Goal: Task Accomplishment & Management: Manage account settings

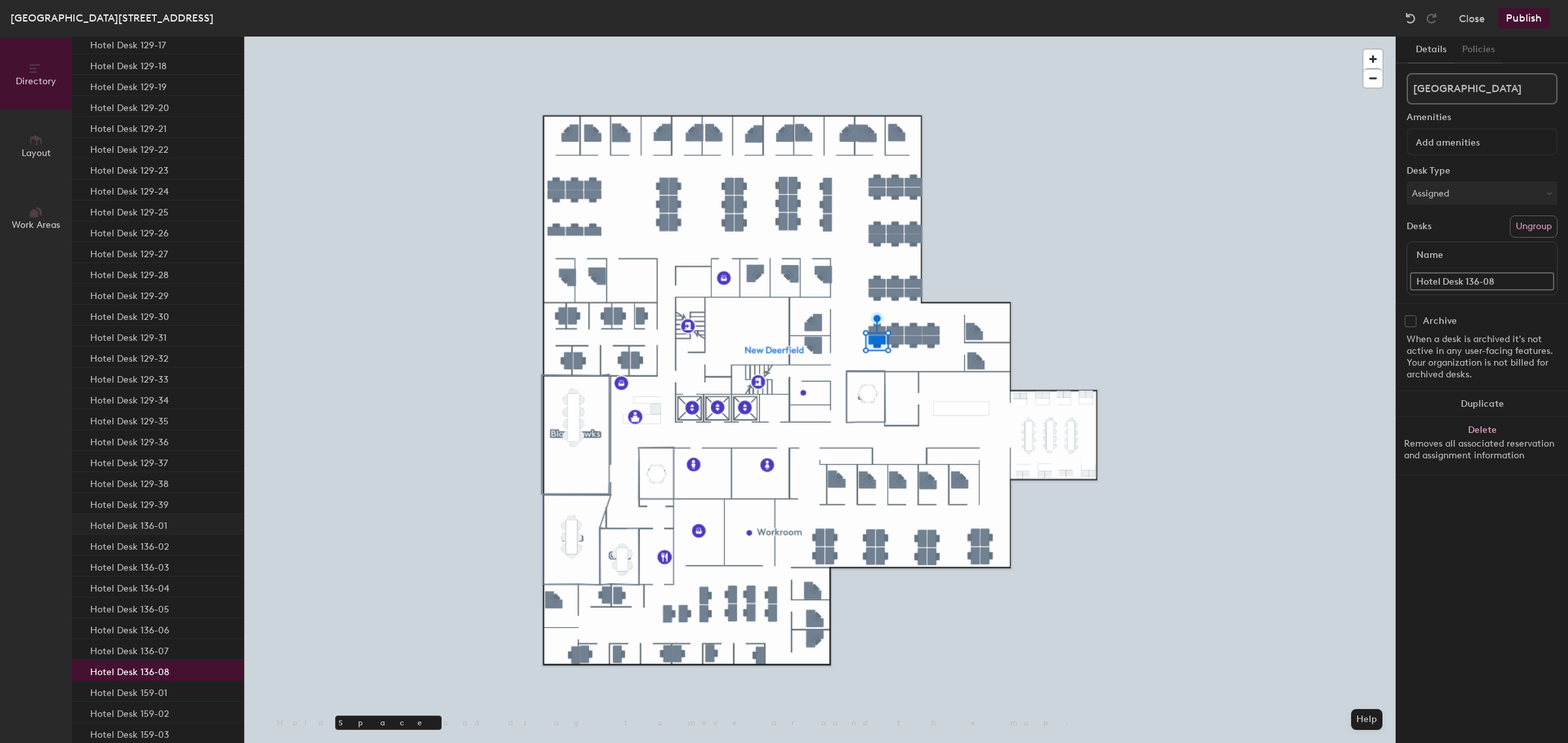
scroll to position [1309, 0]
click at [828, 36] on div at bounding box center [820, 36] width 1151 height 0
click at [745, 36] on div at bounding box center [820, 36] width 1151 height 0
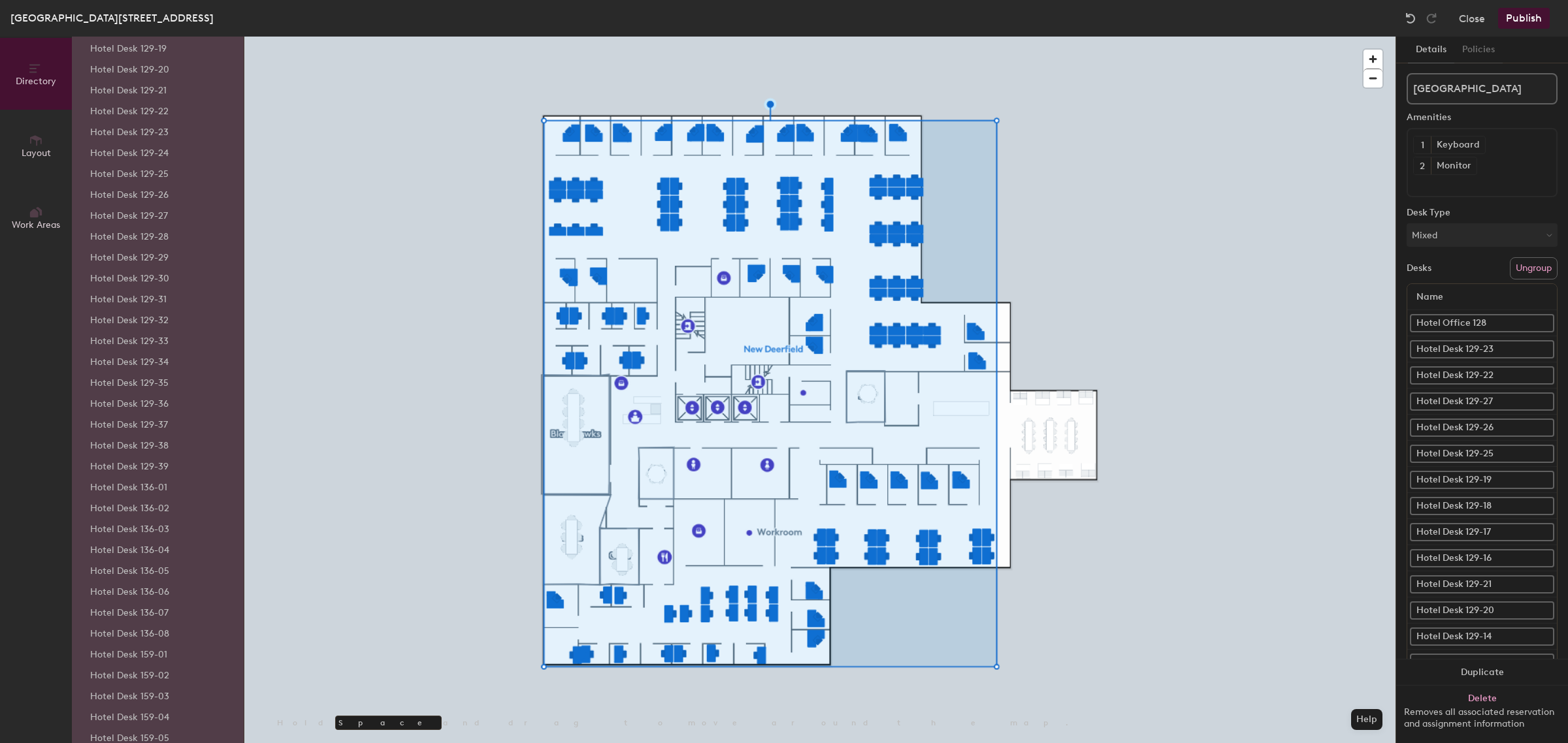
click at [164, 434] on div "Hotel Desk 129-38" at bounding box center [157, 443] width 172 height 21
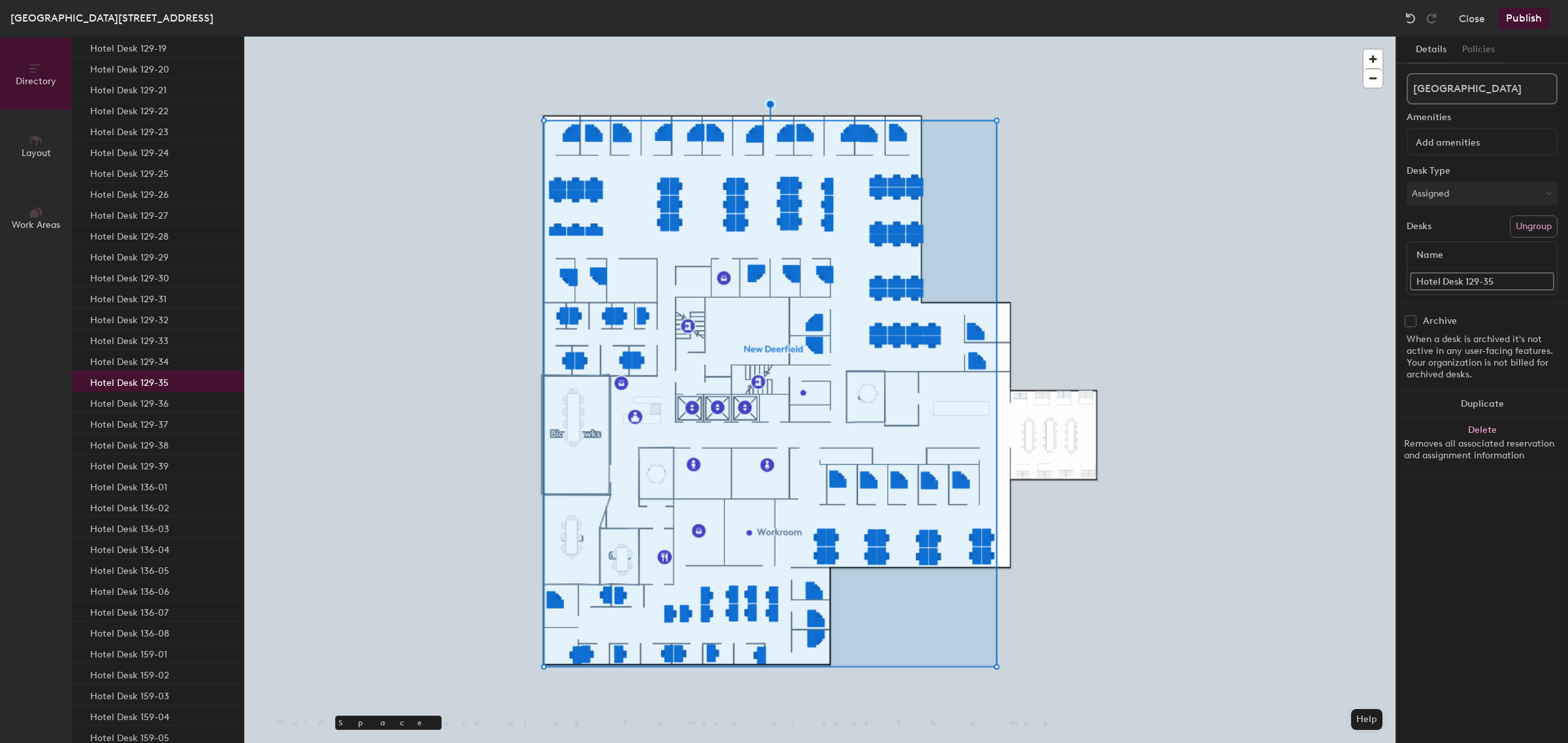
click at [159, 372] on div "Hotel Desk 129-35" at bounding box center [157, 381] width 172 height 21
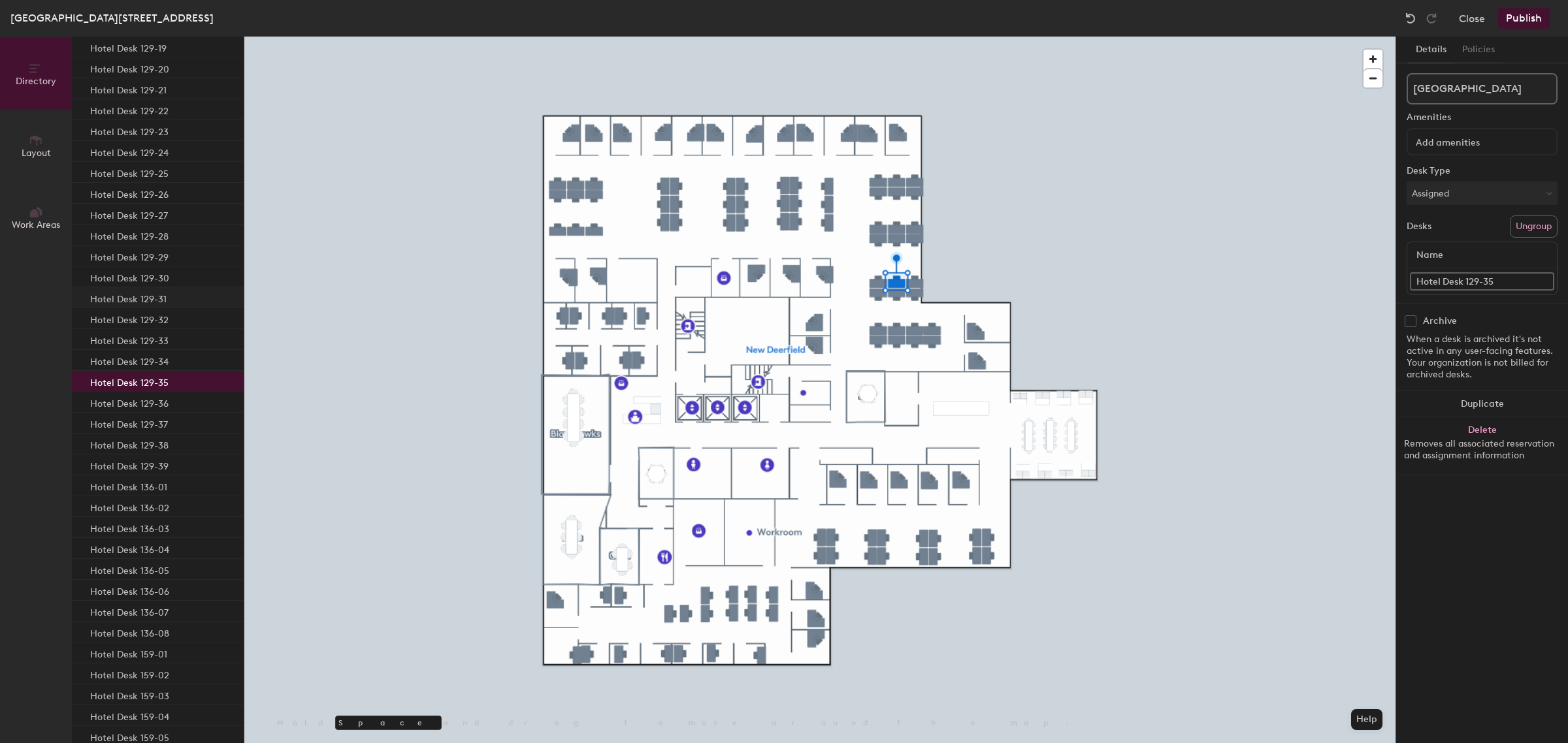
click at [144, 291] on p "Hotel Desk 129-31" at bounding box center [128, 297] width 76 height 15
click at [152, 318] on p "Hotel Desk 129-32" at bounding box center [130, 318] width 79 height 15
click at [155, 340] on p "Hotel Desk 129-33" at bounding box center [130, 339] width 79 height 15
click at [138, 219] on div "Hotel Desk 129-19" at bounding box center [157, 210] width 172 height 21
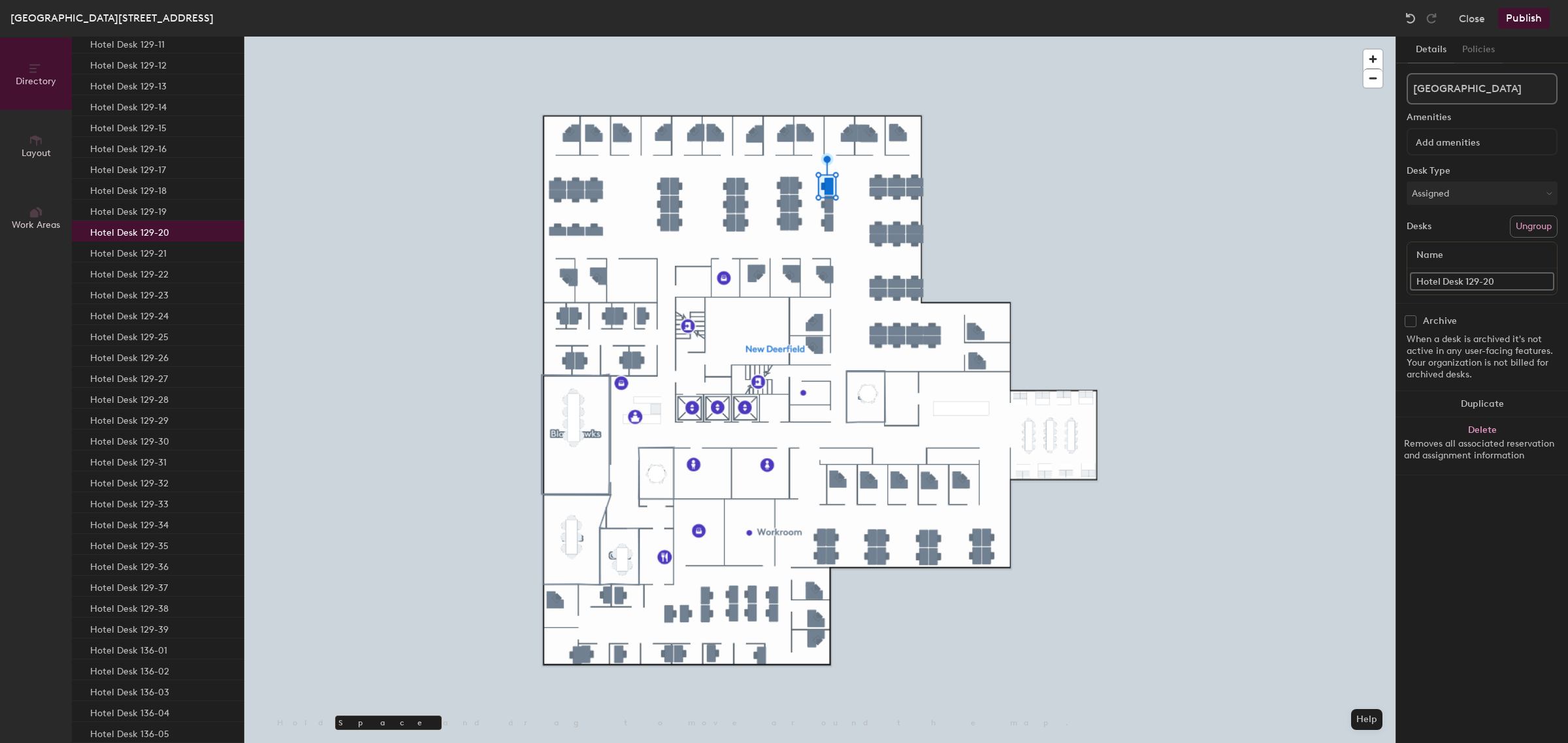
click at [147, 236] on p "Hotel Desk 129-20" at bounding box center [130, 230] width 79 height 15
click at [144, 248] on p "Hotel Desk 129-21" at bounding box center [128, 252] width 76 height 15
click at [142, 274] on p "Hotel Desk 129-22" at bounding box center [130, 272] width 79 height 15
click at [142, 215] on p "Hotel Desk 129-19" at bounding box center [128, 209] width 76 height 15
click at [139, 237] on p "Hotel Desk 129-20" at bounding box center [130, 230] width 79 height 15
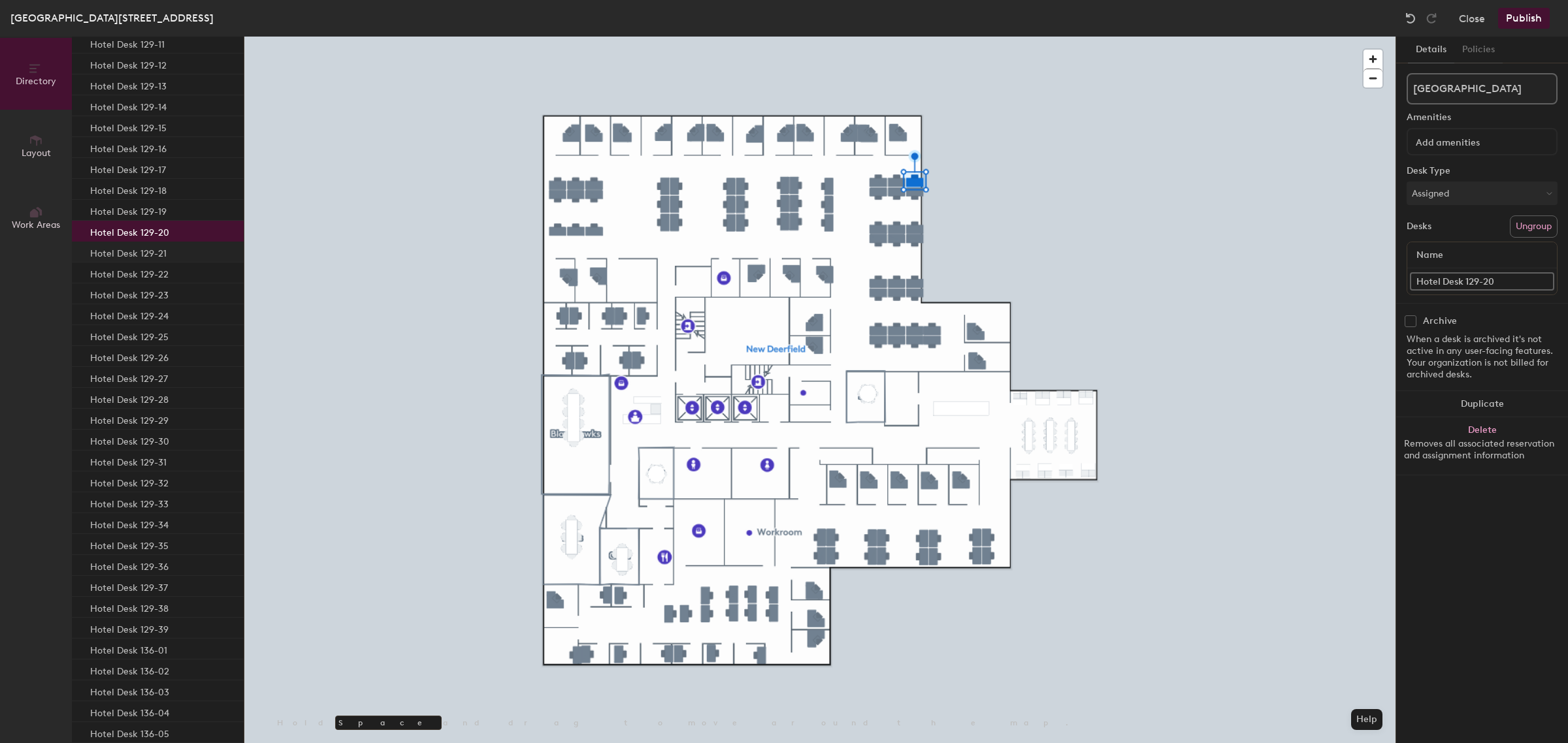
click at [138, 259] on p "Hotel Desk 129-21" at bounding box center [128, 252] width 76 height 15
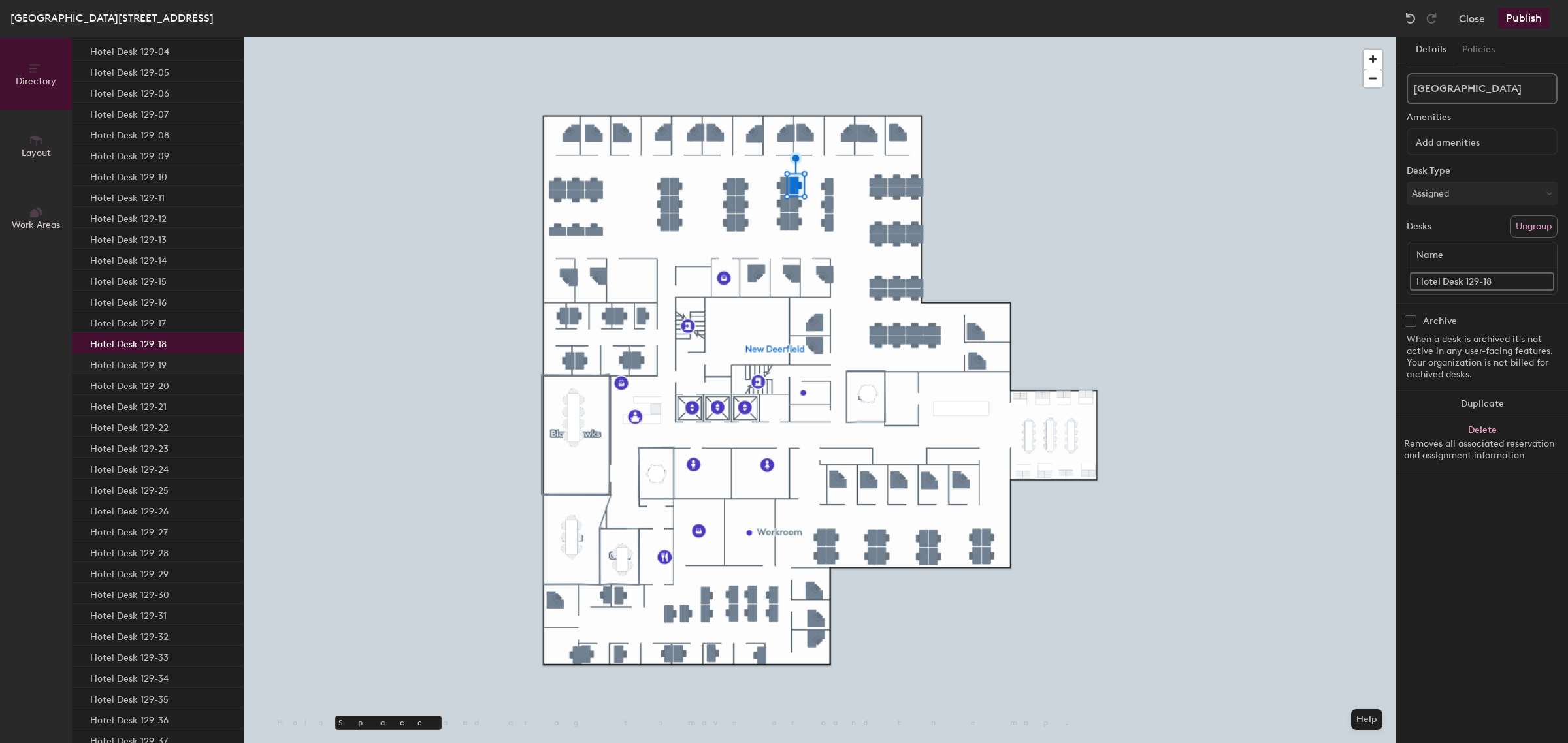
scroll to position [983, 0]
click at [157, 182] on p "Hotel Desk 129-10" at bounding box center [129, 185] width 77 height 15
click at [164, 167] on p "Hotel Desk 129-09" at bounding box center [130, 164] width 79 height 15
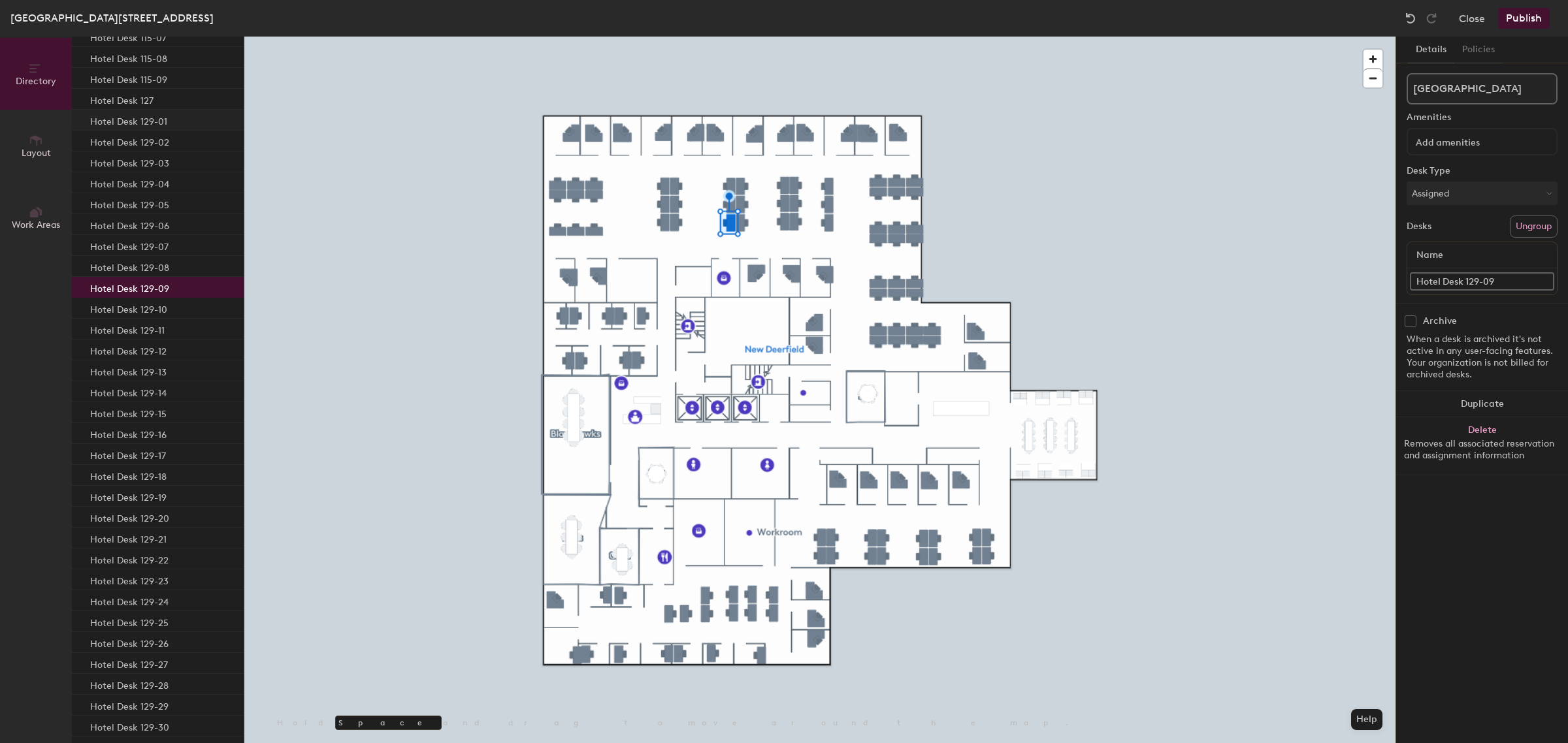
scroll to position [819, 0]
click at [164, 164] on p "Hotel Desk 129-01" at bounding box center [129, 160] width 77 height 15
click at [137, 268] on p "Hotel Desk 129-06" at bounding box center [130, 264] width 79 height 15
click at [136, 290] on p "Hotel Desk 129-07" at bounding box center [130, 285] width 79 height 15
click at [134, 304] on p "Hotel Desk 129-08" at bounding box center [130, 306] width 79 height 15
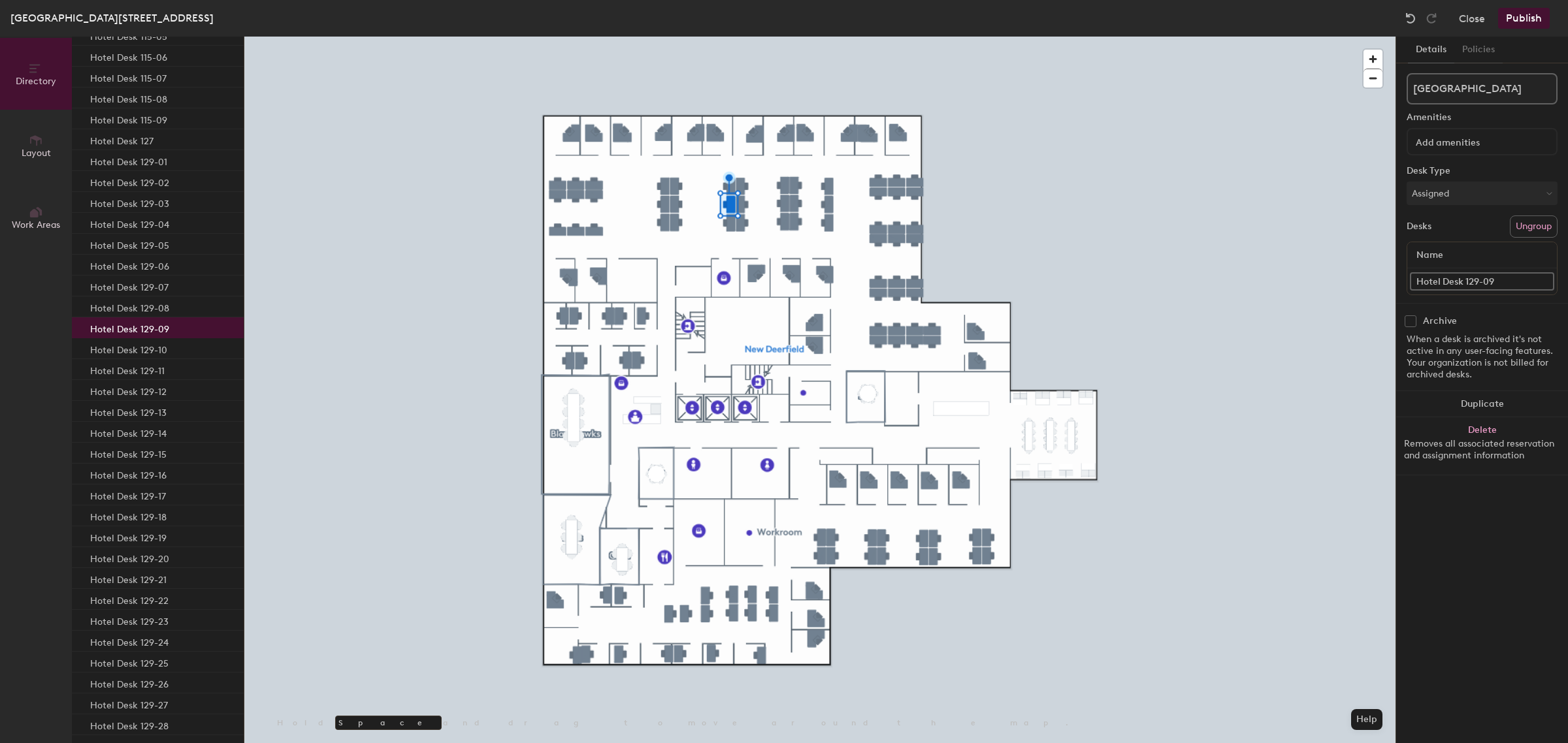
click at [128, 330] on p "Hotel Desk 129-09" at bounding box center [130, 327] width 79 height 15
click at [131, 359] on div "Hotel Desk 129-11" at bounding box center [157, 370] width 172 height 21
click at [141, 329] on p "Hotel Desk 129-09" at bounding box center [130, 327] width 79 height 15
click at [131, 351] on p "Hotel Desk 129-10" at bounding box center [129, 348] width 77 height 15
click at [129, 367] on p "Hotel Desk 129-11" at bounding box center [127, 369] width 75 height 15
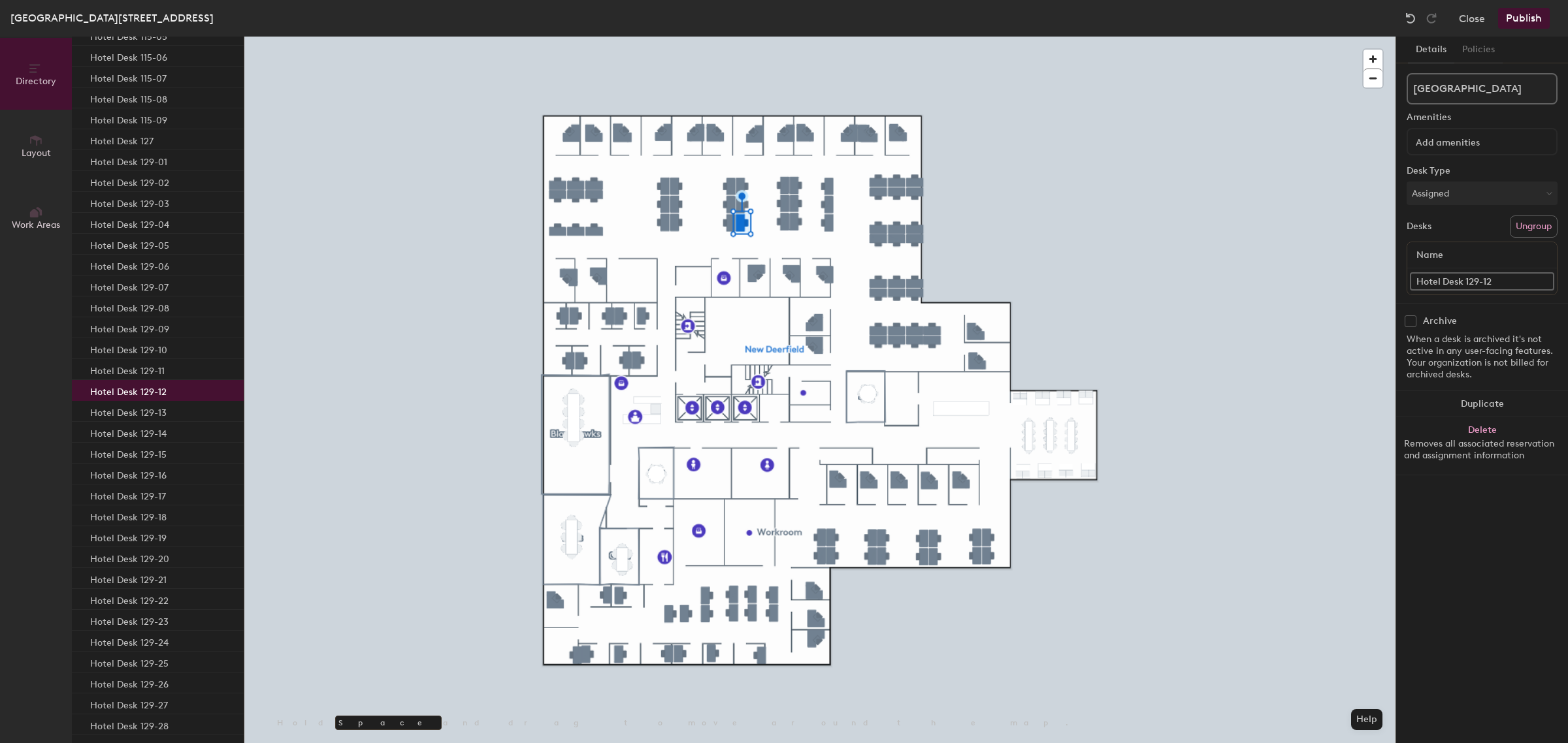
click at [121, 390] on p "Hotel Desk 129-12" at bounding box center [128, 390] width 76 height 15
click at [155, 451] on p "Hotel Desk 129-15" at bounding box center [128, 452] width 76 height 15
click at [147, 471] on p "Hotel Desk 129-16" at bounding box center [128, 473] width 76 height 15
click at [133, 488] on p "Hotel Desk 129-17" at bounding box center [128, 494] width 76 height 15
click at [159, 516] on p "Hotel Desk 129-18" at bounding box center [128, 515] width 76 height 15
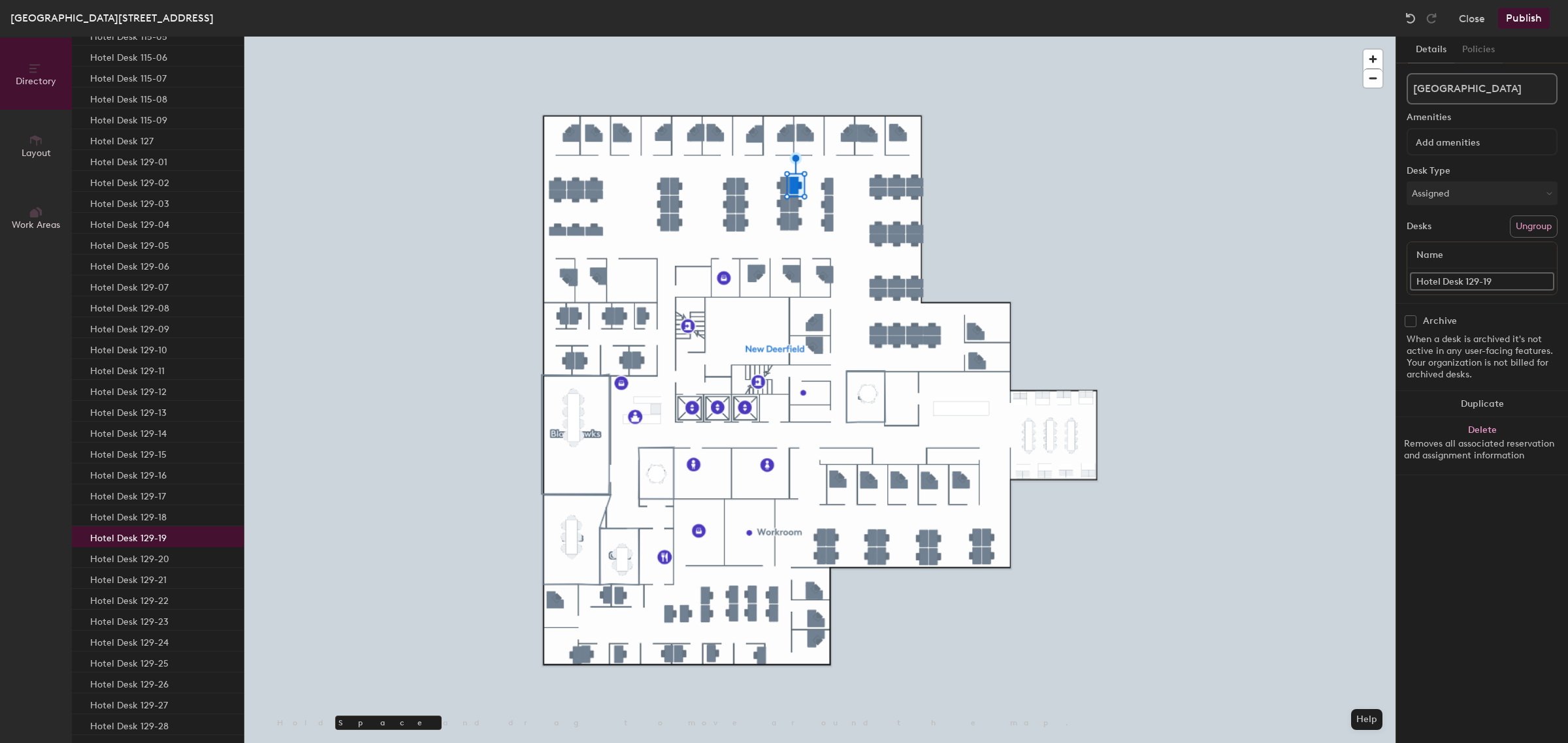
click at [161, 533] on p "Hotel Desk 129-19" at bounding box center [128, 536] width 76 height 15
click at [155, 556] on p "Hotel Desk 129-20" at bounding box center [130, 557] width 79 height 15
click at [164, 576] on p "Hotel Desk 129-21" at bounding box center [128, 578] width 76 height 15
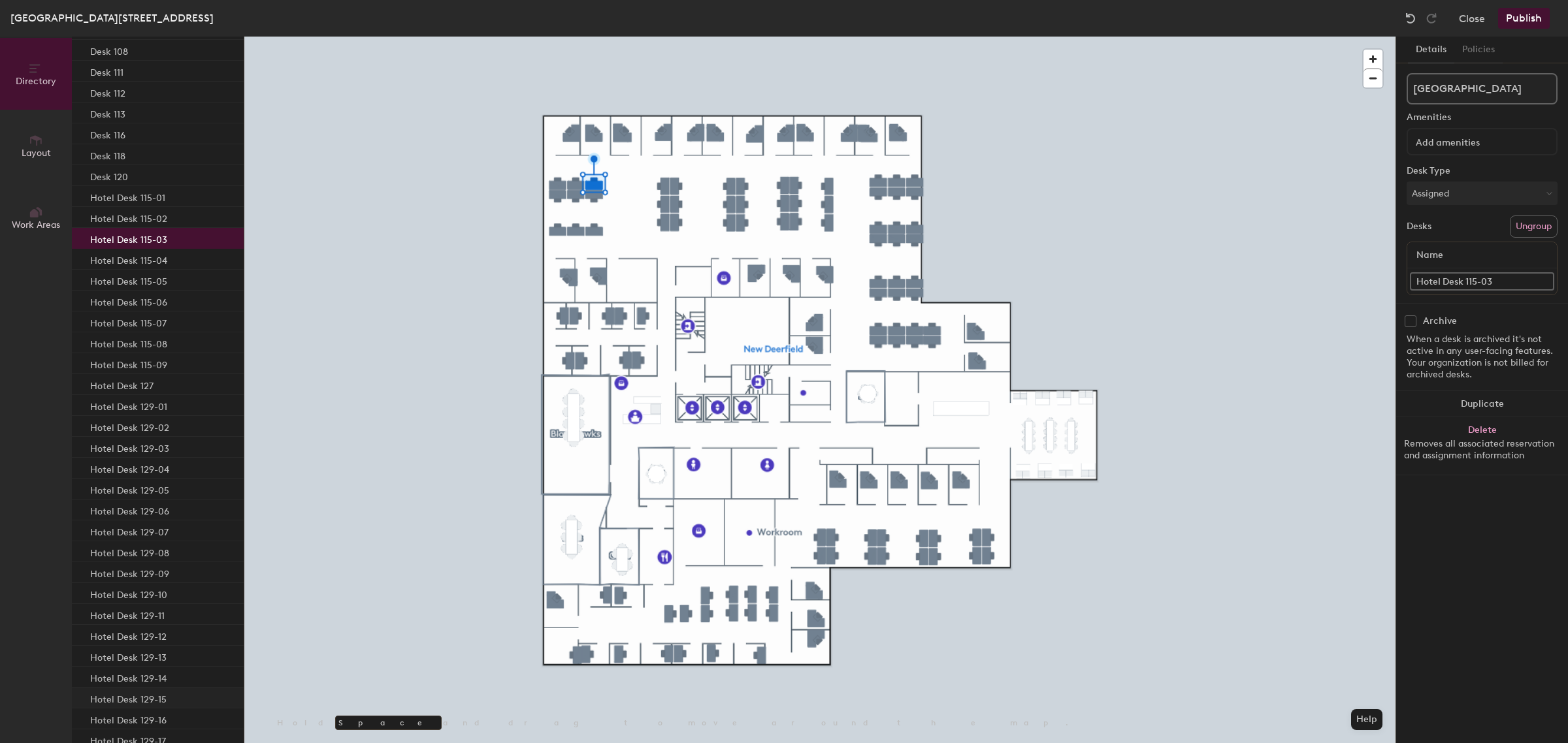
scroll to position [248, 0]
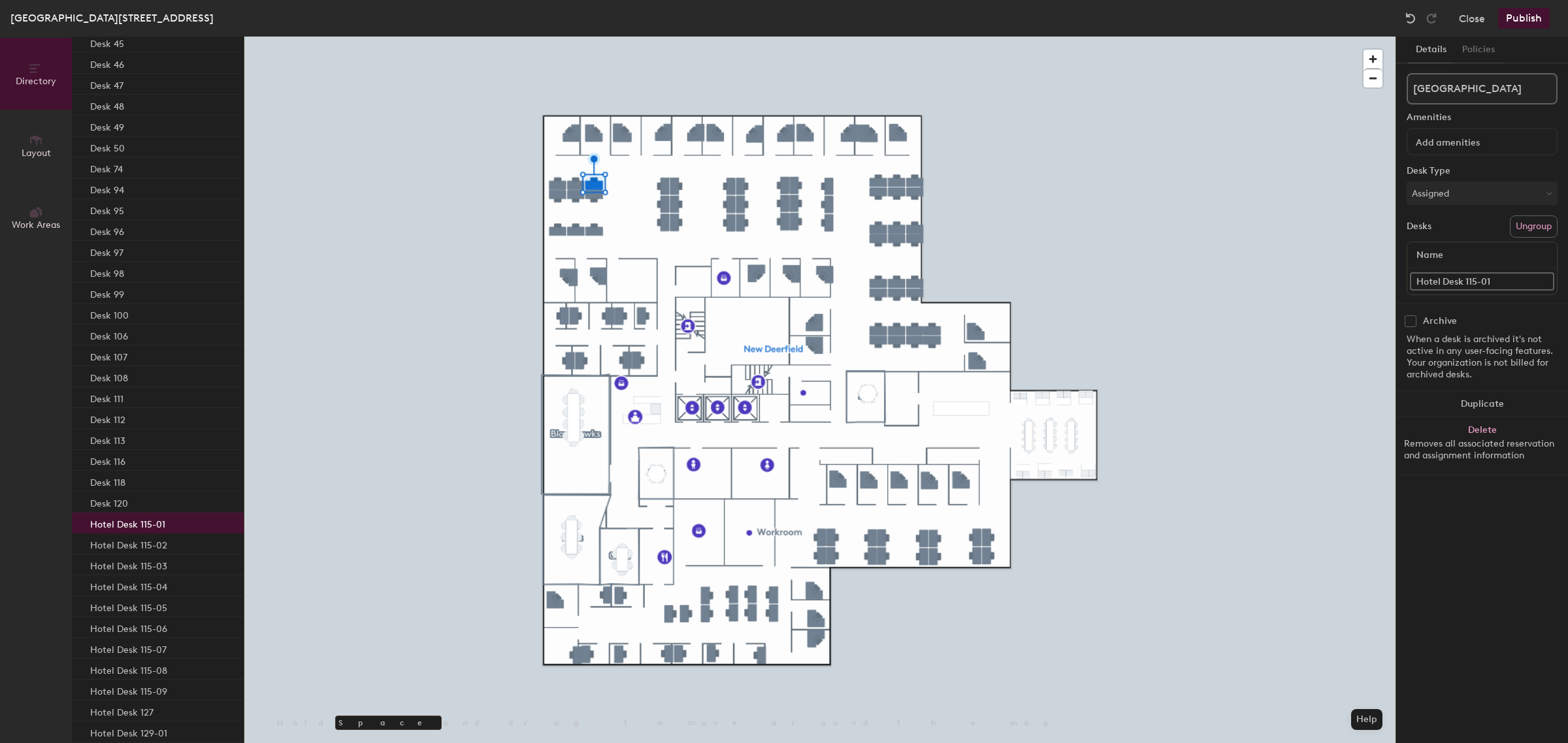
click at [160, 520] on p "Hotel Desk 115-01" at bounding box center [127, 522] width 75 height 15
click at [160, 536] on p "Hotel Desk 115-02" at bounding box center [129, 543] width 77 height 15
click at [157, 563] on p "Hotel Desk 115-03" at bounding box center [129, 564] width 77 height 15
click at [152, 583] on p "Hotel Desk 115-04" at bounding box center [129, 585] width 77 height 15
click at [153, 605] on p "Hotel Desk 115-05" at bounding box center [129, 605] width 77 height 15
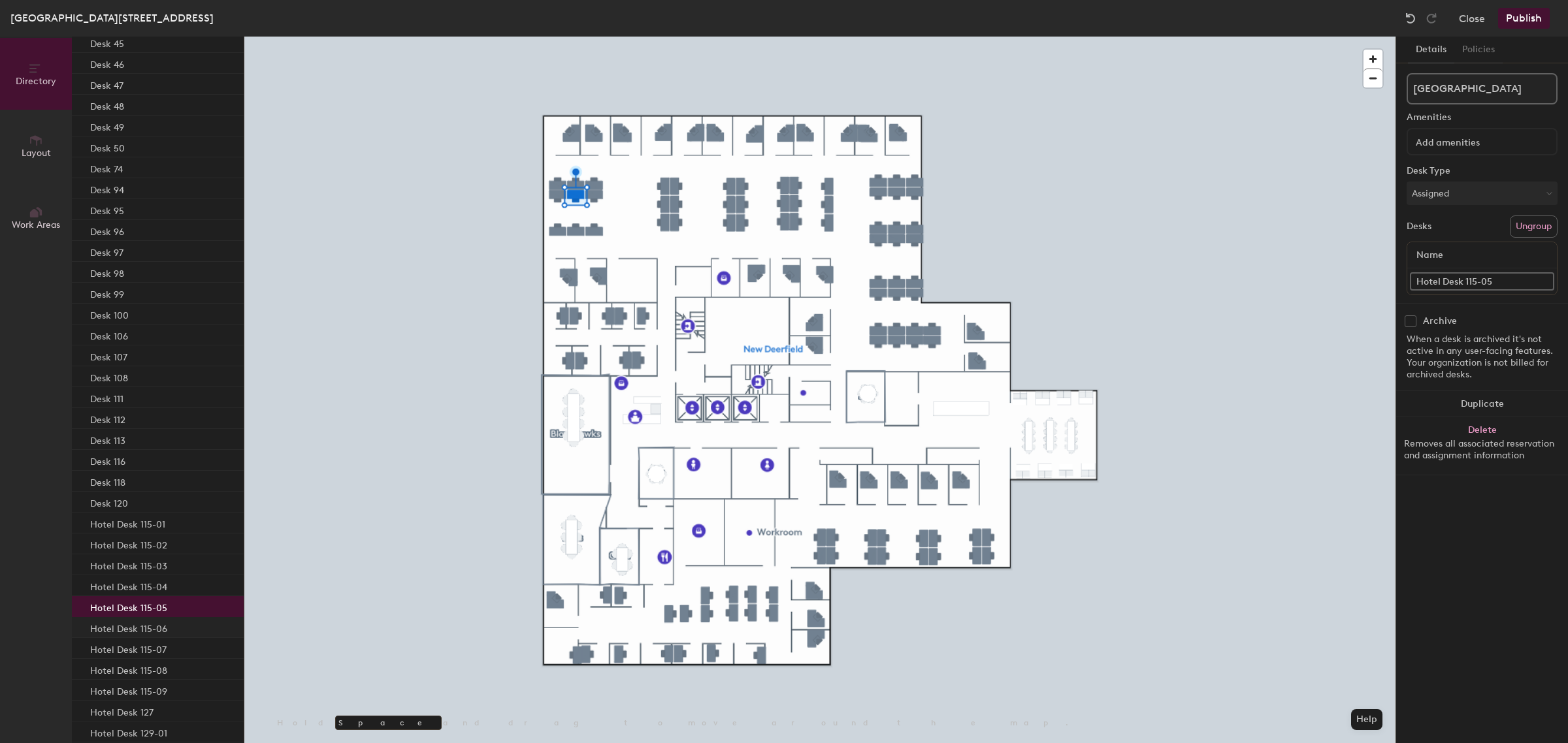
click at [138, 627] on p "Hotel Desk 115-06" at bounding box center [129, 627] width 77 height 15
click at [135, 648] on p "Hotel Desk 115-07" at bounding box center [128, 647] width 76 height 15
click at [135, 667] on p "Hotel Desk 115-08" at bounding box center [129, 668] width 77 height 15
click at [132, 686] on p "Hotel Desk 115-09" at bounding box center [129, 690] width 77 height 15
click at [145, 526] on p "Hotel Desk 115-01" at bounding box center [127, 522] width 75 height 15
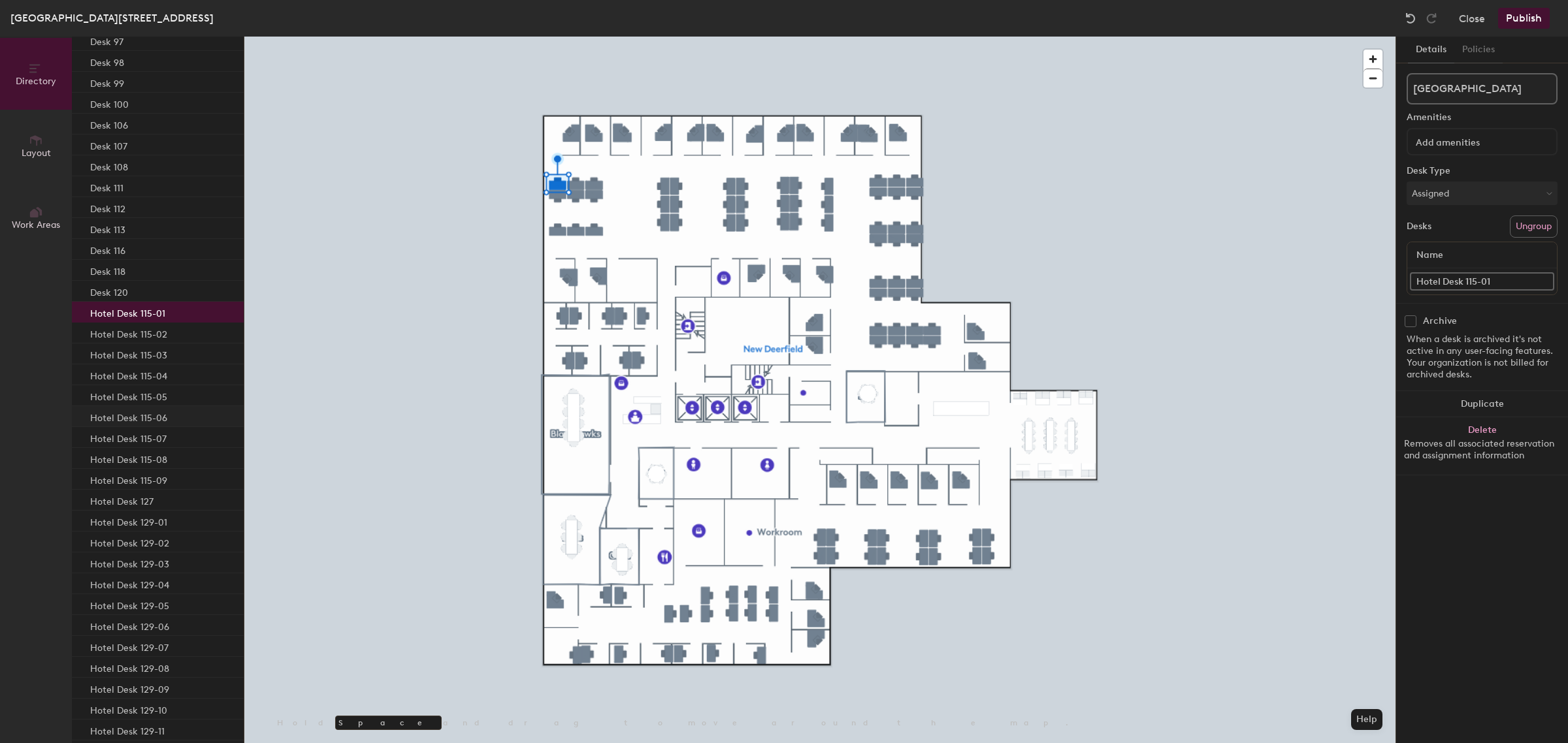
scroll to position [493, 0]
click at [145, 475] on div "Hotel Desk 127" at bounding box center [157, 466] width 172 height 21
drag, startPoint x: 123, startPoint y: 471, endPoint x: 1461, endPoint y: 283, distance: 1351.1
click at [1461, 283] on input "Hotel Desk 127" at bounding box center [1481, 281] width 144 height 18
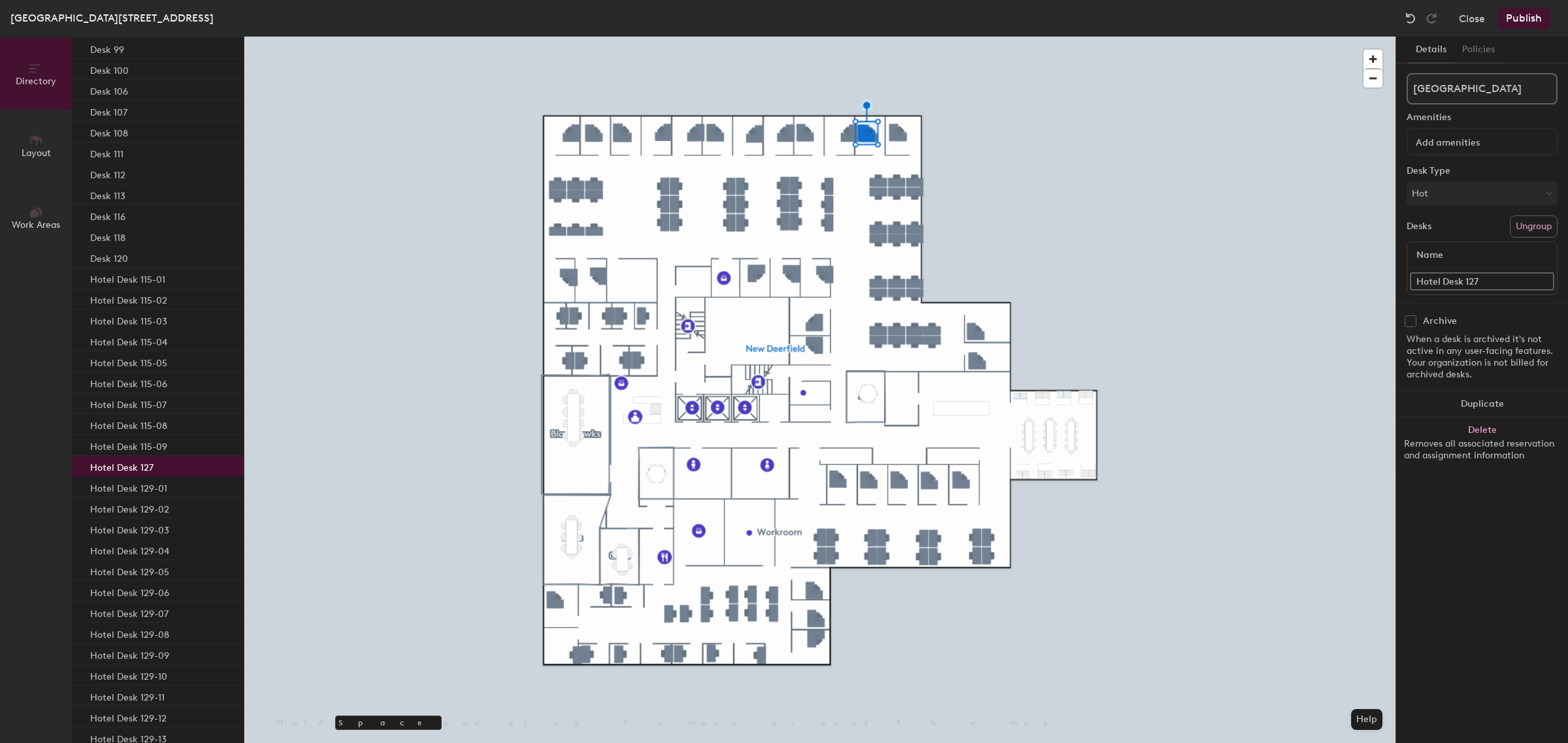
drag, startPoint x: 1462, startPoint y: 281, endPoint x: 1441, endPoint y: 282, distance: 21.0
click at [1441, 282] on input "Hotel Desk 127" at bounding box center [1481, 281] width 144 height 18
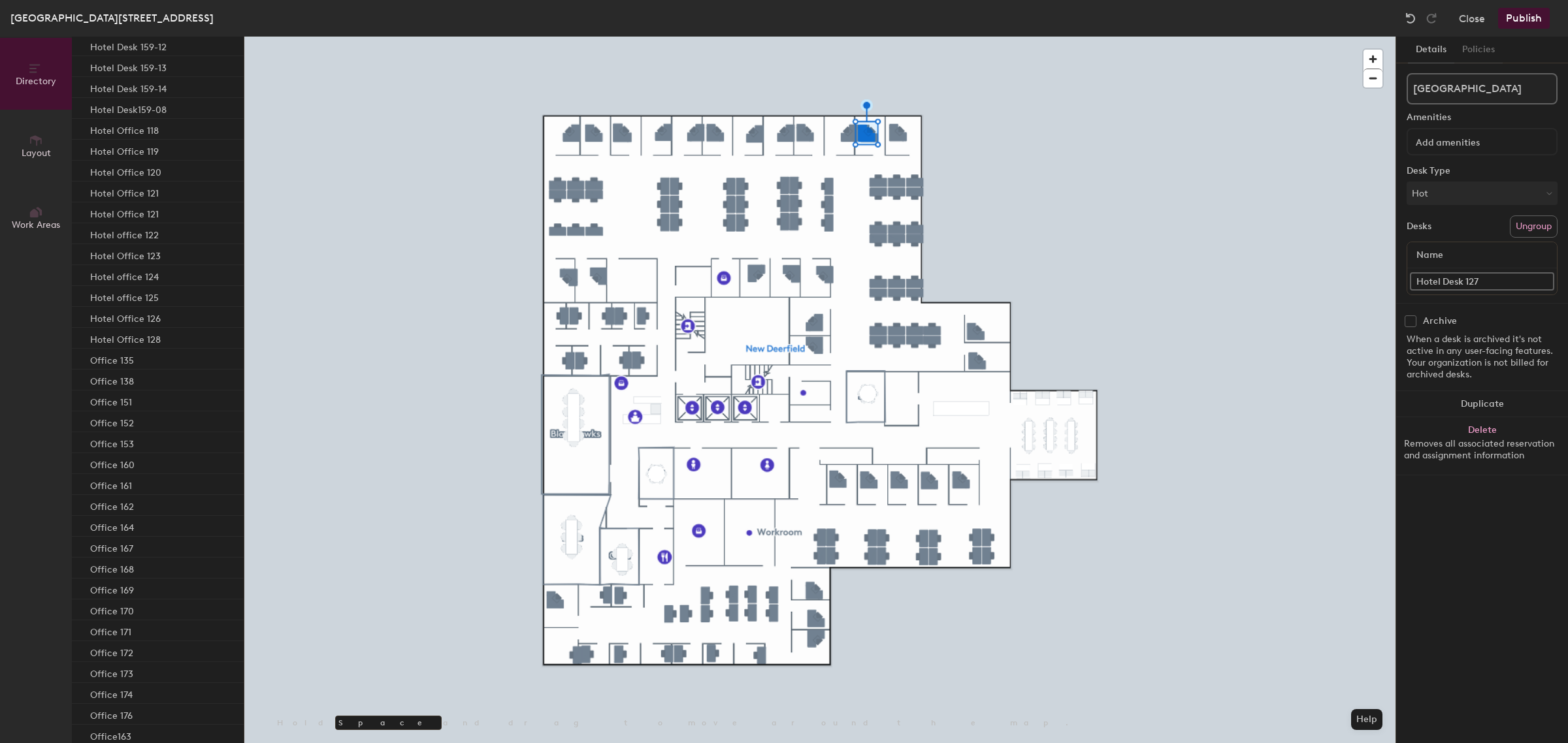
click at [1448, 272] on input "Hotel Desk 127" at bounding box center [1481, 281] width 144 height 18
click at [1453, 278] on input "Hotel Desk 127" at bounding box center [1481, 281] width 144 height 18
click at [1458, 283] on input "Hotel Desk 127" at bounding box center [1481, 281] width 144 height 18
type input "Hotel Office 127"
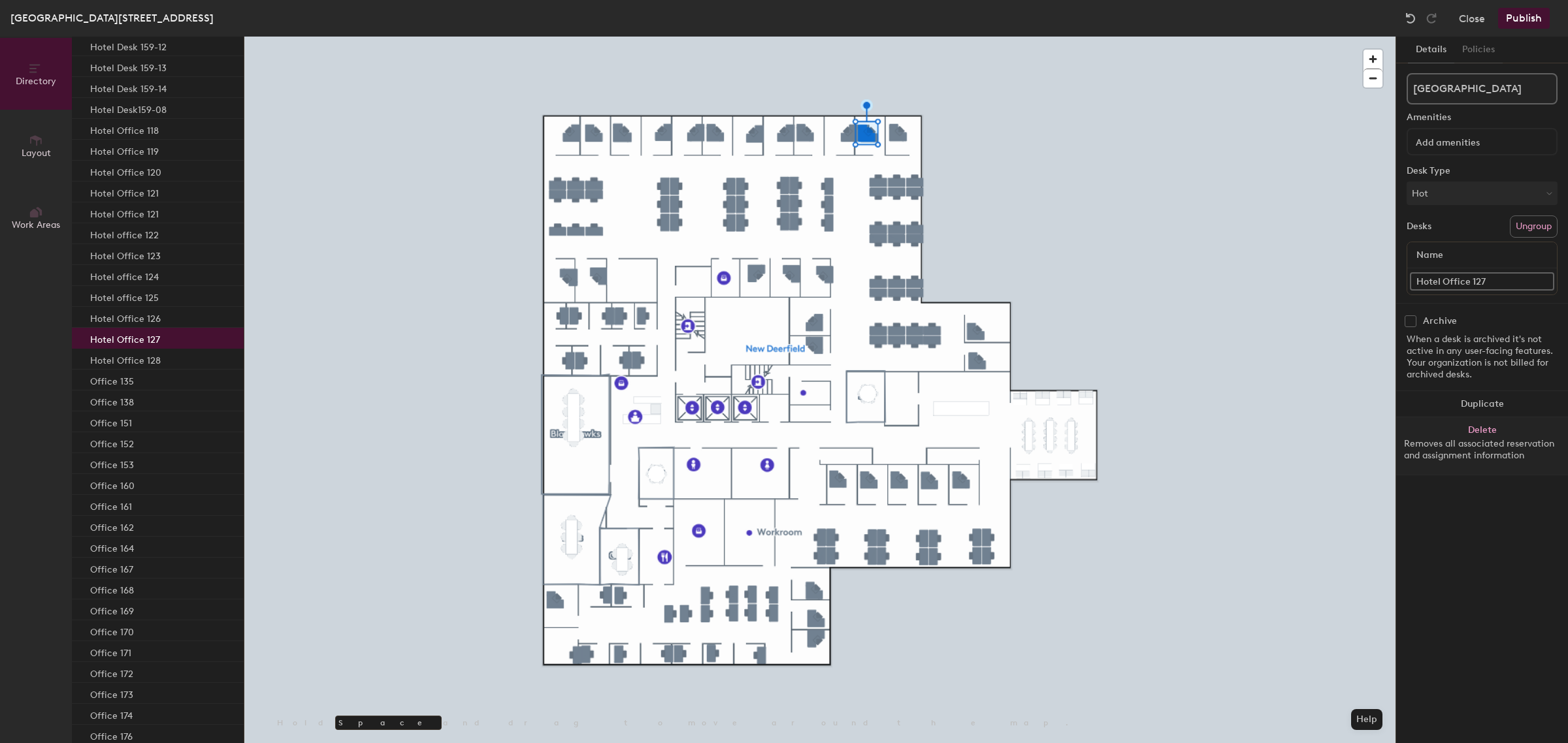
click at [1515, 423] on button "Delete Removes all associated reservation and assignment information" at bounding box center [1481, 446] width 172 height 57
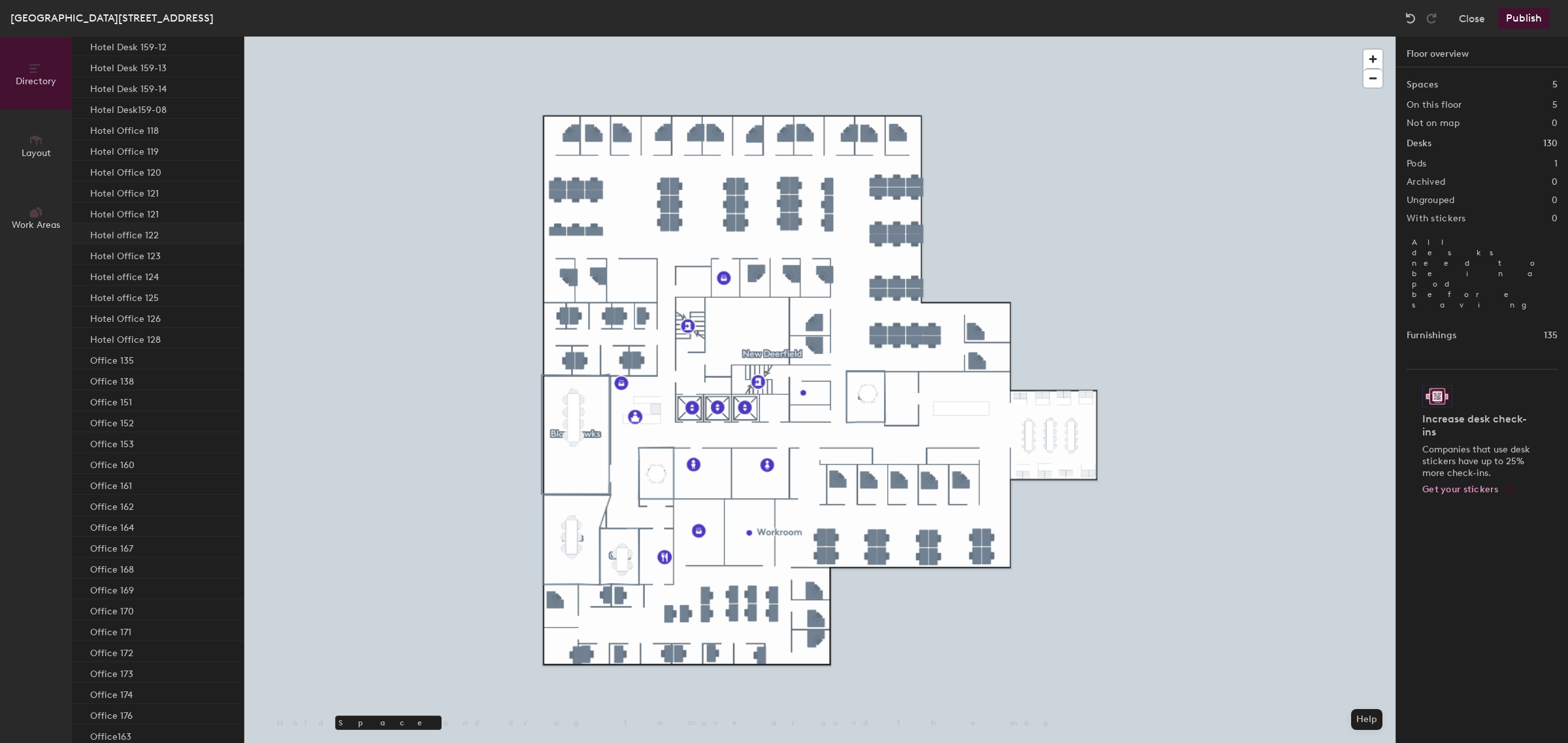
click at [133, 226] on p "Hotel office 122" at bounding box center [124, 233] width 68 height 15
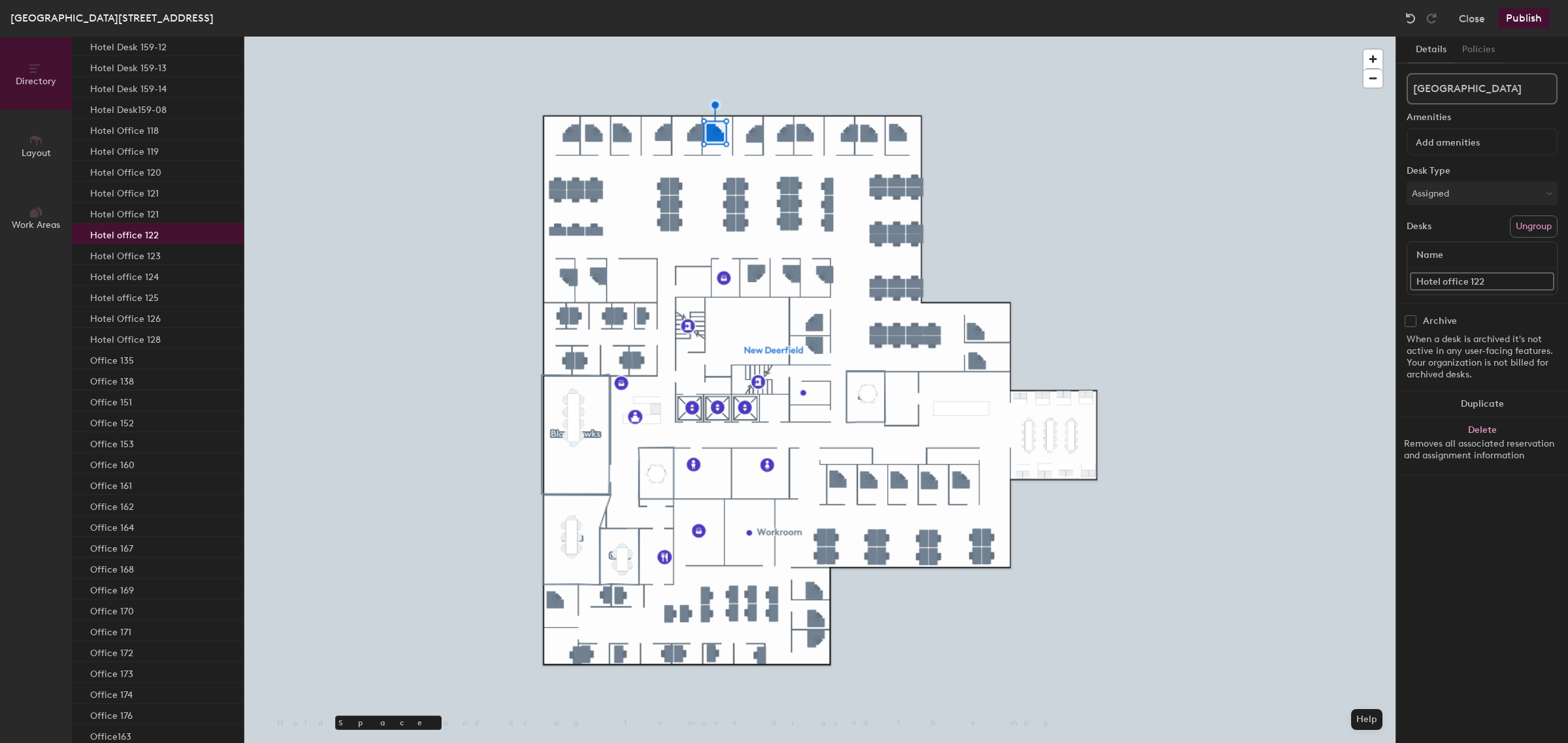
click at [1448, 281] on input "Hotel office 122" at bounding box center [1481, 281] width 144 height 18
click at [1445, 281] on input "Hotel office 122" at bounding box center [1481, 281] width 144 height 18
type input "Hotel Office 122"
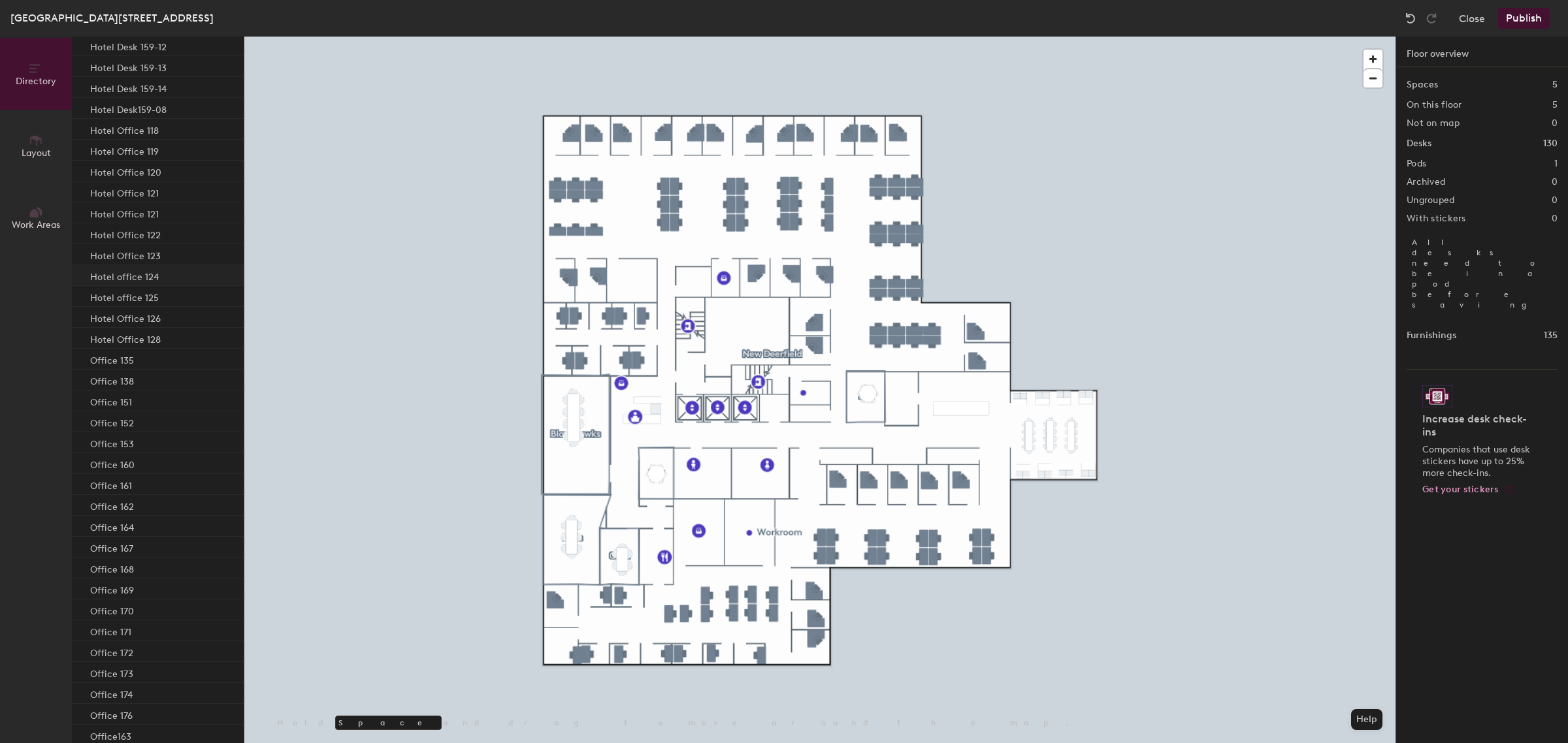
click at [101, 278] on p "Hotel office 124" at bounding box center [124, 274] width 68 height 15
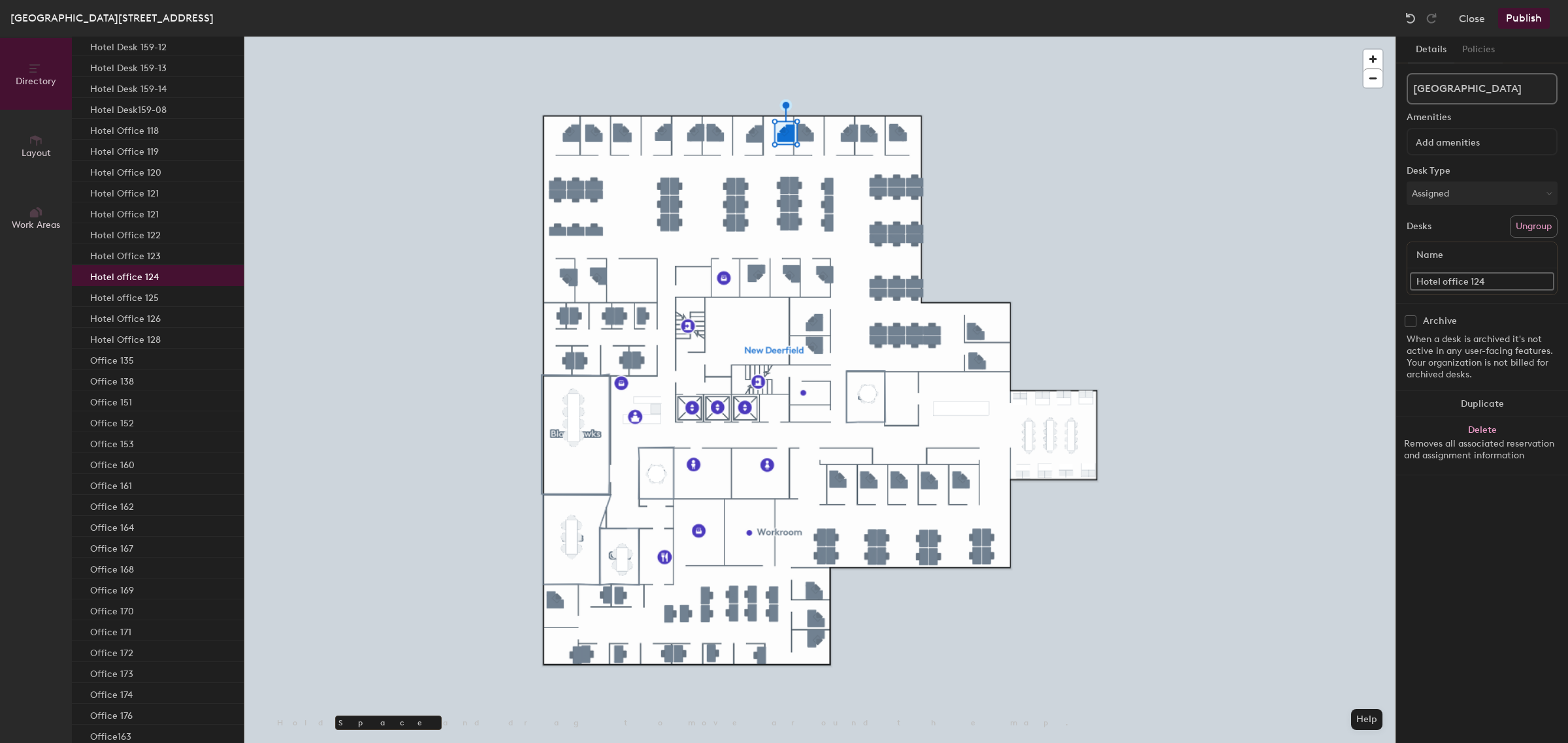
click at [1450, 278] on input "Hotel office 124" at bounding box center [1481, 281] width 144 height 18
click at [1447, 278] on input "Hotel office 124" at bounding box center [1481, 281] width 144 height 18
type input "Hotel Office 124"
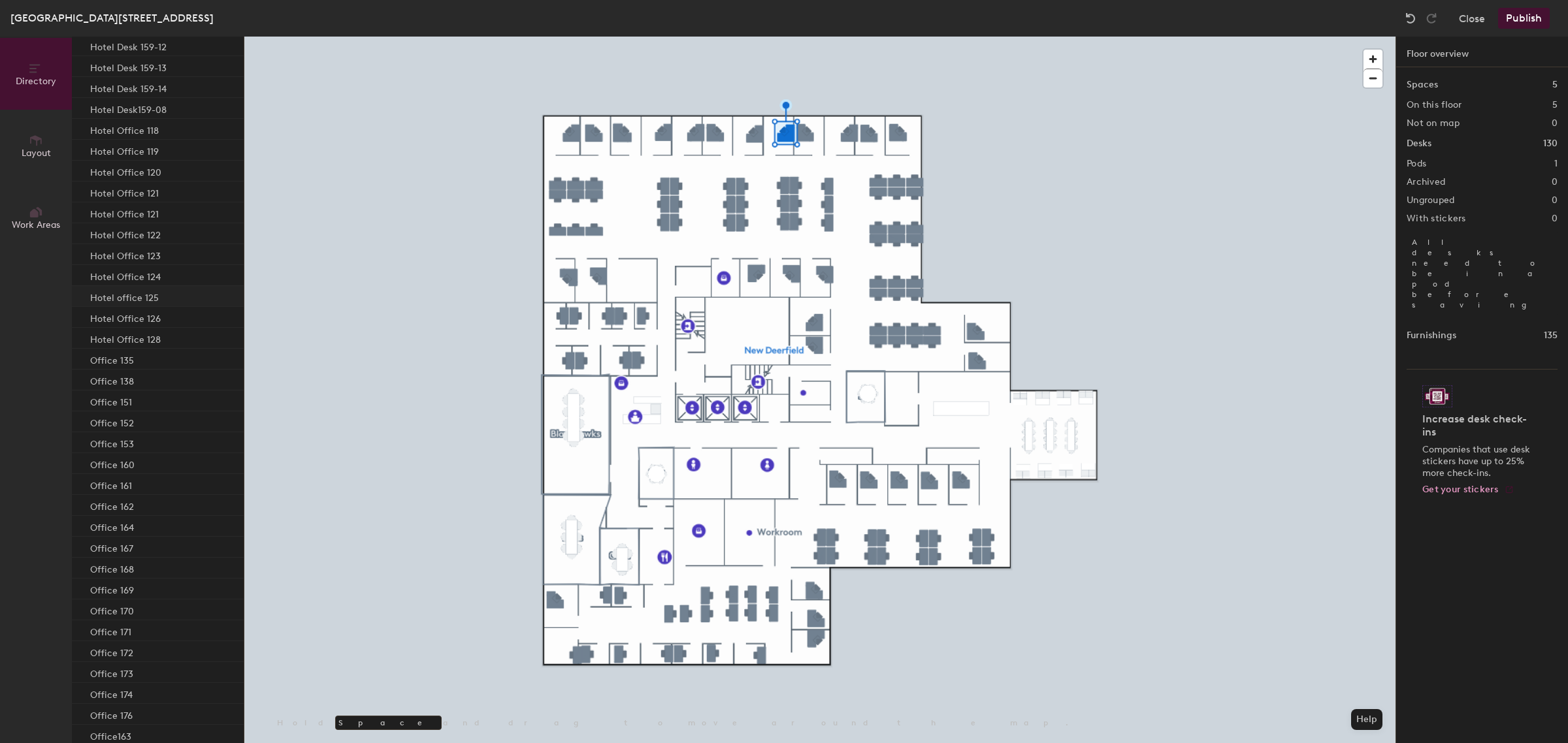
click at [152, 292] on p "Hotel office 125" at bounding box center [124, 296] width 68 height 15
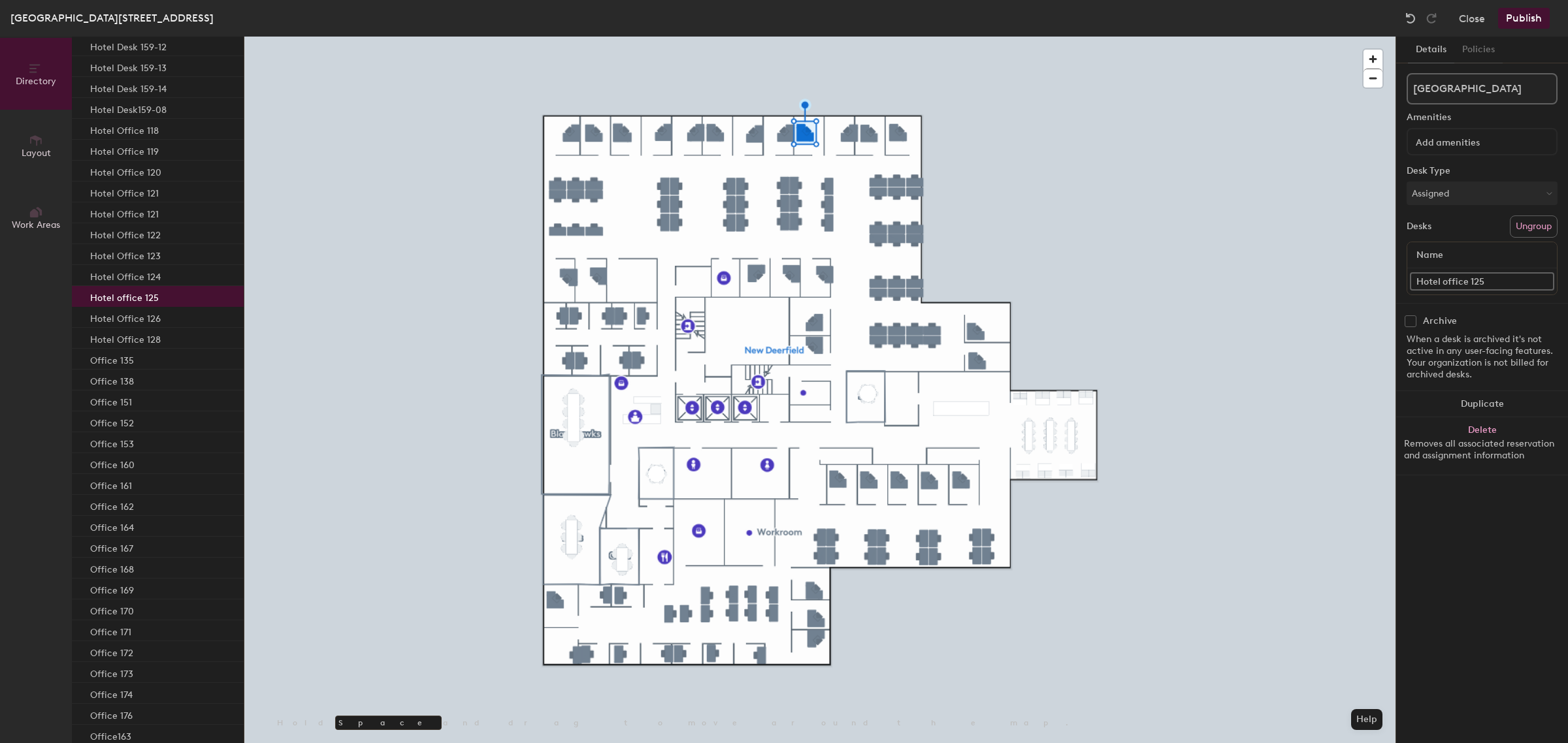
click at [1450, 279] on input "Hotel office 125" at bounding box center [1481, 281] width 144 height 18
click at [1448, 279] on input "Hotel office 125" at bounding box center [1481, 281] width 144 height 18
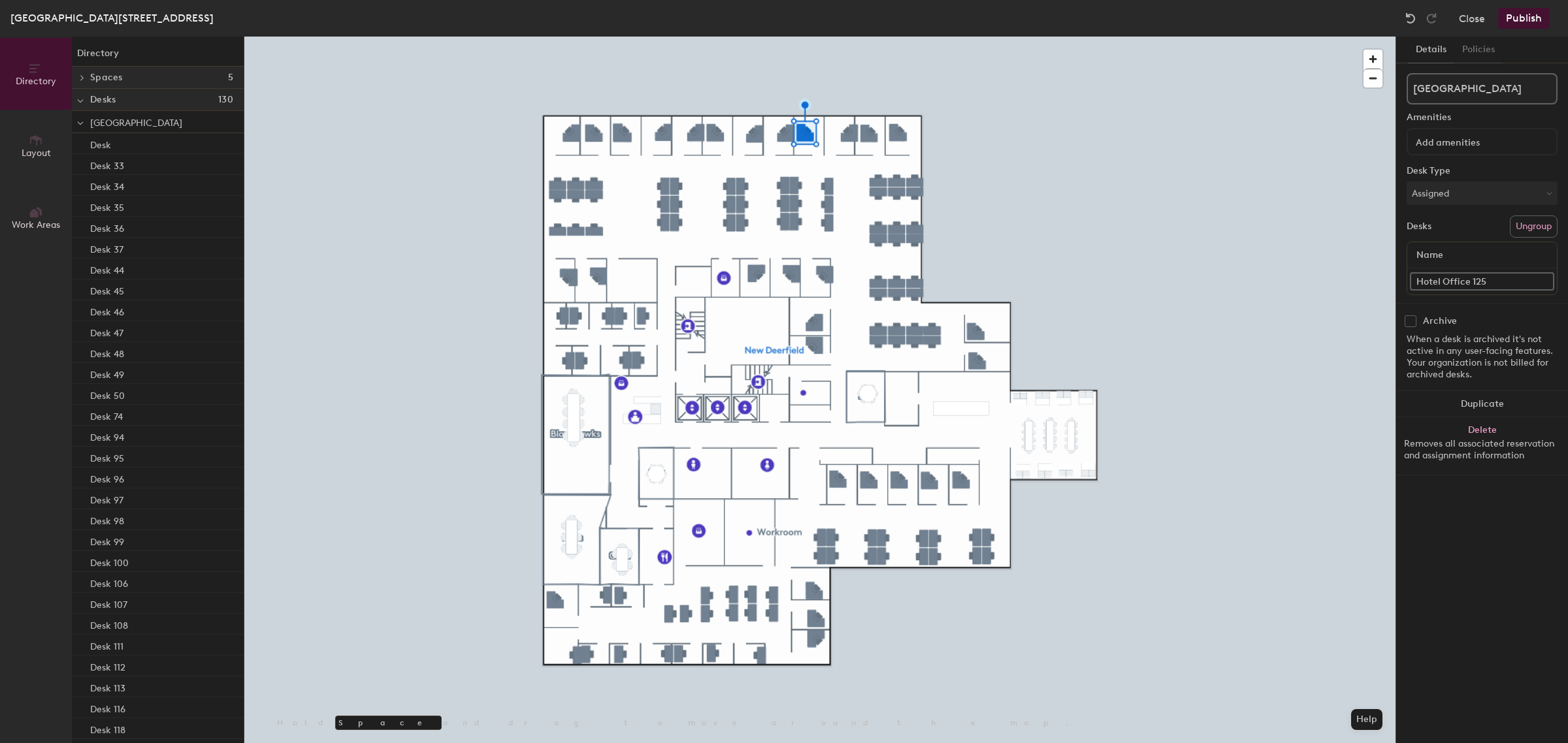
scroll to position [0, 0]
type input "Hotel Office 125"
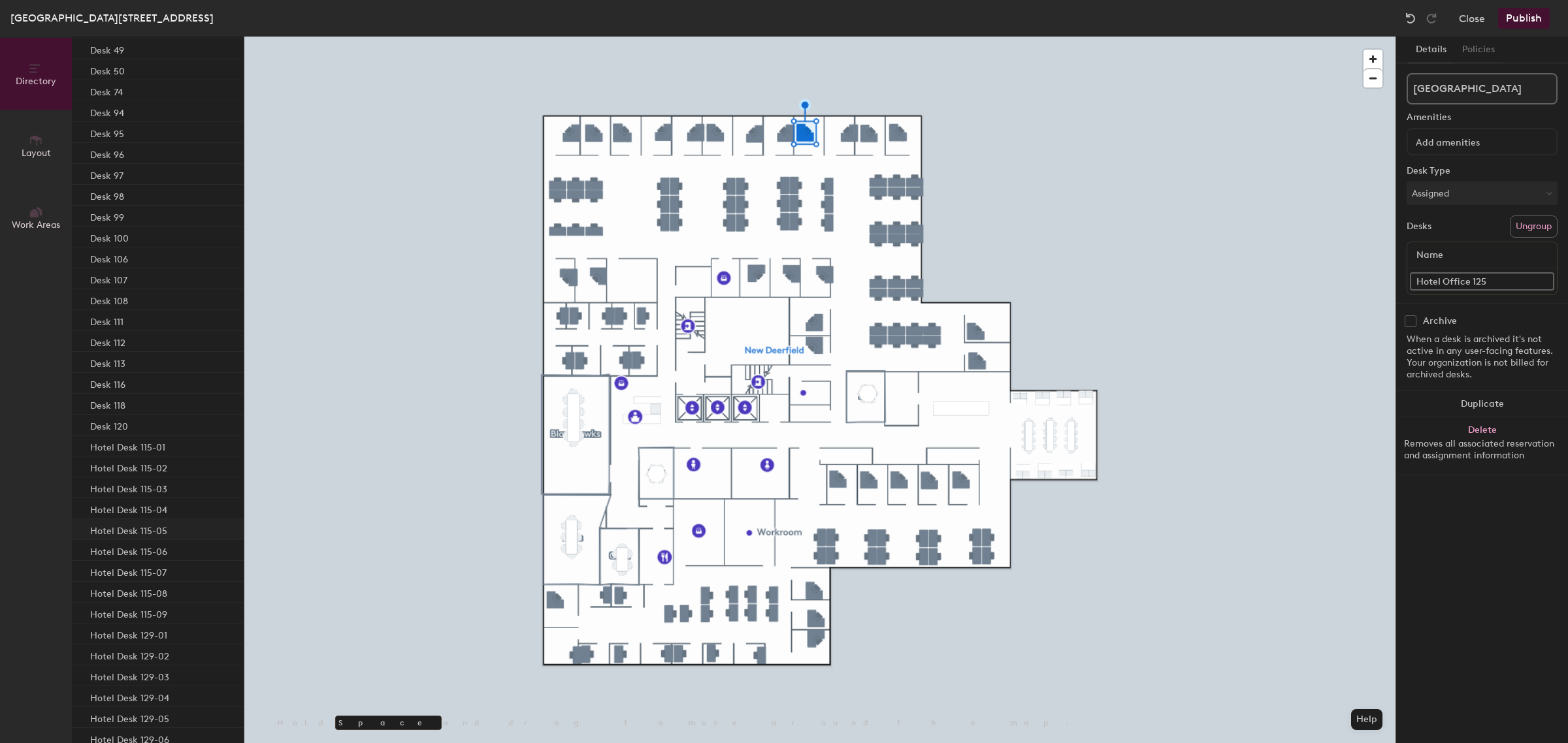
scroll to position [326, 0]
click at [142, 421] on div "Desk 120" at bounding box center [157, 424] width 172 height 21
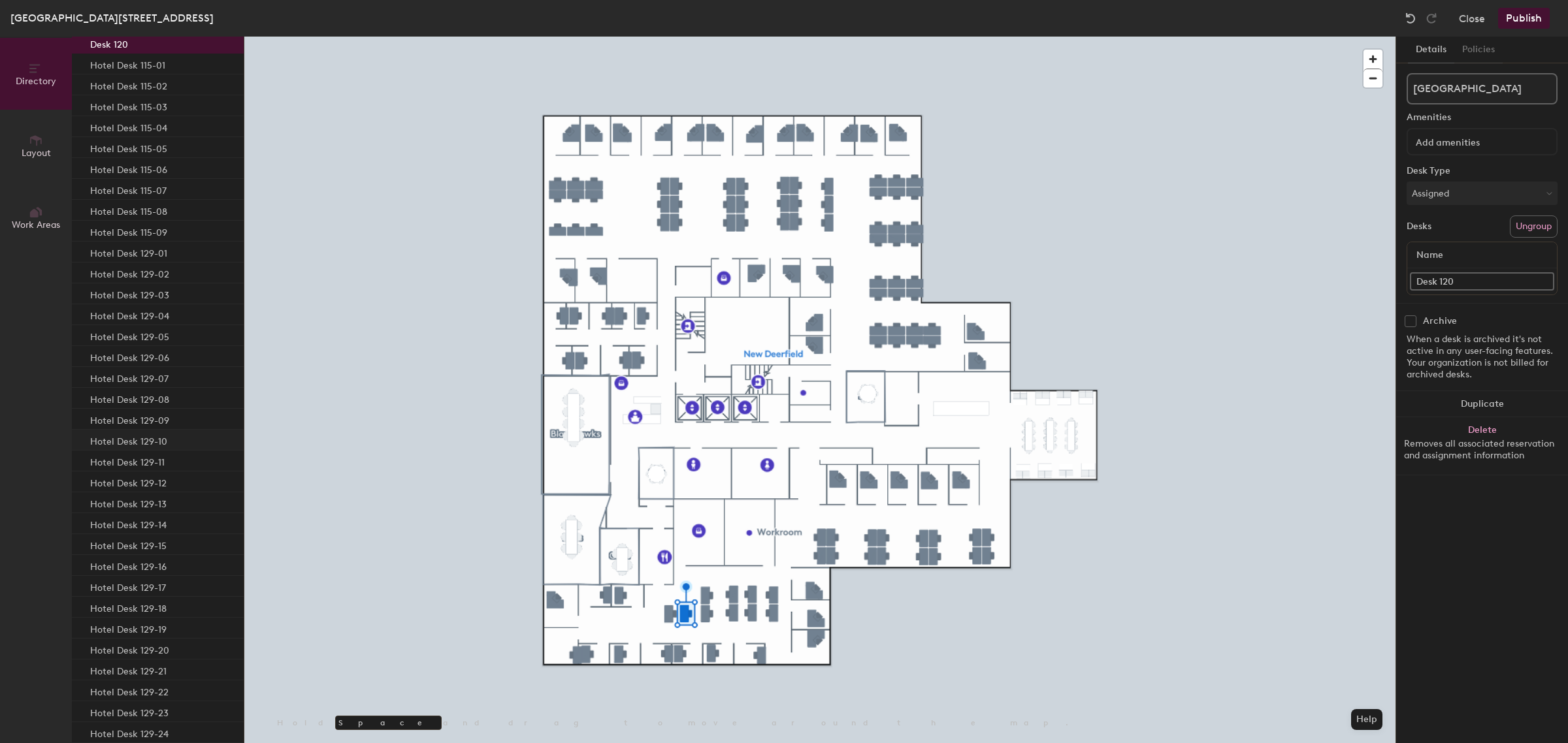
scroll to position [816, 0]
click at [168, 575] on div "Hotel Desk 129-22" at bounding box center [157, 581] width 172 height 21
click at [171, 604] on div "Hotel Desk 129-23" at bounding box center [157, 602] width 172 height 21
click at [170, 617] on div "Hotel Desk 129-24" at bounding box center [157, 623] width 172 height 21
click at [987, 36] on div at bounding box center [820, 36] width 1151 height 0
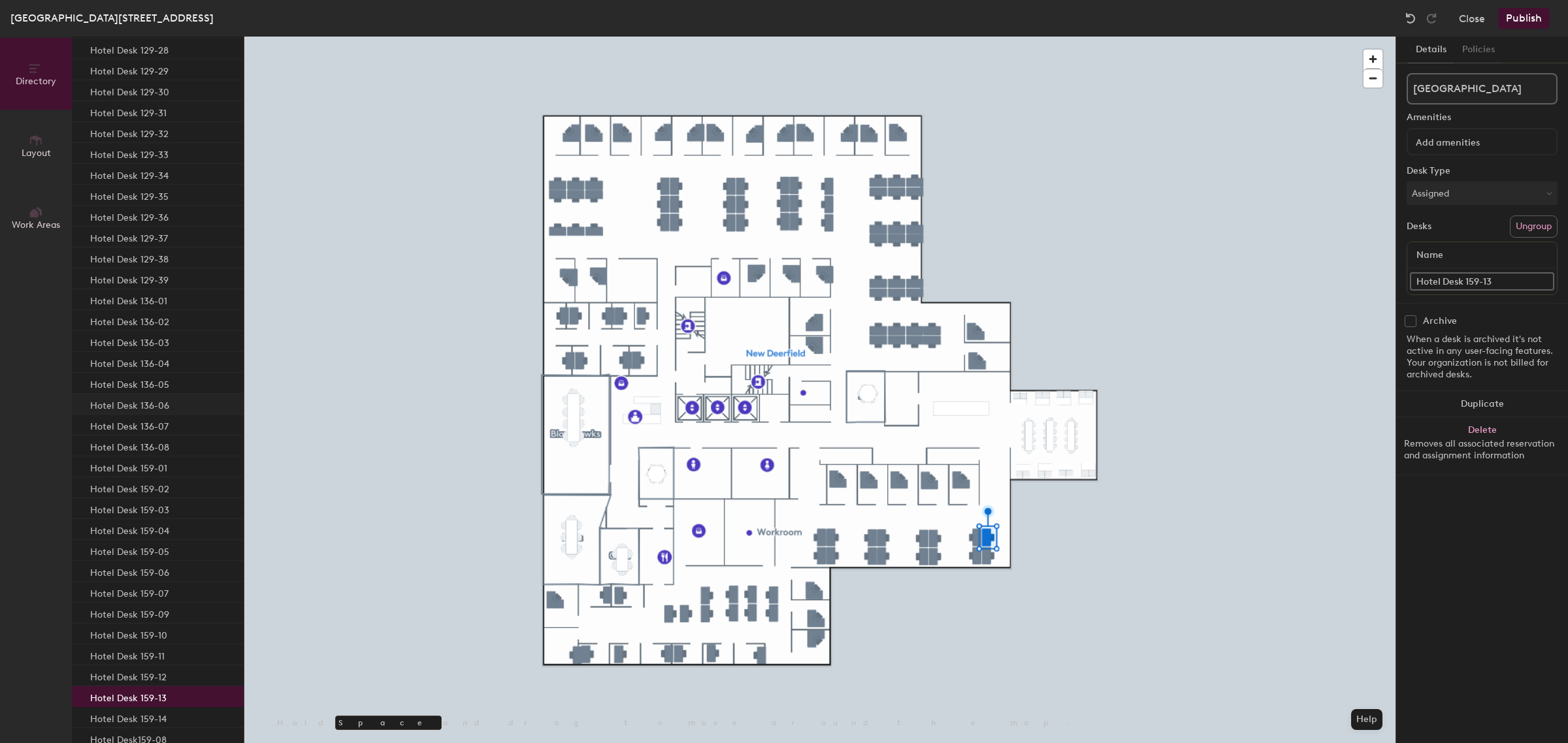
scroll to position [1877, 0]
click at [145, 335] on p "Hotel Desk159-08" at bounding box center [128, 335] width 76 height 15
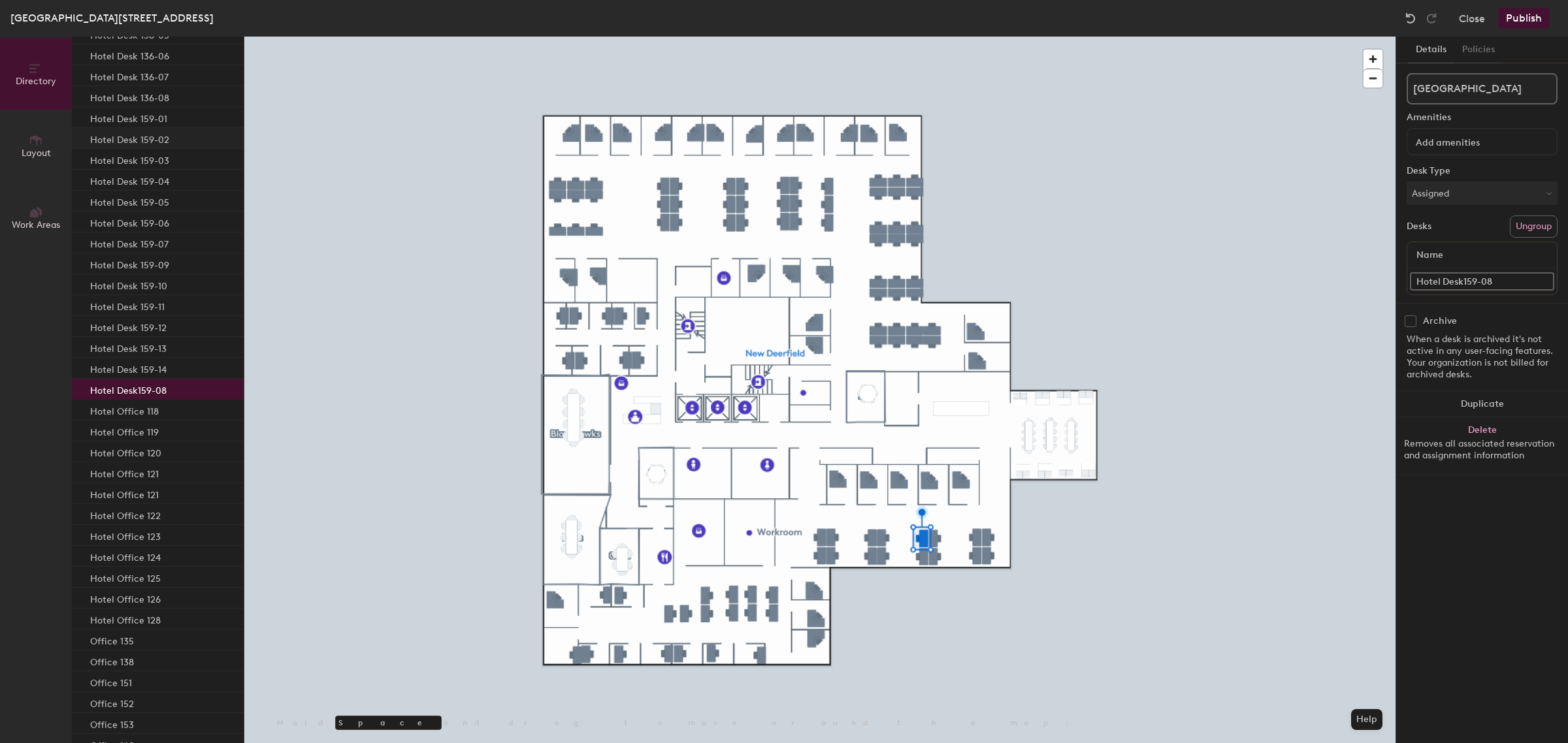
scroll to position [1795, 0]
click at [174, 150] on div "Hotel Desk 159-01" at bounding box center [157, 145] width 172 height 21
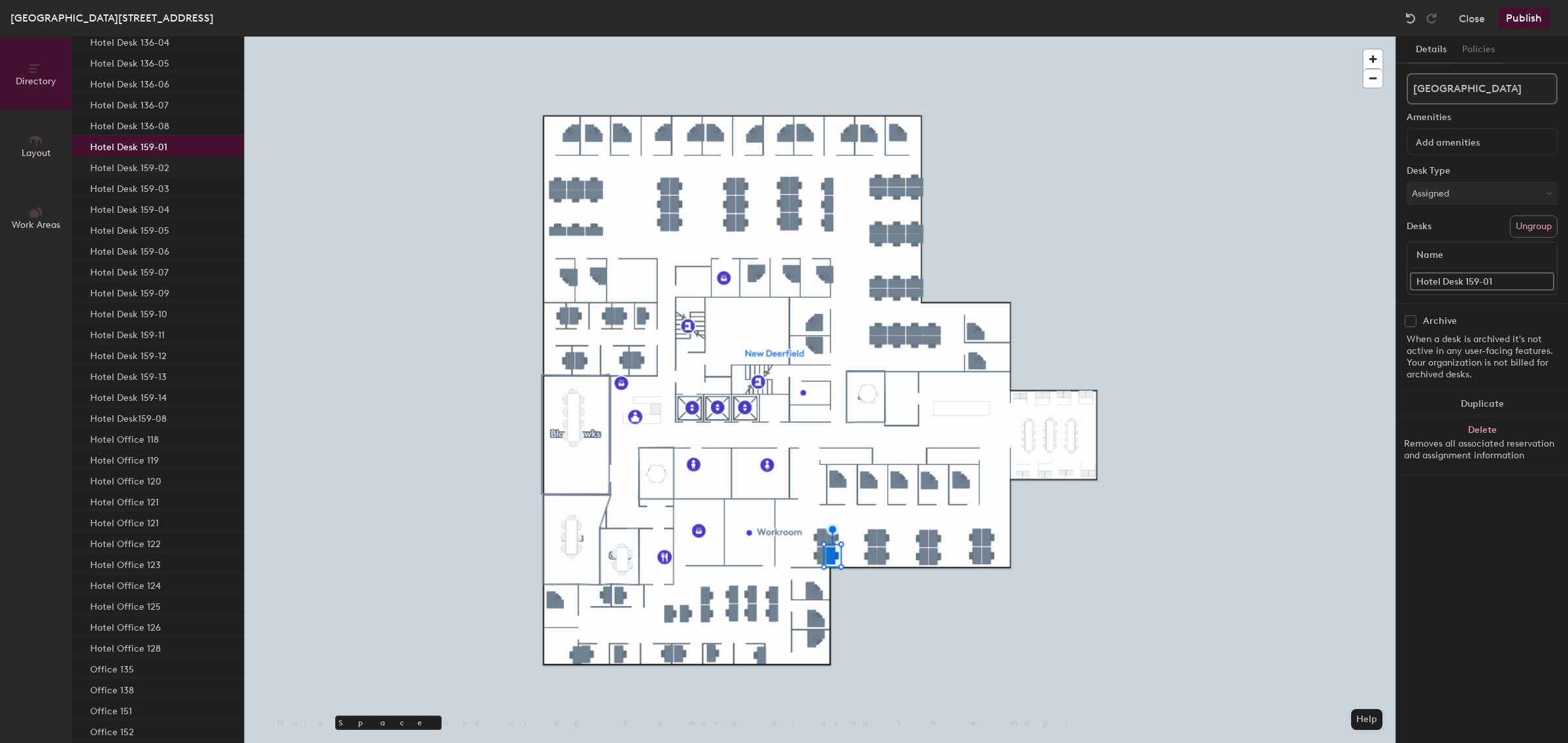
click at [171, 165] on div "Hotel Desk 159-02" at bounding box center [157, 166] width 172 height 21
click at [171, 399] on div "Hotel Desk 159-14" at bounding box center [157, 396] width 172 height 21
click at [171, 410] on div "Hotel Desk159-08" at bounding box center [157, 417] width 172 height 21
click at [172, 149] on div "Hotel Desk 159-01" at bounding box center [157, 145] width 172 height 21
click at [168, 164] on div "Hotel Desk 159-02" at bounding box center [157, 166] width 172 height 21
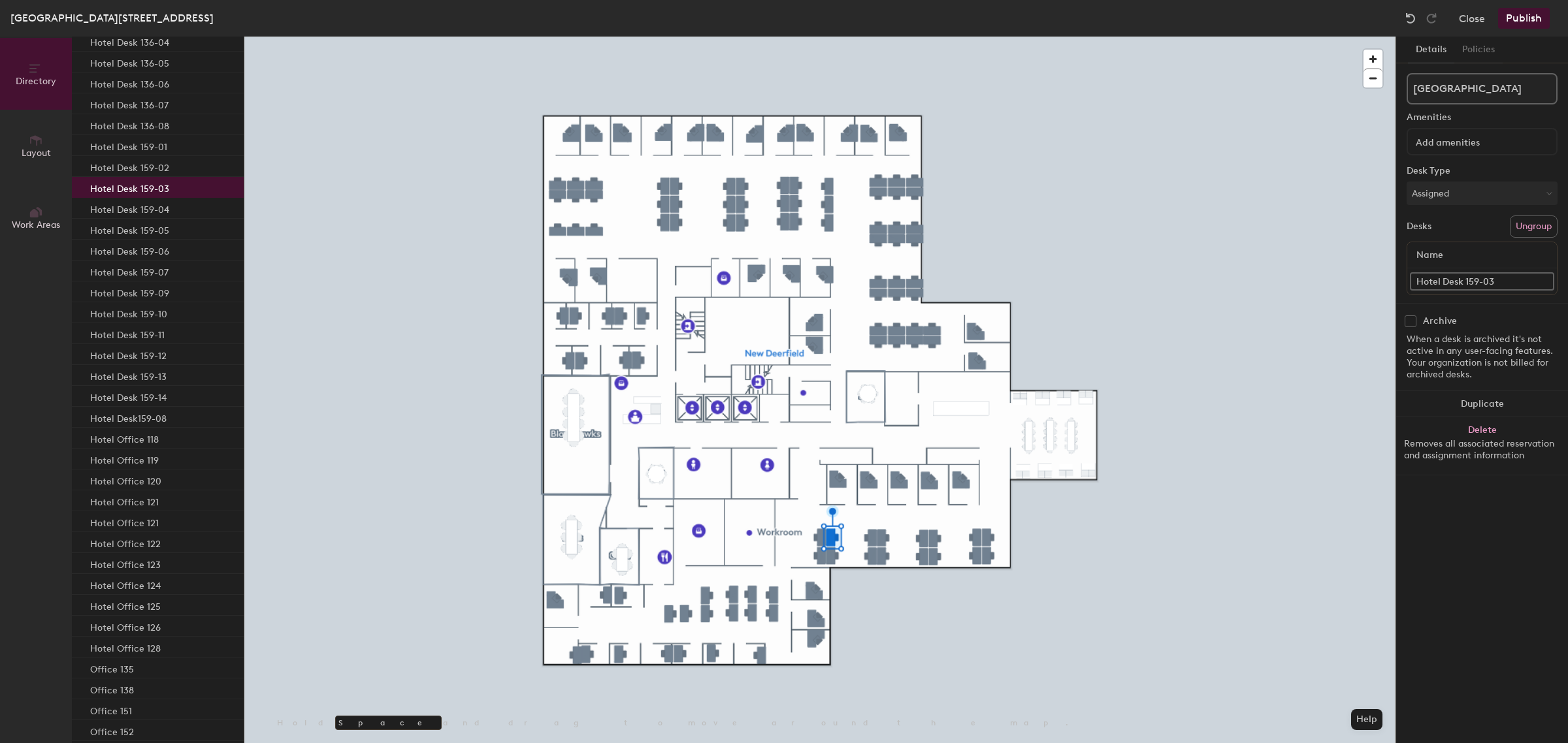
click at [168, 181] on div "Hotel Desk 159-03" at bounding box center [157, 187] width 172 height 21
click at [165, 204] on p "Hotel Desk 159-04" at bounding box center [130, 208] width 79 height 15
click at [164, 219] on div "Hotel Desk 159-05" at bounding box center [157, 229] width 172 height 21
click at [165, 248] on p "Hotel Desk 159-06" at bounding box center [130, 249] width 79 height 15
click at [165, 268] on p "Hotel Desk 159-07" at bounding box center [130, 270] width 79 height 15
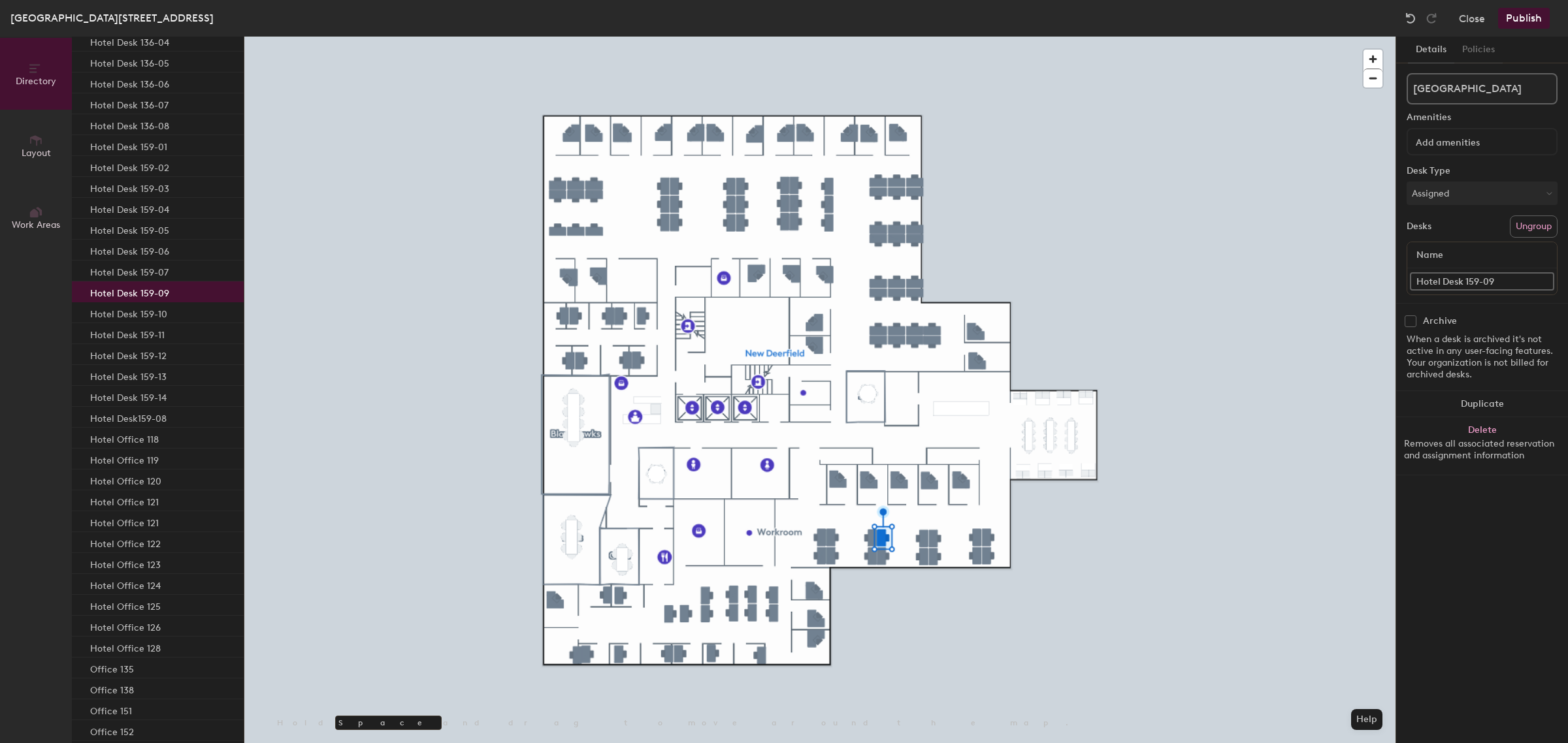
click at [160, 288] on p "Hotel Desk 159-09" at bounding box center [130, 291] width 79 height 15
click at [161, 311] on p "Hotel Desk 159-10" at bounding box center [129, 312] width 77 height 15
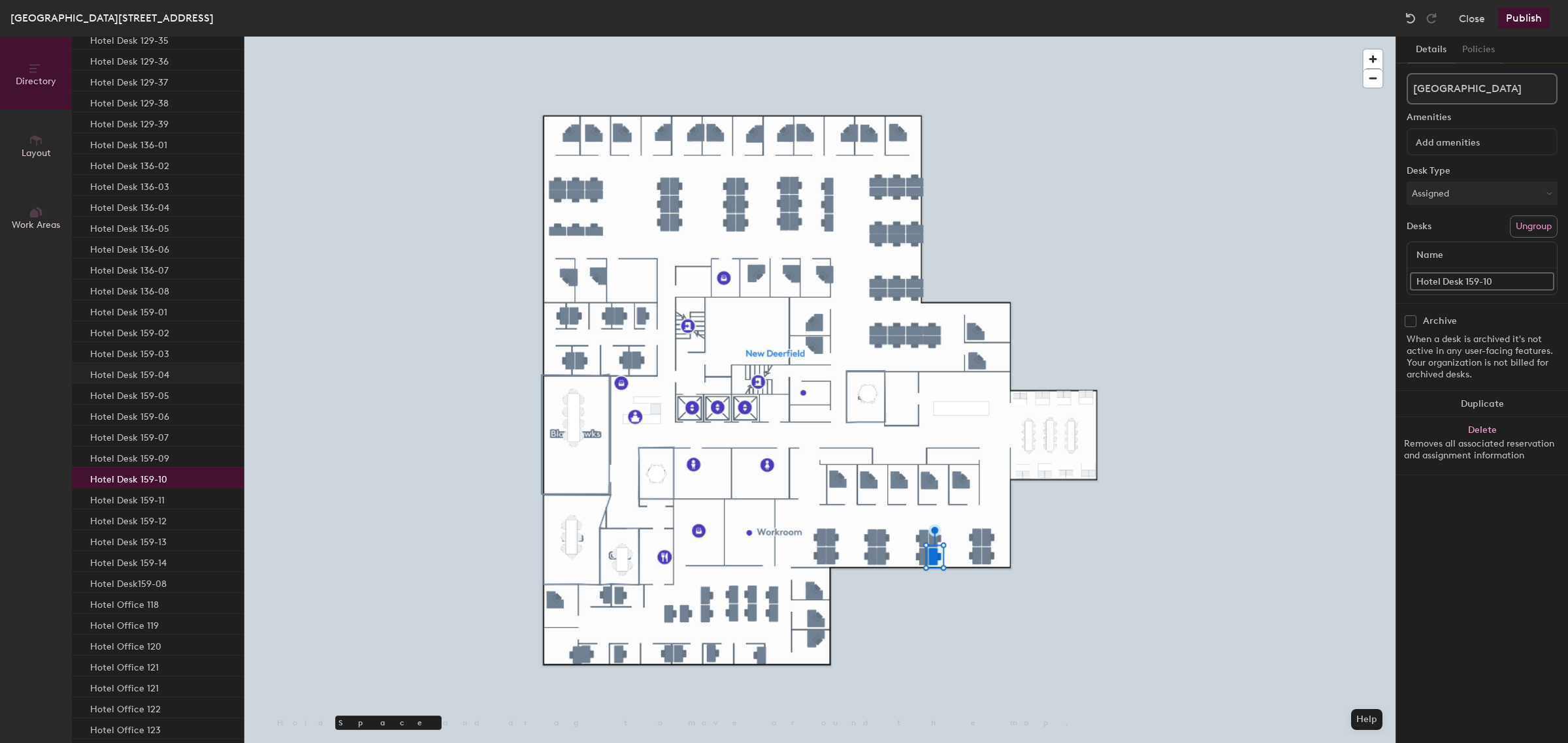
scroll to position [1632, 0]
click at [818, 36] on div at bounding box center [820, 36] width 1151 height 0
click at [1464, 279] on input "Desk 45" at bounding box center [1481, 281] width 144 height 18
type input "Hotel Desk 159-01"
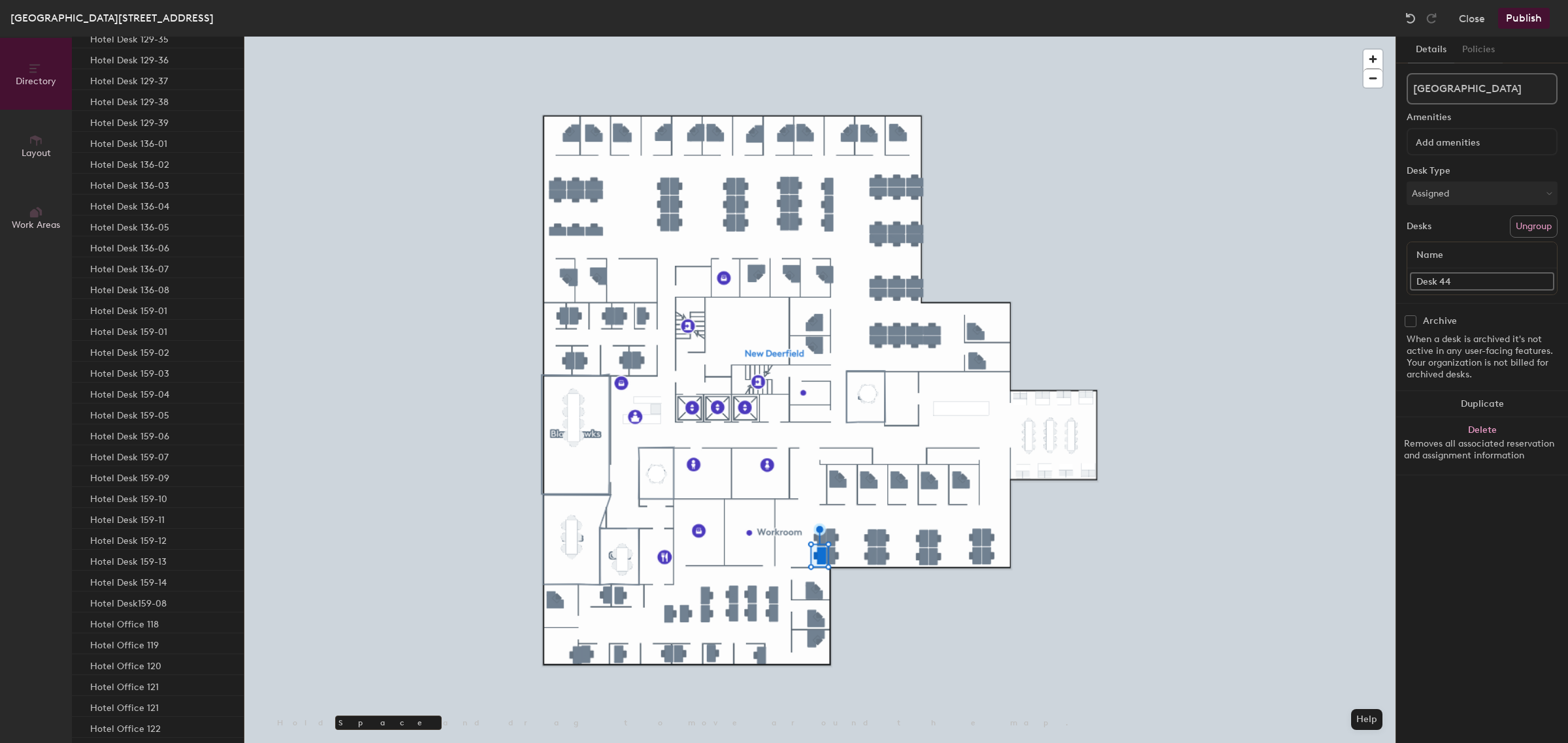
click at [1352, 279] on div "Directory Layout Work Areas Directory Spaces 5 Blackhawks Bulls Cubs Sky Sox De…" at bounding box center [784, 389] width 1568 height 706
type input "Hotel Desk 159-02"
click at [1462, 484] on div "Details Policies New Deerfield Amenities Desk Type Assigned Desks Ungroup Name …" at bounding box center [1481, 389] width 172 height 706
click at [168, 329] on div "Hotel Desk 159-01" at bounding box center [157, 329] width 172 height 21
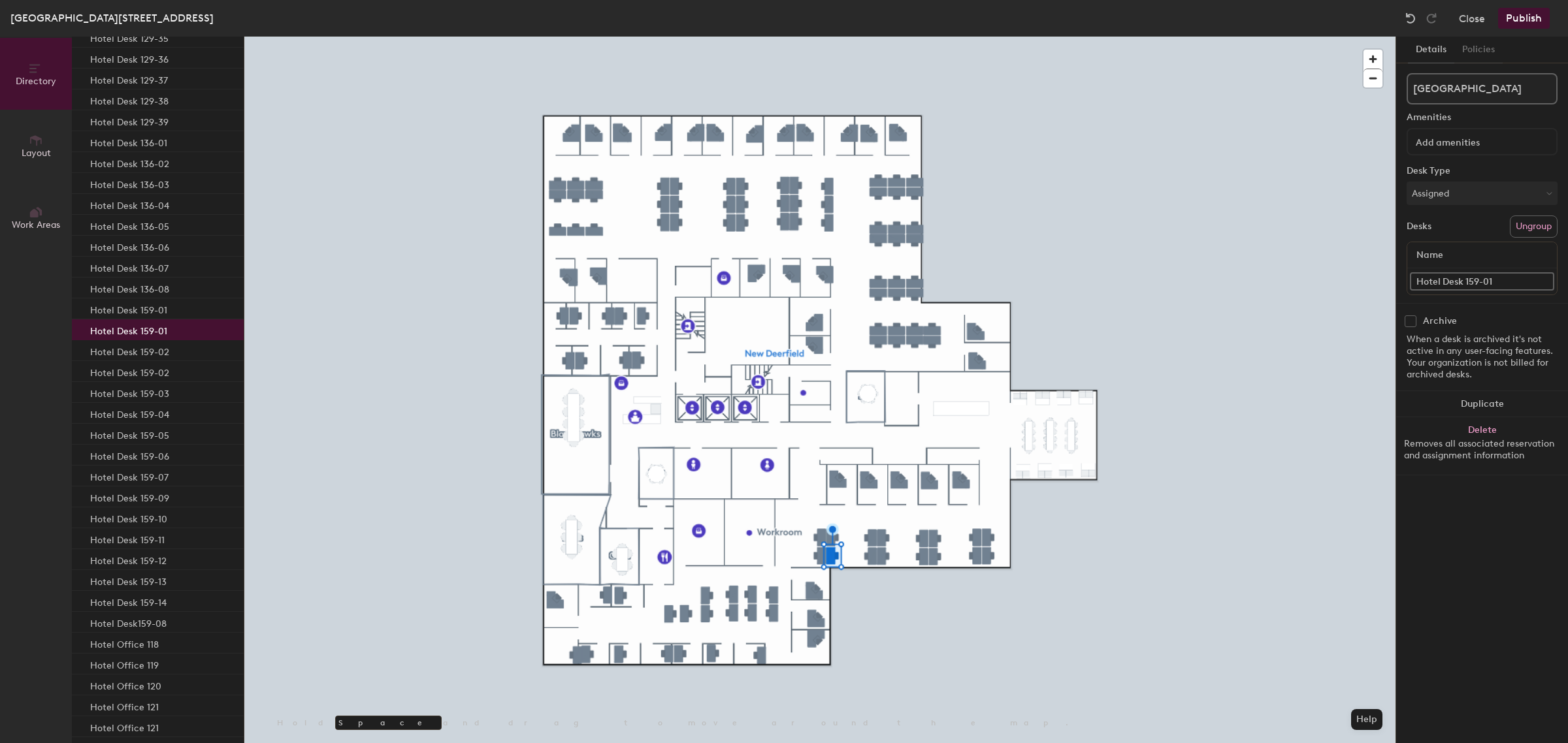
click at [1506, 279] on input "Hotel Desk 159-01" at bounding box center [1481, 281] width 144 height 18
click at [1504, 279] on input "Hotel Desk 159-01" at bounding box center [1481, 281] width 144 height 18
type input "Hotel Desk 159-04"
click at [1507, 275] on input "Hotel Desk 159-02" at bounding box center [1481, 281] width 144 height 18
type input "Hotel Desk 159-03"
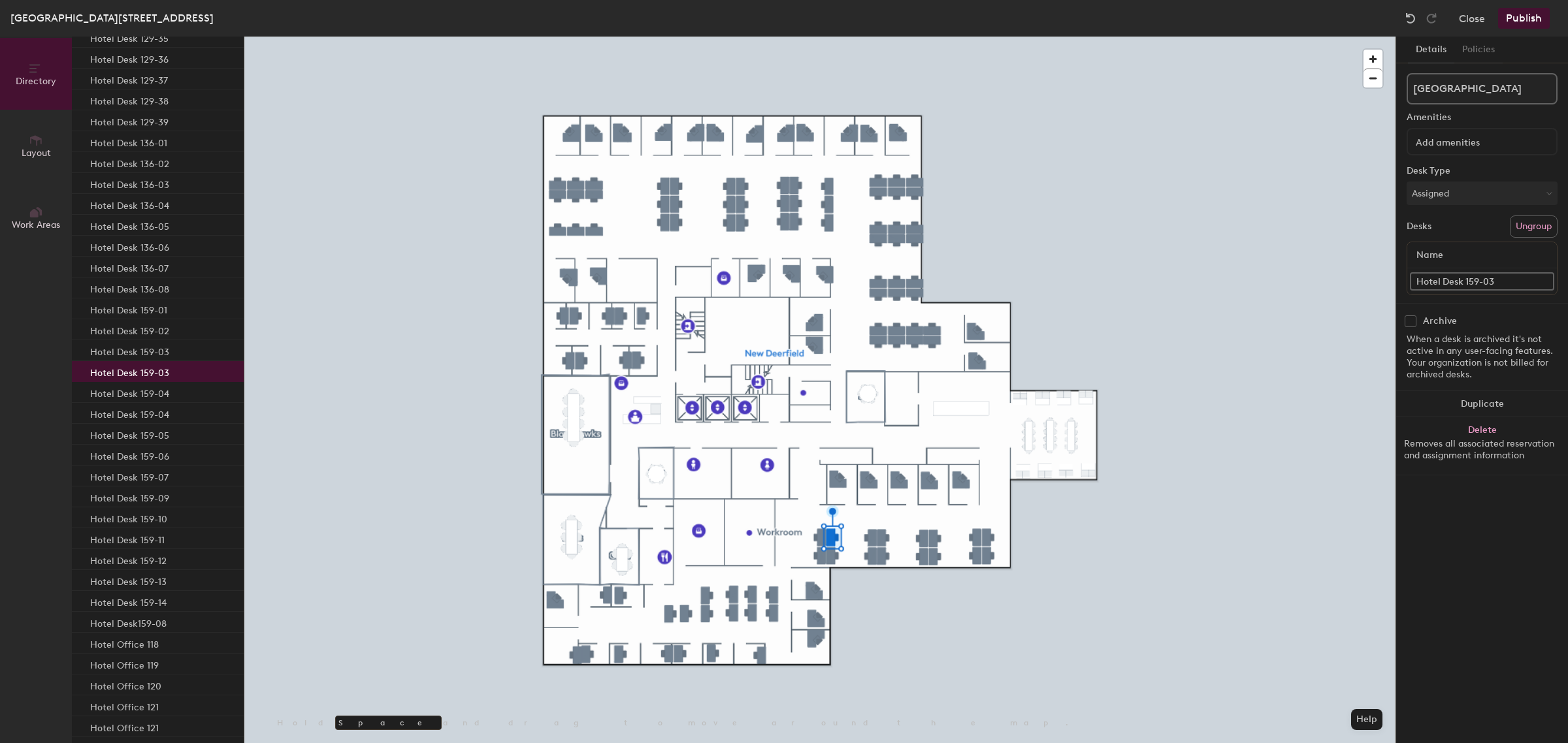
click at [1492, 487] on div "Details Policies New Deerfield Amenities Desk Type Assigned Desks Ungroup Name …" at bounding box center [1481, 389] width 172 height 706
click at [157, 307] on p "Hotel Desk 159-01" at bounding box center [129, 308] width 77 height 15
click at [150, 329] on p "Hotel Desk 159-02" at bounding box center [130, 329] width 79 height 15
click at [1507, 276] on input "Hotel Desk 159-03" at bounding box center [1481, 281] width 144 height 18
click at [1511, 284] on input "Hotel Desk 159-03" at bounding box center [1481, 281] width 144 height 18
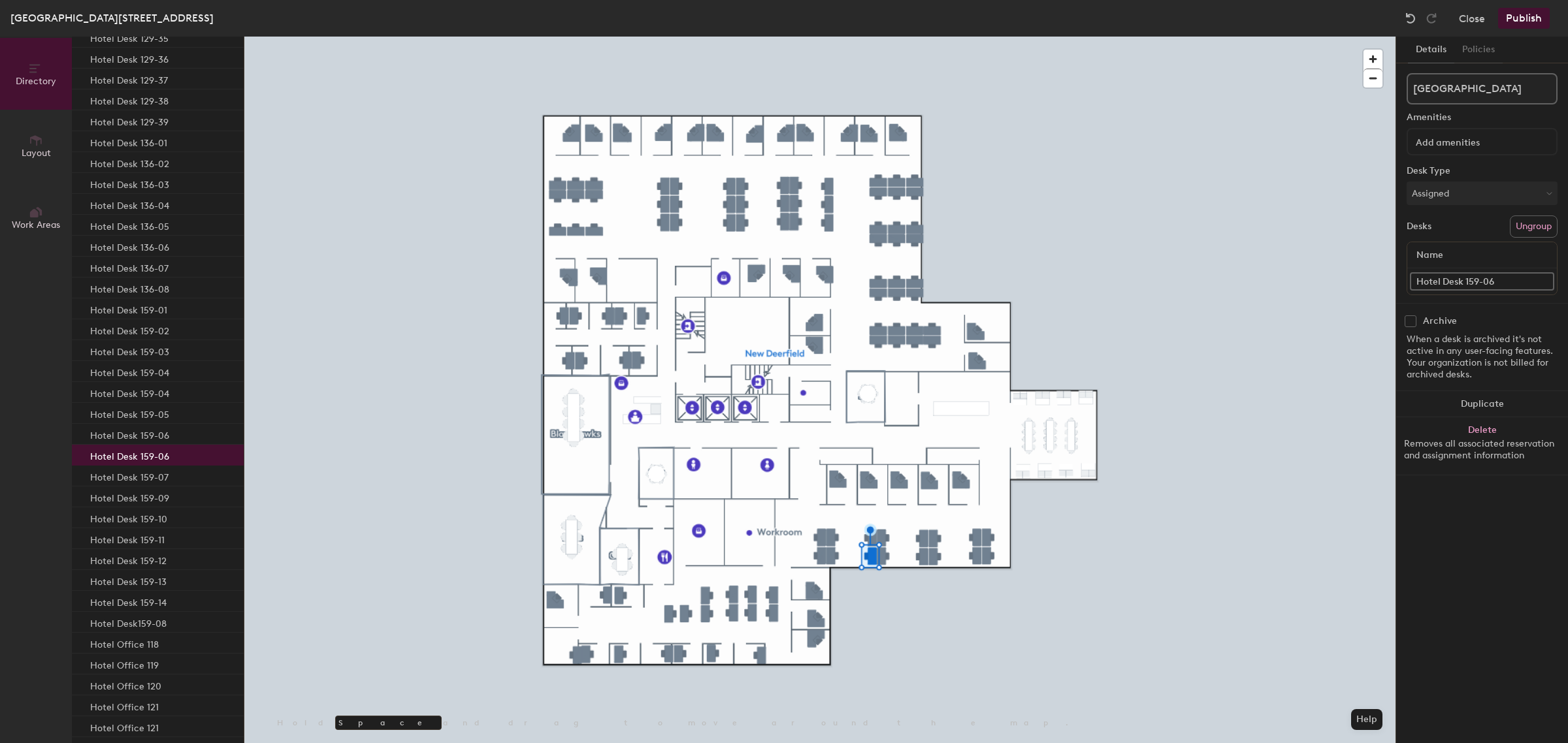
type input "Hotel Desk 159-06"
click at [1483, 513] on div "Details Policies New Deerfield Amenities Desk Type Assigned Desks Ungroup Name …" at bounding box center [1481, 389] width 172 height 706
click at [160, 307] on p "Hotel Desk 159-01" at bounding box center [129, 308] width 77 height 15
click at [154, 329] on p "Hotel Desk 159-02" at bounding box center [130, 329] width 79 height 15
click at [156, 349] on p "Hotel Desk 159-03" at bounding box center [130, 350] width 79 height 15
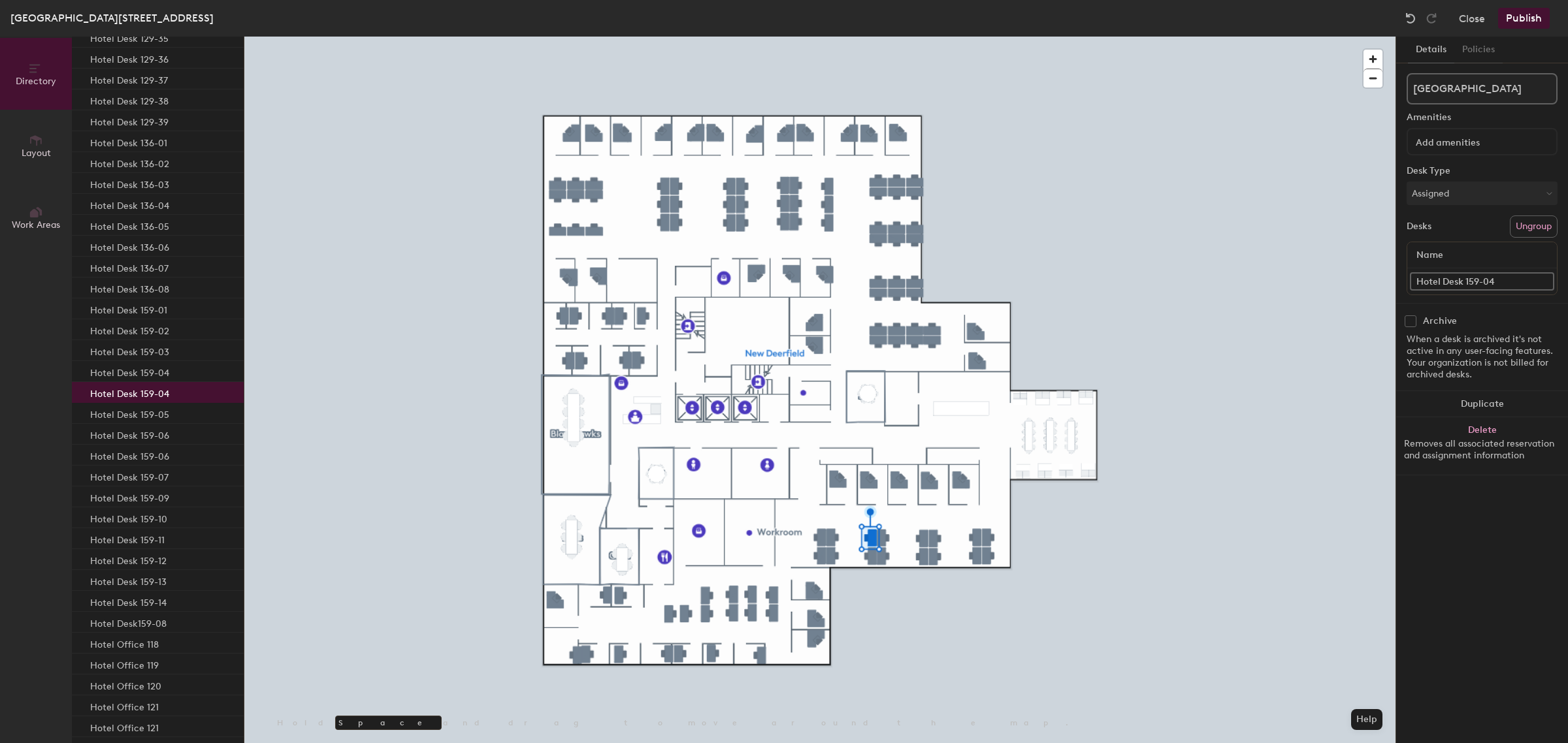
click at [1500, 281] on input "Hotel Desk 159-04" at bounding box center [1481, 281] width 144 height 18
click at [1503, 278] on input "Hotel Desk 159-04" at bounding box center [1481, 281] width 144 height 18
type input "Hotel Desk 159-05"
click at [160, 307] on p "Hotel Desk 159-01" at bounding box center [129, 308] width 77 height 15
click at [162, 333] on p "Hotel Desk 159-02" at bounding box center [130, 329] width 79 height 15
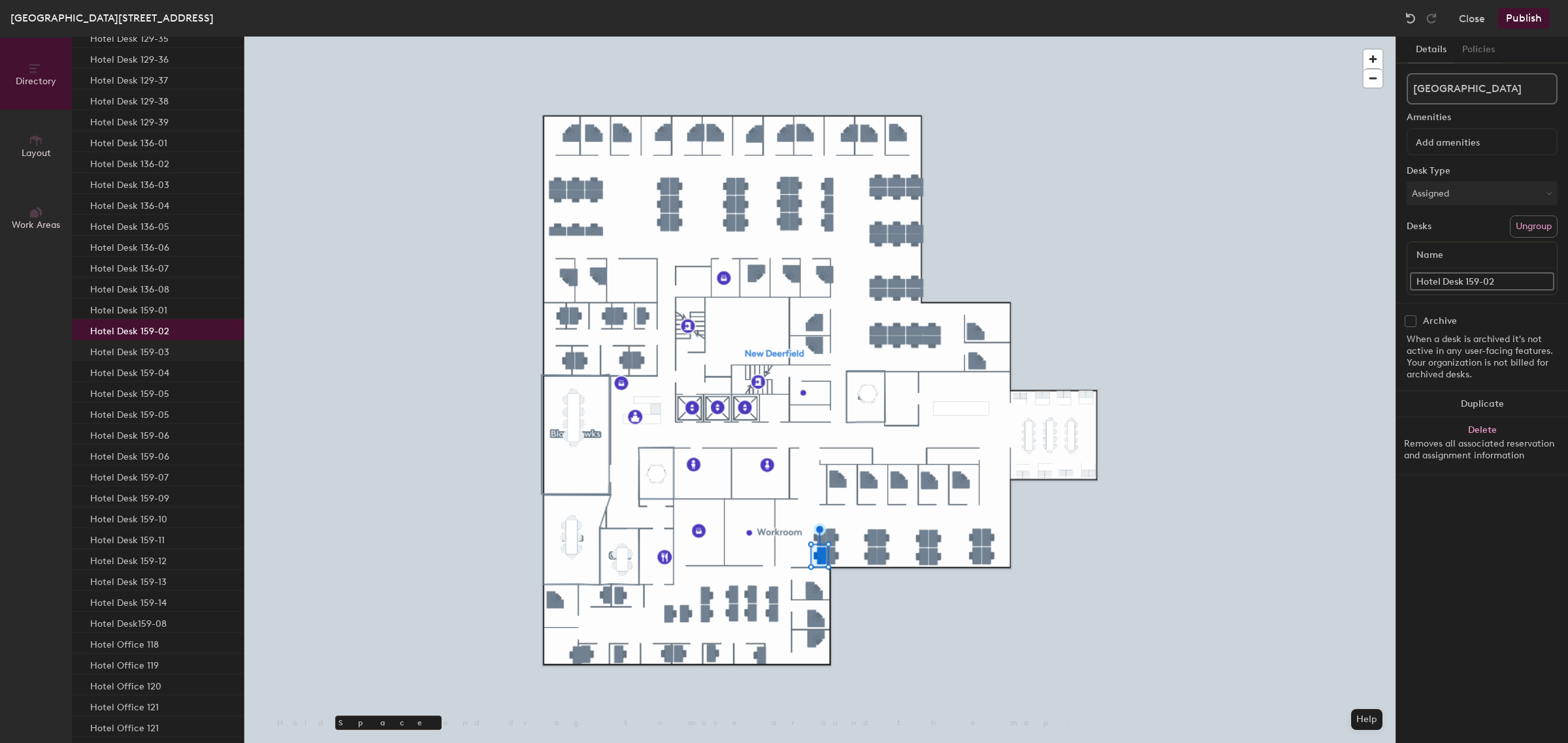
click at [155, 349] on p "Hotel Desk 159-03" at bounding box center [130, 350] width 79 height 15
click at [149, 371] on p "Hotel Desk 159-04" at bounding box center [130, 370] width 79 height 15
click at [1478, 275] on input "Hotel Desk 159-05" at bounding box center [1481, 281] width 144 height 18
click at [1498, 279] on input "Hotel Desk 159-05" at bounding box center [1481, 281] width 144 height 18
type input "Hotel Desk 159-08"
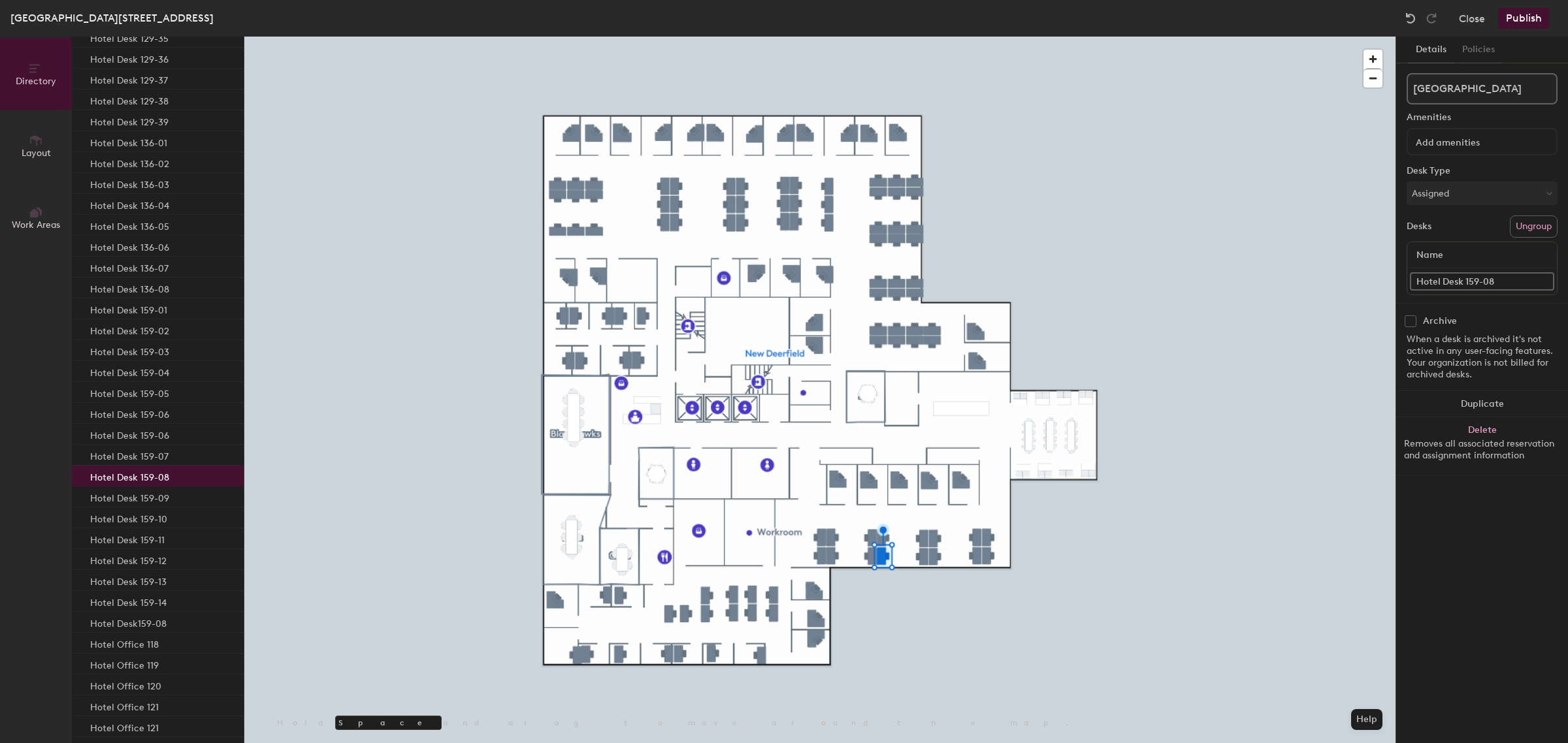
click at [1486, 513] on div "Details Policies New Deerfield Amenities Desk Type Assigned Desks Ungroup Name …" at bounding box center [1481, 389] width 172 height 706
click at [152, 377] on p "Hotel Desk 159-04" at bounding box center [130, 370] width 79 height 15
click at [153, 388] on p "Hotel Desk 159-05" at bounding box center [130, 392] width 79 height 15
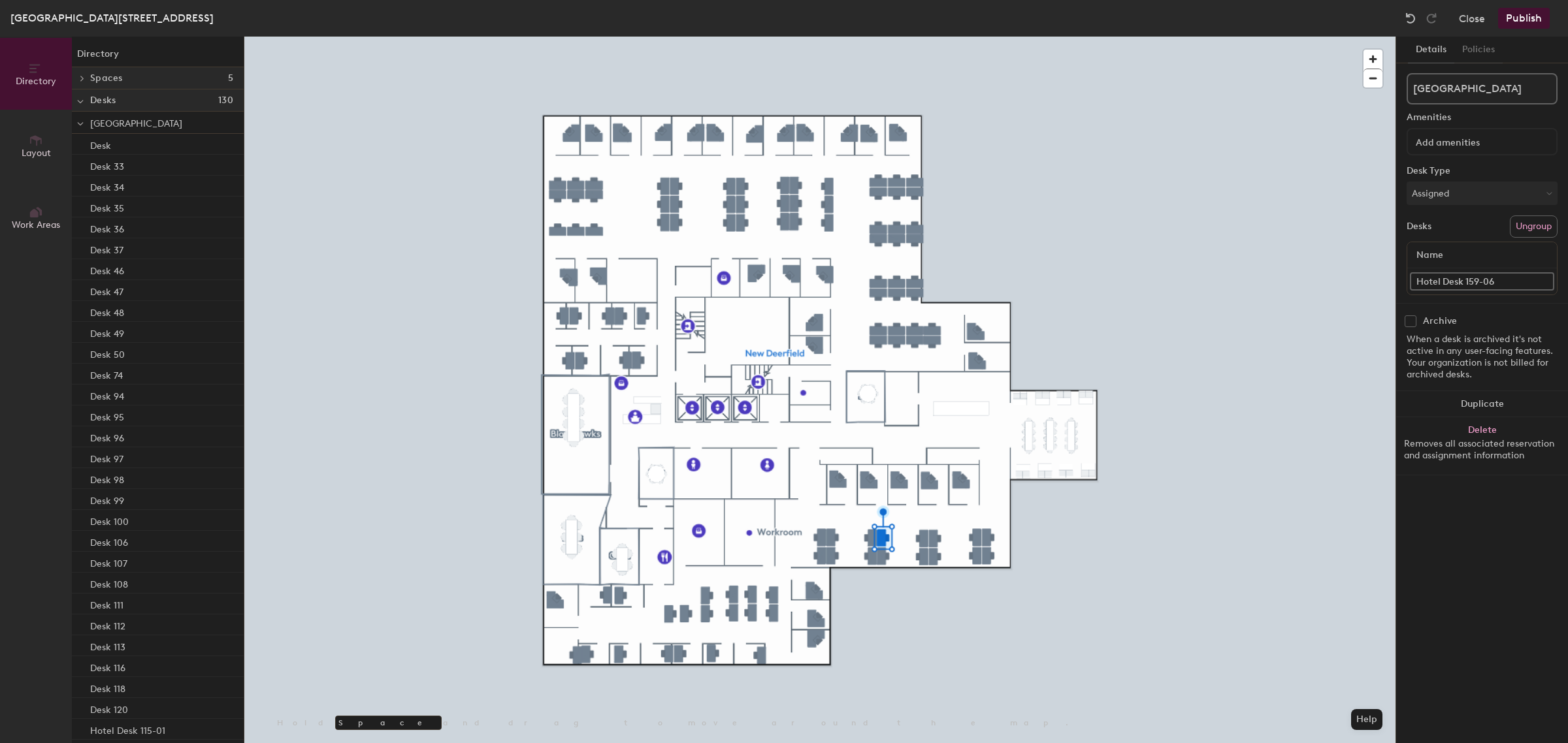
scroll to position [1591, 0]
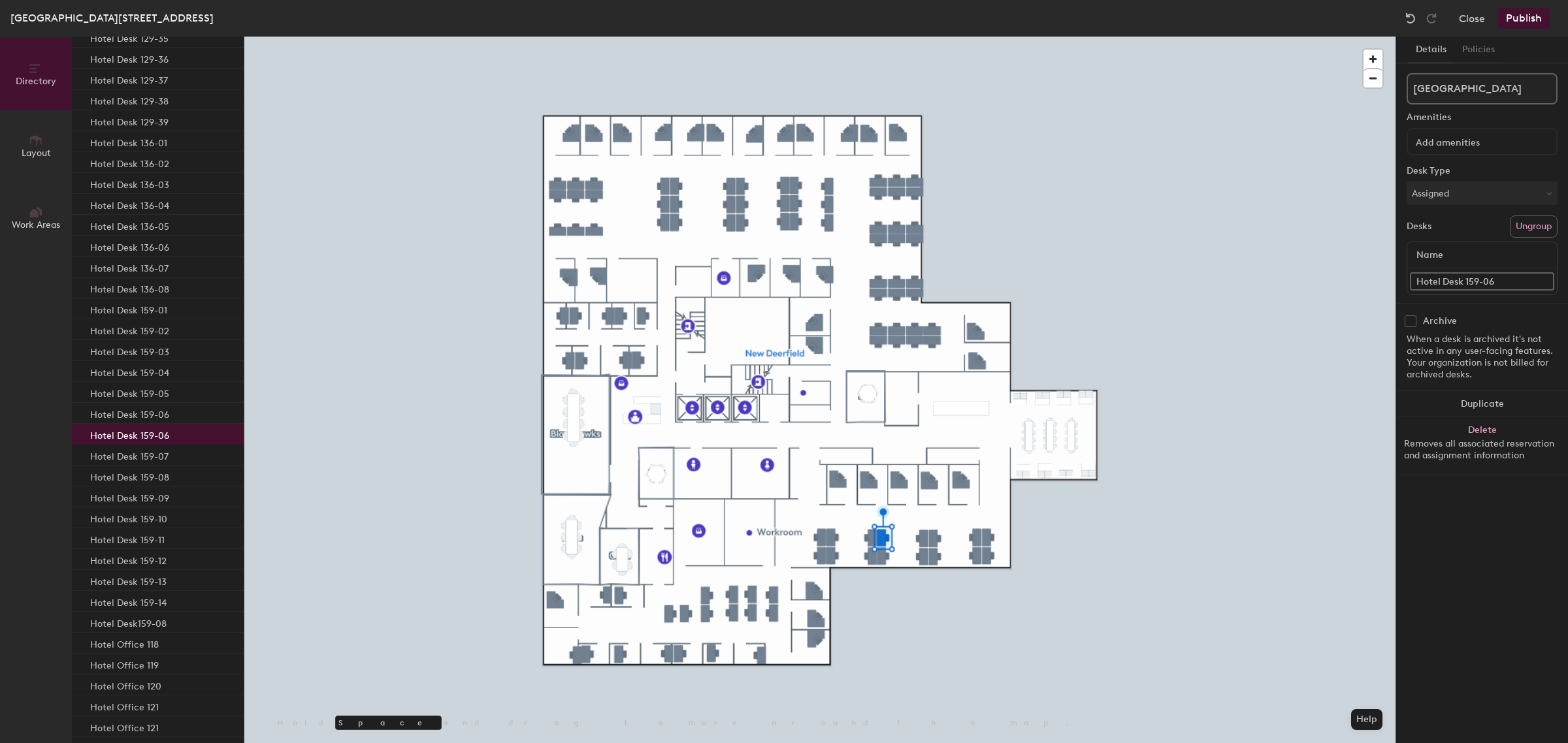
click at [1513, 279] on input "Hotel Desk 159-06" at bounding box center [1481, 281] width 144 height 18
click at [1503, 272] on input "Hotel Desk 159-06" at bounding box center [1481, 281] width 144 height 18
type input "Hotel Desk 159-07"
drag, startPoint x: 1511, startPoint y: 526, endPoint x: 1409, endPoint y: 490, distance: 108.2
click at [1506, 522] on div "Details Policies New Deerfield Amenities Desk Type Assigned Desks Ungroup Name …" at bounding box center [1481, 389] width 172 height 706
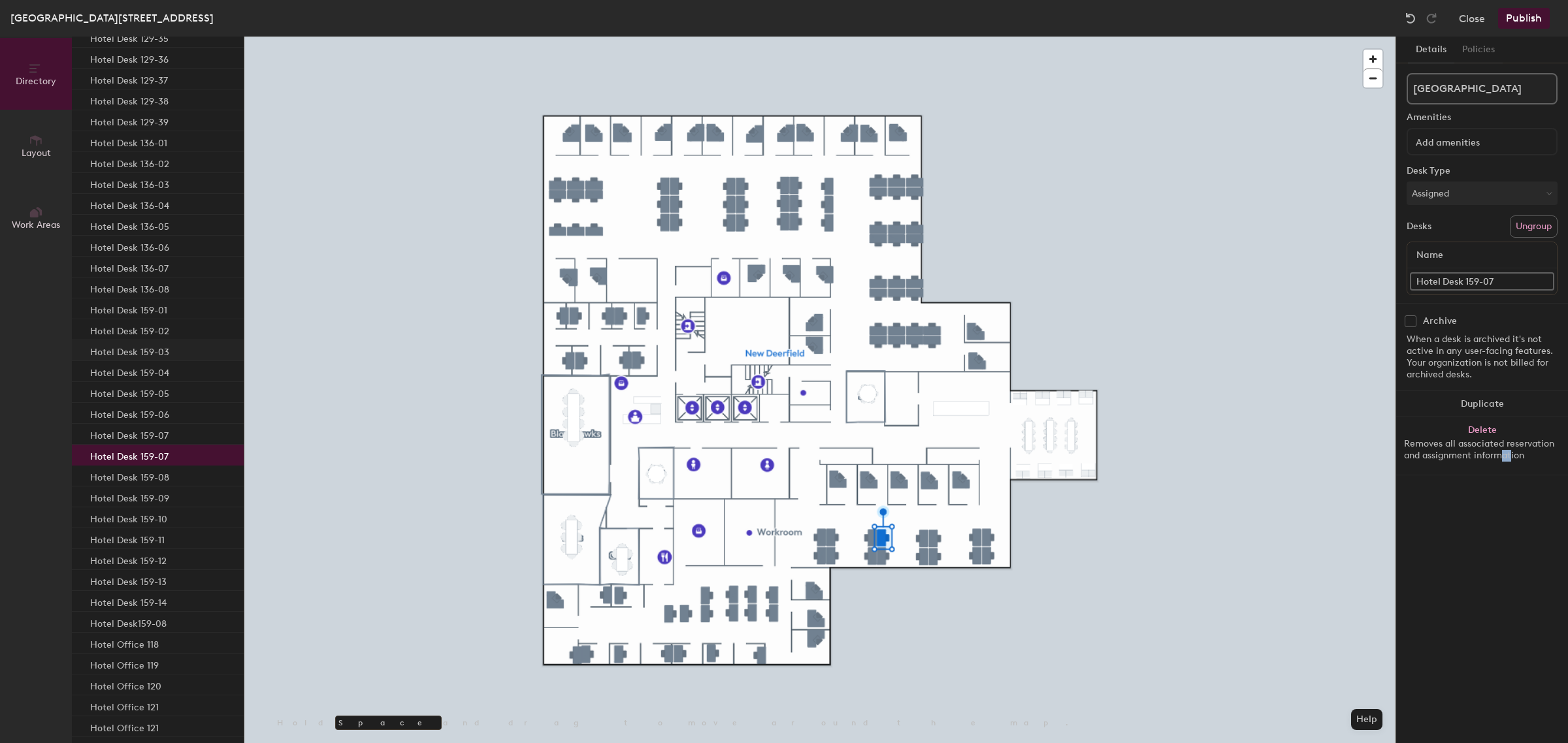
click at [142, 351] on p "Hotel Desk 159-03" at bounding box center [130, 350] width 79 height 15
click at [139, 375] on p "Hotel Desk 159-04" at bounding box center [130, 370] width 79 height 15
click at [142, 392] on p "Hotel Desk 159-05" at bounding box center [130, 392] width 79 height 15
click at [138, 412] on p "Hotel Desk 159-06" at bounding box center [130, 413] width 79 height 15
click at [152, 417] on p "Hotel Desk 159-06" at bounding box center [130, 413] width 79 height 15
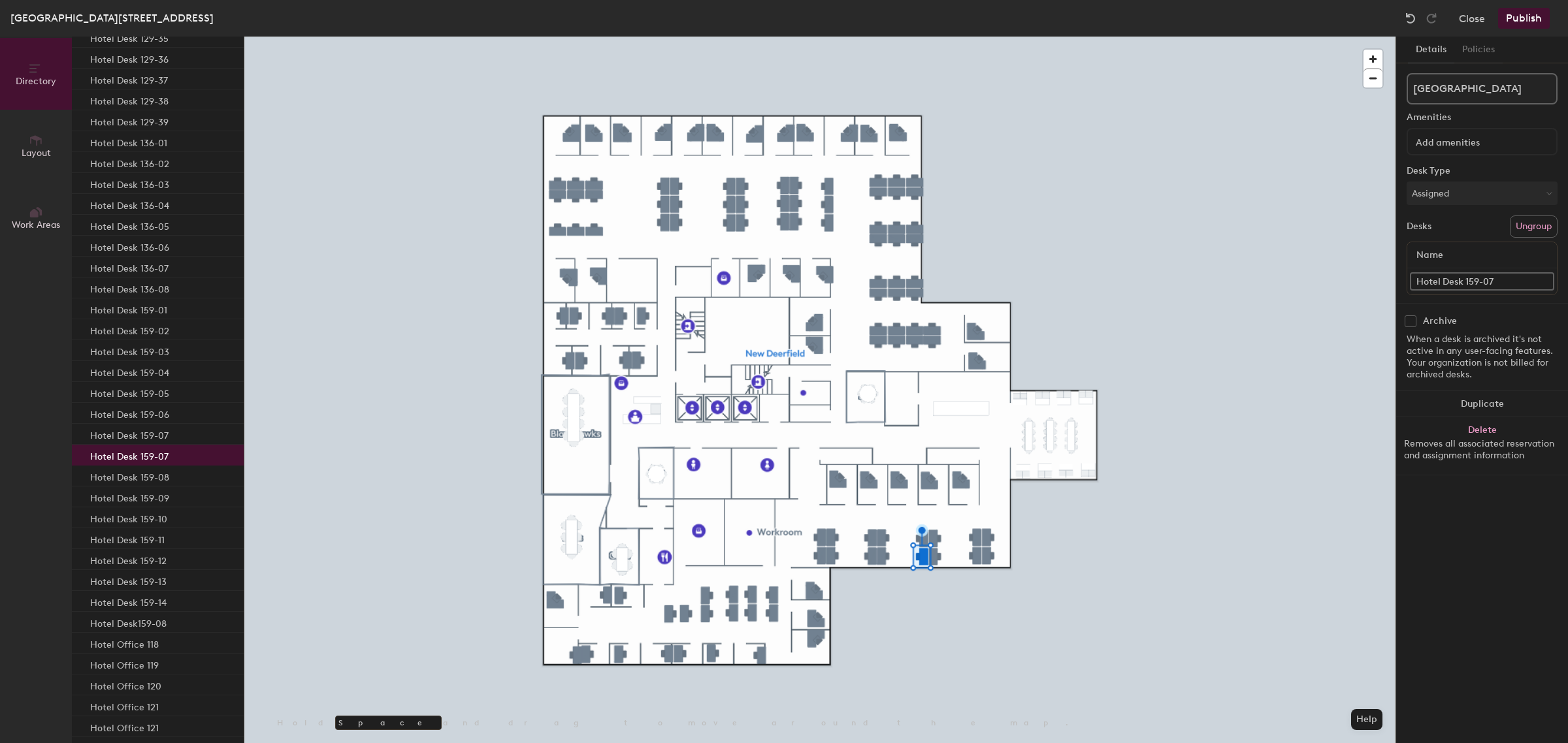
click at [1514, 275] on input "Hotel Desk 159-07" at bounding box center [1481, 281] width 144 height 18
type input "Hotel Desk 159-10"
click at [1491, 528] on div "Details Policies New Deerfield Amenities Desk Type Assigned Desks Ungroup Name …" at bounding box center [1481, 389] width 172 height 706
click at [164, 347] on p "Hotel Desk 159-03" at bounding box center [130, 350] width 79 height 15
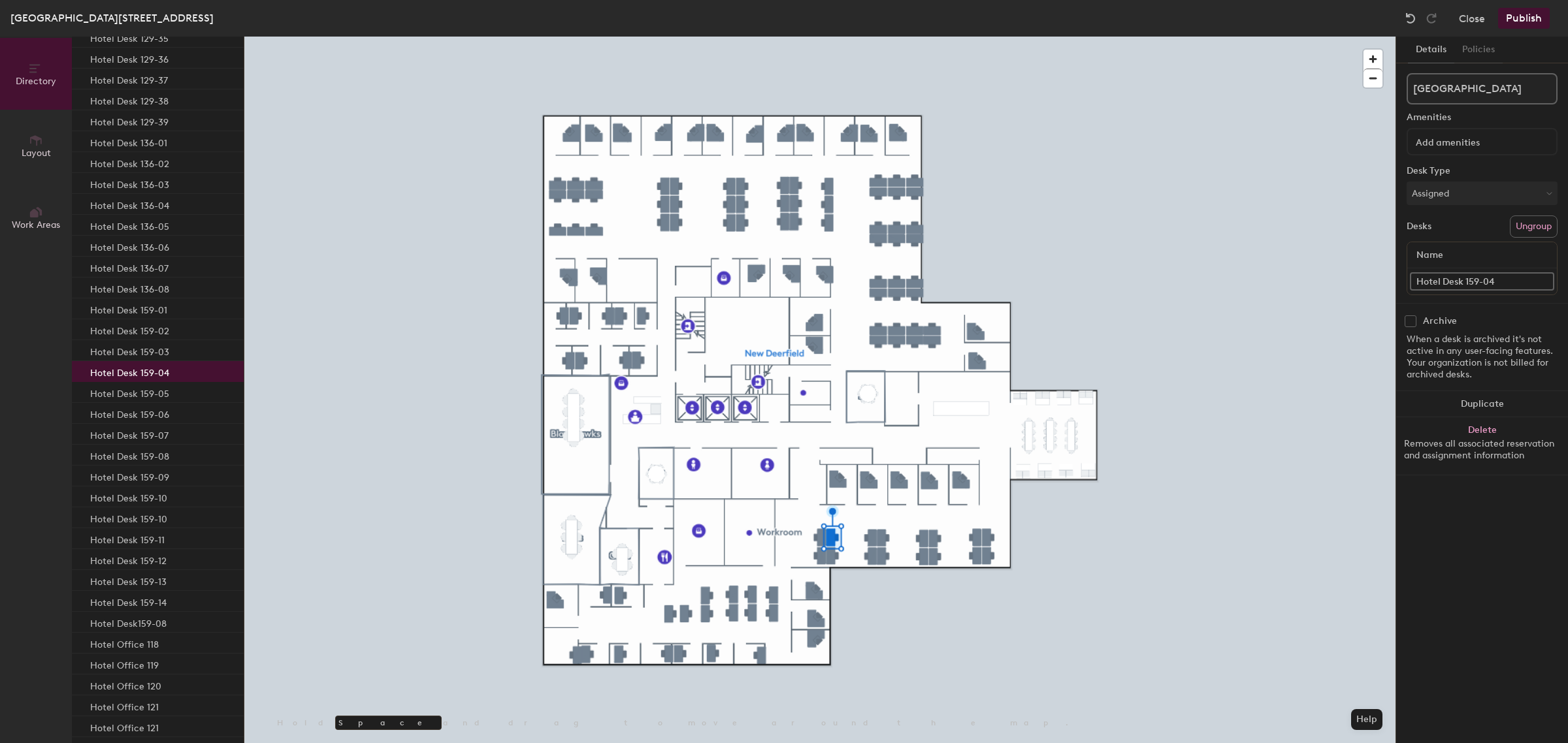
click at [144, 375] on p "Hotel Desk 159-04" at bounding box center [130, 370] width 79 height 15
click at [151, 389] on p "Hotel Desk 159-05" at bounding box center [130, 392] width 79 height 15
click at [150, 413] on p "Hotel Desk 159-06" at bounding box center [130, 413] width 79 height 15
click at [150, 432] on p "Hotel Desk 159-07" at bounding box center [130, 433] width 79 height 15
click at [148, 452] on p "Hotel Desk 159-08" at bounding box center [130, 454] width 79 height 15
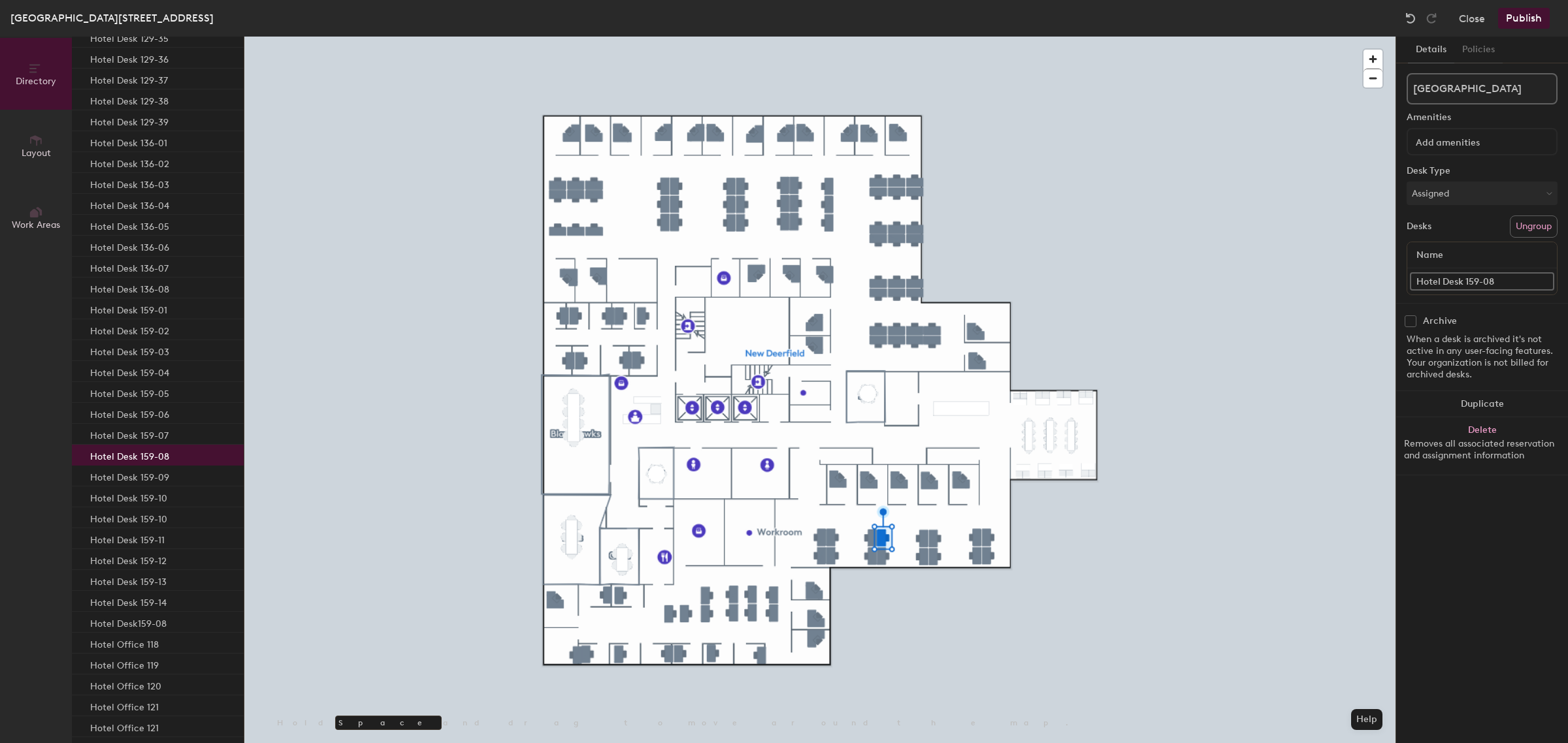
click at [148, 452] on p "Hotel Desk 159-08" at bounding box center [130, 454] width 79 height 15
click at [142, 471] on p "Hotel Desk 159-09" at bounding box center [130, 475] width 79 height 15
click at [1509, 273] on input "Hotel Desk 159-09" at bounding box center [1481, 281] width 144 height 18
click at [1509, 278] on input "Hotel Desk 159-09" at bounding box center [1481, 281] width 144 height 18
type input "Hotel Desk 159-11"
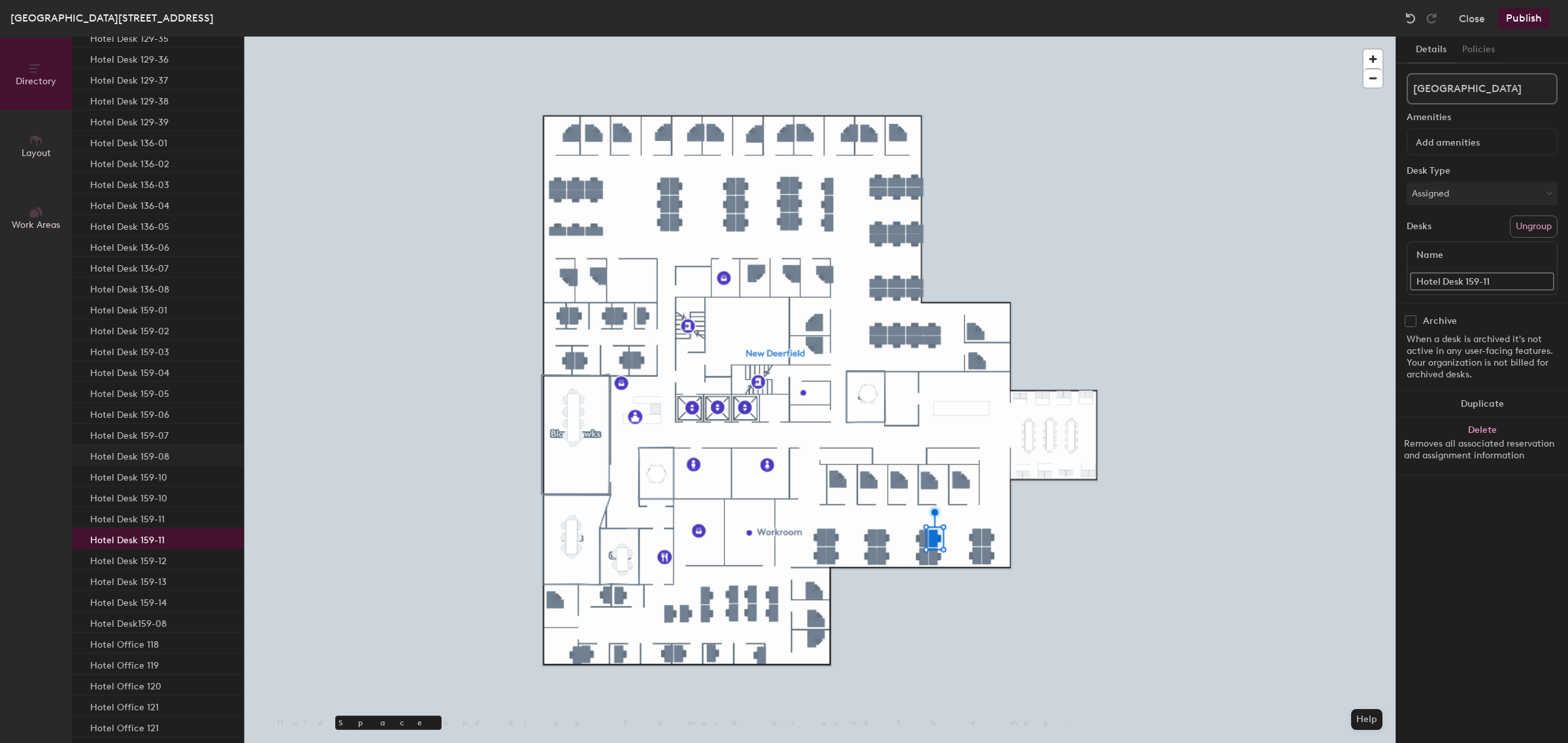
click at [162, 452] on p "Hotel Desk 159-08" at bounding box center [130, 454] width 79 height 15
click at [1504, 279] on input "Hotel Desk 159-10" at bounding box center [1481, 281] width 144 height 18
type input "Hotel Desk 159-12"
click at [128, 432] on p "Hotel Desk 159-07" at bounding box center [130, 433] width 79 height 15
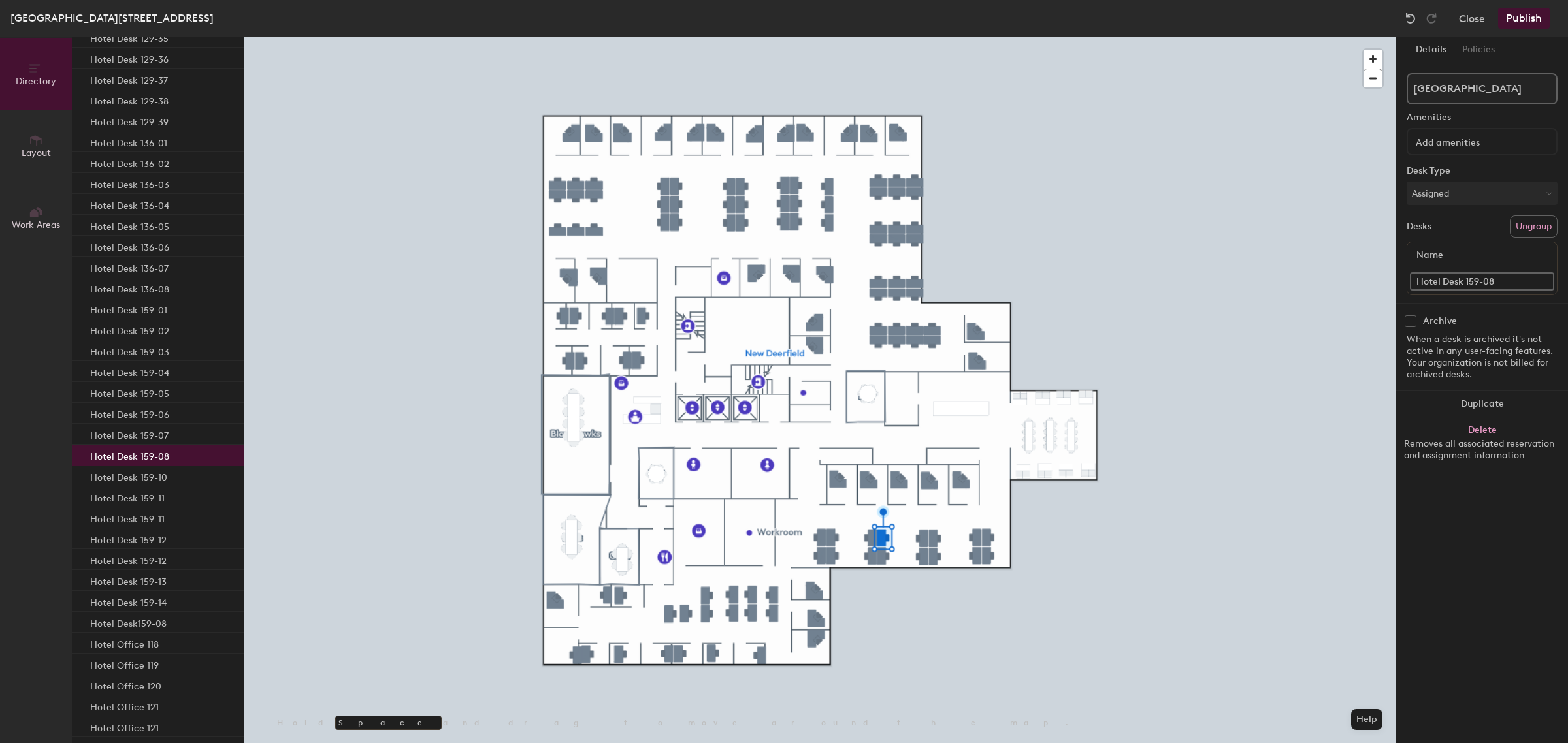
click at [133, 456] on p "Hotel Desk 159-08" at bounding box center [130, 454] width 79 height 15
click at [134, 475] on p "Hotel Desk 159-10" at bounding box center [129, 475] width 77 height 15
click at [164, 452] on p "Hotel Desk 159-08" at bounding box center [130, 454] width 79 height 15
click at [157, 474] on p "Hotel Desk 159-10" at bounding box center [129, 475] width 77 height 15
click at [1507, 276] on input "Hotel Desk159-08" at bounding box center [1481, 281] width 144 height 18
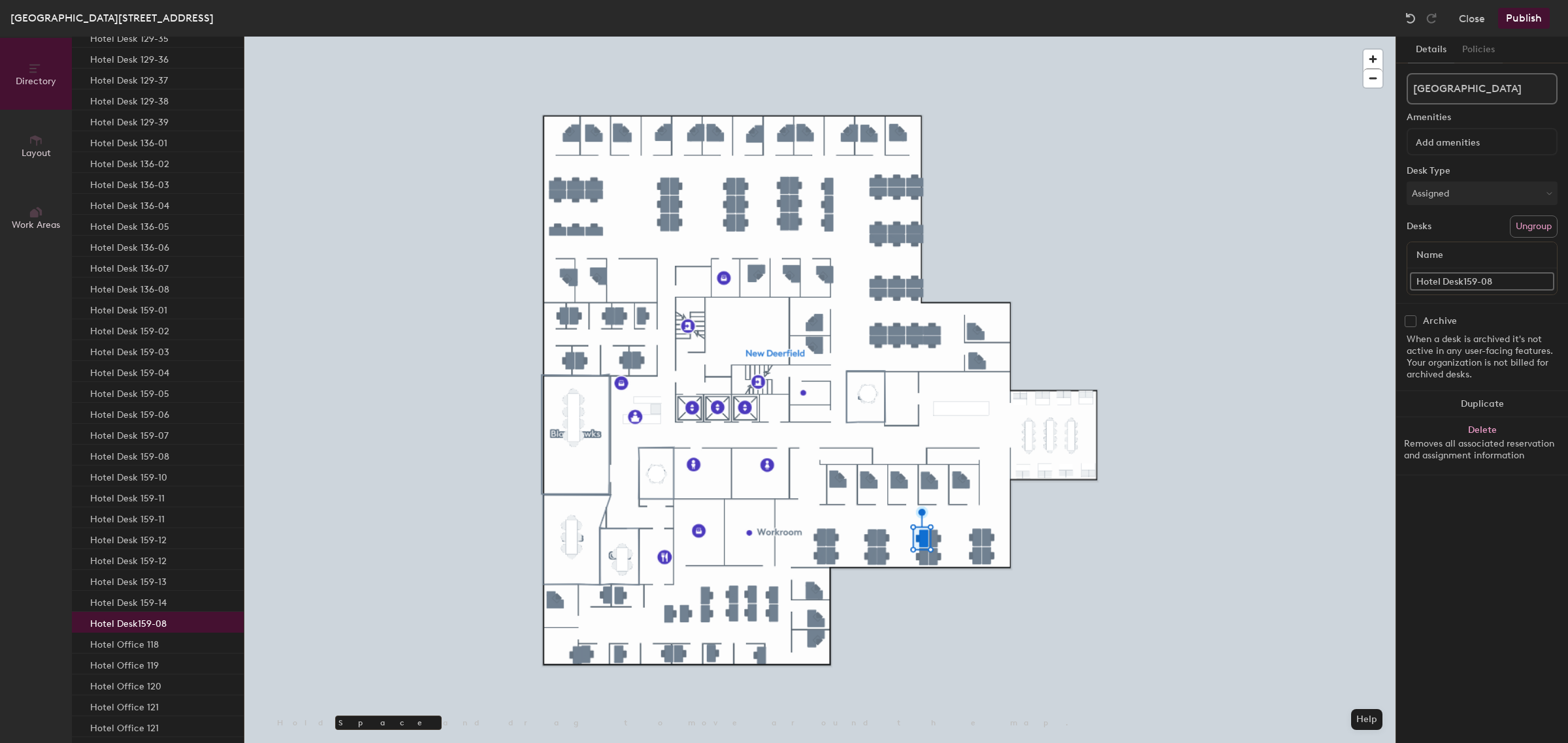
click at [1507, 276] on input "Hotel Desk159-08" at bounding box center [1481, 281] width 144 height 18
type input "Hotel Desk159-09"
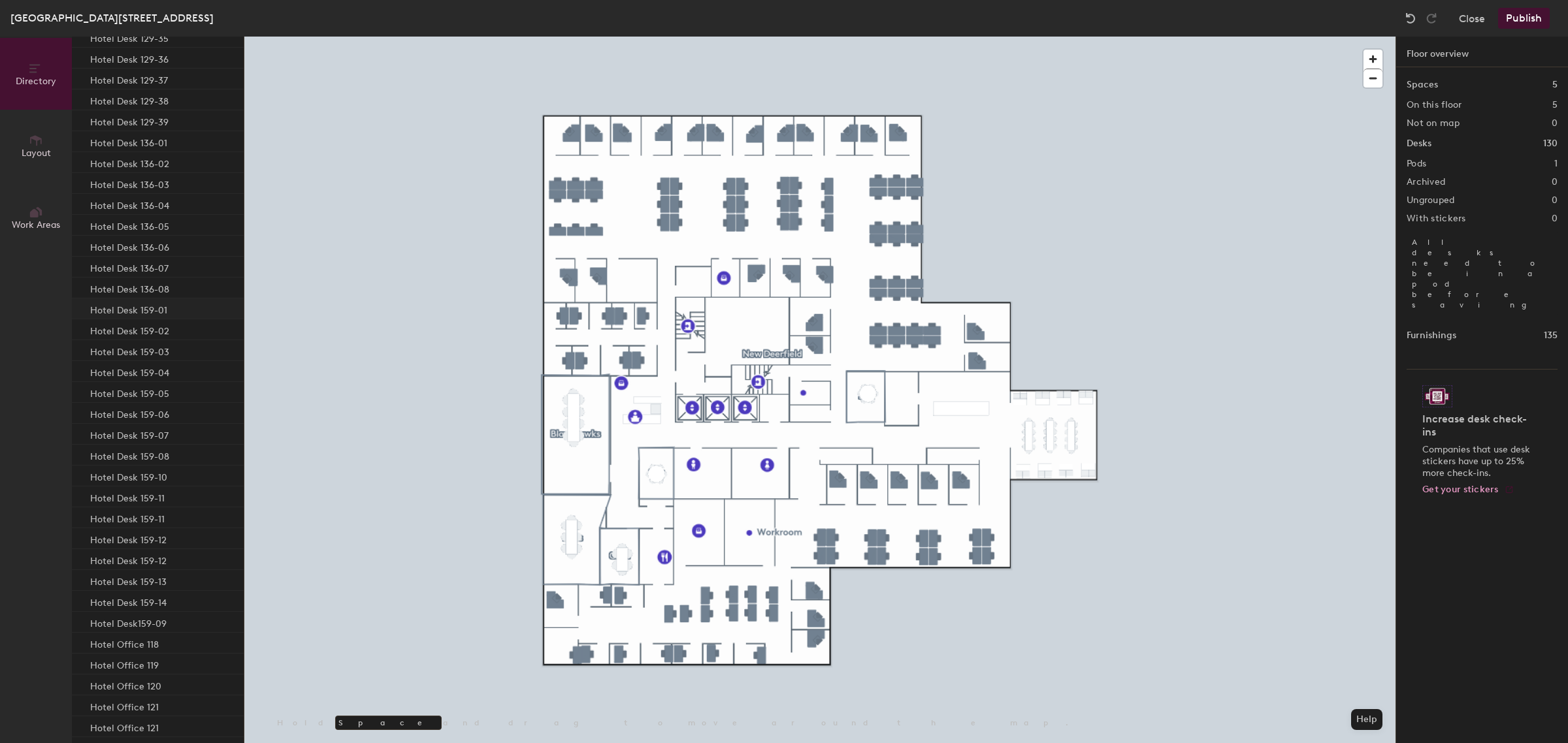
click at [136, 303] on p "Hotel Desk 159-01" at bounding box center [129, 308] width 77 height 15
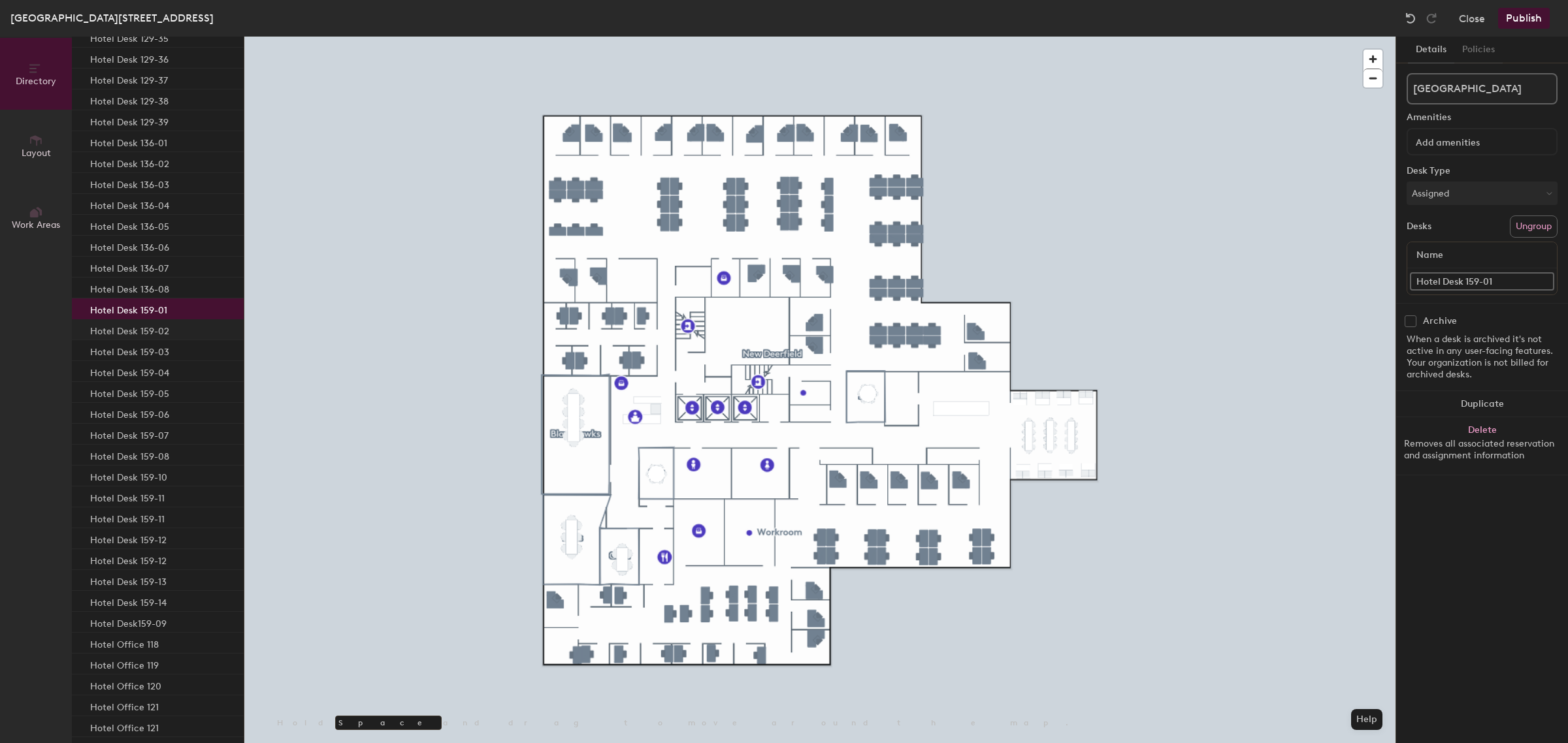
click at [138, 328] on p "Hotel Desk 159-02" at bounding box center [130, 329] width 79 height 15
click at [137, 344] on p "Hotel Desk 159-03" at bounding box center [130, 350] width 79 height 15
click at [135, 370] on p "Hotel Desk 159-04" at bounding box center [130, 370] width 79 height 15
click at [138, 387] on p "Hotel Desk 159-05" at bounding box center [130, 392] width 79 height 15
click at [136, 410] on p "Hotel Desk 159-06" at bounding box center [130, 413] width 79 height 15
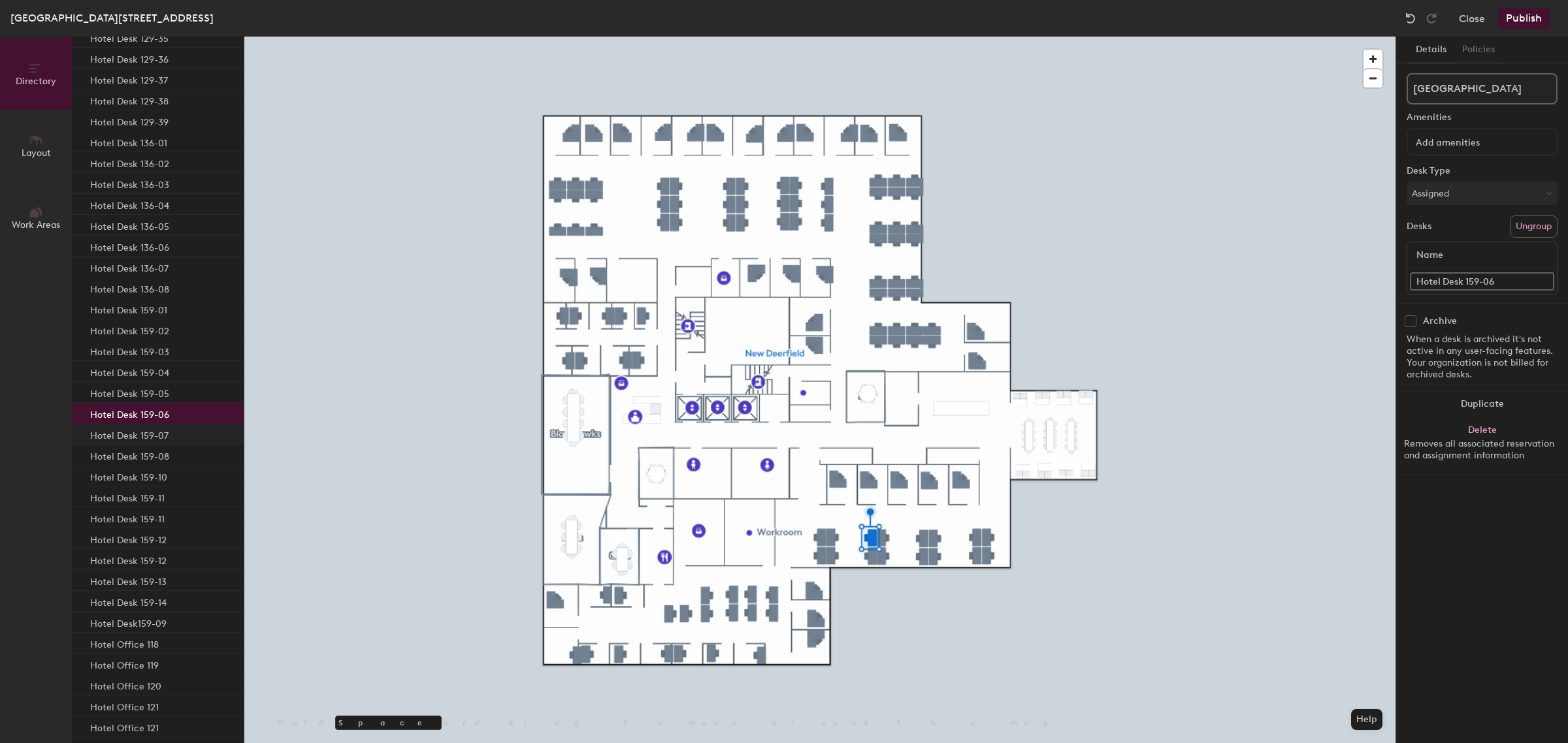
click at [135, 432] on p "Hotel Desk 159-07" at bounding box center [130, 433] width 79 height 15
drag, startPoint x: 134, startPoint y: 455, endPoint x: 132, endPoint y: 462, distance: 7.3
click at [133, 455] on p "Hotel Desk 159-08" at bounding box center [130, 454] width 79 height 15
click at [128, 476] on p "Hotel Desk 159-10" at bounding box center [129, 475] width 77 height 15
click at [131, 526] on div "Hotel Desk 159-11" at bounding box center [157, 517] width 172 height 21
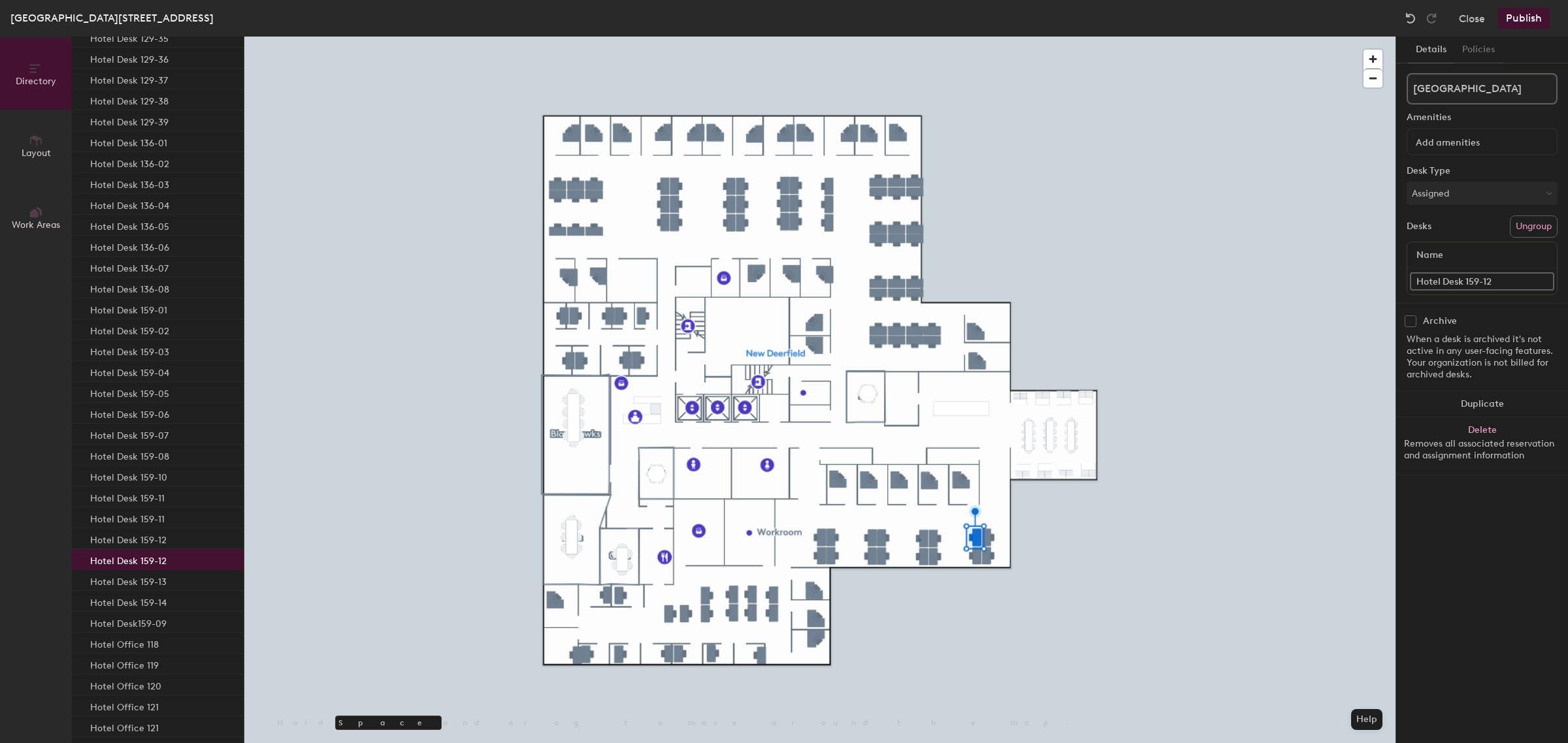
click at [919, 36] on div at bounding box center [820, 36] width 1151 height 0
drag, startPoint x: 1461, startPoint y: 279, endPoint x: 1468, endPoint y: 281, distance: 7.3
click at [1463, 279] on input "Hotel Desk159-09" at bounding box center [1481, 281] width 144 height 18
click at [1462, 279] on input "Hotel Desk159-09" at bounding box center [1481, 281] width 144 height 18
type input "Hotel Desk 159-09"
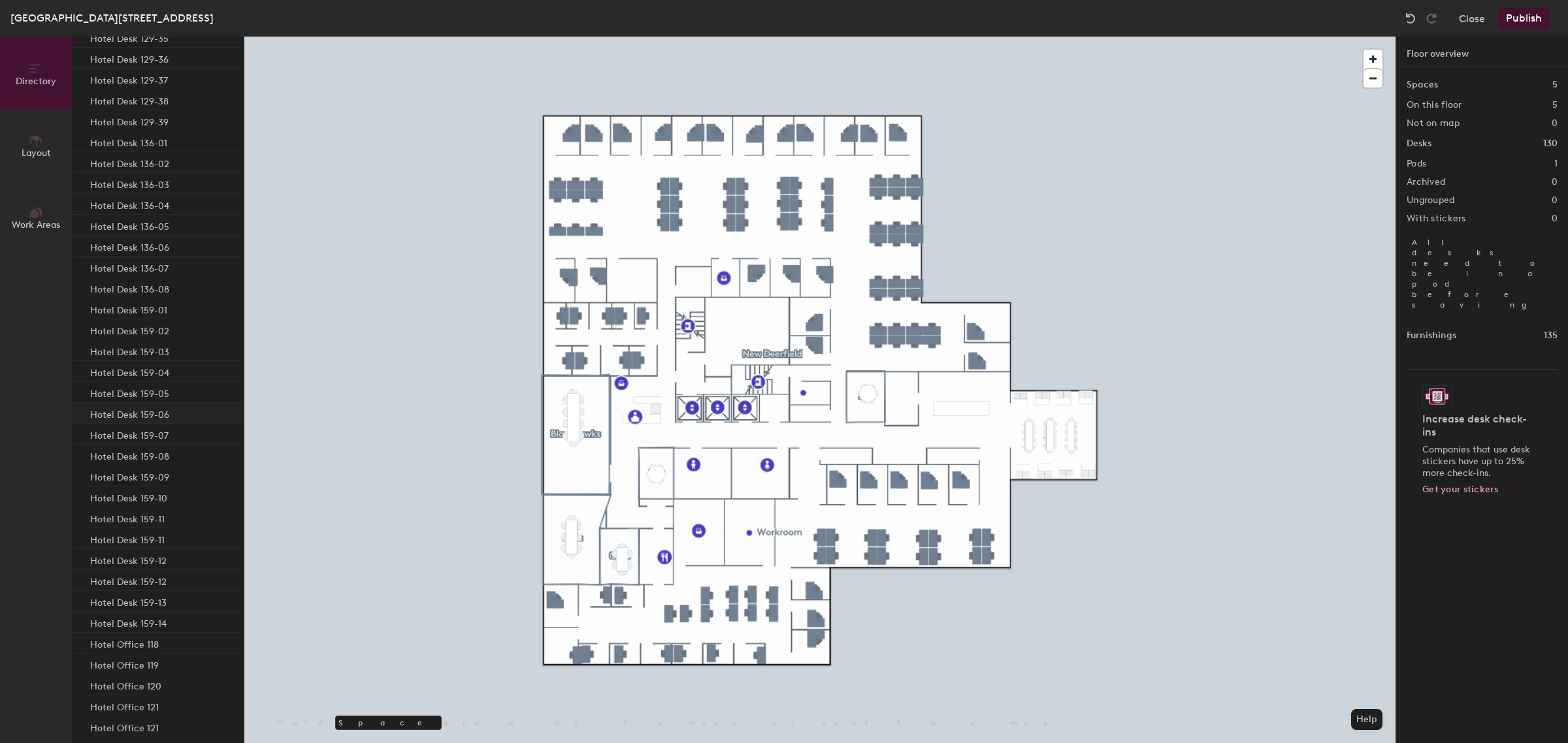
click at [129, 414] on p "Hotel Desk 159-06" at bounding box center [130, 413] width 79 height 15
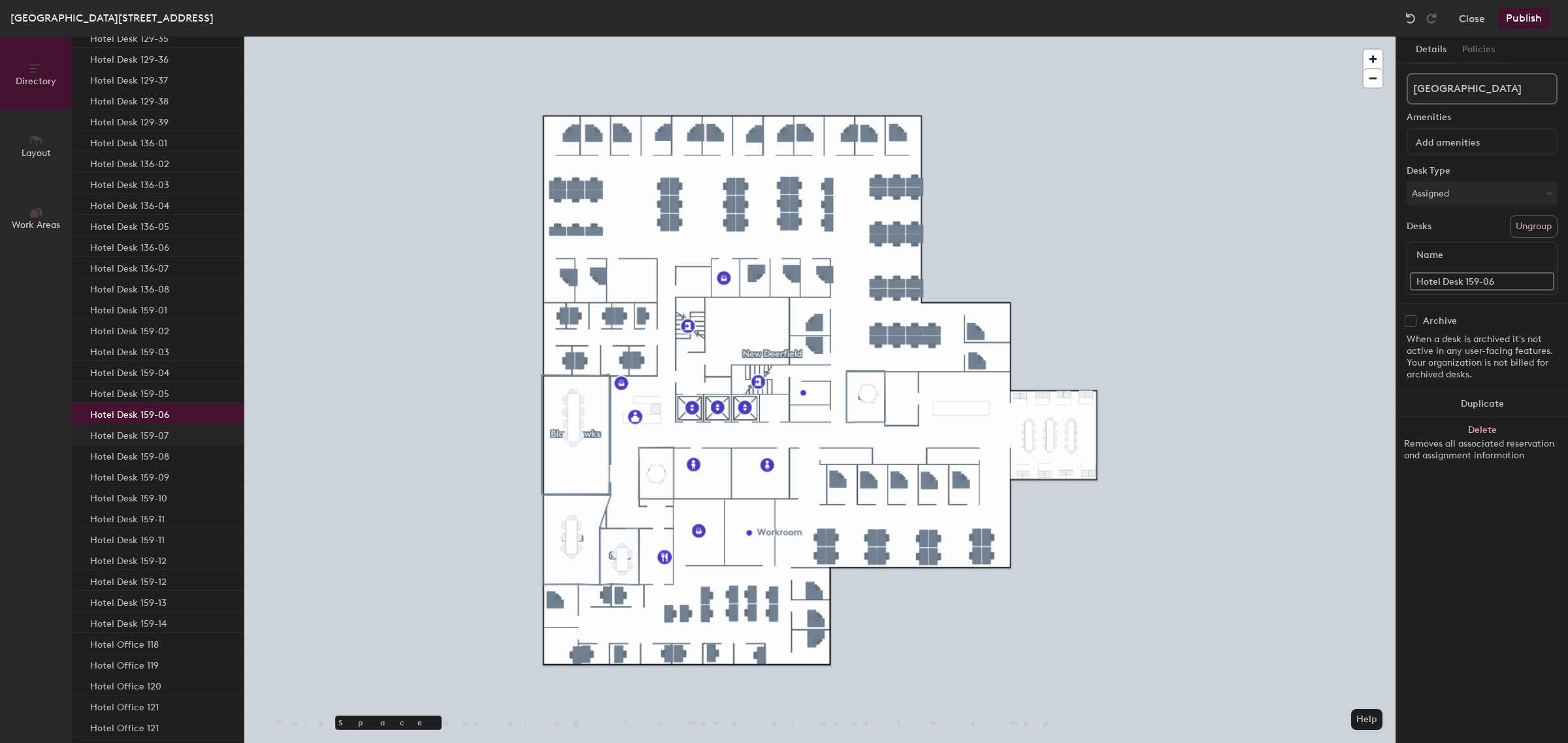
click at [126, 434] on p "Hotel Desk 159-07" at bounding box center [130, 433] width 79 height 15
click at [125, 454] on p "Hotel Desk 159-08" at bounding box center [130, 454] width 79 height 15
click at [124, 475] on p "Hotel Desk 159-09" at bounding box center [130, 475] width 79 height 15
click at [119, 496] on p "Hotel Desk 159-10" at bounding box center [129, 496] width 77 height 15
click at [1510, 284] on input "Hotel Desk 159-11" at bounding box center [1481, 281] width 144 height 18
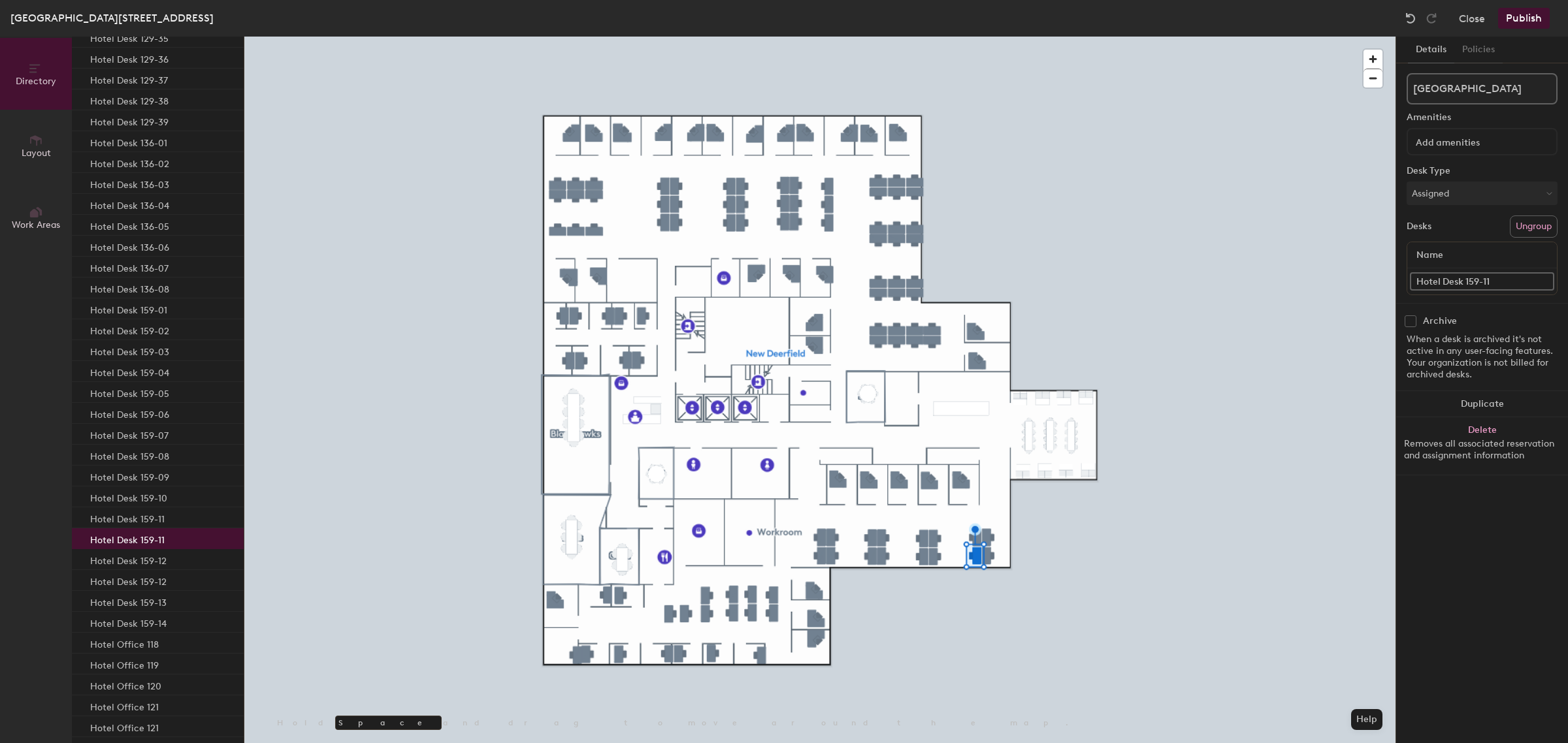
click at [1507, 281] on input "Hotel Desk 159-11" at bounding box center [1481, 281] width 144 height 18
type input "Hotel Desk 159-14"
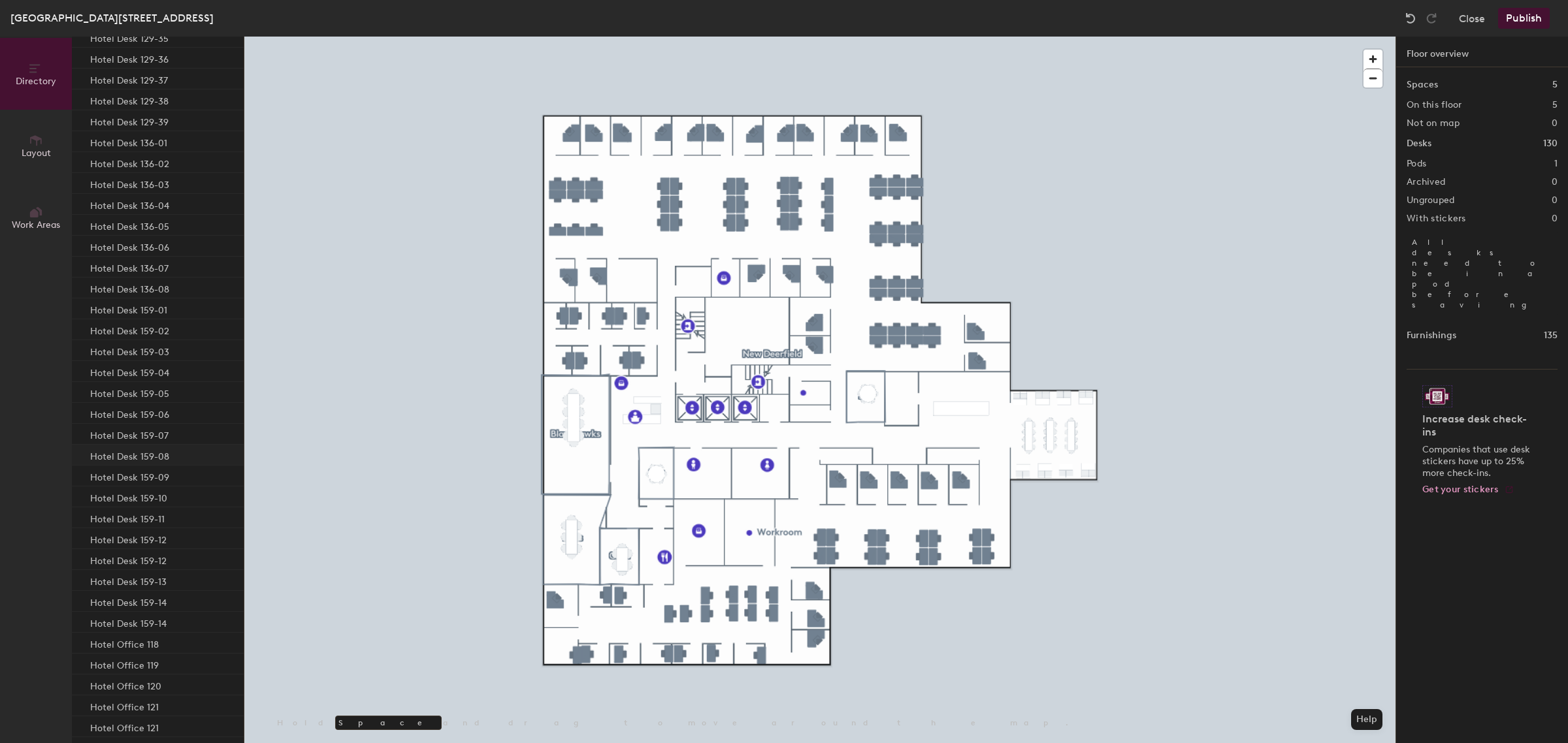
click at [164, 451] on p "Hotel Desk 159-08" at bounding box center [130, 454] width 79 height 15
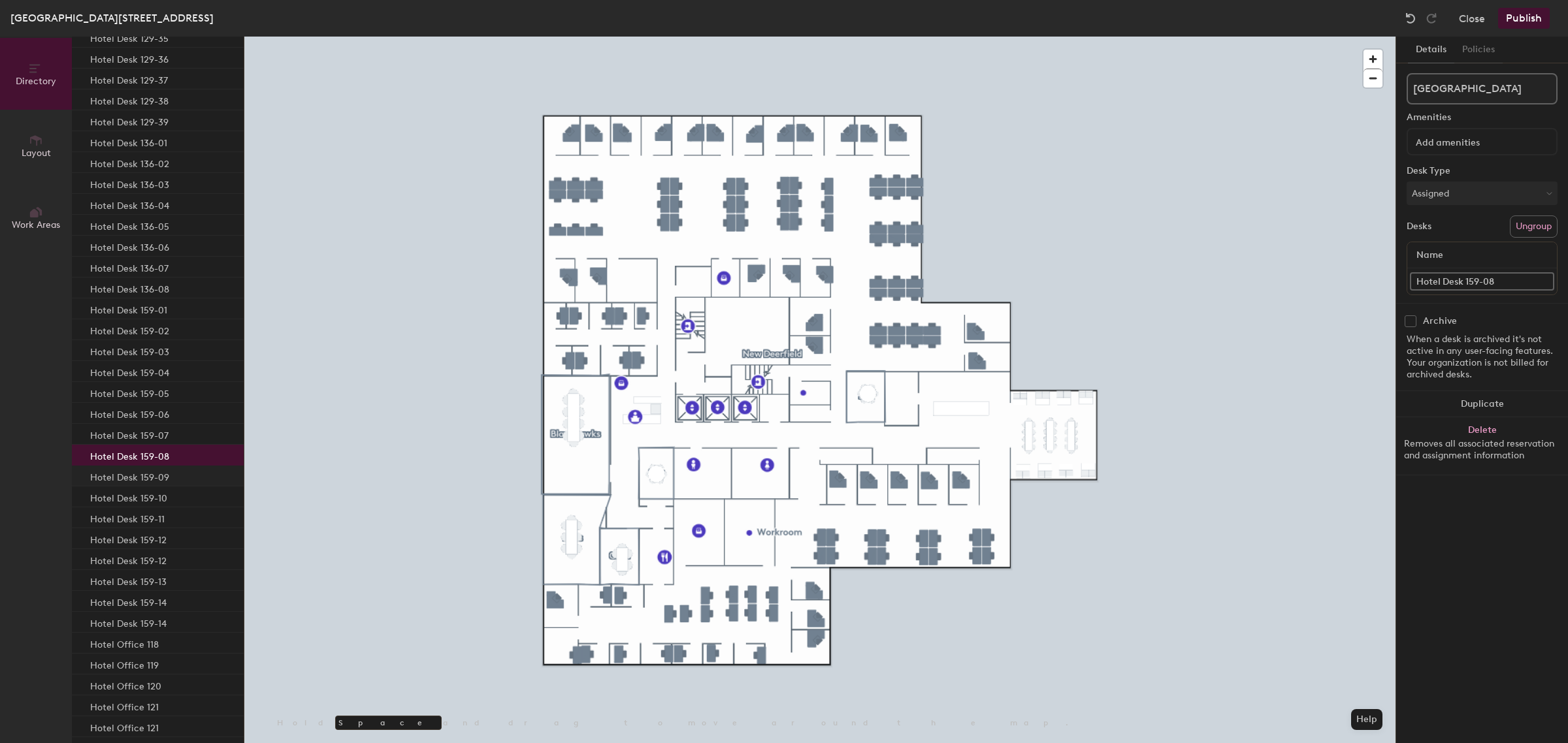
click at [154, 471] on p "Hotel Desk 159-09" at bounding box center [130, 475] width 79 height 15
click at [151, 498] on p "Hotel Desk 159-10" at bounding box center [129, 496] width 77 height 15
click at [145, 517] on p "Hotel Desk 159-11" at bounding box center [127, 517] width 75 height 15
click at [1507, 279] on input "Hotel Desk 159-12" at bounding box center [1481, 281] width 144 height 18
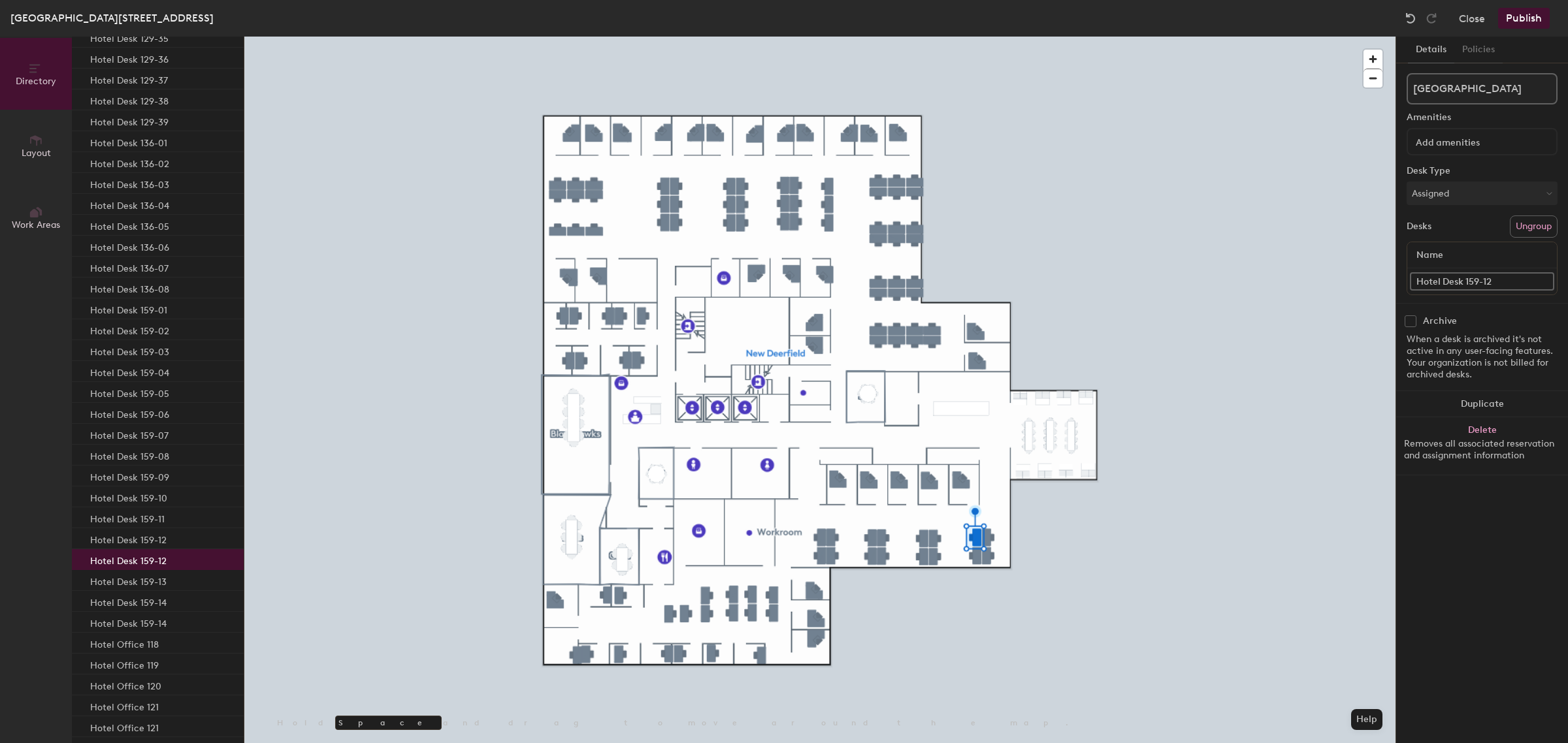
click at [1507, 279] on input "Hotel Desk 159-12" at bounding box center [1481, 281] width 144 height 18
type input "Hotel Desk 159-13"
click at [162, 477] on p "Hotel Desk 159-09" at bounding box center [130, 475] width 79 height 15
click at [152, 496] on p "Hotel Desk 159-10" at bounding box center [129, 496] width 77 height 15
click at [152, 517] on p "Hotel Desk 159-11" at bounding box center [127, 517] width 75 height 15
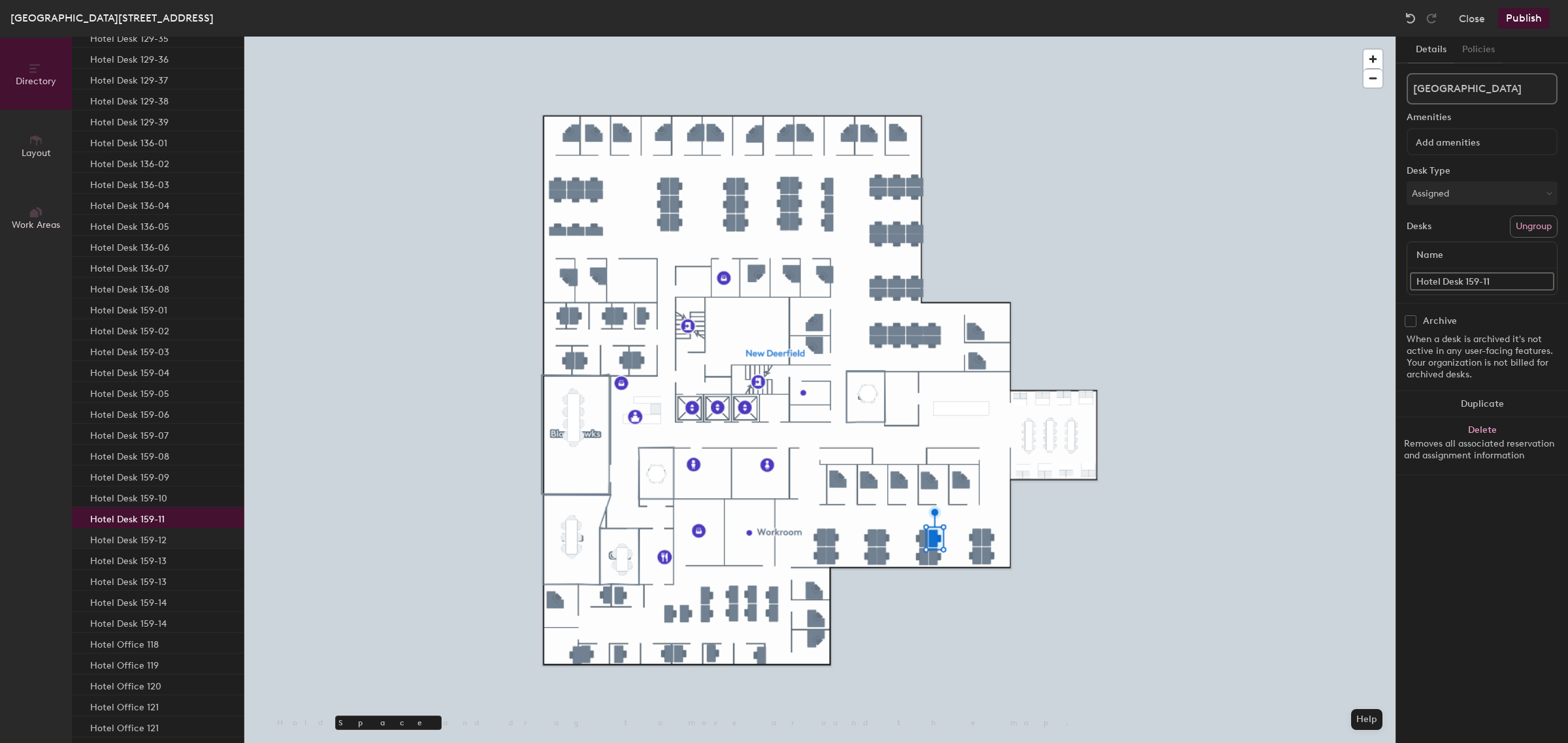
click at [135, 536] on p "Hotel Desk 159-12" at bounding box center [128, 538] width 76 height 15
click at [147, 579] on p "Hotel Desk 159-13" at bounding box center [128, 579] width 76 height 15
click at [1514, 272] on input "Hotel Desk 159-13" at bounding box center [1481, 281] width 144 height 18
click at [1514, 276] on input "Hotel Desk 159-13" at bounding box center [1481, 281] width 144 height 18
type input "Hotel Desk 159-14"
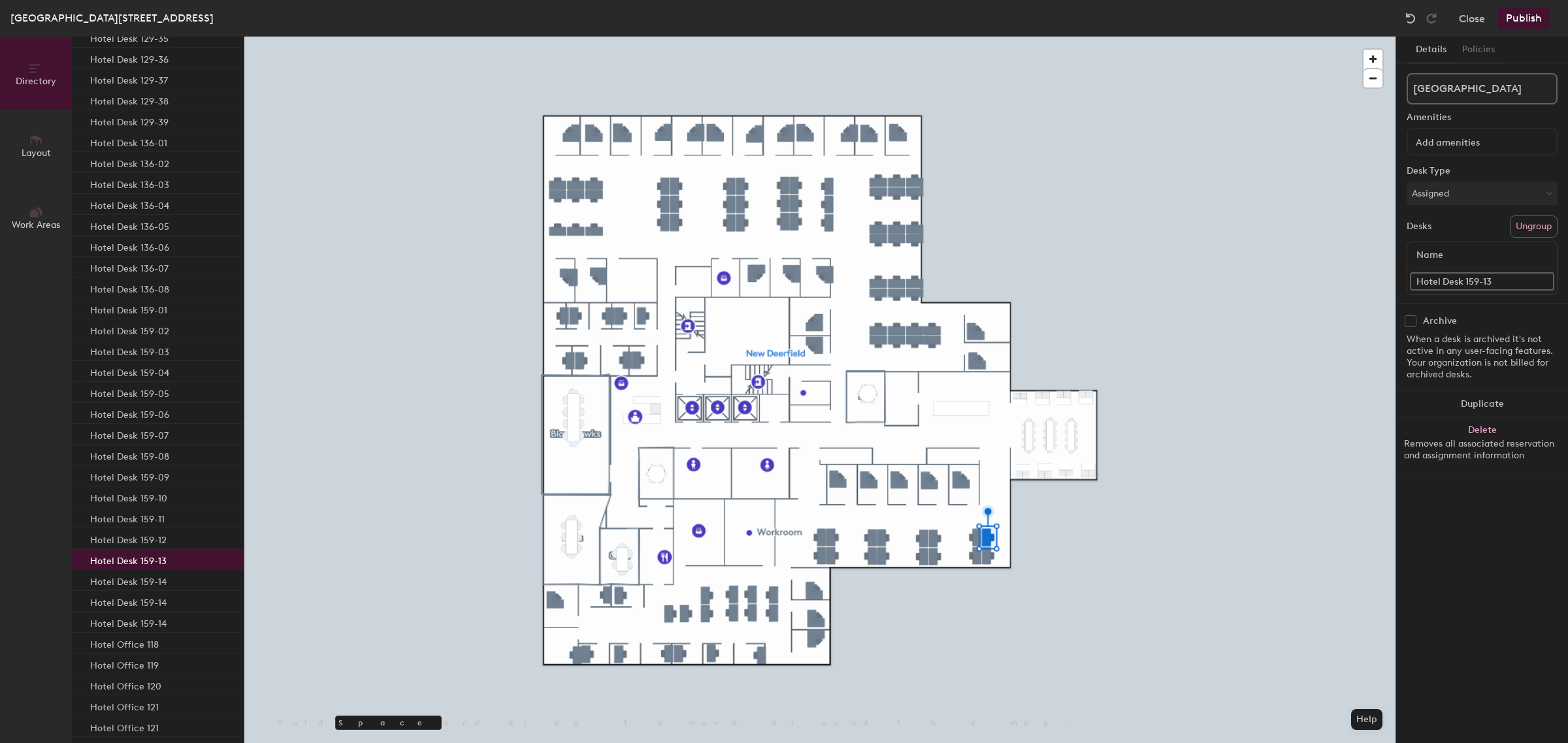
click at [154, 556] on p "Hotel Desk 159-13" at bounding box center [128, 559] width 76 height 15
click at [1526, 281] on input "Hotel Desk 159-14" at bounding box center [1481, 281] width 144 height 18
type input "Hotel Desk 159-15"
click at [1503, 278] on input "Hotel Desk 159-14" at bounding box center [1481, 281] width 144 height 18
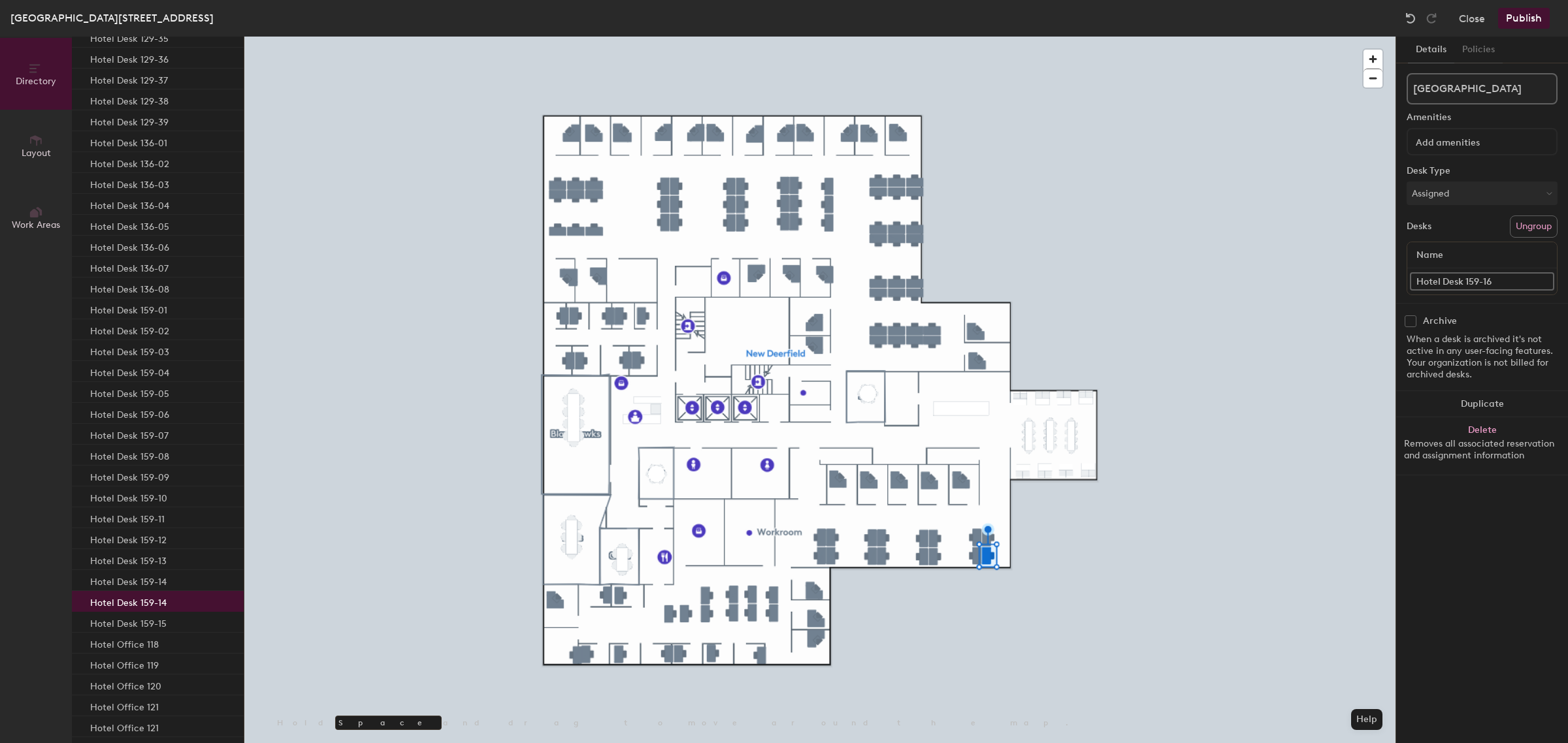
type input "Hotel Desk 159-16"
click at [128, 312] on p "Hotel Desk 159-01" at bounding box center [129, 308] width 77 height 15
click at [135, 328] on p "Hotel Desk 159-02" at bounding box center [130, 329] width 79 height 15
click at [134, 350] on p "Hotel Desk 159-03" at bounding box center [130, 350] width 79 height 15
click at [138, 370] on p "Hotel Desk 159-04" at bounding box center [130, 370] width 79 height 15
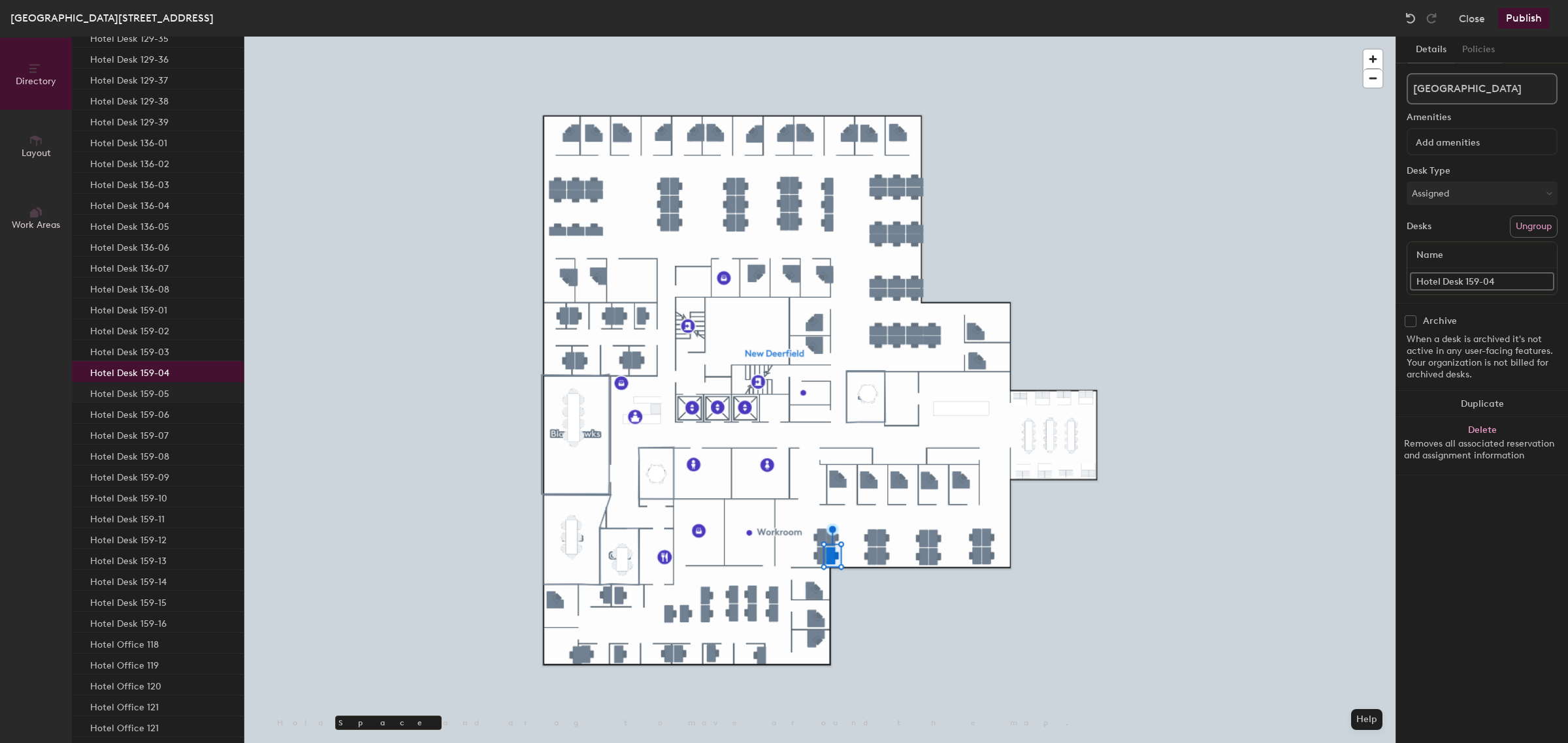
click at [133, 391] on p "Hotel Desk 159-05" at bounding box center [130, 392] width 79 height 15
click at [129, 414] on p "Hotel Desk 159-06" at bounding box center [130, 413] width 79 height 15
click at [125, 434] on p "Hotel Desk 159-07" at bounding box center [130, 433] width 79 height 15
click at [121, 452] on p "Hotel Desk 159-08" at bounding box center [130, 454] width 79 height 15
click at [118, 478] on p "Hotel Desk 159-09" at bounding box center [130, 475] width 79 height 15
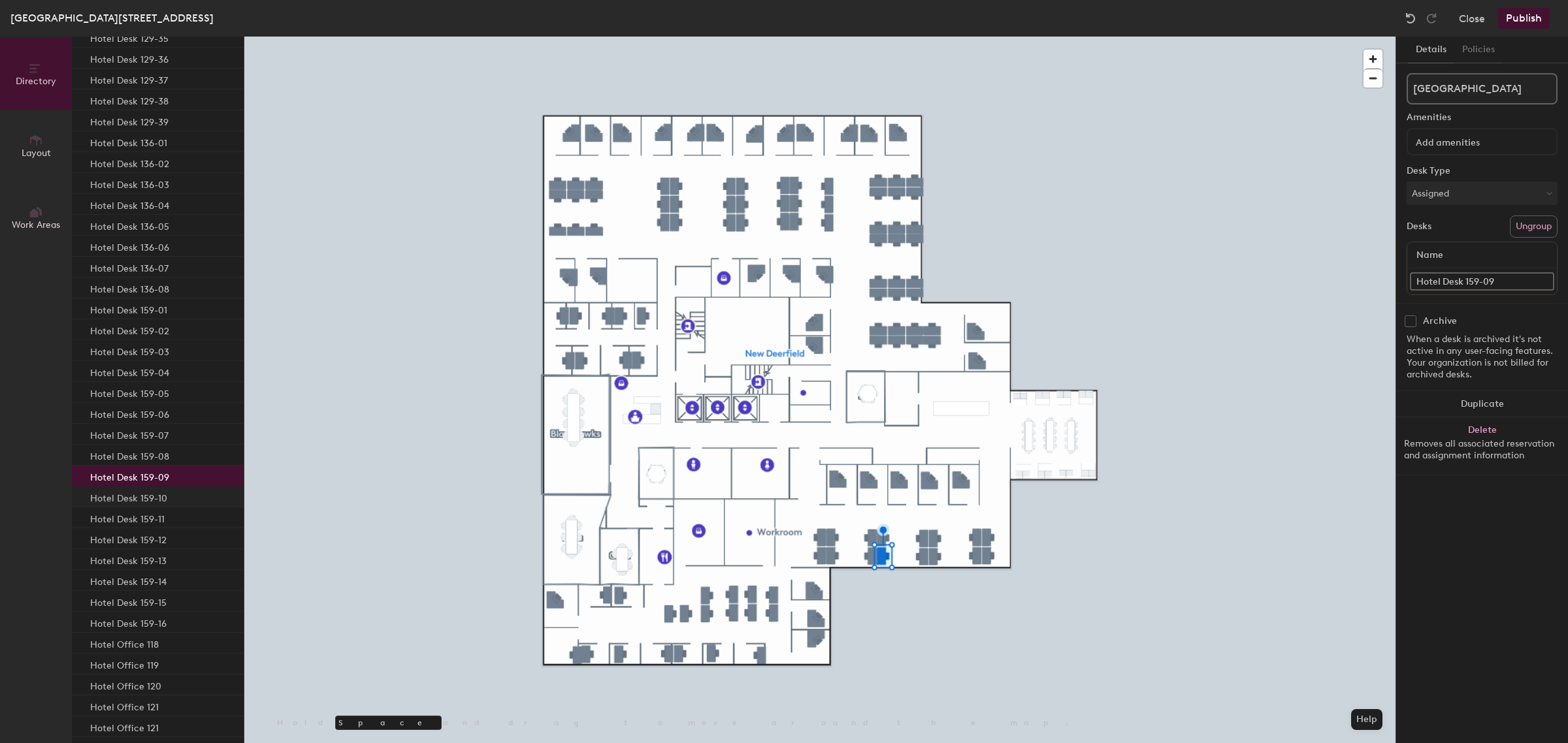
click at [116, 500] on p "Hotel Desk 159-10" at bounding box center [129, 496] width 77 height 15
click at [116, 514] on p "Hotel Desk 159-11" at bounding box center [127, 517] width 75 height 15
click at [115, 539] on p "Hotel Desk 159-12" at bounding box center [128, 538] width 76 height 15
click at [120, 559] on p "Hotel Desk 159-13" at bounding box center [128, 559] width 76 height 15
click at [115, 579] on p "Hotel Desk 159-14" at bounding box center [128, 579] width 76 height 15
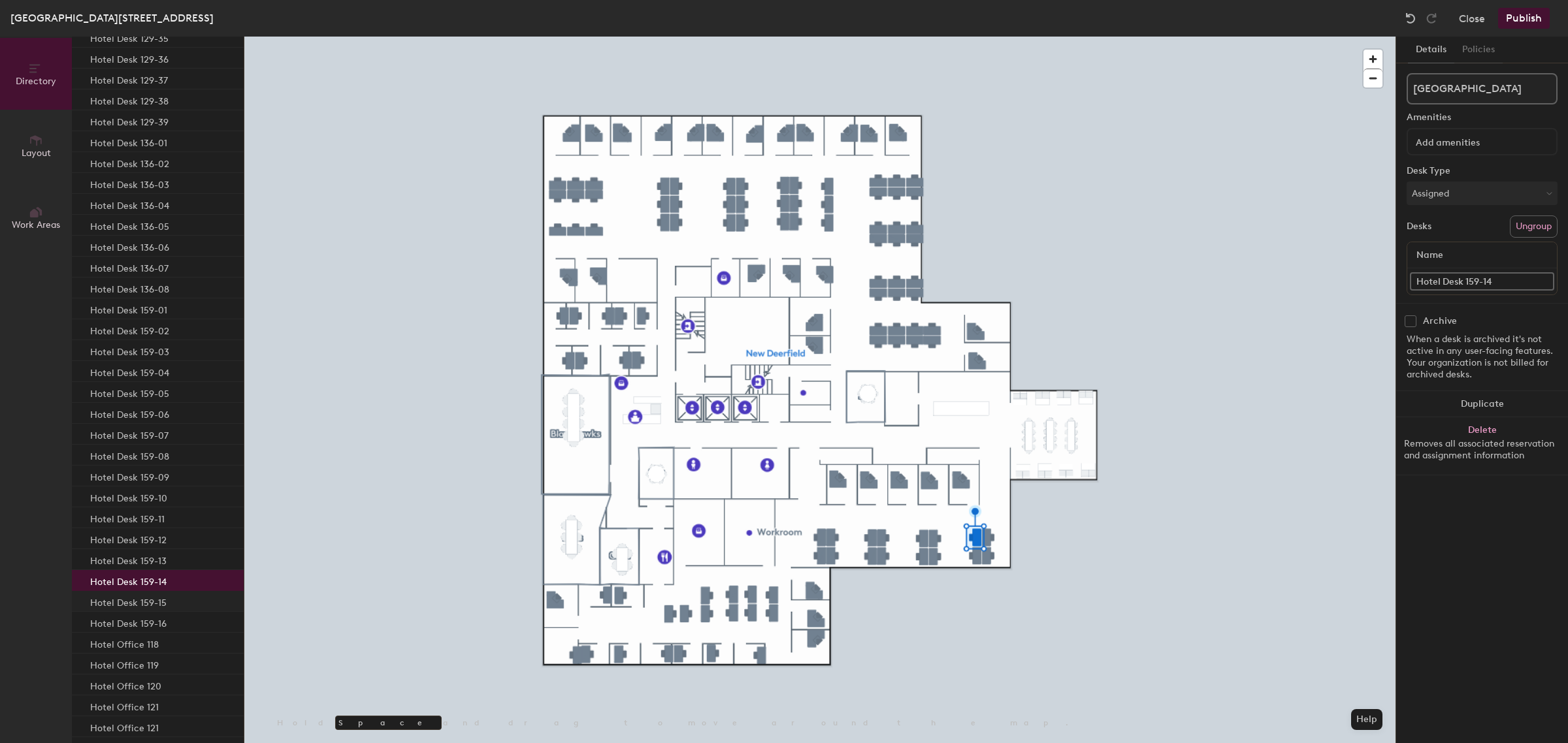
click at [113, 595] on p "Hotel Desk 159-15" at bounding box center [128, 601] width 76 height 15
click at [114, 616] on p "Hotel Desk 159-16" at bounding box center [128, 621] width 76 height 15
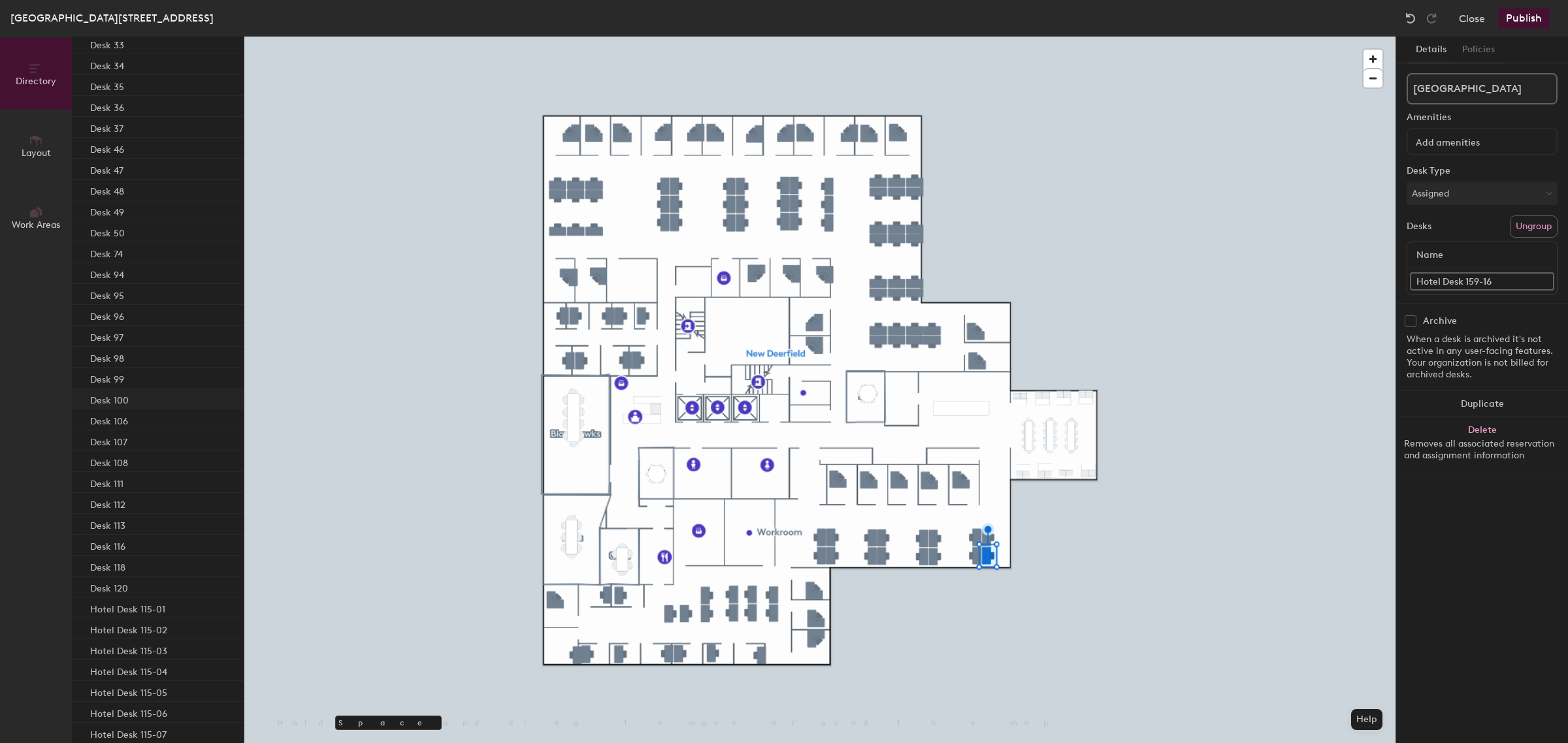
scroll to position [0, 0]
click at [156, 171] on div "Desk 33" at bounding box center [157, 165] width 172 height 21
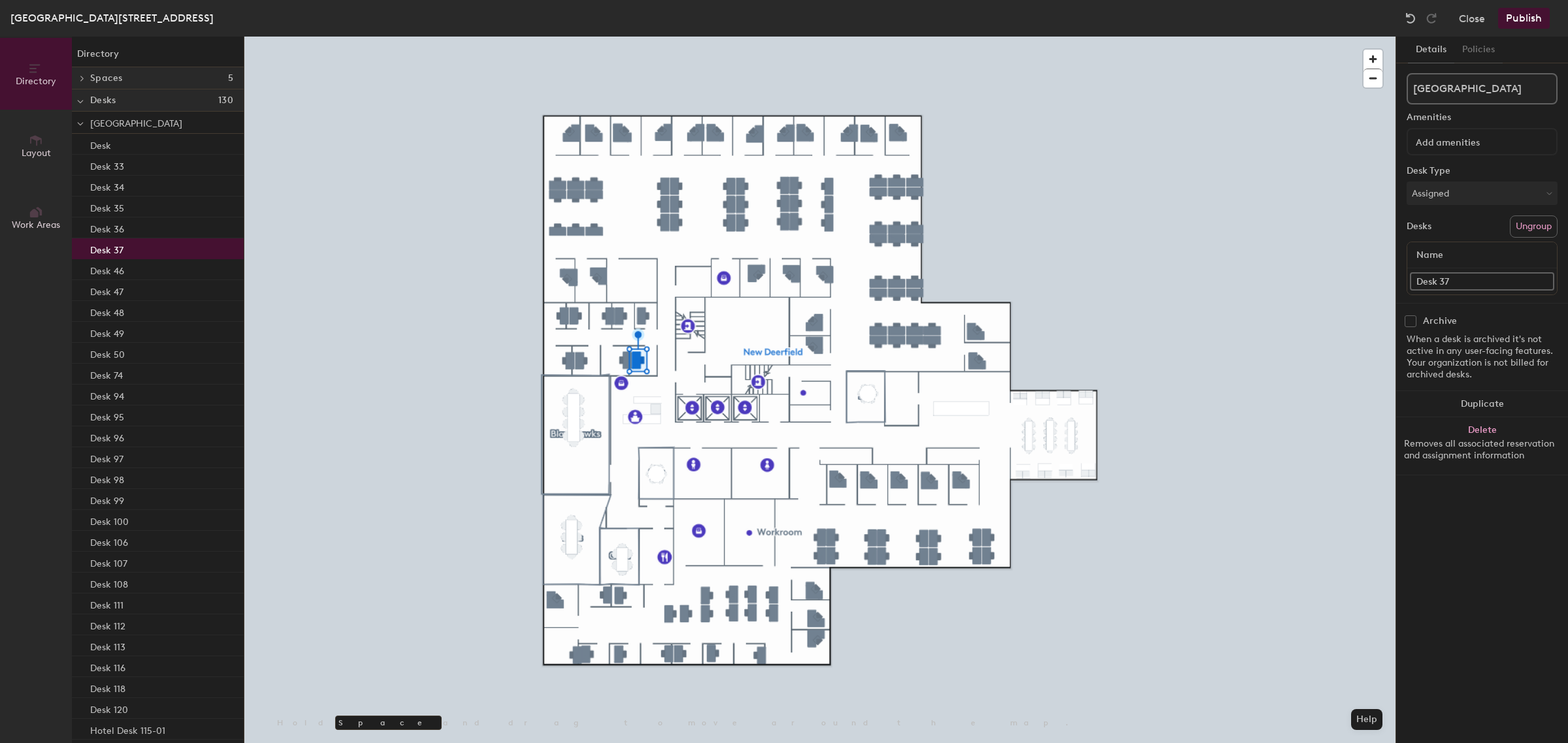
click at [1467, 279] on input "Desk 37" at bounding box center [1481, 281] width 144 height 18
type input "Hotel Office 120"
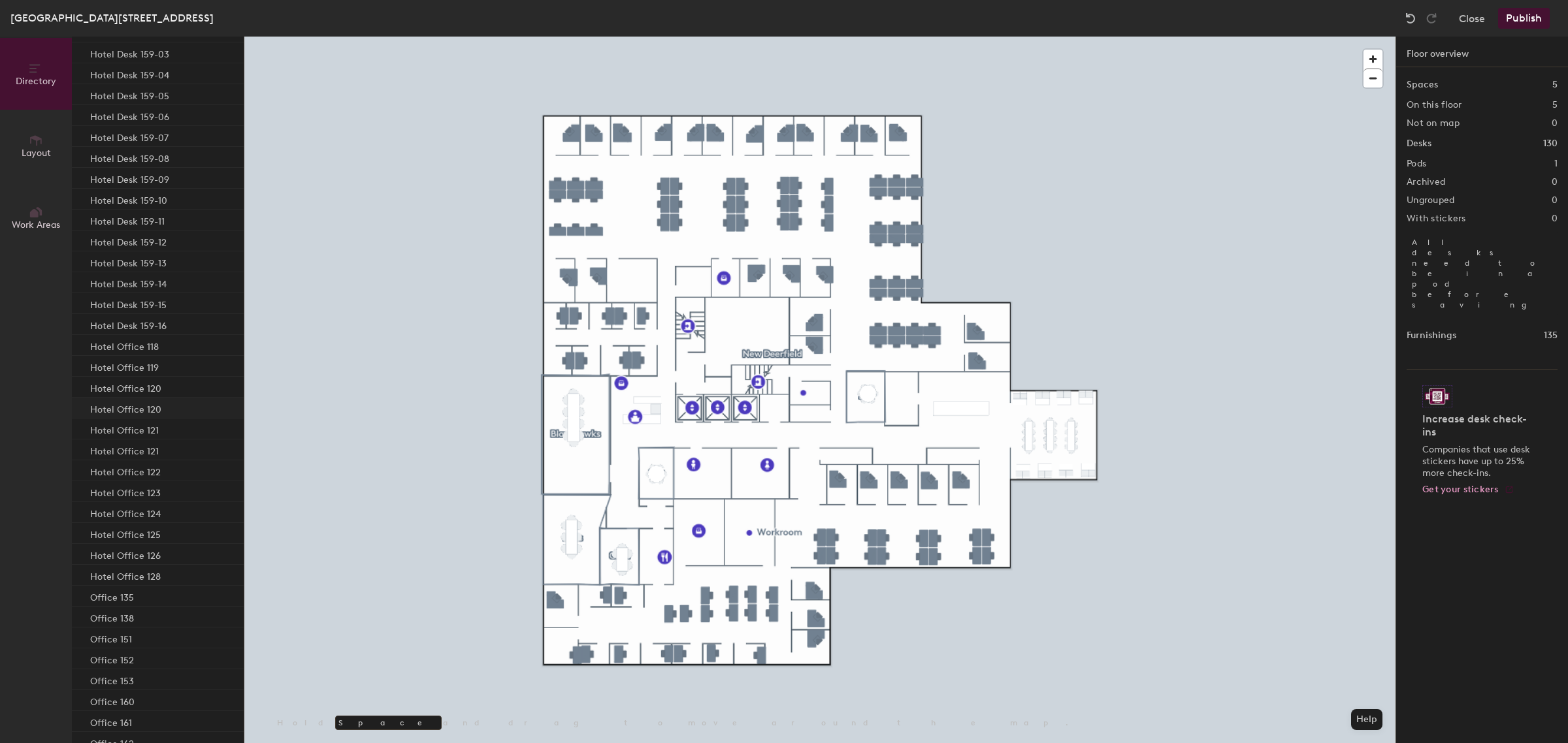
scroll to position [1877, 0]
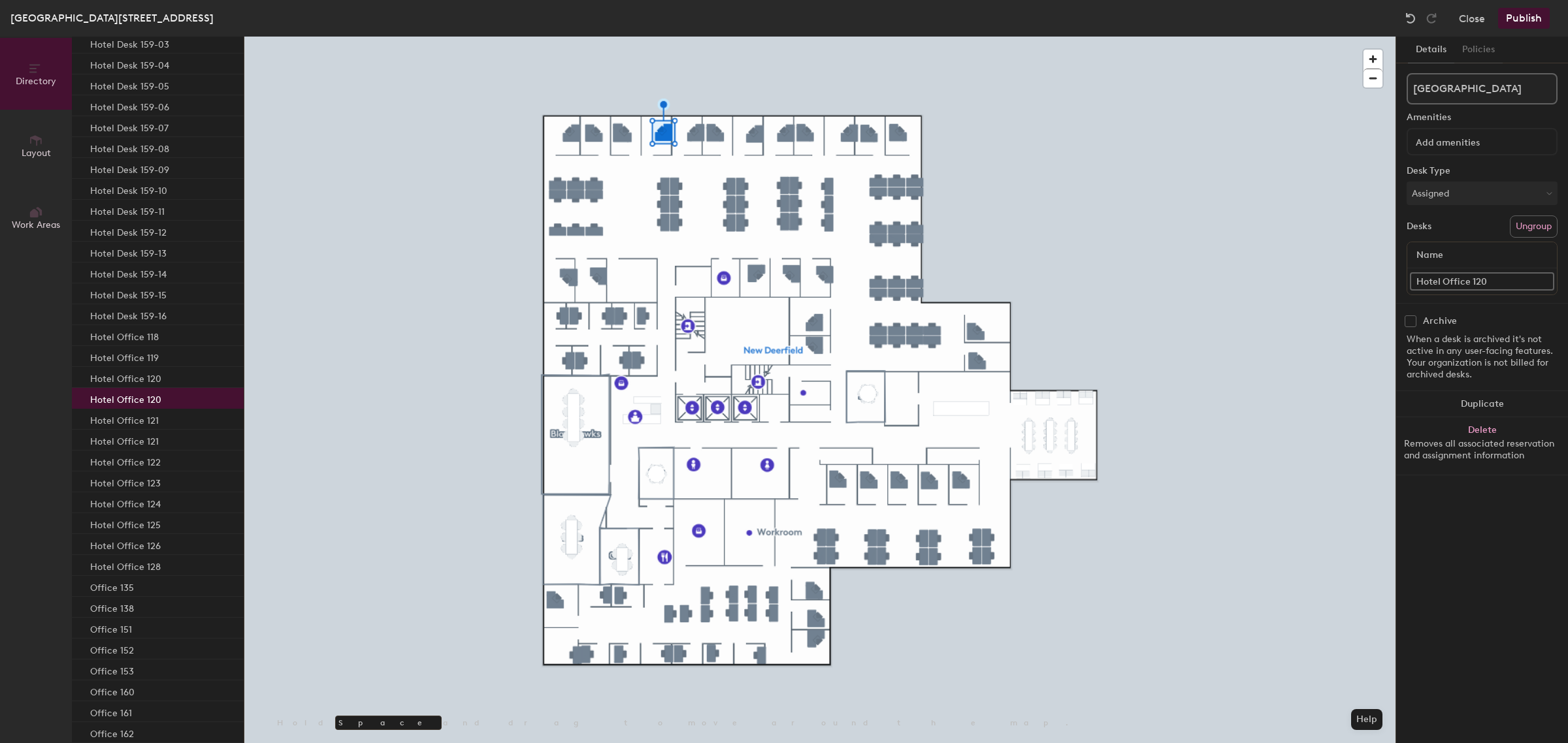
click at [162, 402] on div "Hotel Office 120" at bounding box center [157, 398] width 172 height 21
click at [1372, 278] on div "Directory Layout Work Areas Directory Spaces 5 Blackhawks Bulls Cubs Sky Sox De…" at bounding box center [784, 389] width 1568 height 706
type input "Focus Room 01"
click at [1372, 281] on div "Directory Layout Work Areas Directory Spaces 5 Blackhawks Bulls Cubs Sky Sox De…" at bounding box center [784, 389] width 1568 height 706
type input "Focus Room 02"
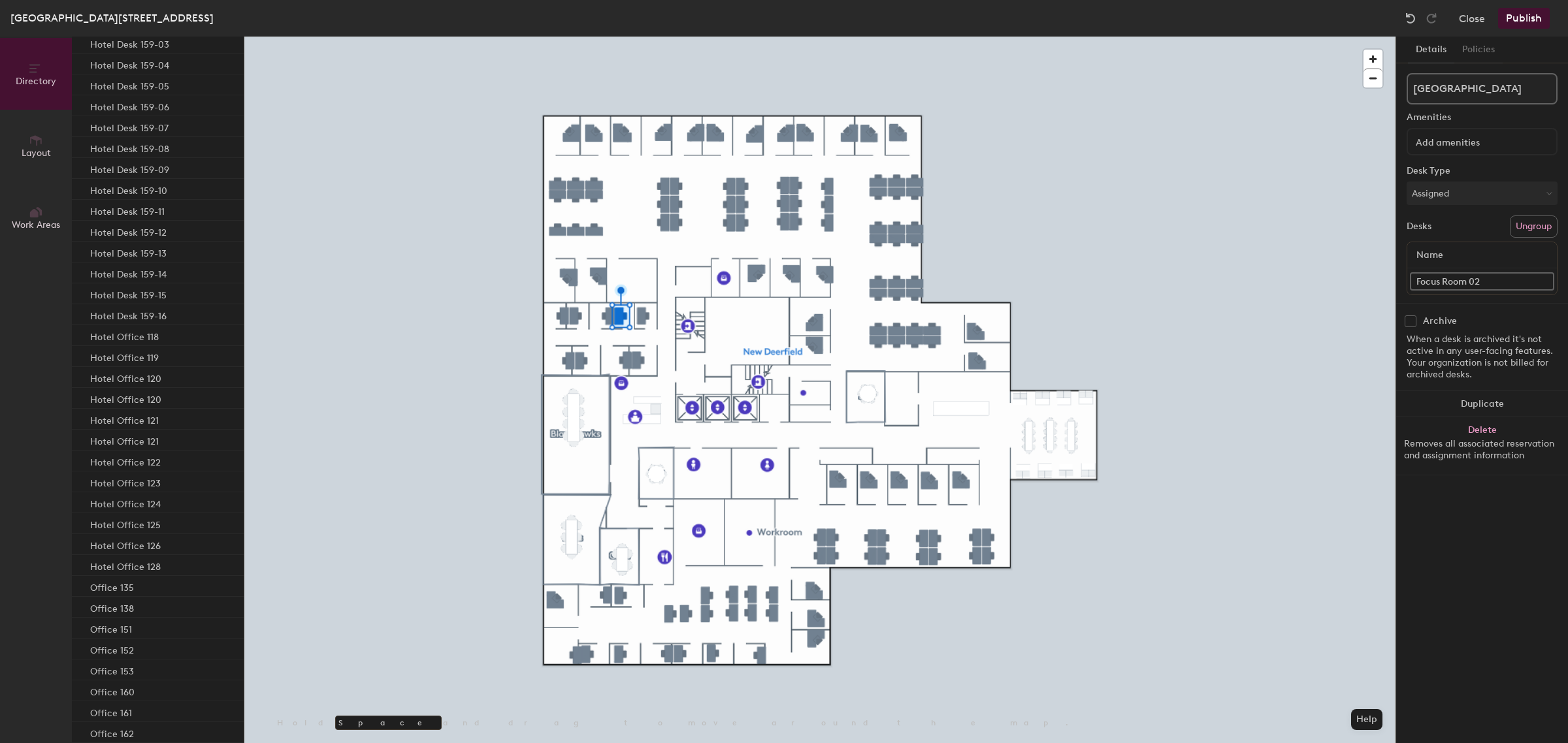
click at [1511, 269] on div "Focus Room 02" at bounding box center [1481, 281] width 149 height 26
drag, startPoint x: 1511, startPoint y: 271, endPoint x: 1395, endPoint y: 284, distance: 116.7
click at [1395, 284] on div "Details Policies New Deerfield Amenities Desk Type Assigned Desks Ungroup Name …" at bounding box center [1481, 389] width 172 height 706
click at [1370, 281] on div "Directory Layout Work Areas Directory Spaces 5 Blackhawks Bulls Cubs Sky Sox De…" at bounding box center [784, 389] width 1568 height 706
paste input "Focus Room 02"
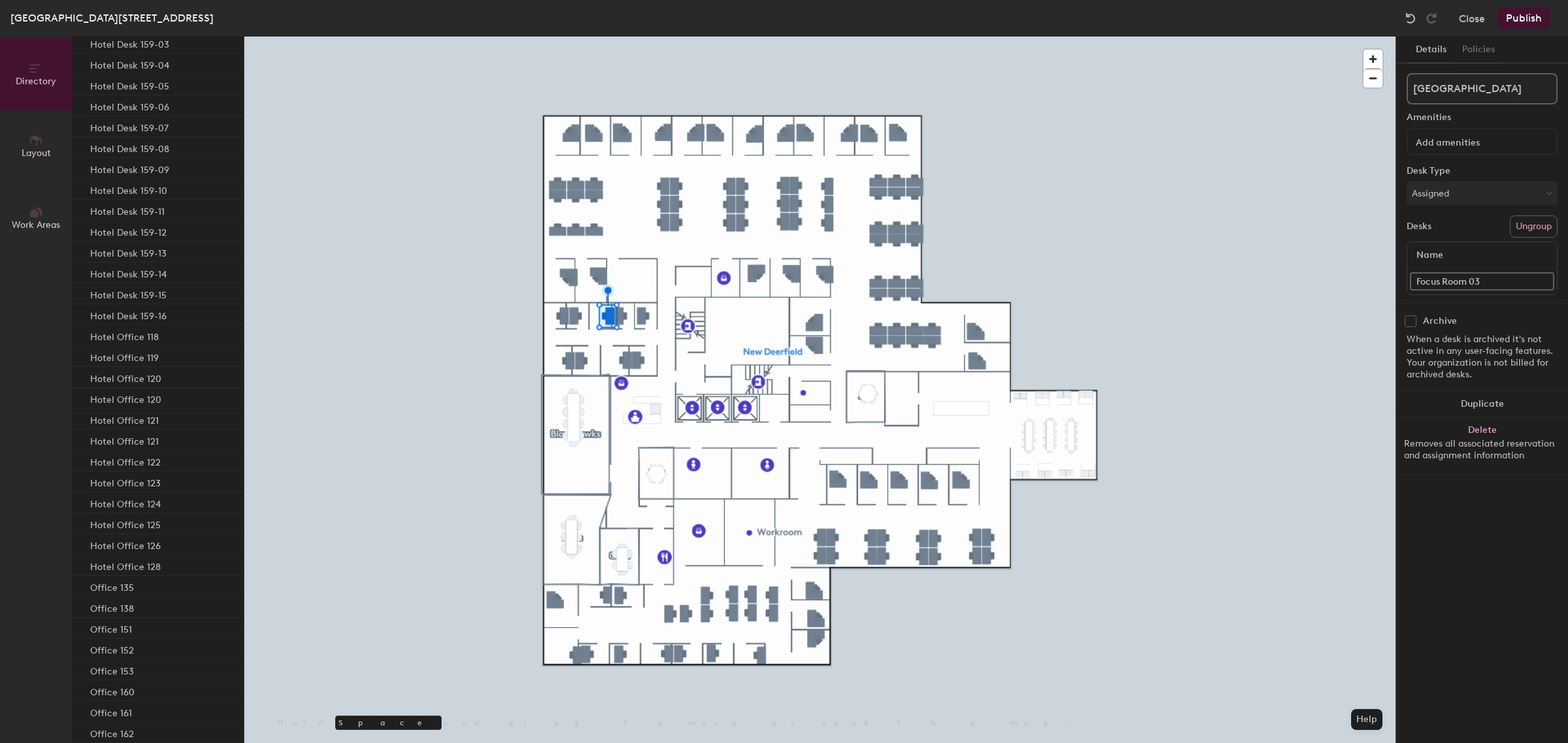
type input "Focus Room 03"
click at [1391, 282] on div "Directory Layout Work Areas Directory Spaces 5 Blackhawks Bulls Cubs Sky Sox De…" at bounding box center [784, 389] width 1568 height 706
paste input "Focus Room 02"
type input "Focus Room 04"
click at [1363, 279] on div "Directory Layout Work Areas Directory Spaces 5 Blackhawks Bulls Cubs Sky Sox De…" at bounding box center [784, 389] width 1568 height 706
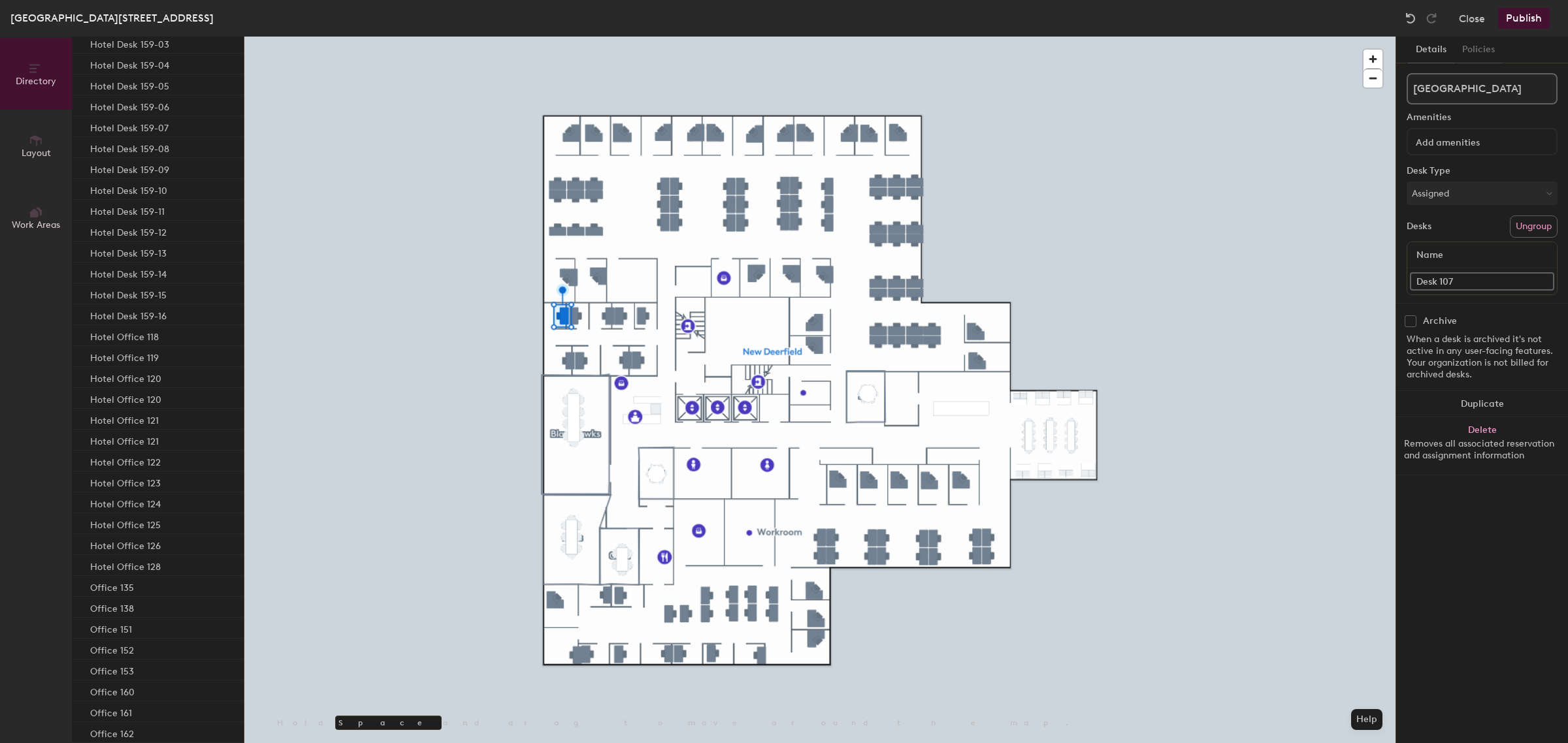
paste input "Focus Room 02"
type input "Focus Room 05"
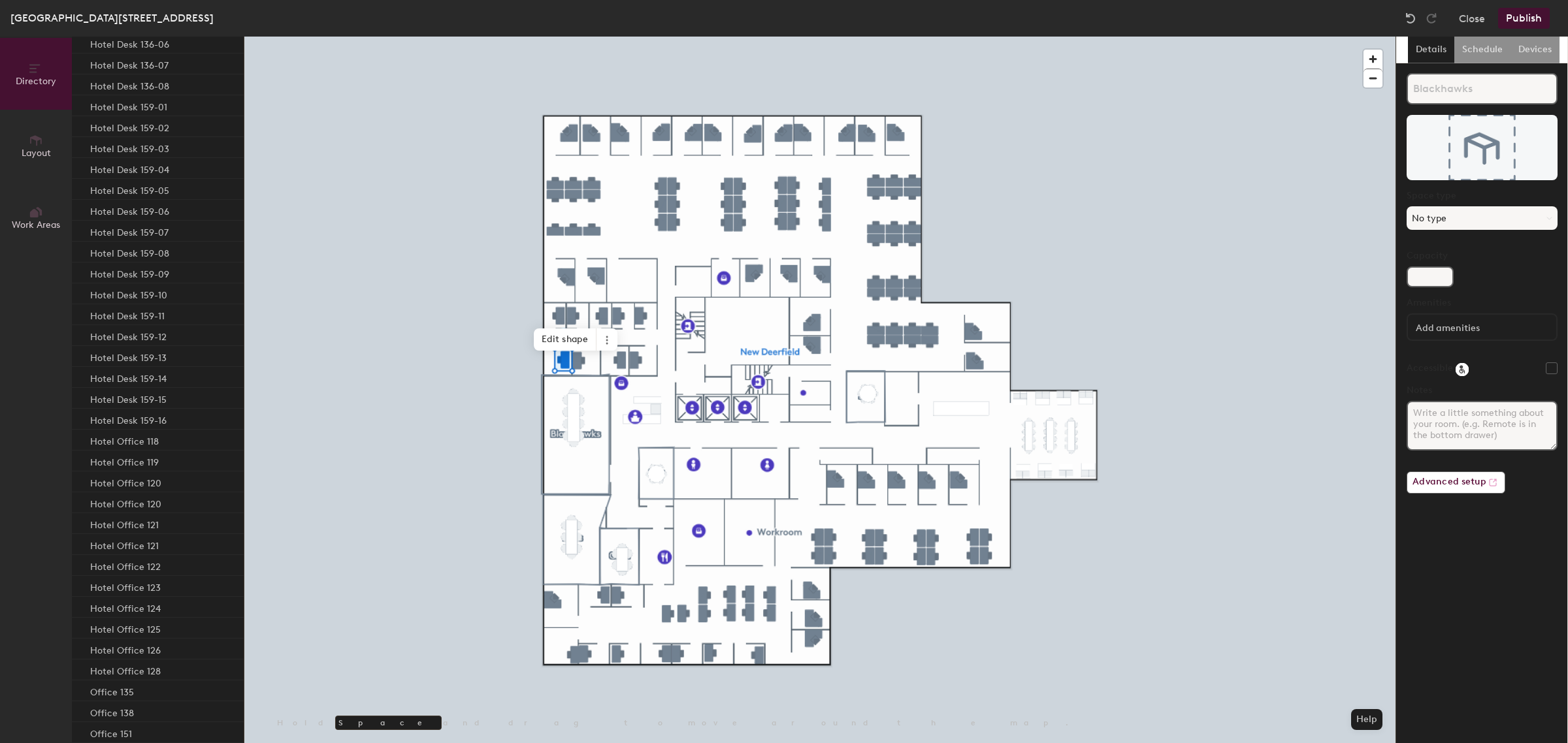
scroll to position [1981, 0]
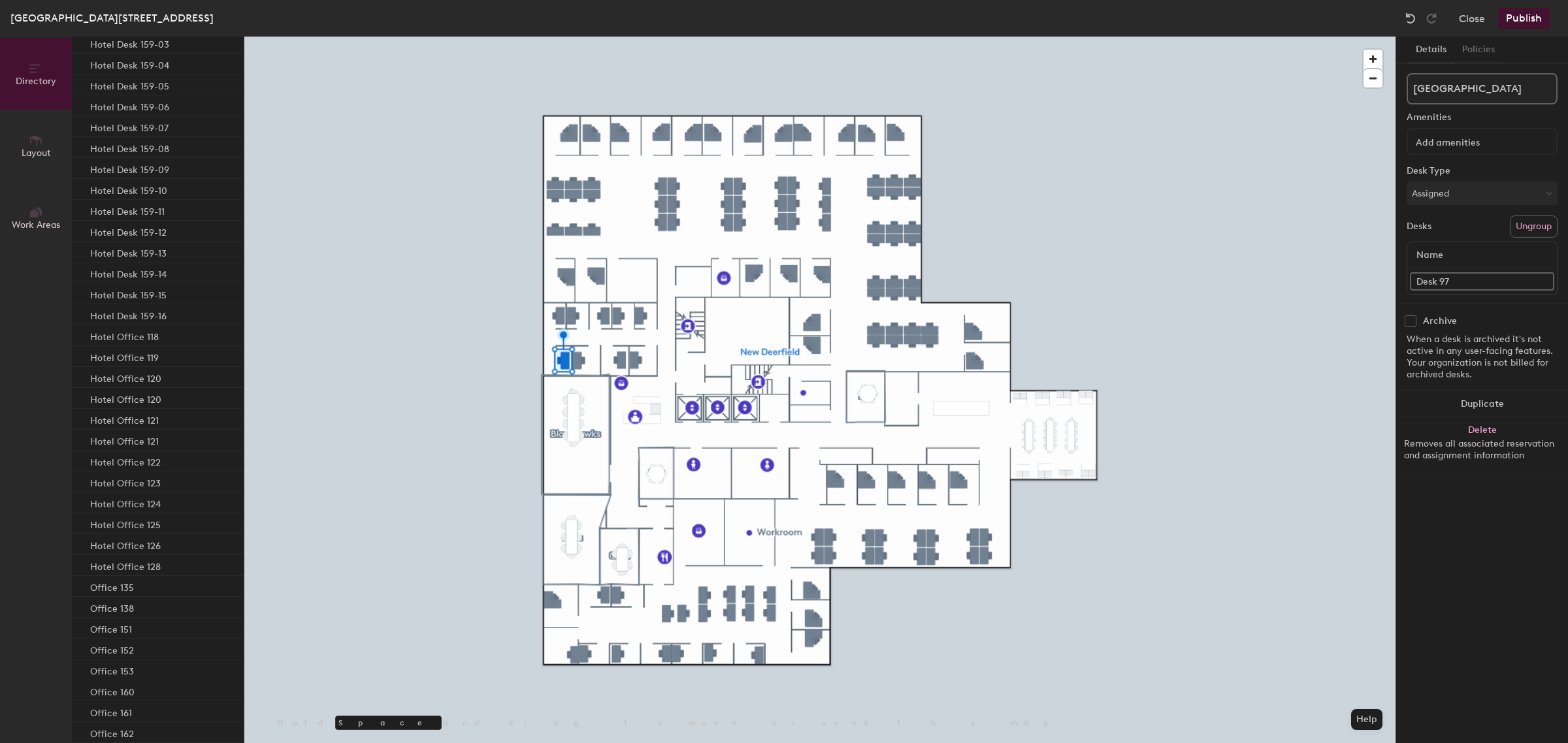
click at [1371, 278] on div "Directory Layout Work Areas Directory Spaces 5 Blackhawks Bulls Cubs Sky Sox De…" at bounding box center [784, 389] width 1568 height 706
paste input "Focus Room 02"
type input "Focus Room 06"
click at [1375, 290] on div "Directory Layout Work Areas Directory Spaces 5 Blackhawks Bulls Cubs Sky Sox De…" at bounding box center [784, 389] width 1568 height 706
paste input "Focus Room 02"
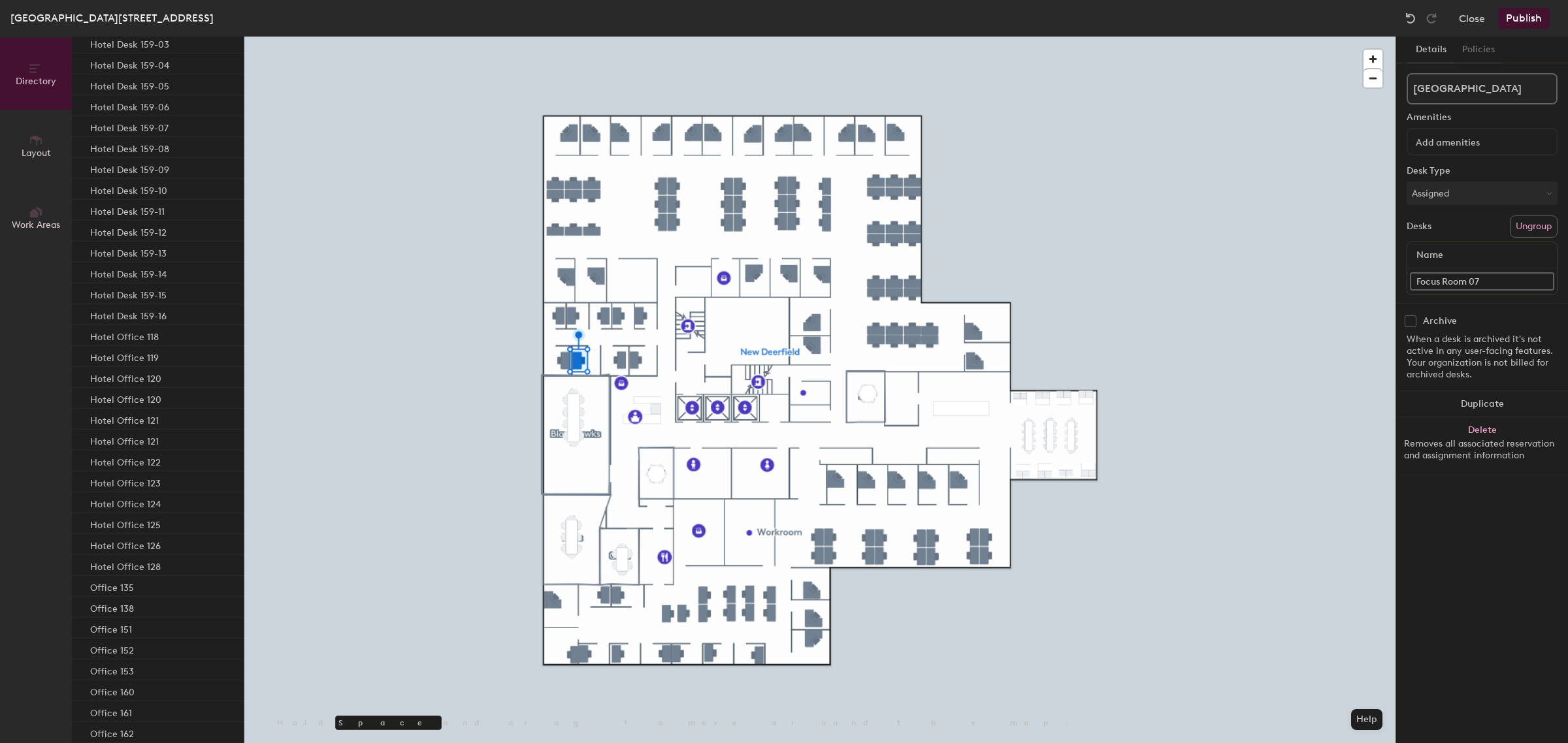
type input "Focus Room 07"
click at [1379, 281] on div "Directory Layout Work Areas Directory Spaces 5 Blackhawks Bulls Cubs Sky Sox De…" at bounding box center [784, 389] width 1568 height 706
paste input "Focus Room 02"
type input "Focus Room 09"
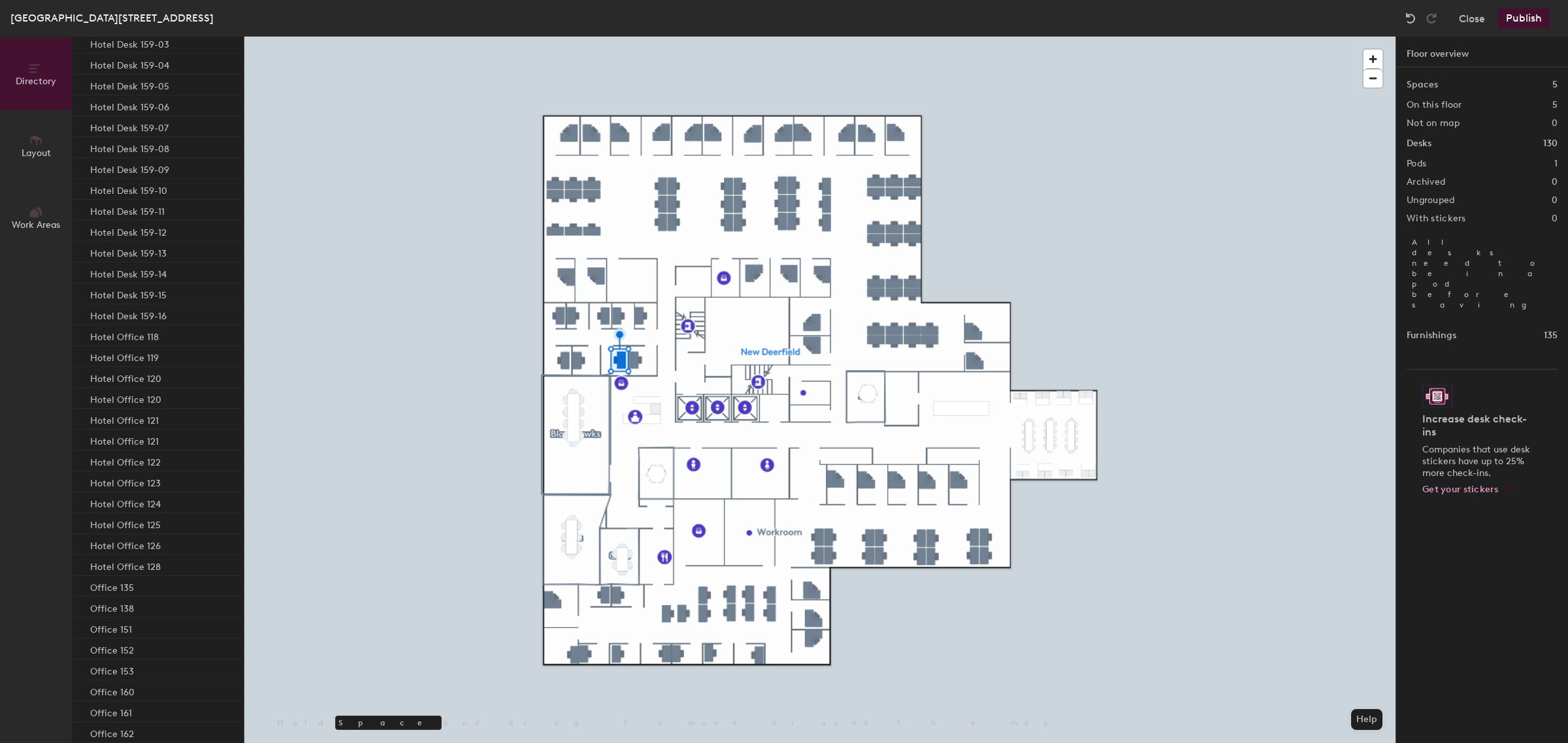
click at [633, 36] on div at bounding box center [820, 36] width 1151 height 0
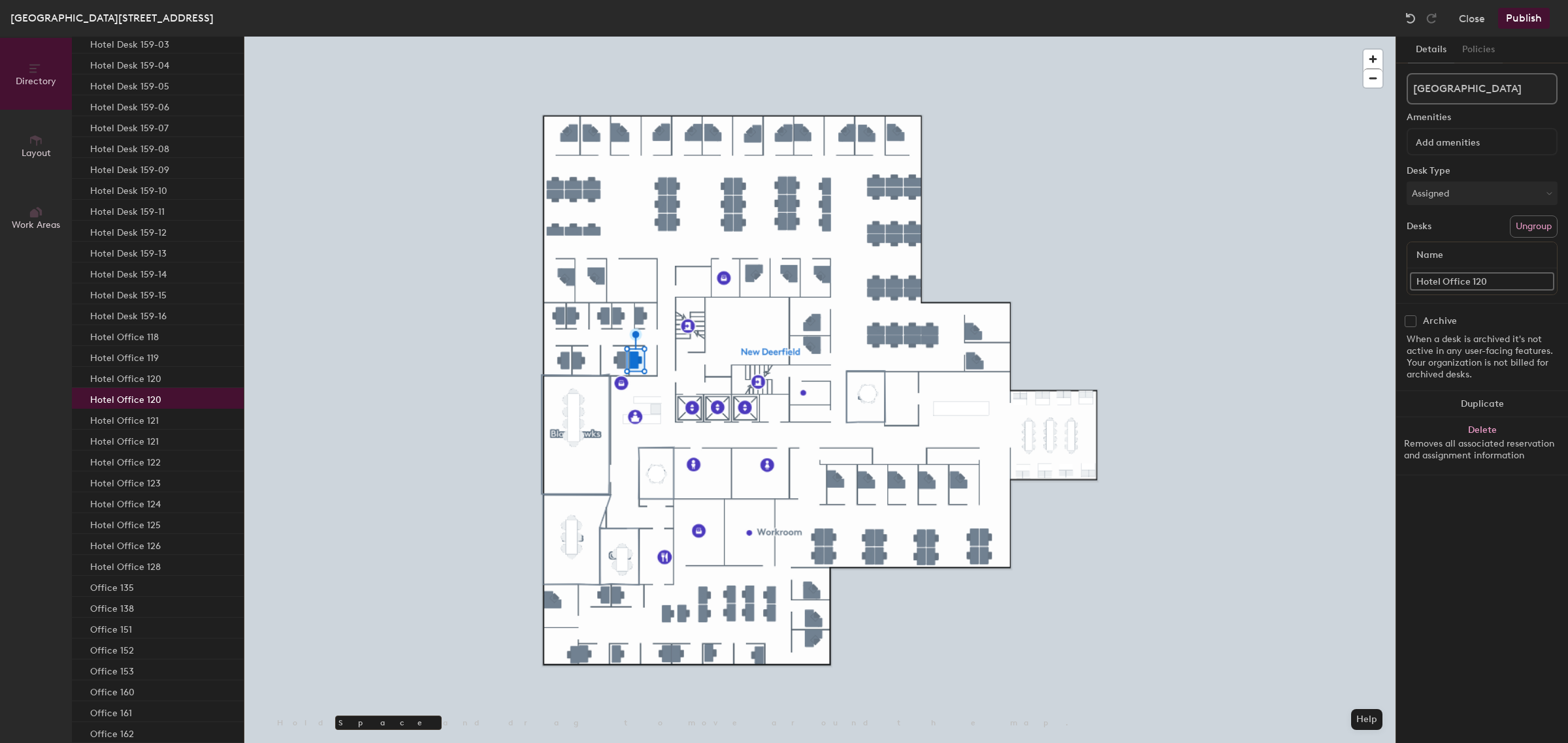
click at [1331, 273] on div "Directory Layout Work Areas Directory Spaces 5 Blackhawks Bulls Cubs Sky Sox De…" at bounding box center [784, 389] width 1568 height 706
paste input "Focus Room 02"
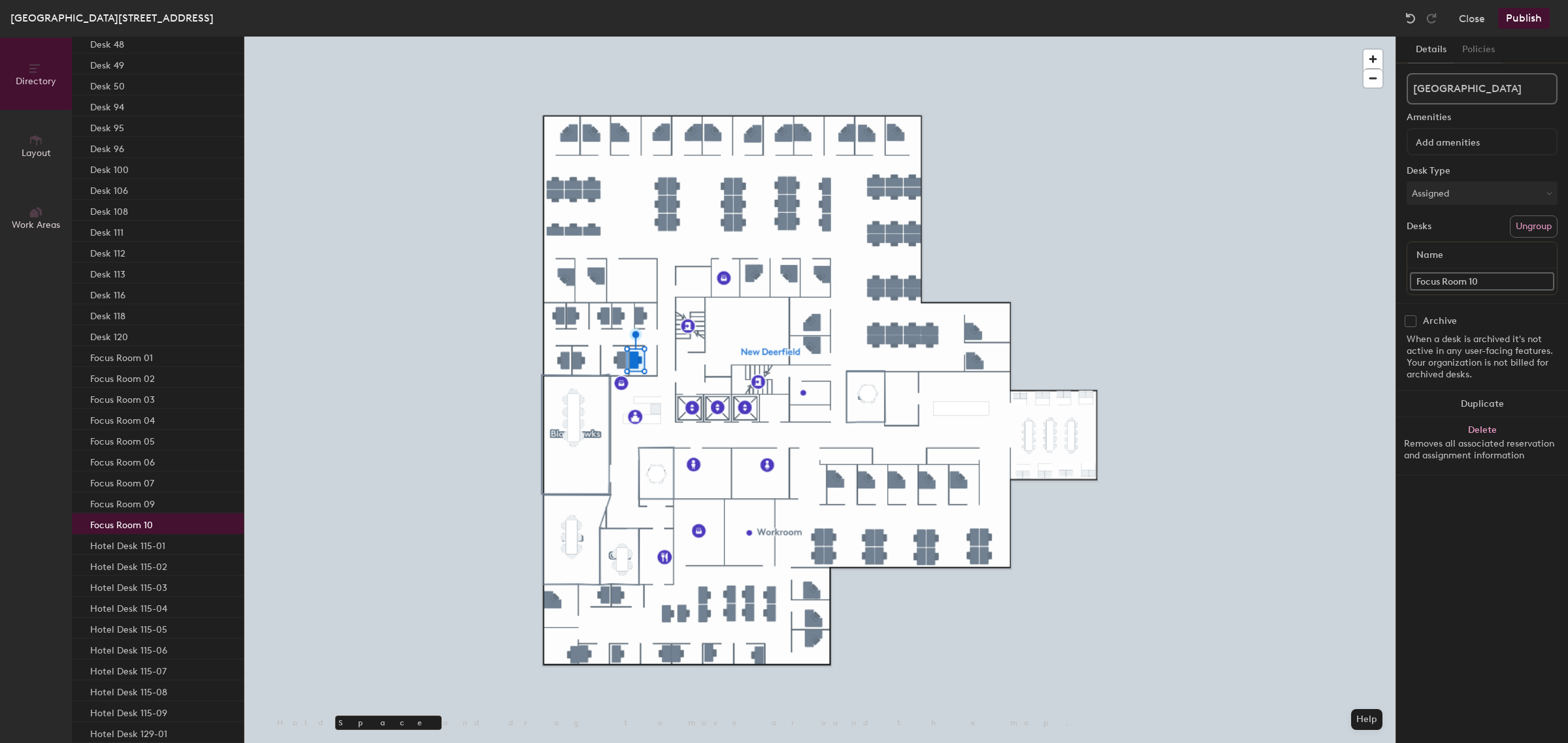
type input "Focus Room 10"
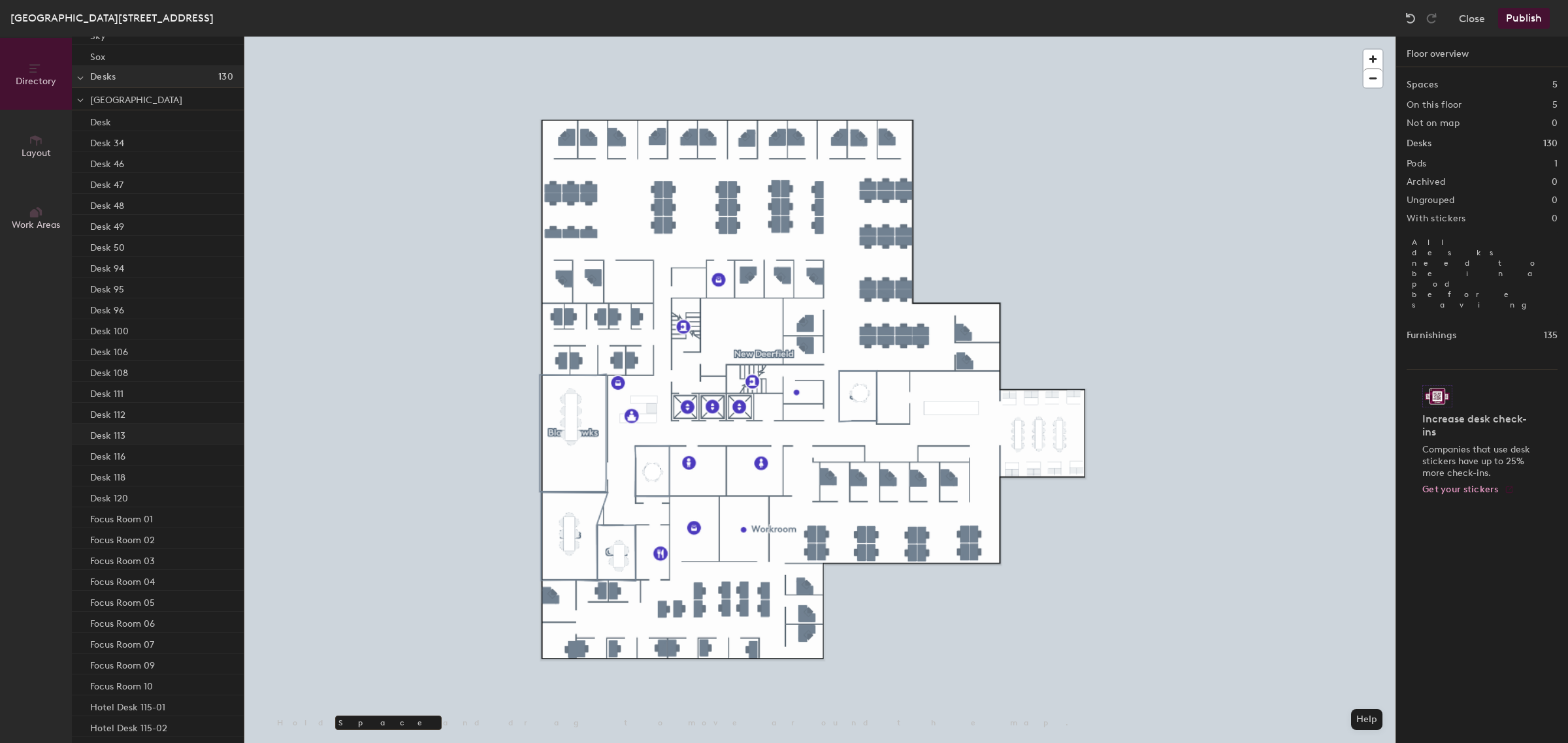
scroll to position [126, 0]
click at [129, 491] on div "Desk 120" at bounding box center [157, 498] width 172 height 21
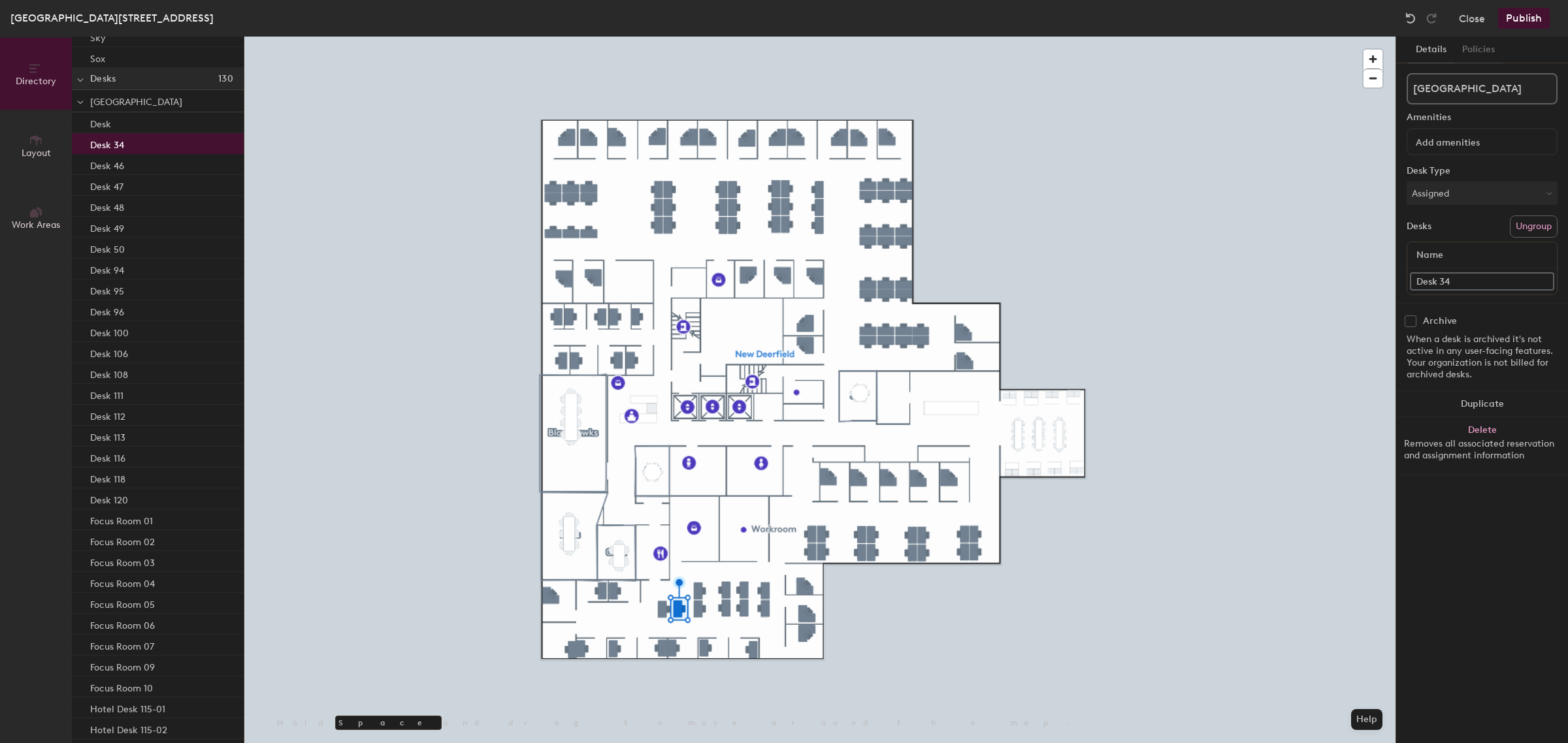
click at [135, 144] on div "Desk 34" at bounding box center [157, 143] width 172 height 21
click at [138, 167] on div "Desk 46" at bounding box center [157, 164] width 172 height 21
click at [123, 182] on div "Desk 47" at bounding box center [157, 186] width 172 height 21
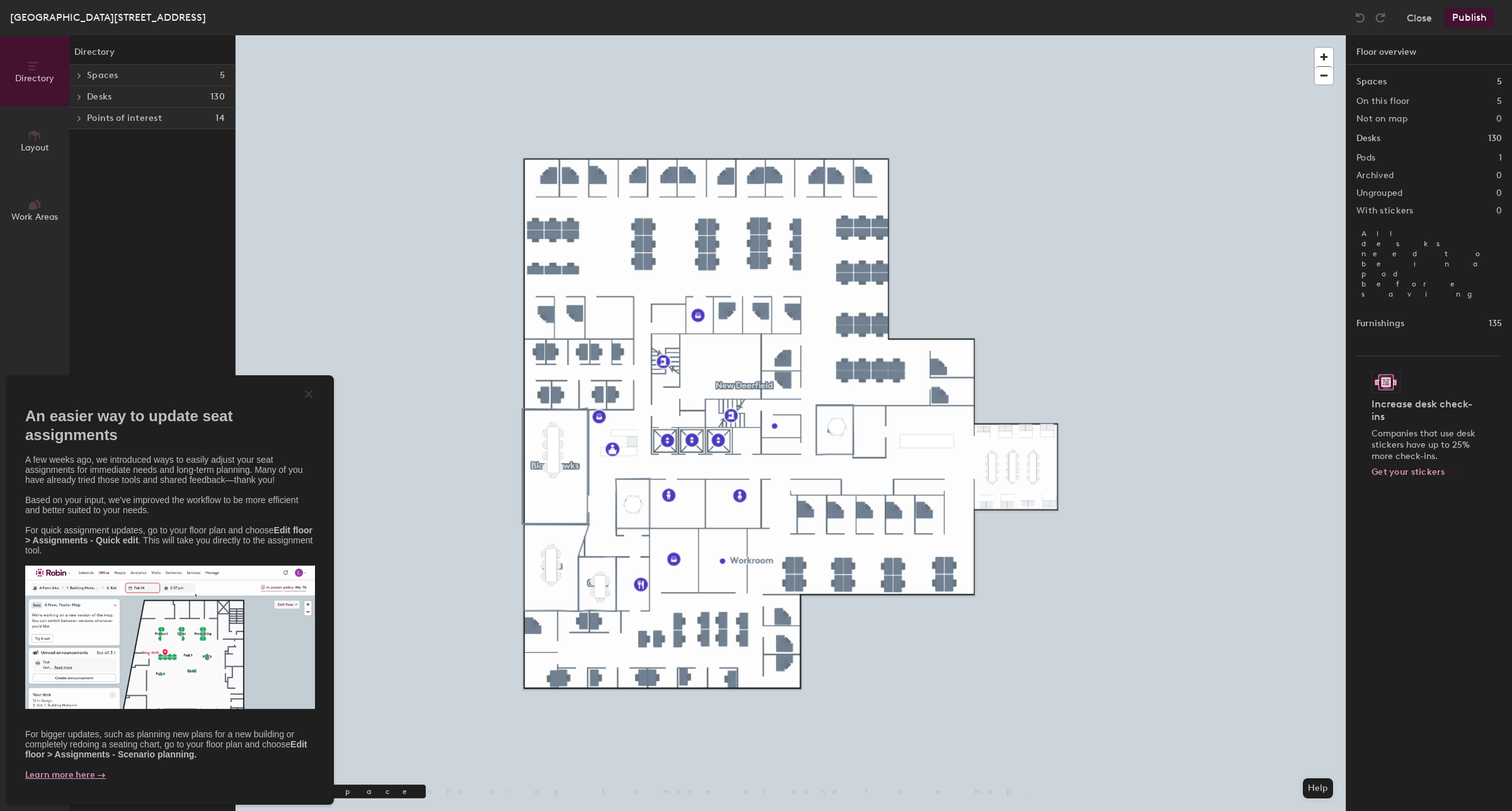
click at [310, 397] on div "close" at bounding box center [309, 394] width 13 height 13
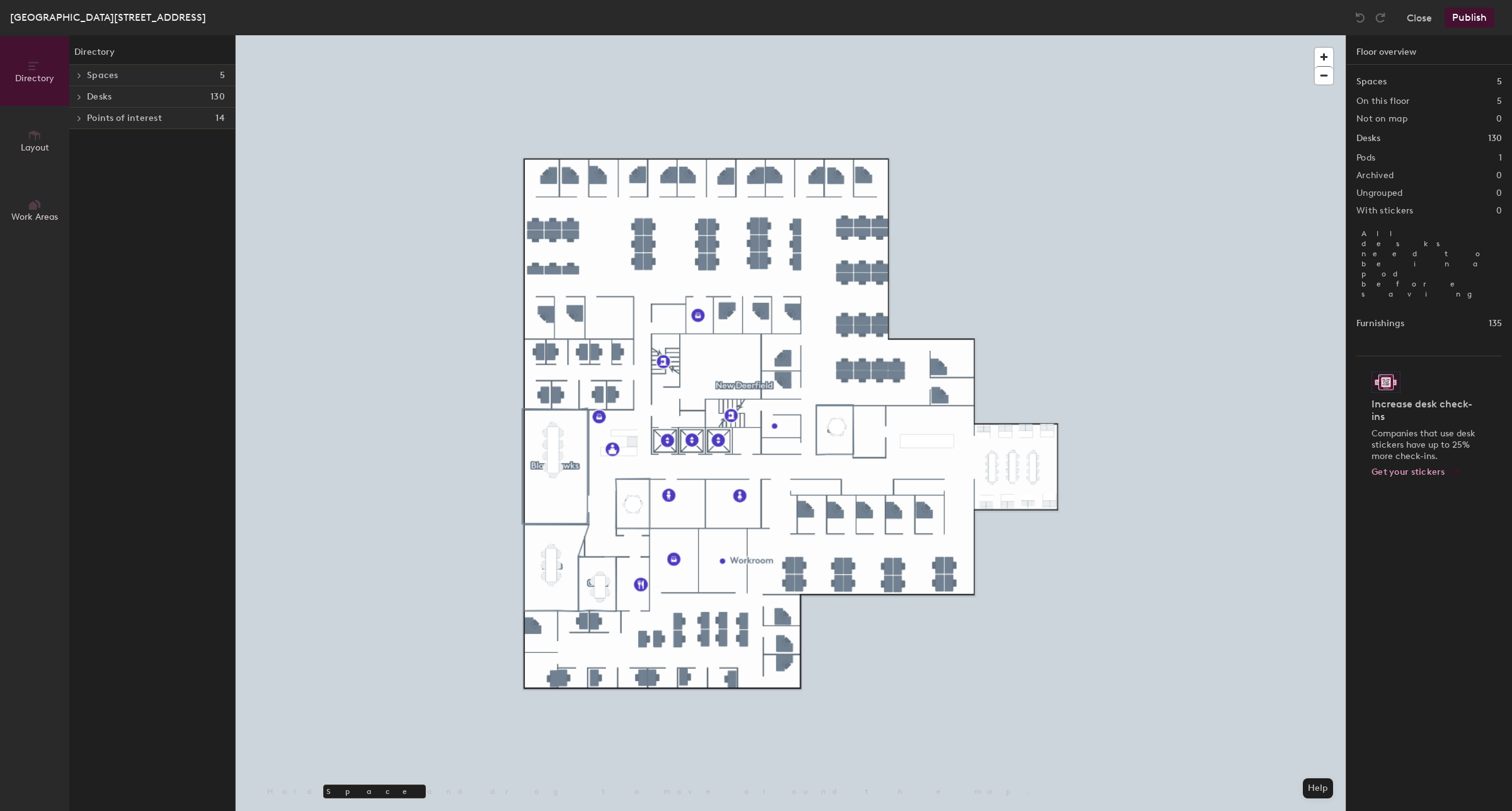
click at [83, 98] on span at bounding box center [78, 97] width 11 height 6
click at [77, 120] on icon at bounding box center [79, 118] width 5 height 6
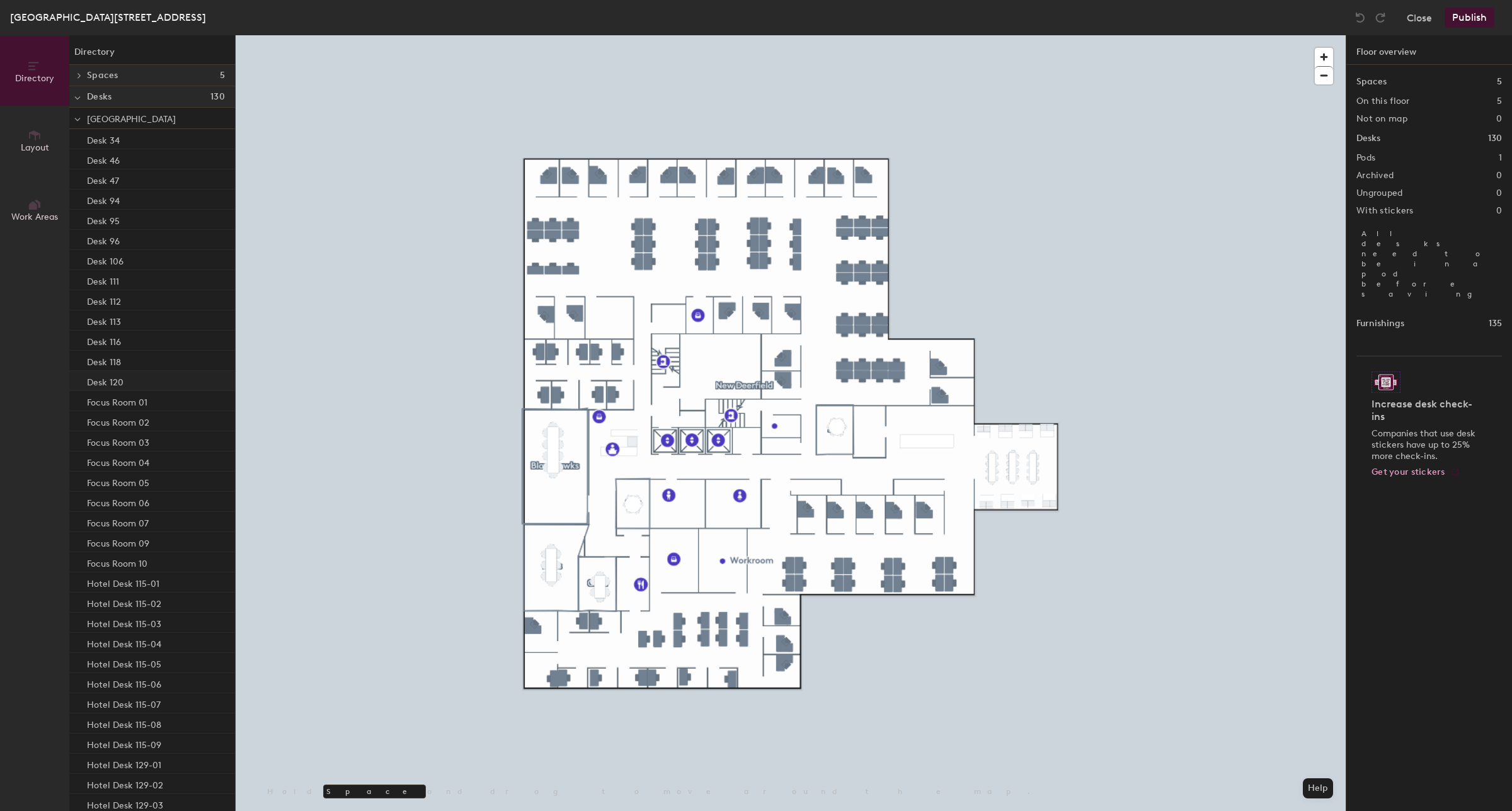
click at [127, 385] on div "Desk 120" at bounding box center [152, 381] width 165 height 20
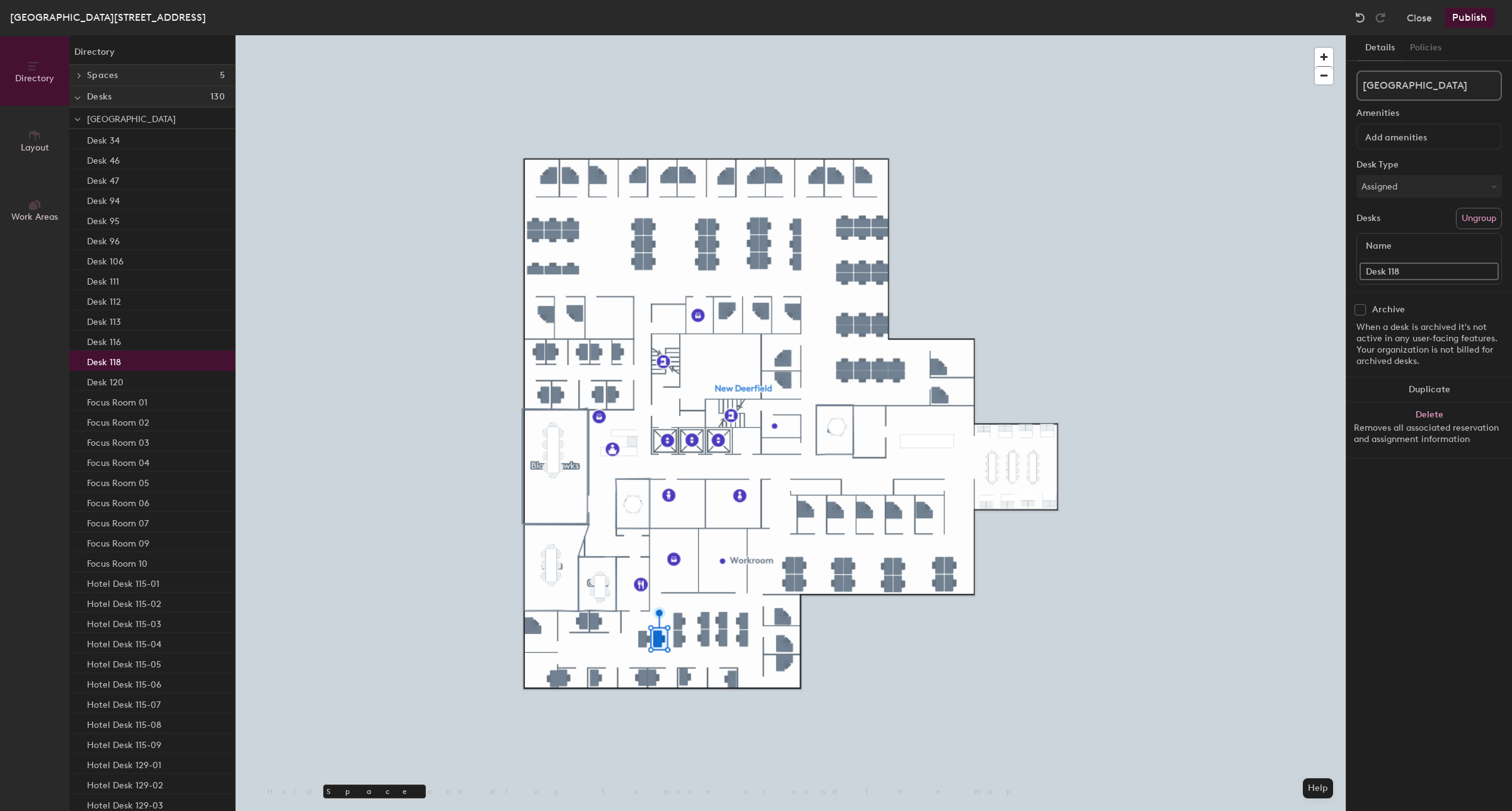
click at [137, 367] on div "Desk 118" at bounding box center [152, 360] width 165 height 20
click at [129, 344] on div "Desk 116" at bounding box center [152, 341] width 165 height 20
click at [129, 318] on div "Desk 113" at bounding box center [152, 320] width 165 height 20
click at [121, 298] on div "Desk 112" at bounding box center [152, 300] width 165 height 20
click at [117, 281] on p "Desk 111" at bounding box center [103, 280] width 32 height 14
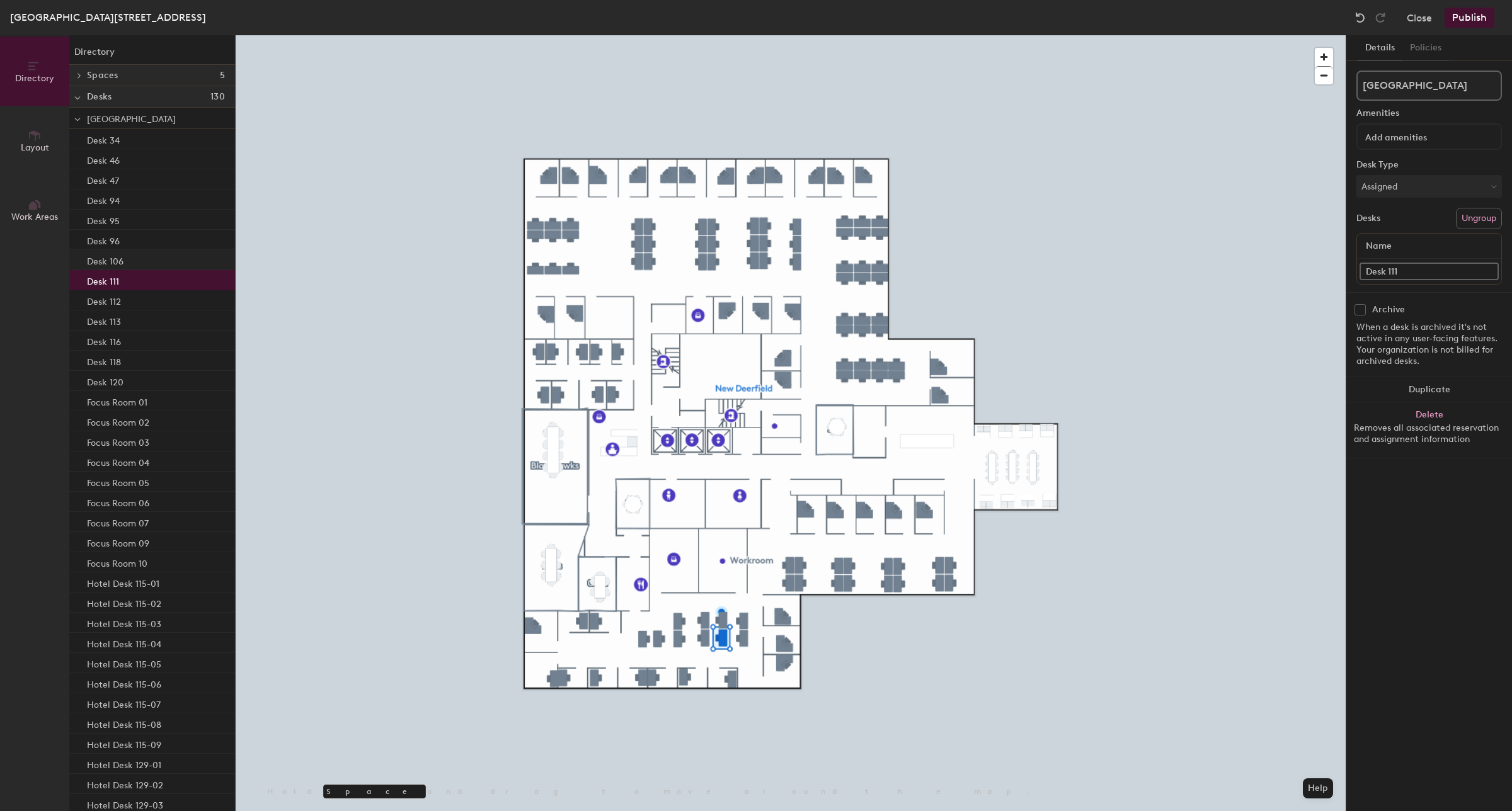
click at [113, 260] on p "Desk 106" at bounding box center [105, 259] width 36 height 14
click at [111, 238] on p "Desk 96" at bounding box center [103, 239] width 33 height 14
click at [112, 222] on p "Desk 95" at bounding box center [103, 219] width 33 height 14
click at [111, 200] on p "Desk 94" at bounding box center [103, 199] width 33 height 14
click at [109, 180] on p "Desk 47" at bounding box center [103, 179] width 32 height 14
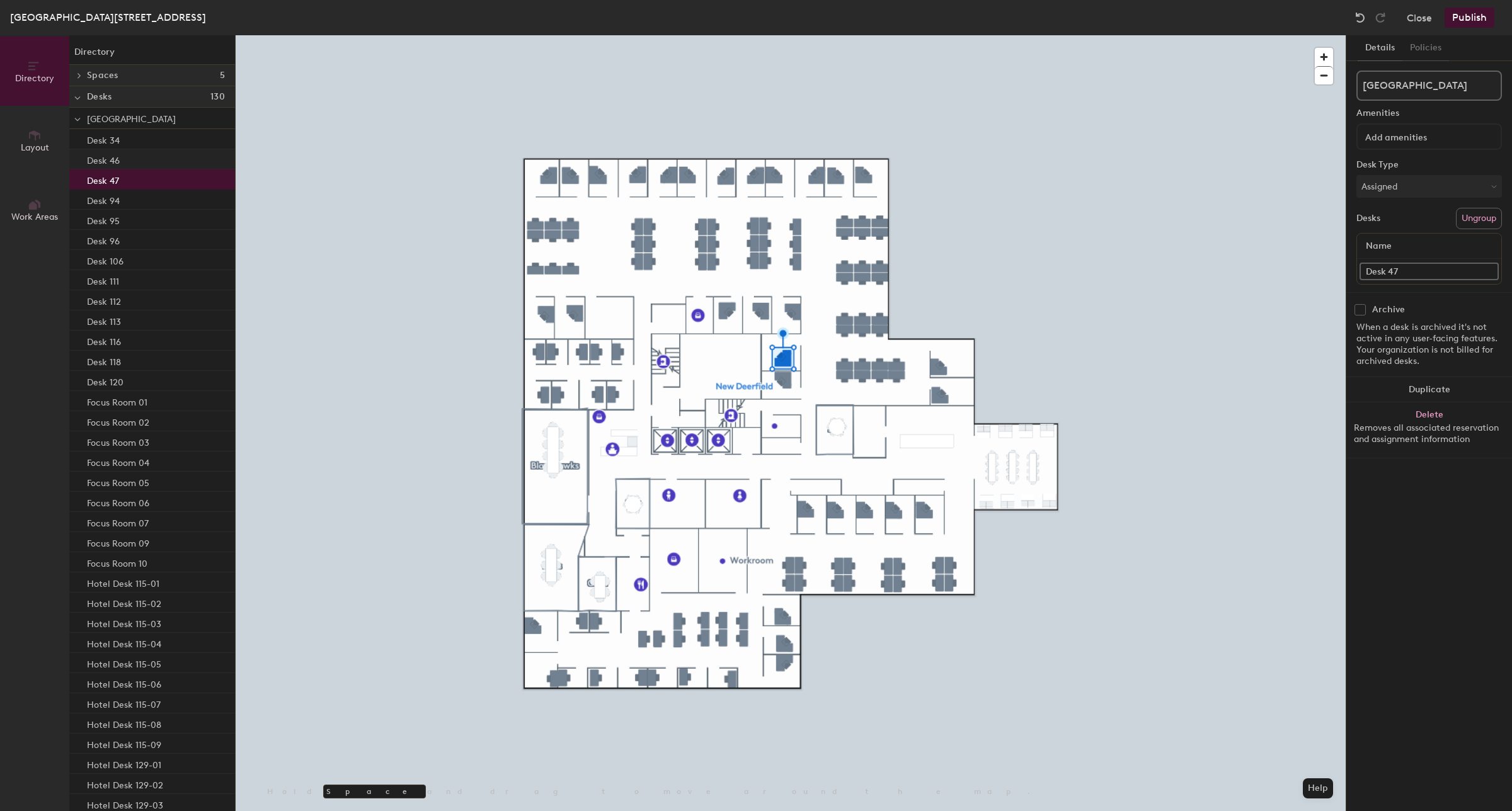
click at [109, 159] on p "Desk 46" at bounding box center [103, 159] width 33 height 14
click at [115, 143] on p "Desk 34" at bounding box center [103, 139] width 33 height 14
click at [124, 158] on div "Desk 46" at bounding box center [152, 159] width 165 height 20
click at [124, 139] on div "Desk 34" at bounding box center [152, 139] width 165 height 20
click at [124, 159] on div "Desk 46" at bounding box center [152, 159] width 165 height 20
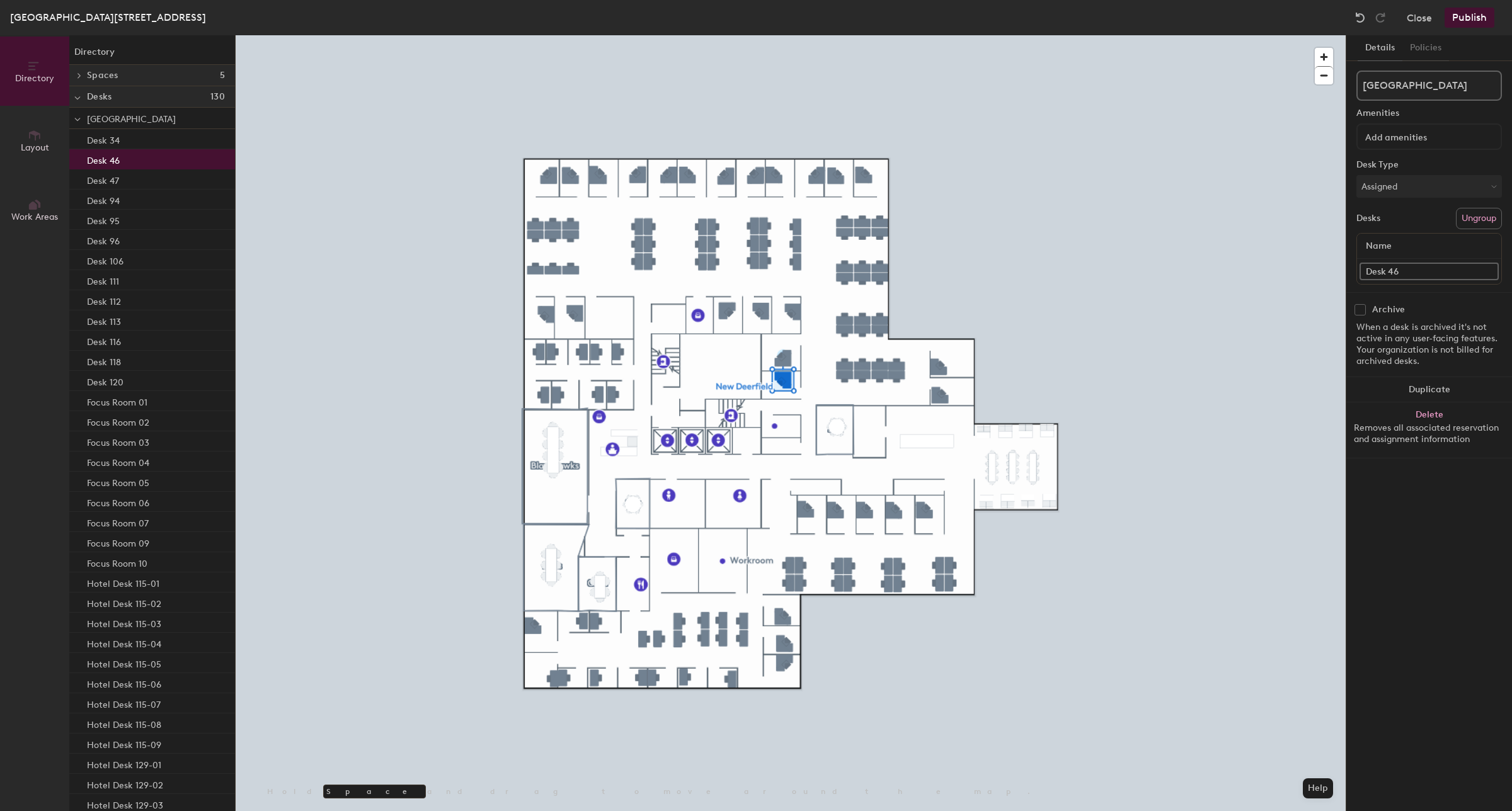
click at [1428, 269] on input "Desk 46" at bounding box center [1429, 271] width 139 height 17
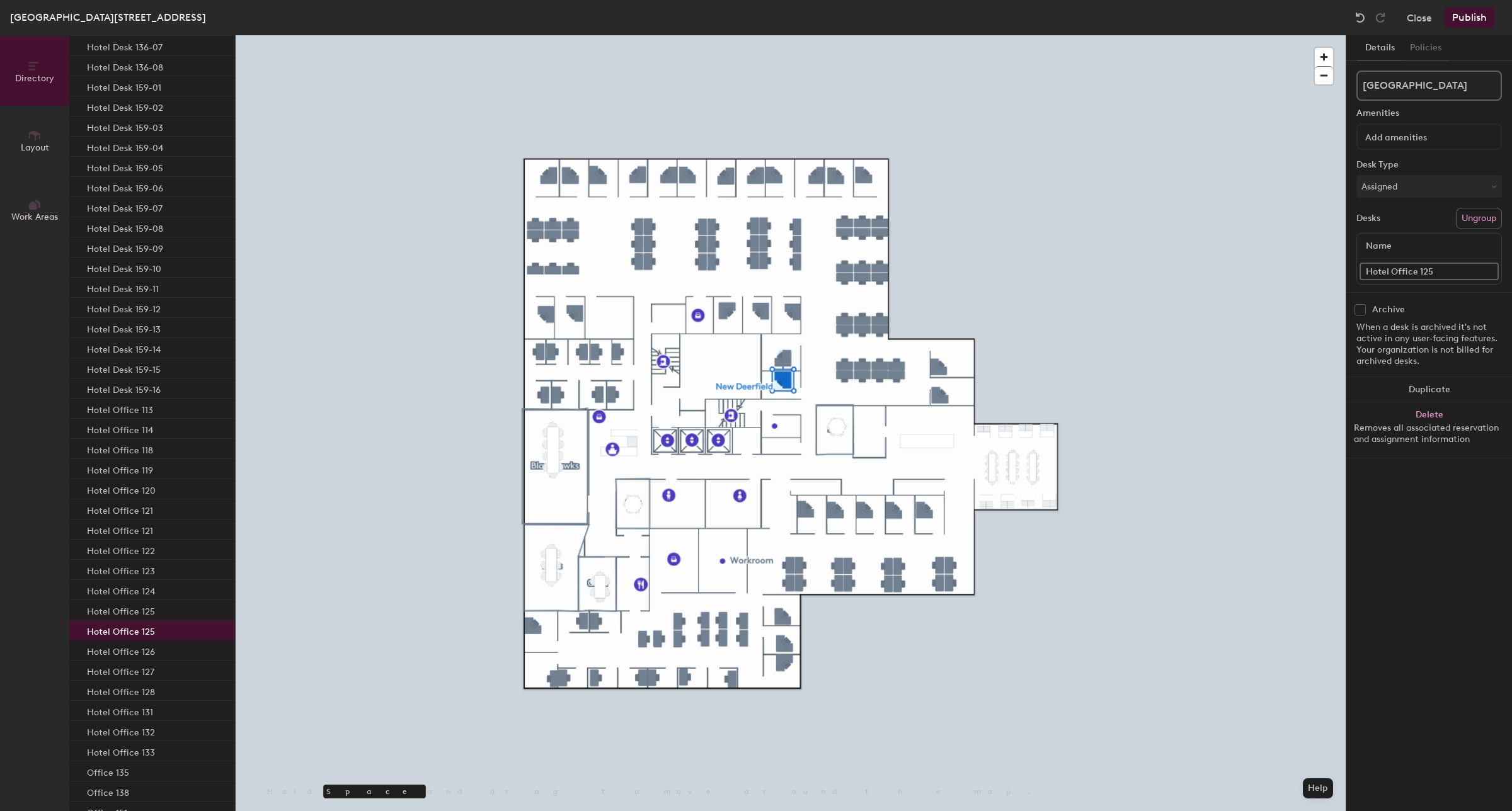
scroll to position [1811, 0]
click at [1462, 266] on input "Hotel Office 125" at bounding box center [1429, 271] width 139 height 17
click at [1460, 266] on input "Hotel Office 125" at bounding box center [1429, 271] width 139 height 17
type input "Hotel Office 135"
drag, startPoint x: 1410, startPoint y: 268, endPoint x: 1369, endPoint y: 282, distance: 43.3
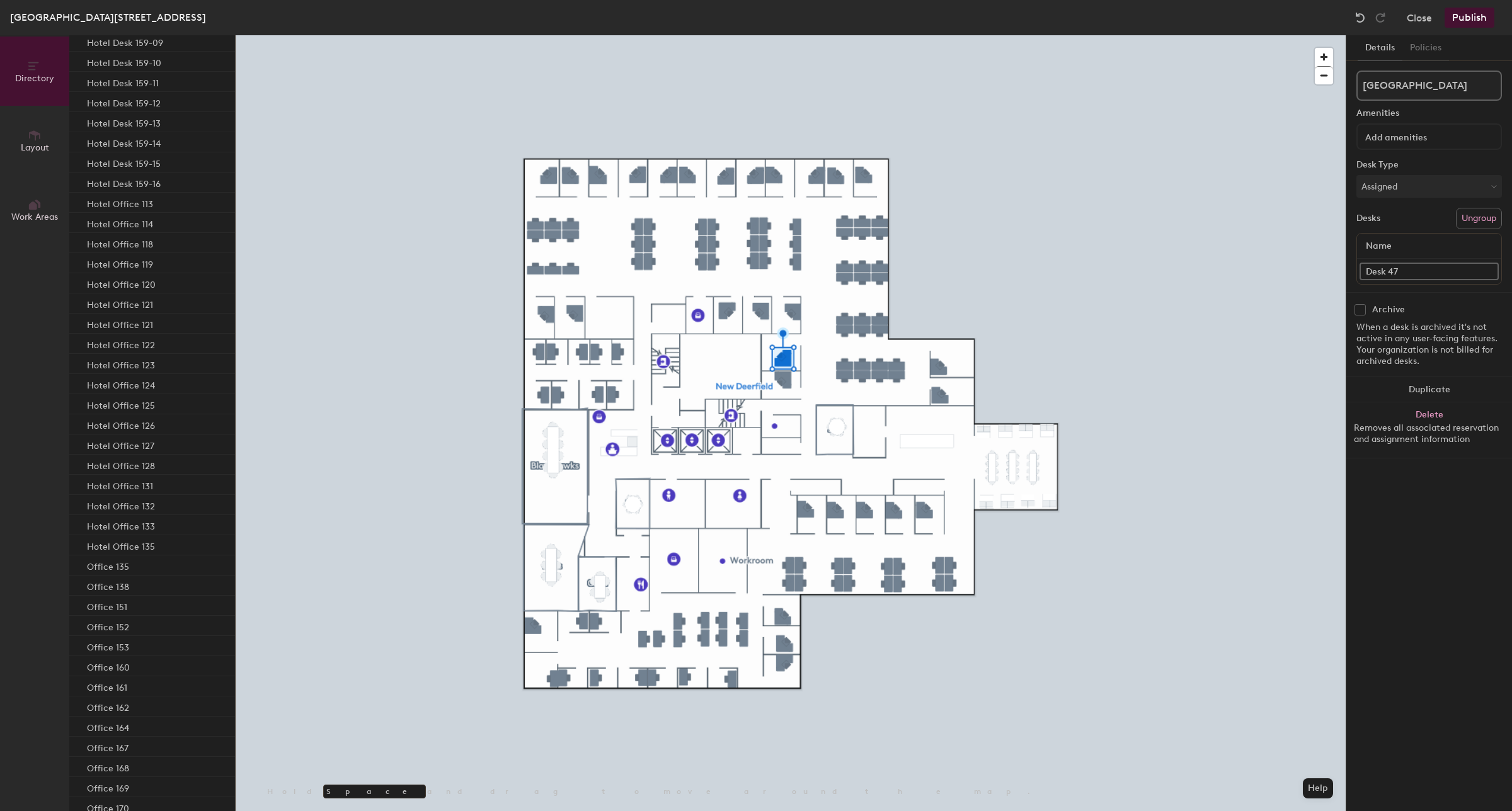
click at [1364, 280] on div "Desk 47" at bounding box center [1429, 271] width 144 height 25
type input "Hotel Office 134"
click at [145, 407] on div "Office 135" at bounding box center [152, 408] width 165 height 20
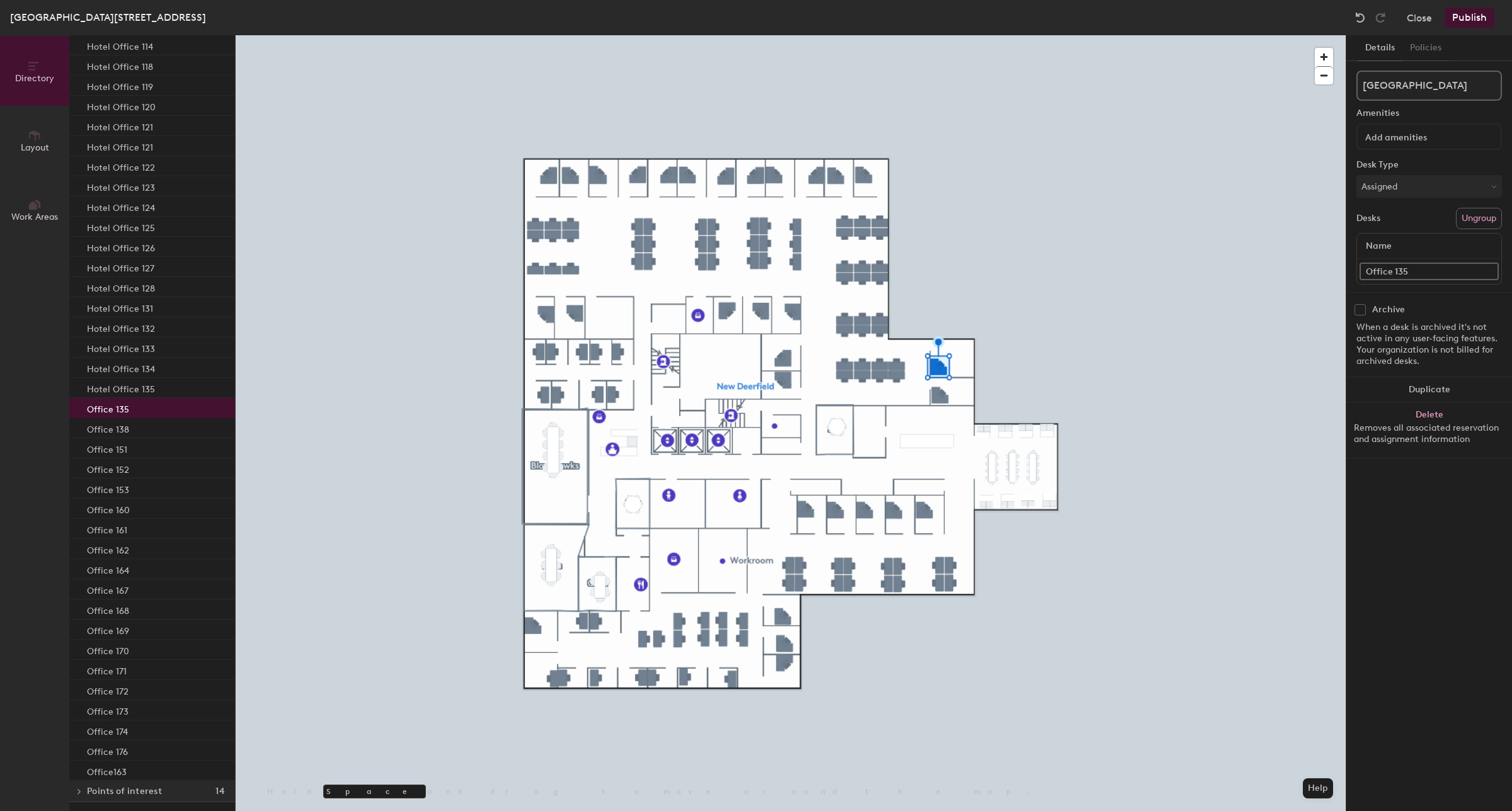
click at [1368, 268] on input "Office 135" at bounding box center [1429, 271] width 139 height 17
click at [1364, 269] on input "Office 135" at bounding box center [1429, 271] width 139 height 17
type input "Hotel Office 135"
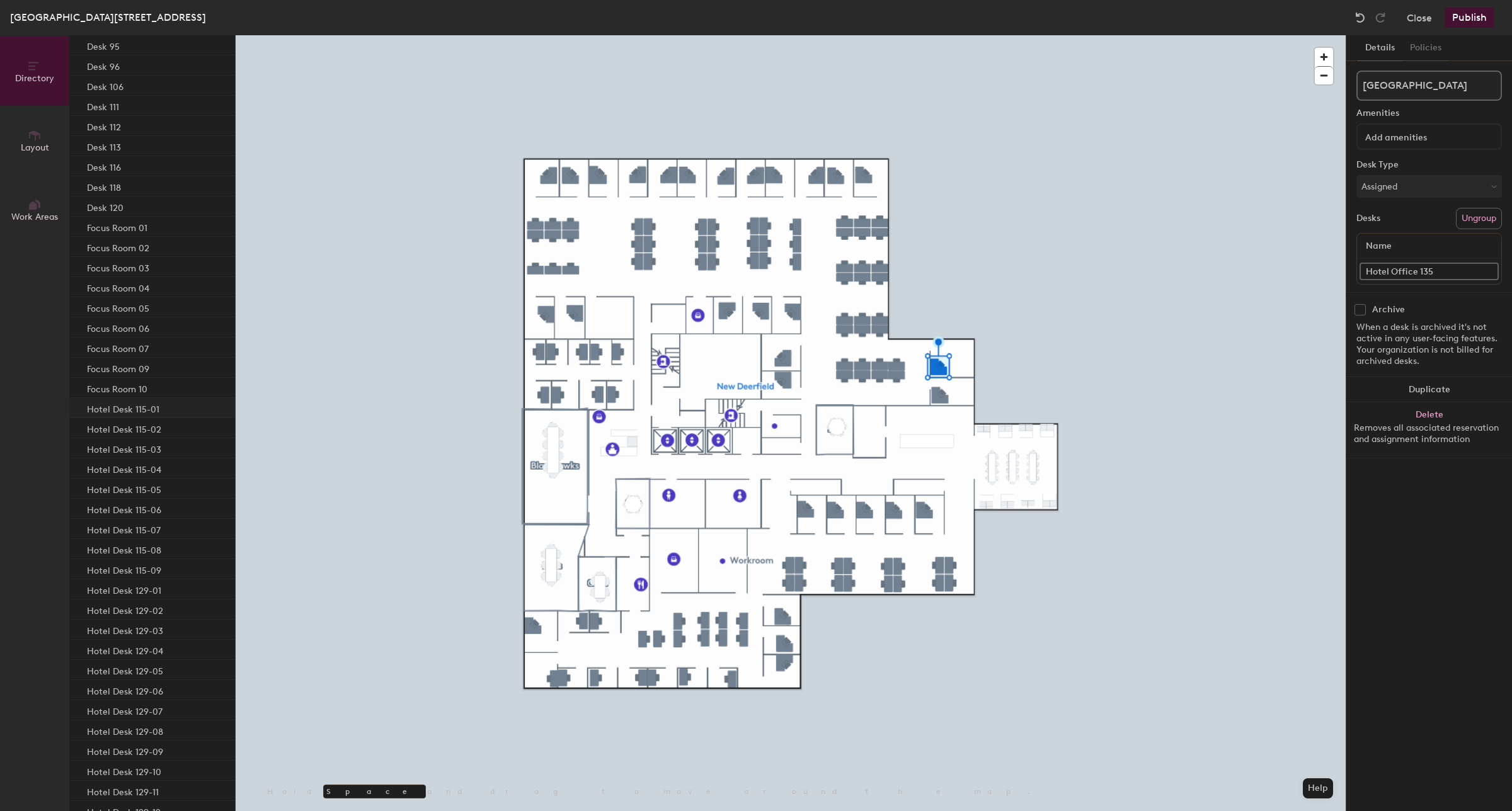
click at [170, 410] on div "Hotel Desk 115-01" at bounding box center [152, 408] width 165 height 20
click at [1466, 269] on input "Hotel Desk 115-01" at bounding box center [1429, 271] width 139 height 17
click at [1380, 272] on input "Hotel Desk 115-01" at bounding box center [1429, 271] width 139 height 17
click at [130, 605] on div "Office 138" at bounding box center [152, 609] width 165 height 20
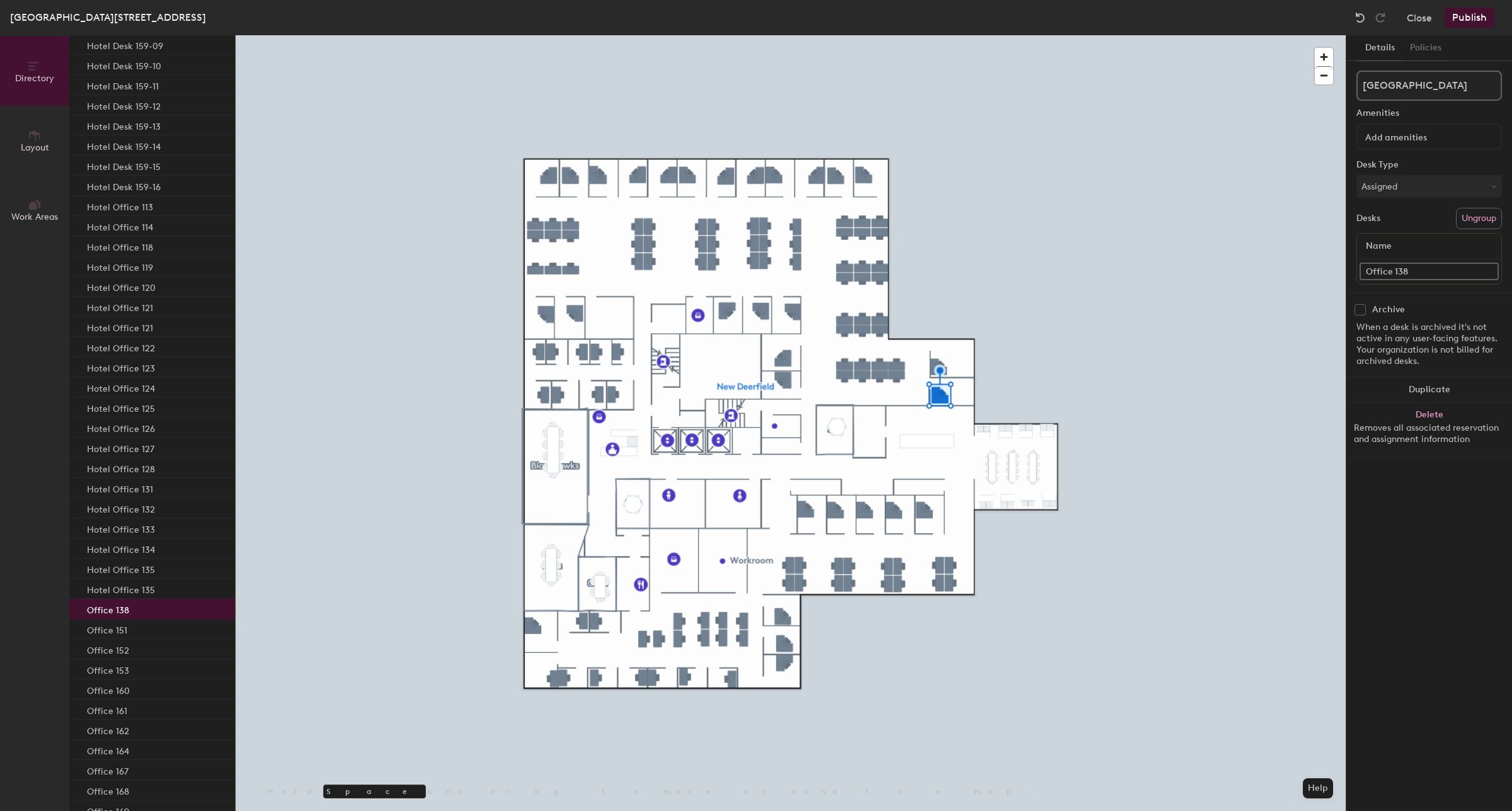
click at [1368, 272] on input "Office 138" at bounding box center [1429, 271] width 139 height 17
click at [1367, 269] on input "Office 138" at bounding box center [1429, 271] width 139 height 17
paste input "Hotel"
type input "Hotel Office 138"
click at [148, 628] on div "Office 151" at bounding box center [152, 629] width 165 height 20
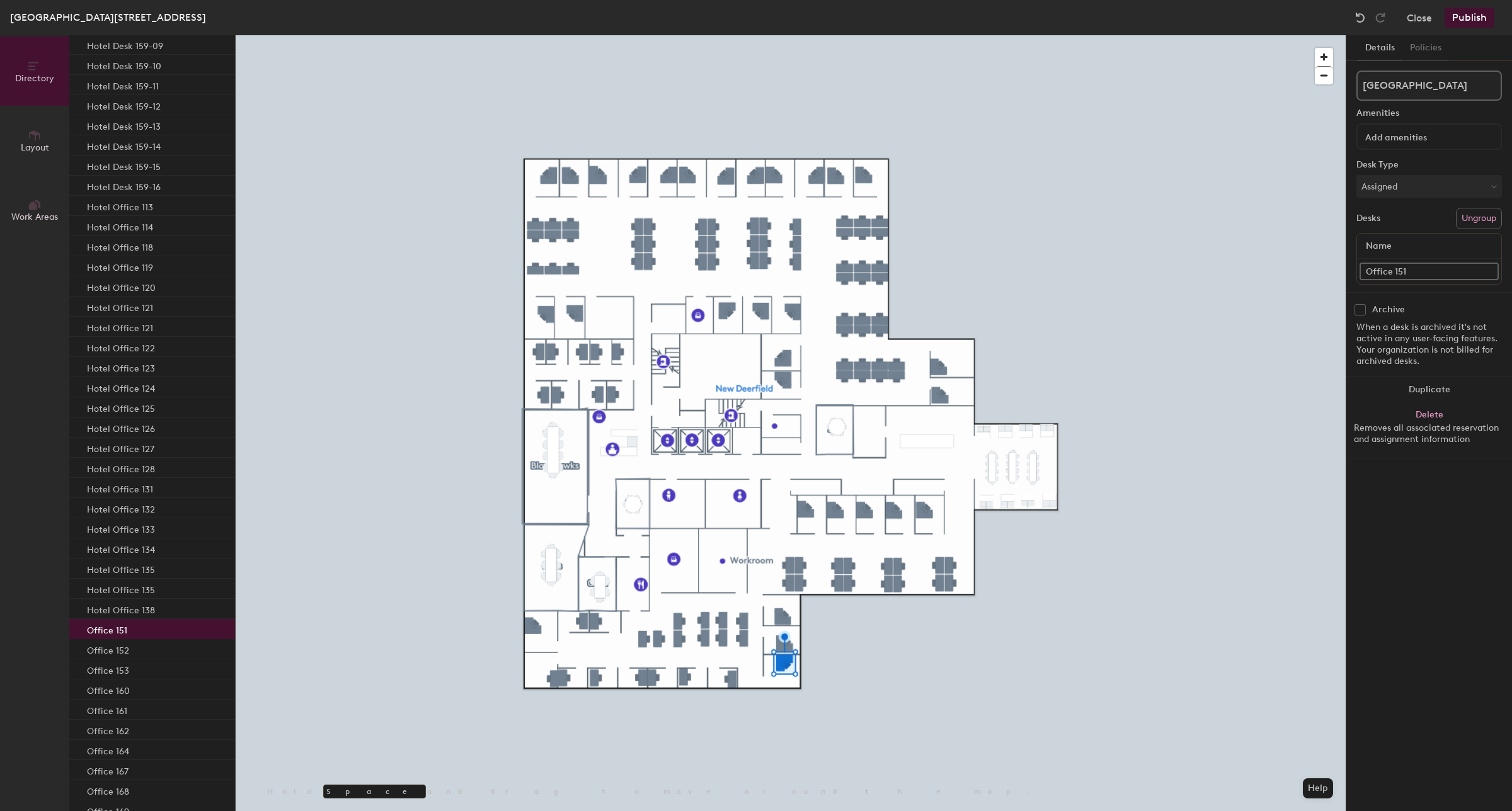
click at [1360, 269] on input "Office 151" at bounding box center [1429, 271] width 139 height 17
click at [1364, 269] on input "Office 151" at bounding box center [1429, 271] width 139 height 17
paste input "Hotel"
type input "Hotel Office 151"
click at [105, 644] on p "Office 152" at bounding box center [108, 649] width 42 height 14
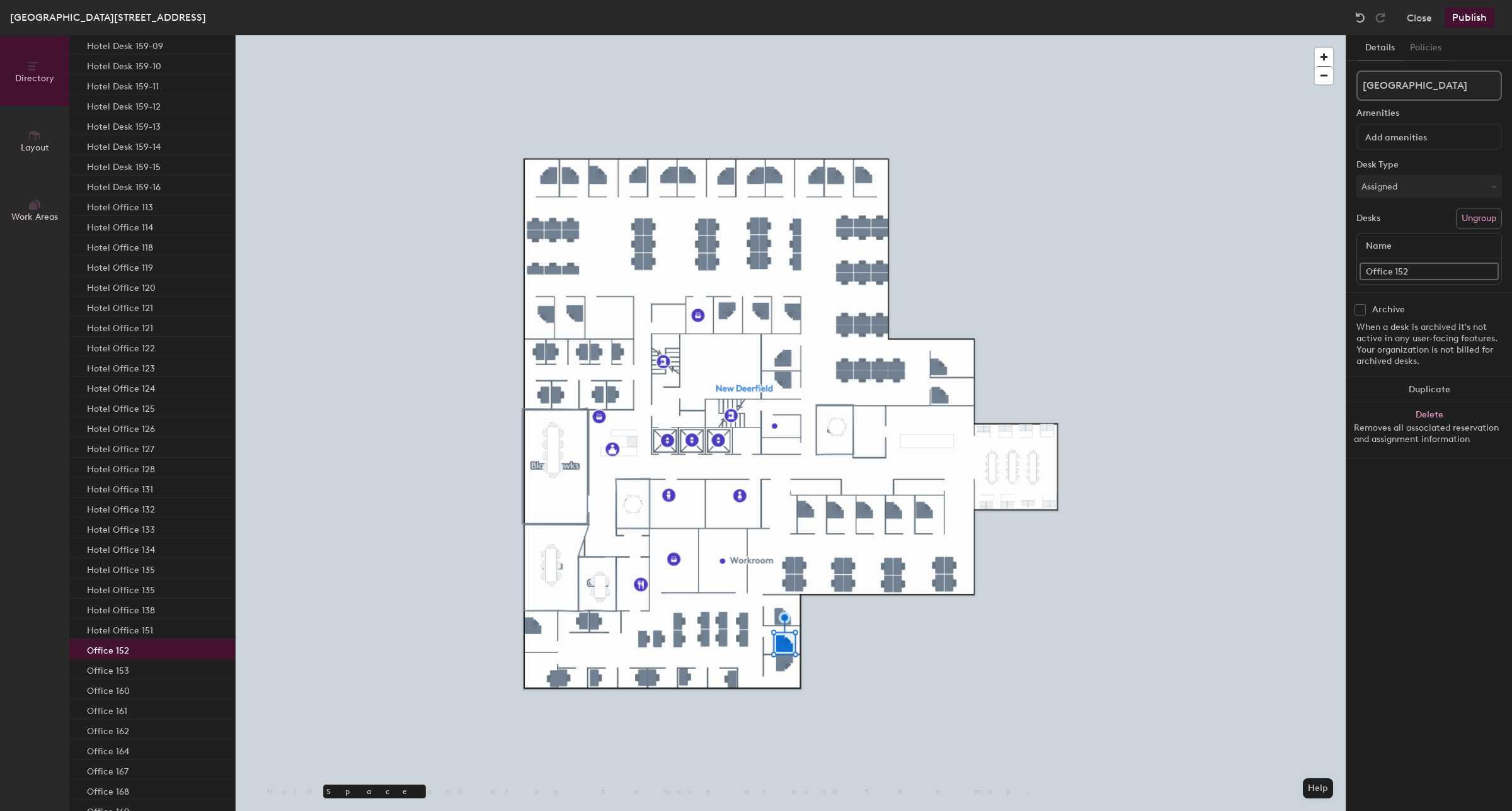
click at [1369, 268] on input "Office 152" at bounding box center [1429, 271] width 139 height 17
click at [1366, 271] on input "Office 152" at bounding box center [1429, 271] width 139 height 17
paste input "Hotel"
type input "Hotel Office 152"
click at [117, 677] on div "Office 153" at bounding box center [152, 669] width 165 height 20
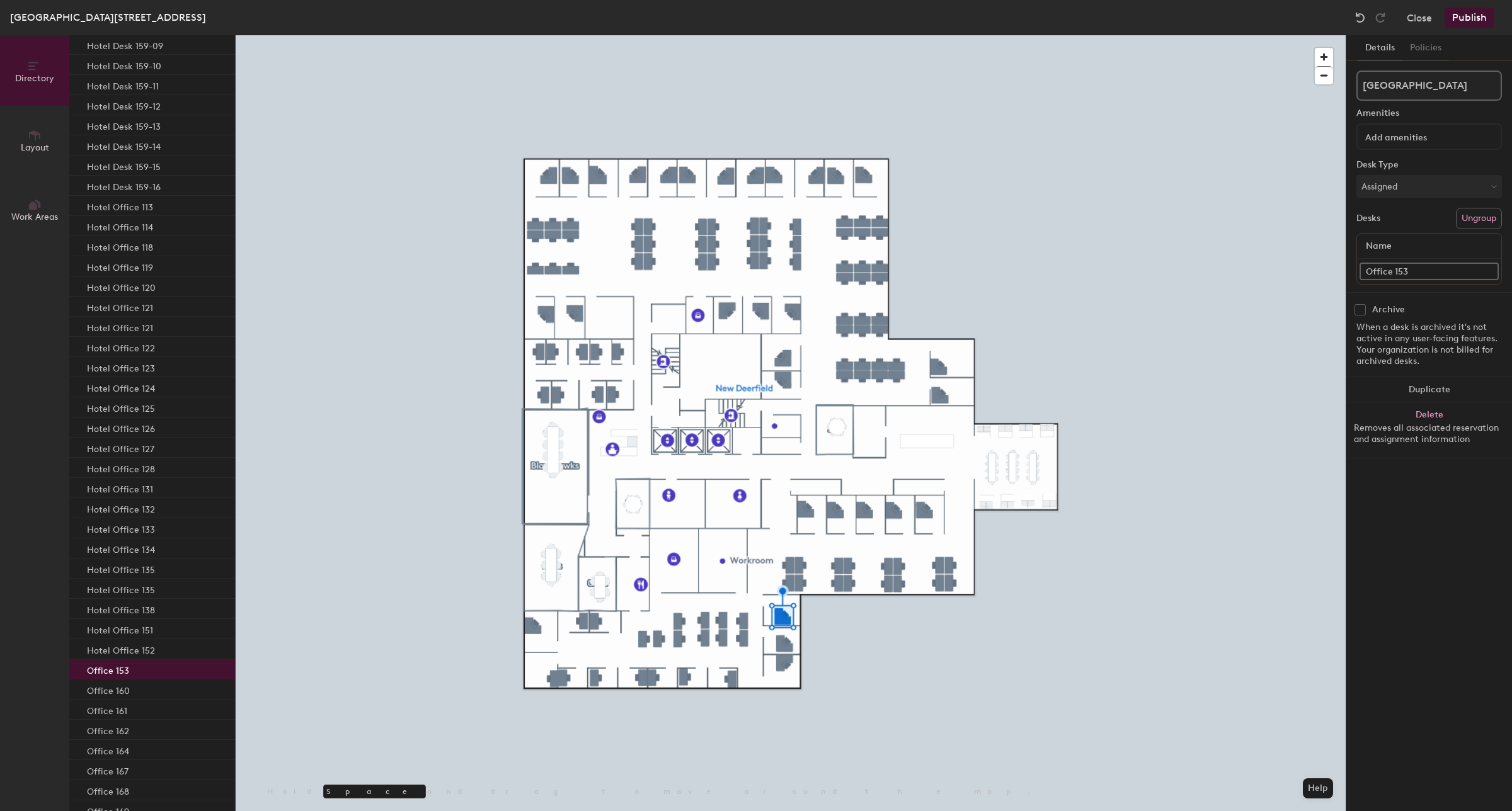
click at [1363, 272] on input "Office 153" at bounding box center [1429, 271] width 139 height 17
click at [1363, 271] on input "Office 153" at bounding box center [1429, 271] width 139 height 17
paste input "Hotel"
type input "Hotel Office 153"
click at [126, 688] on p "Office 160" at bounding box center [108, 689] width 42 height 14
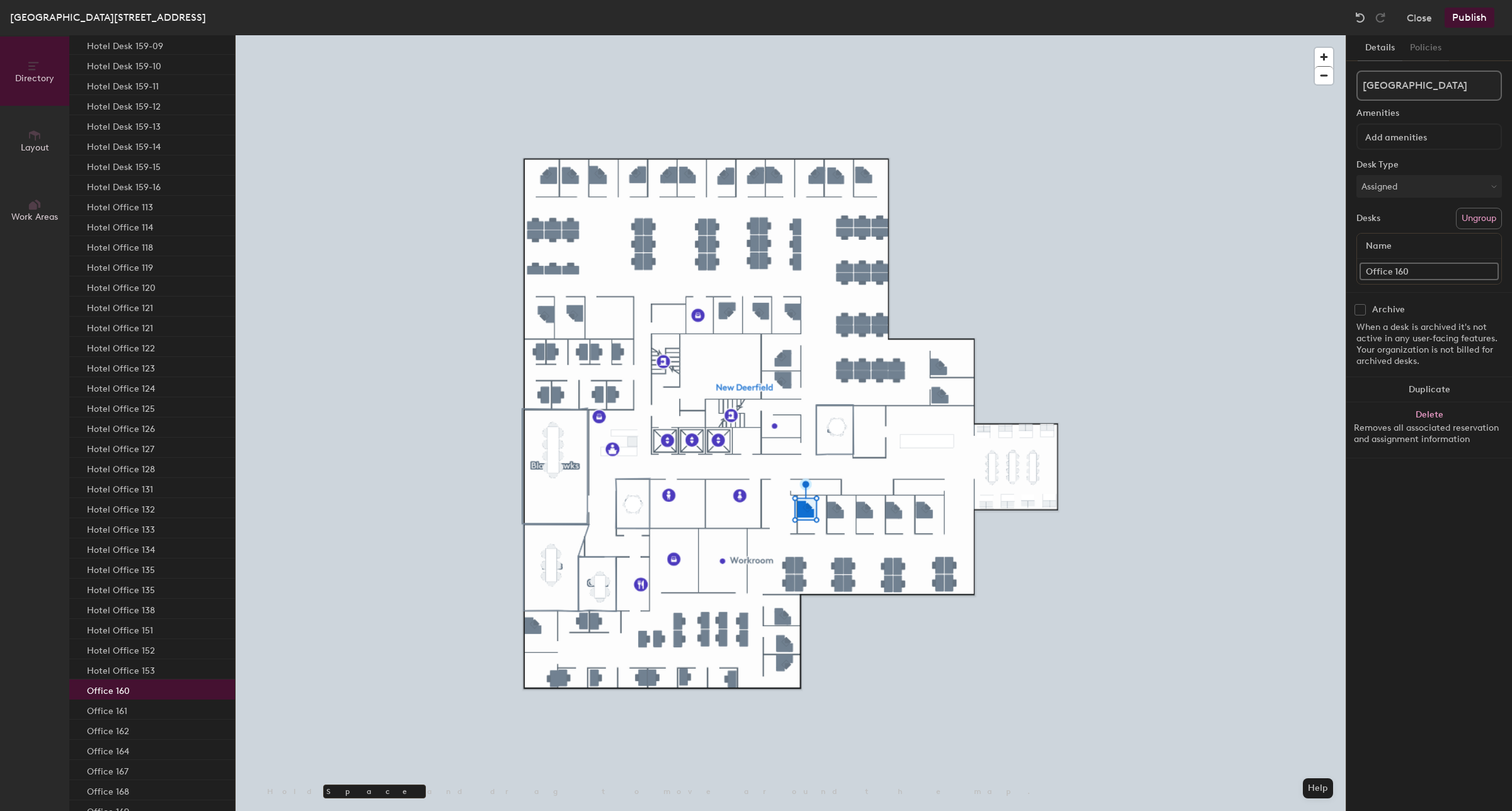
click at [1366, 272] on input "Office 160" at bounding box center [1429, 271] width 139 height 17
click at [1365, 271] on input "Office 160" at bounding box center [1429, 271] width 139 height 17
click at [1365, 275] on input "Office 160" at bounding box center [1429, 271] width 139 height 17
paste input "Hotel"
type input "Hotel Office 160"
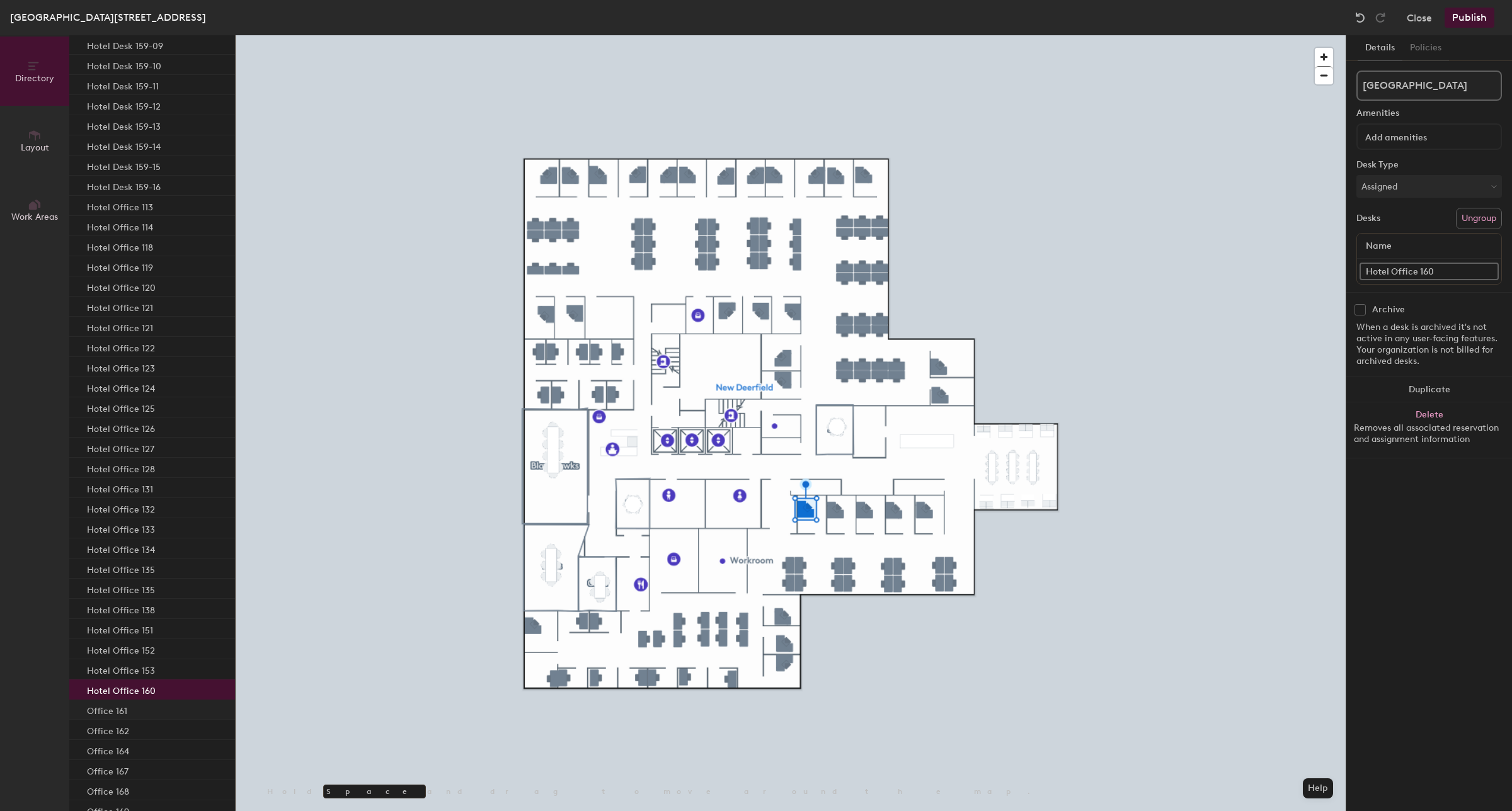
click at [110, 706] on p "Office 161" at bounding box center [107, 709] width 40 height 14
click at [1364, 269] on input "Office 161" at bounding box center [1429, 271] width 139 height 17
click at [1368, 269] on input "Office 161" at bounding box center [1429, 271] width 139 height 17
paste input "Hotel"
type input "Hotel Office 161"
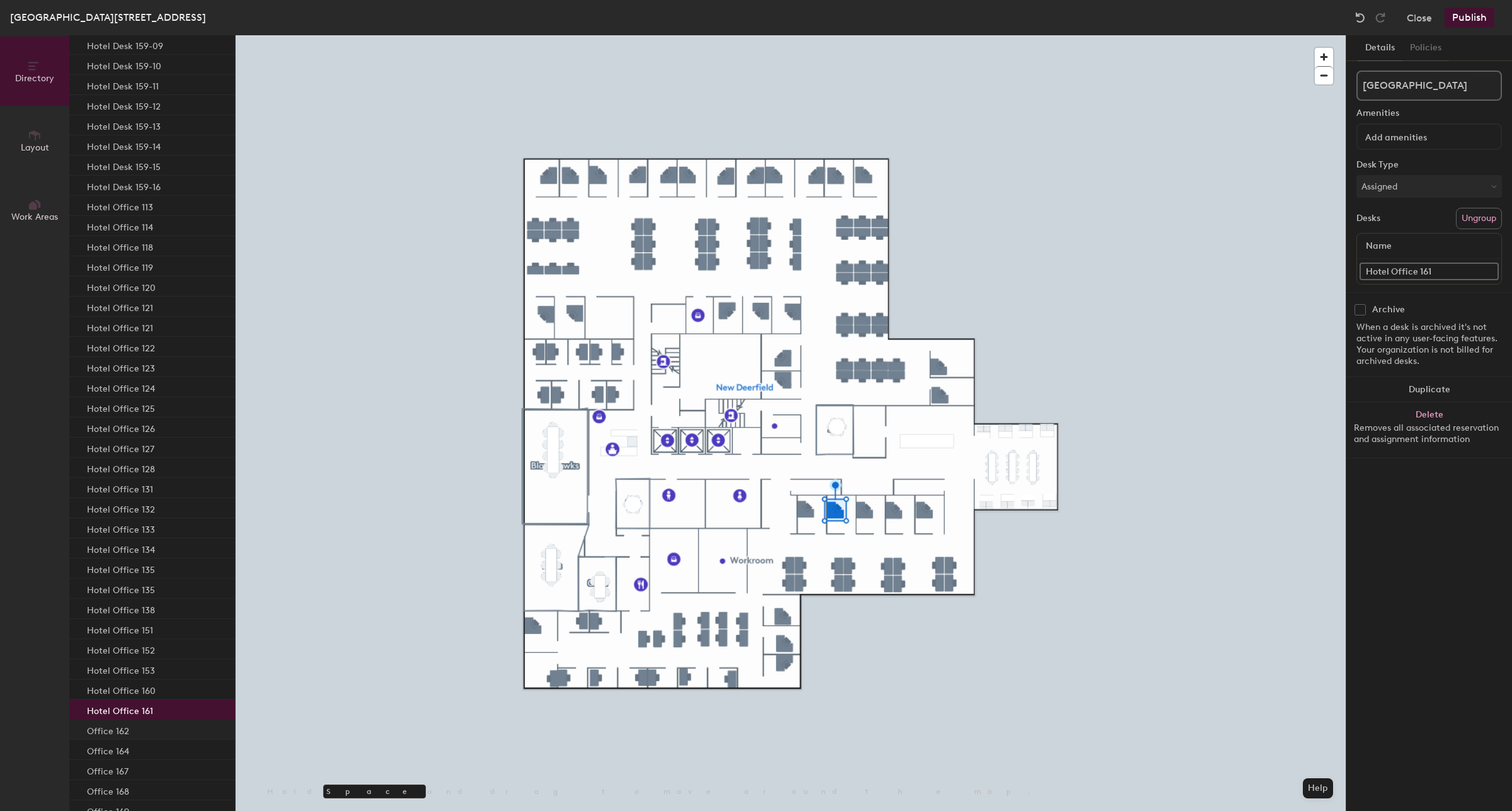
click at [137, 729] on div "Office 162" at bounding box center [152, 730] width 165 height 20
click at [1368, 272] on input "Office 162" at bounding box center [1429, 271] width 139 height 17
click at [1368, 271] on input "Office 162" at bounding box center [1429, 271] width 139 height 17
click at [1368, 274] on input "Office 162" at bounding box center [1429, 271] width 139 height 17
paste input "Hotel"
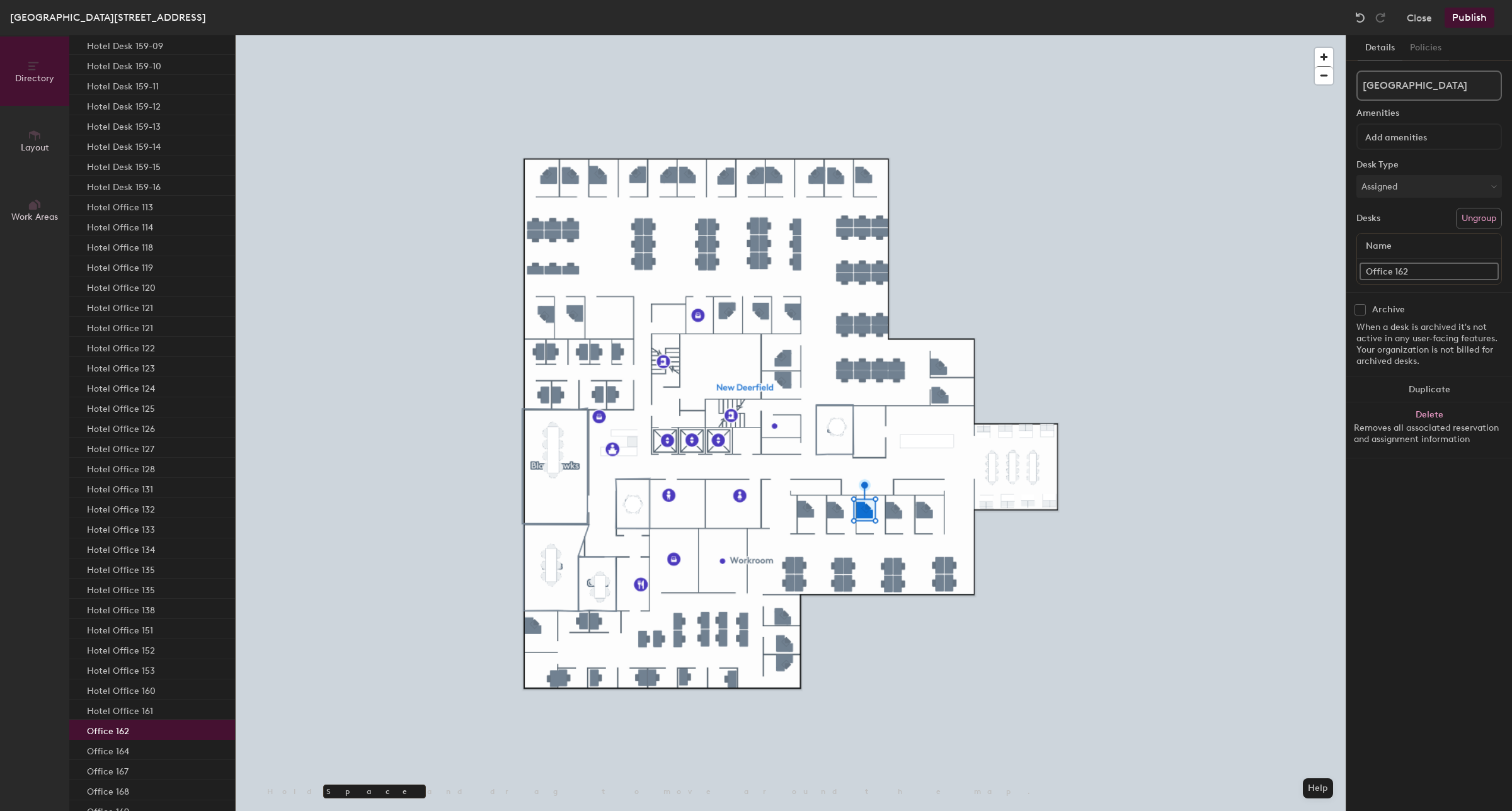
type input "Hotel Office 162"
click at [158, 567] on div "Office 164" at bounding box center [152, 569] width 165 height 20
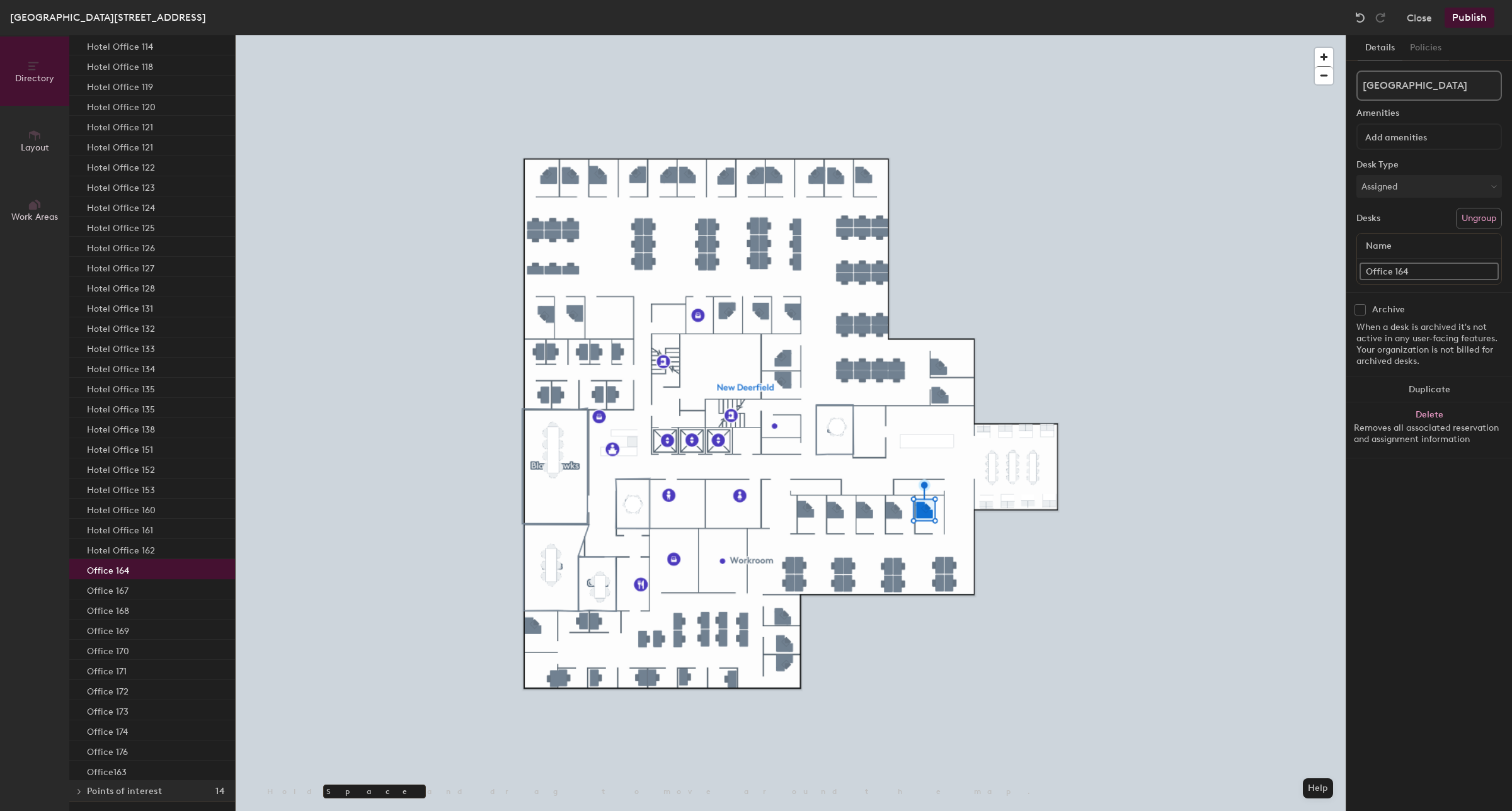
click at [1368, 269] on input "Office 164" at bounding box center [1429, 271] width 139 height 17
click at [1367, 268] on input "Office 164" at bounding box center [1429, 271] width 139 height 17
click at [1366, 273] on input "Office 164" at bounding box center [1429, 271] width 139 height 17
paste input "Hotel"
type input "Hotel Office 164"
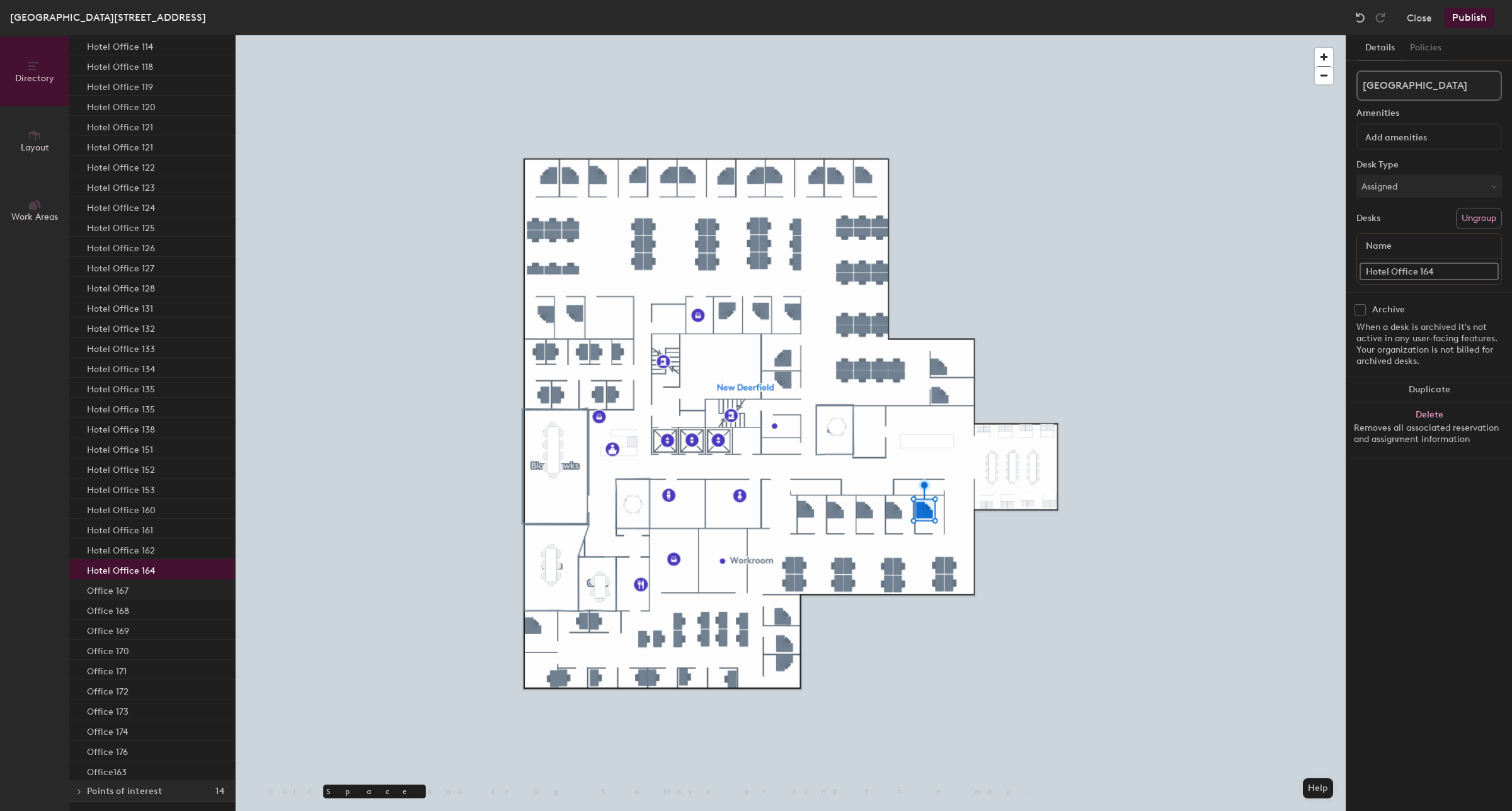
click at [158, 590] on div "Office 167" at bounding box center [152, 589] width 165 height 20
click at [1366, 268] on input "Office 167" at bounding box center [1429, 271] width 139 height 17
click at [1369, 272] on input "Office 167" at bounding box center [1429, 271] width 139 height 17
click at [1365, 275] on input "Office 167" at bounding box center [1429, 271] width 139 height 17
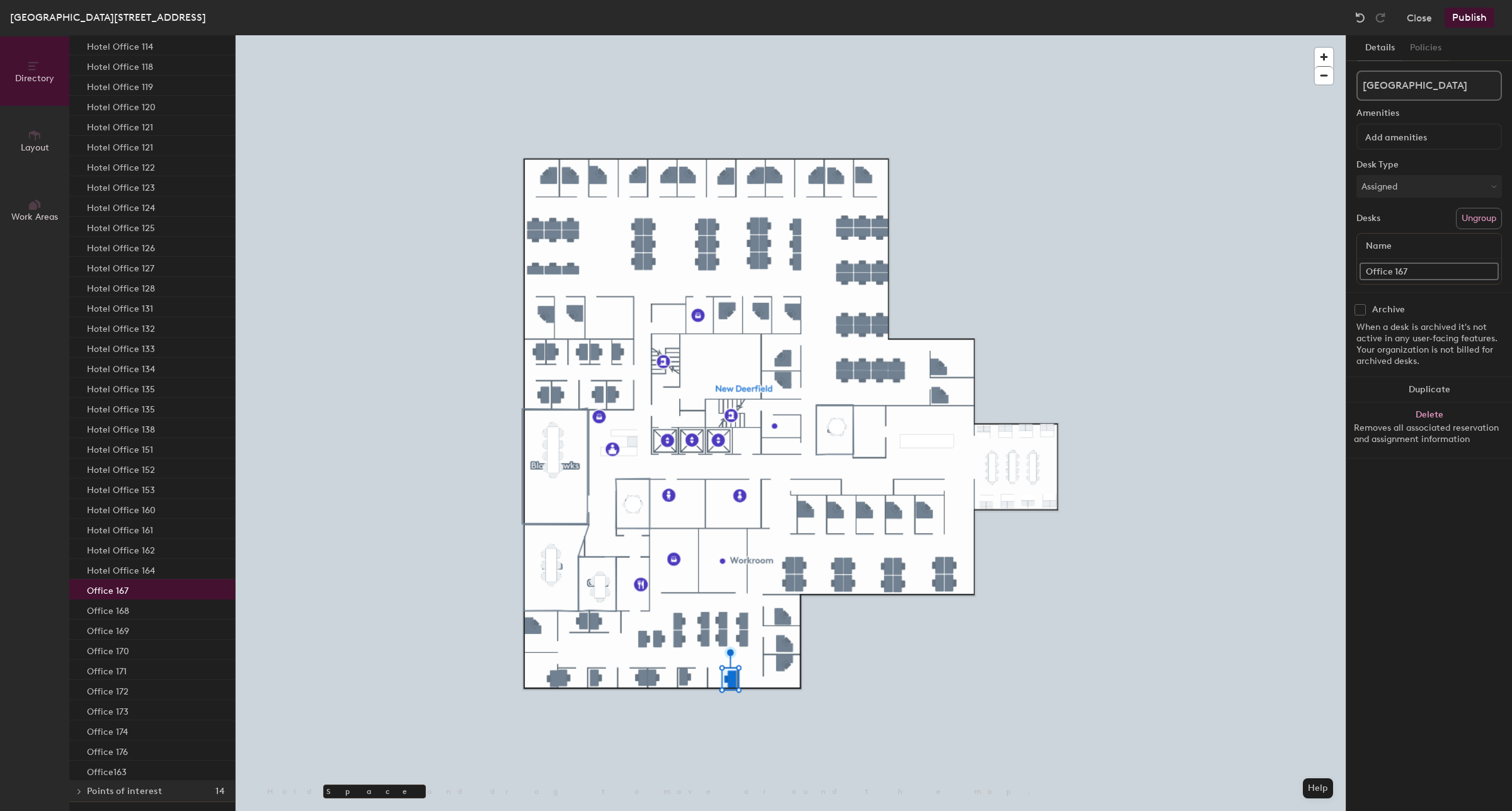
click at [1364, 272] on input "Office 167" at bounding box center [1429, 271] width 139 height 17
paste input "Hotel"
type input "Hotel Office 167"
click at [137, 610] on div "Office 168" at bounding box center [152, 609] width 165 height 20
click at [1373, 273] on input "Office 168" at bounding box center [1429, 271] width 139 height 17
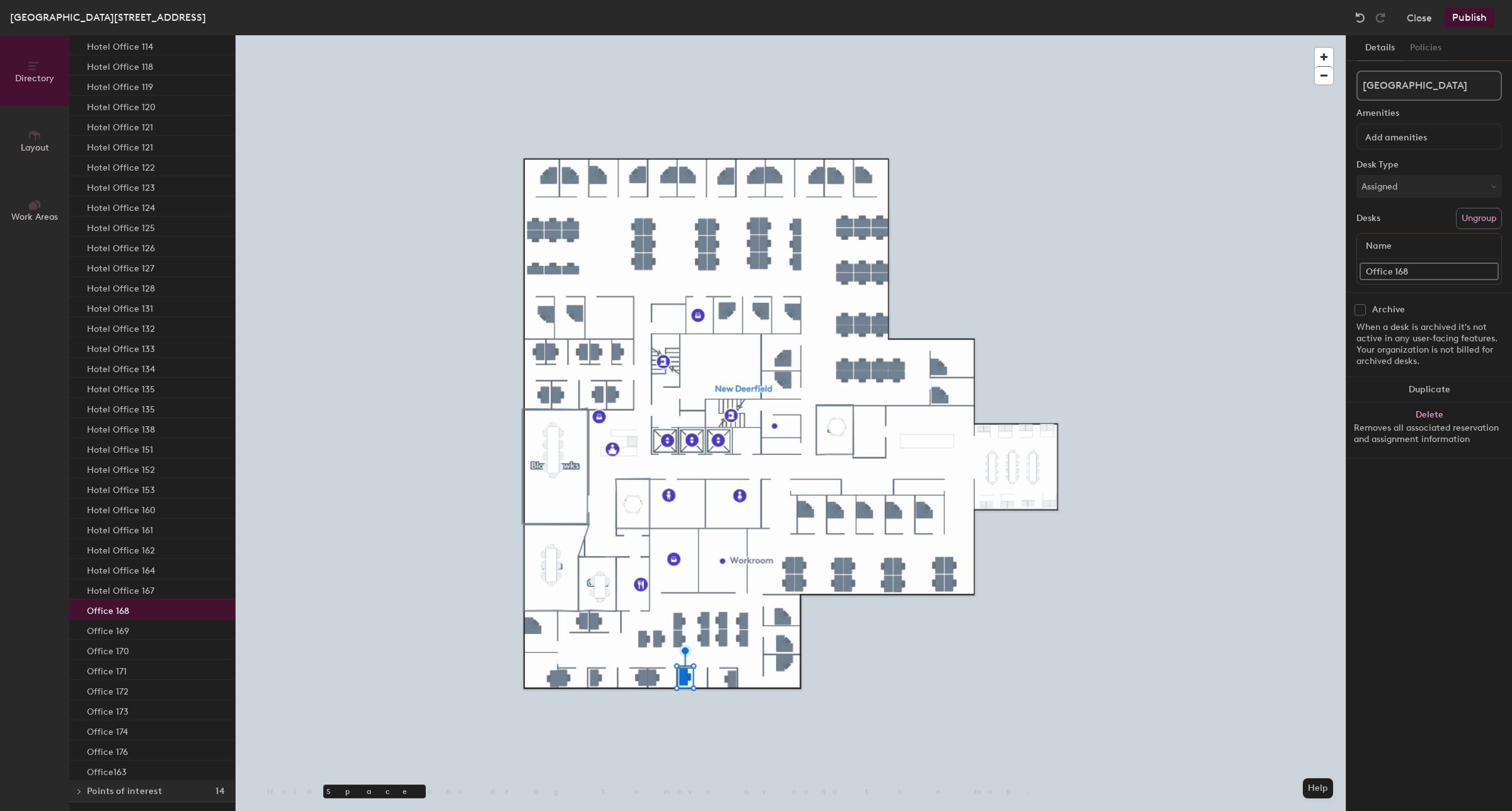
click at [1367, 273] on input "Office 168" at bounding box center [1429, 271] width 139 height 17
paste input "Hotel"
type input "Hotel Office 168"
click at [171, 631] on div "Office 169" at bounding box center [152, 630] width 165 height 20
click at [1372, 272] on input "Office 169" at bounding box center [1429, 271] width 139 height 17
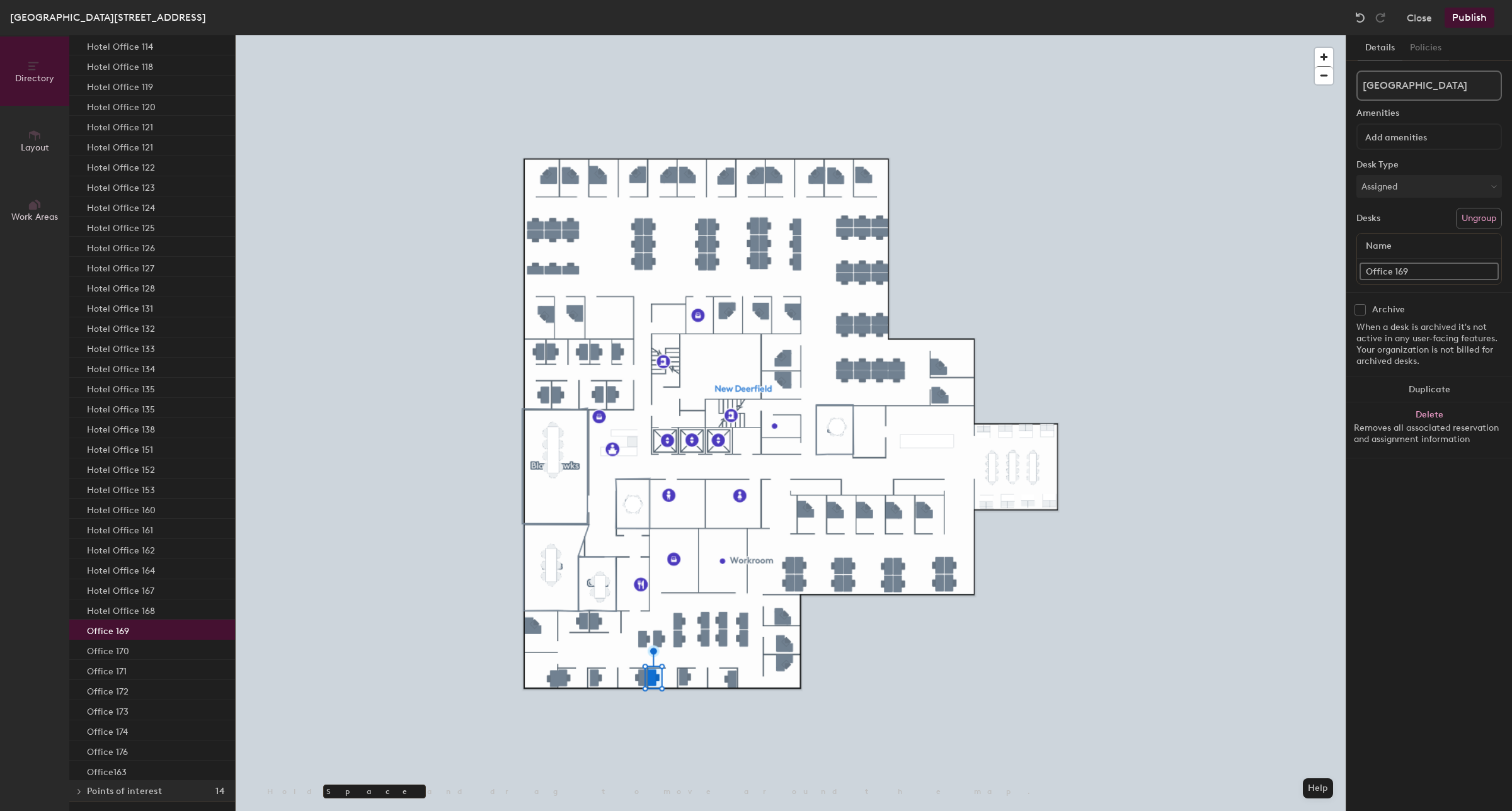
click at [1368, 269] on input "Office 169" at bounding box center [1429, 271] width 139 height 17
paste input "Hotel"
type input "Hotel Office 169"
click at [102, 652] on p "Office 170" at bounding box center [108, 649] width 42 height 14
click at [1361, 268] on input "Office 170" at bounding box center [1429, 271] width 139 height 17
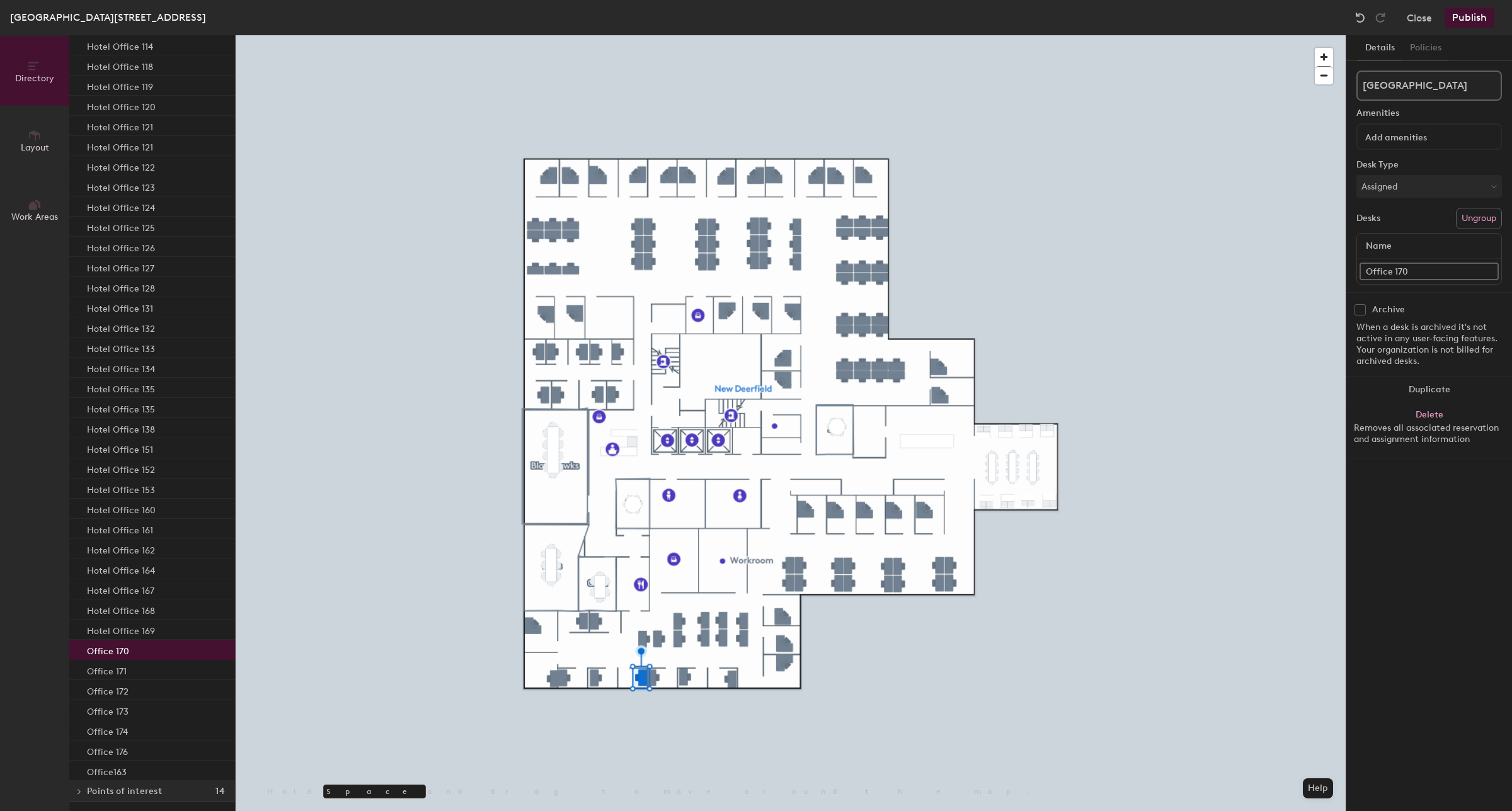
click at [1368, 269] on input "Office 170" at bounding box center [1429, 271] width 139 height 17
paste input "Hotel"
type input "Hotel Office 170"
click at [114, 674] on p "Office 171" at bounding box center [107, 669] width 39 height 14
click at [1362, 272] on input "Office 171" at bounding box center [1429, 271] width 139 height 17
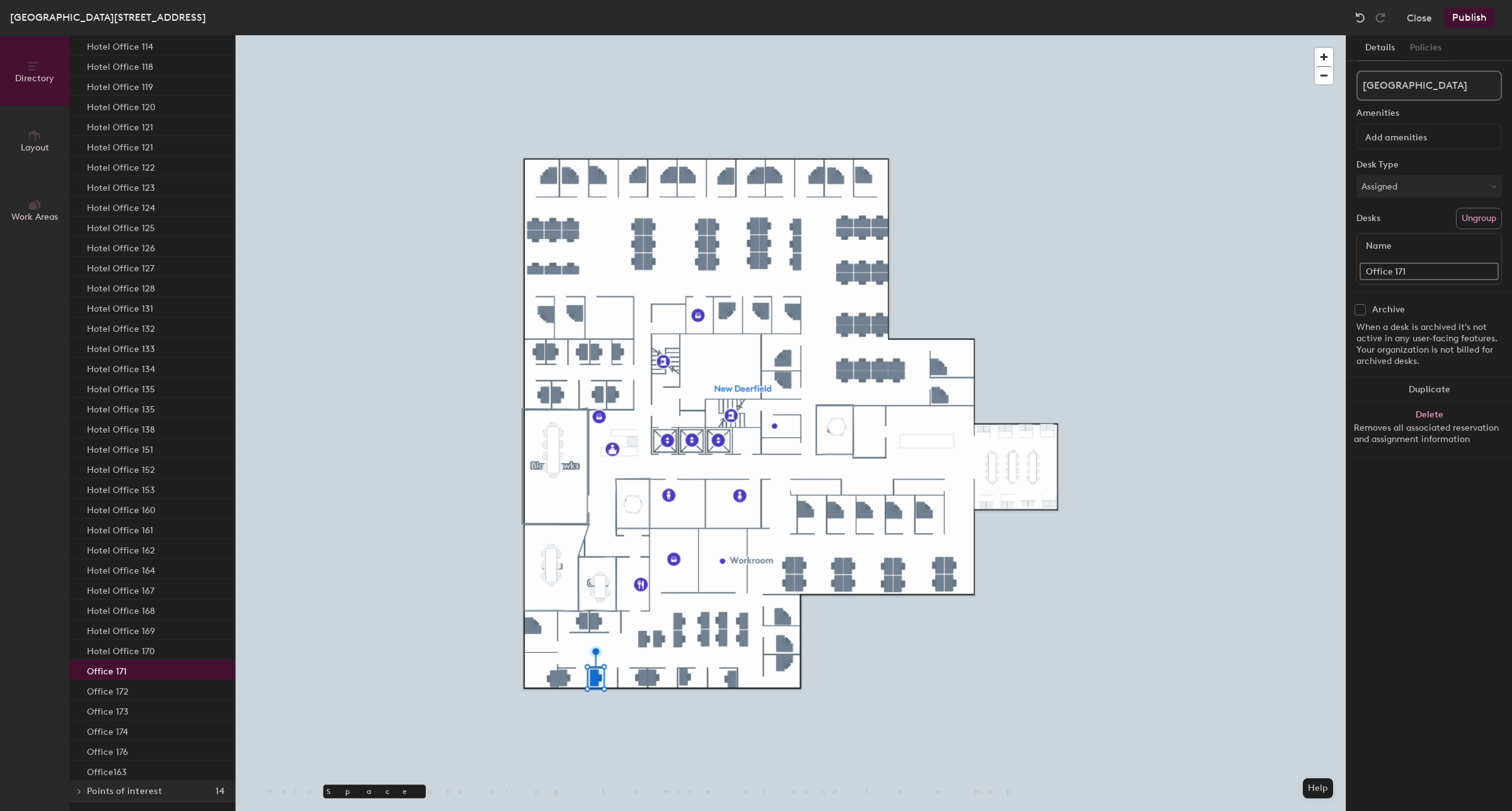
click at [1364, 272] on input "Office 171" at bounding box center [1429, 271] width 139 height 17
click at [1363, 272] on input "Office 171" at bounding box center [1429, 271] width 139 height 17
paste input "Hotel"
type input "Hotel Office 171"
click at [132, 687] on div "Office 172" at bounding box center [152, 690] width 165 height 20
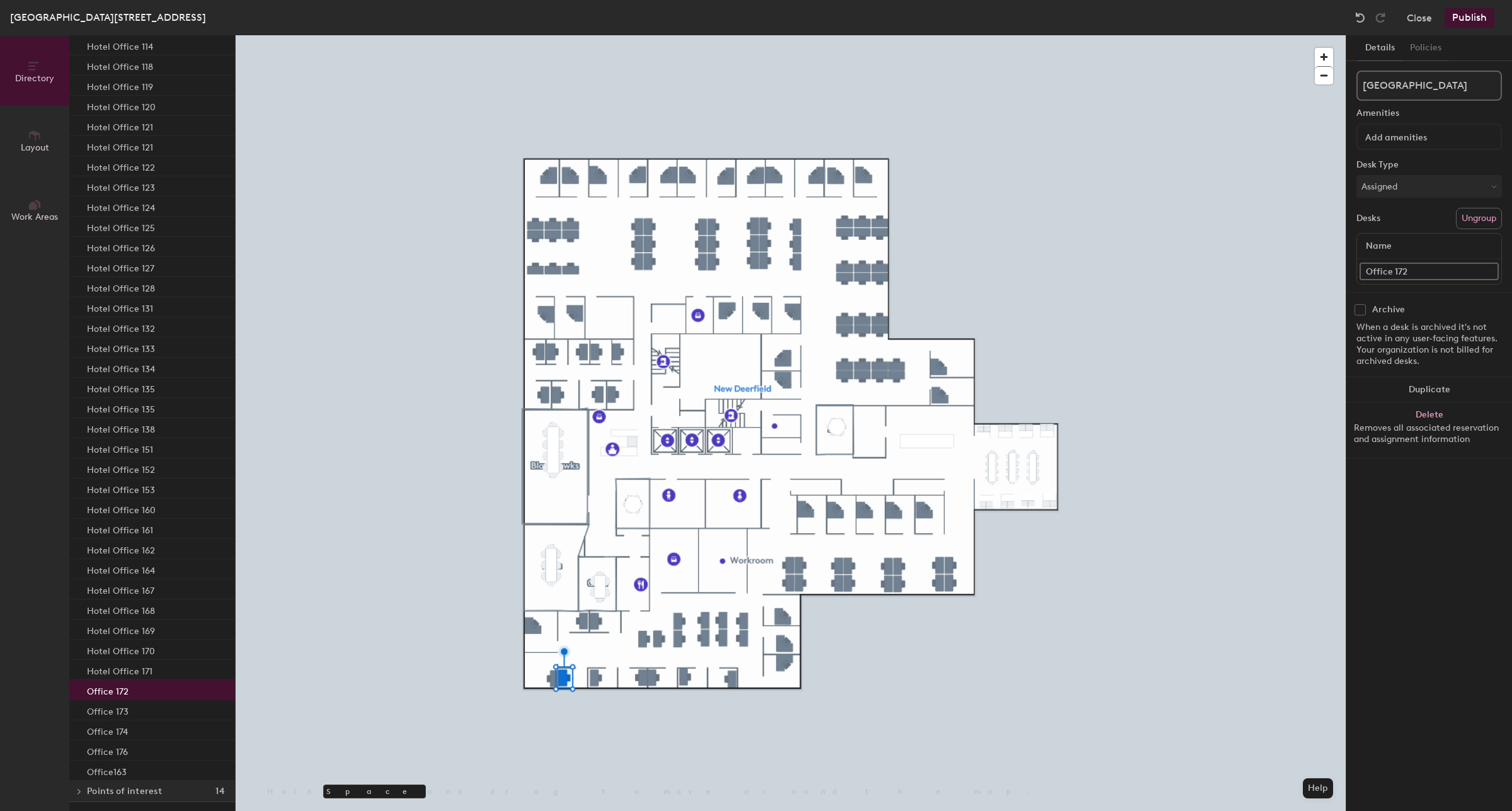
click at [1372, 272] on input "Office 172" at bounding box center [1429, 271] width 139 height 17
click at [1363, 268] on input "Office 172" at bounding box center [1429, 271] width 139 height 17
paste input "Hotel"
type input "Hotel Office 172"
click at [96, 714] on p "Office 173" at bounding box center [108, 710] width 42 height 14
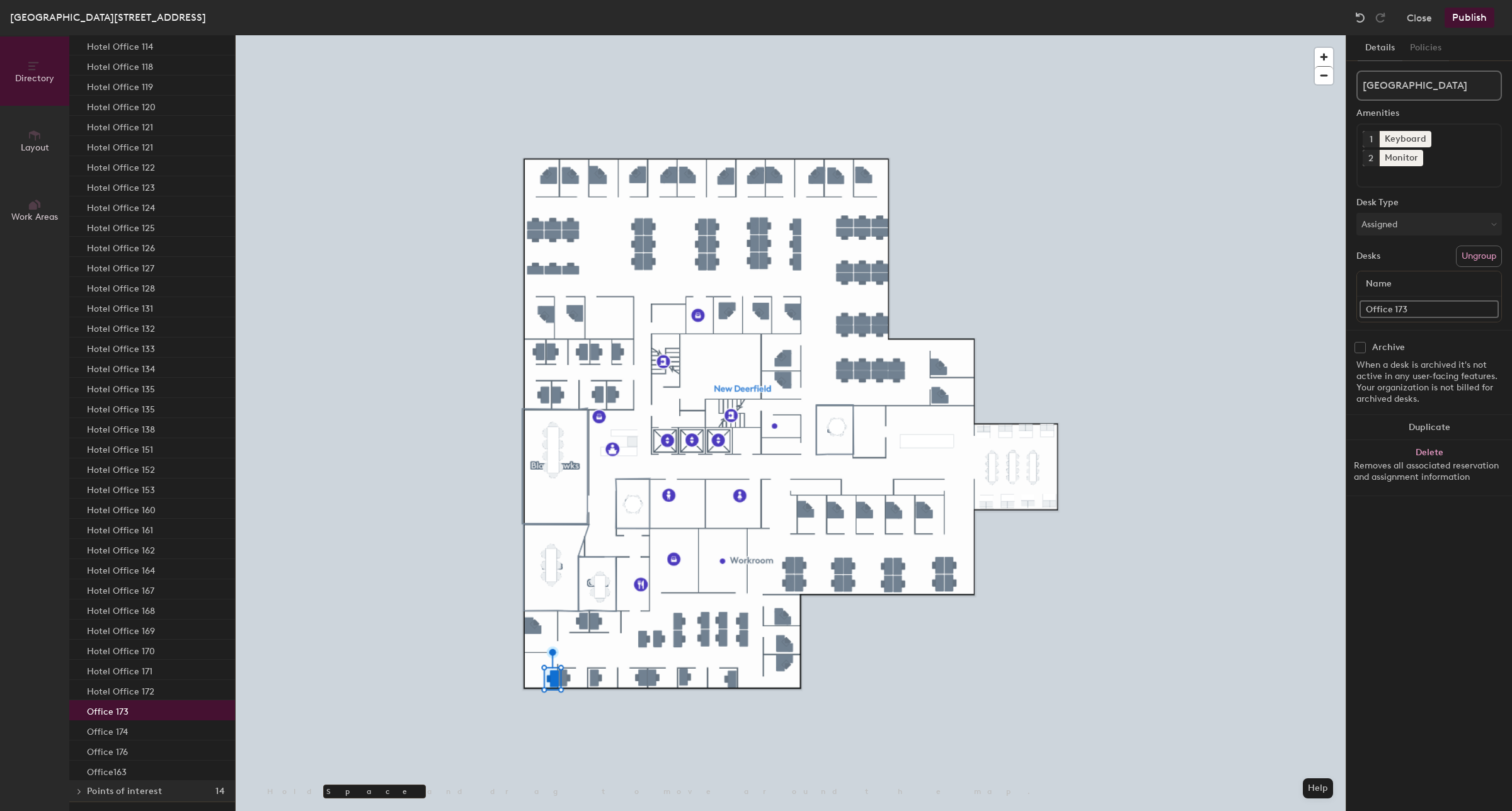
click at [1368, 300] on input "Office 173" at bounding box center [1429, 309] width 139 height 17
click at [1366, 300] on input "Office 173" at bounding box center [1429, 309] width 139 height 17
paste input "Hotel"
type input "Hotel Office 173"
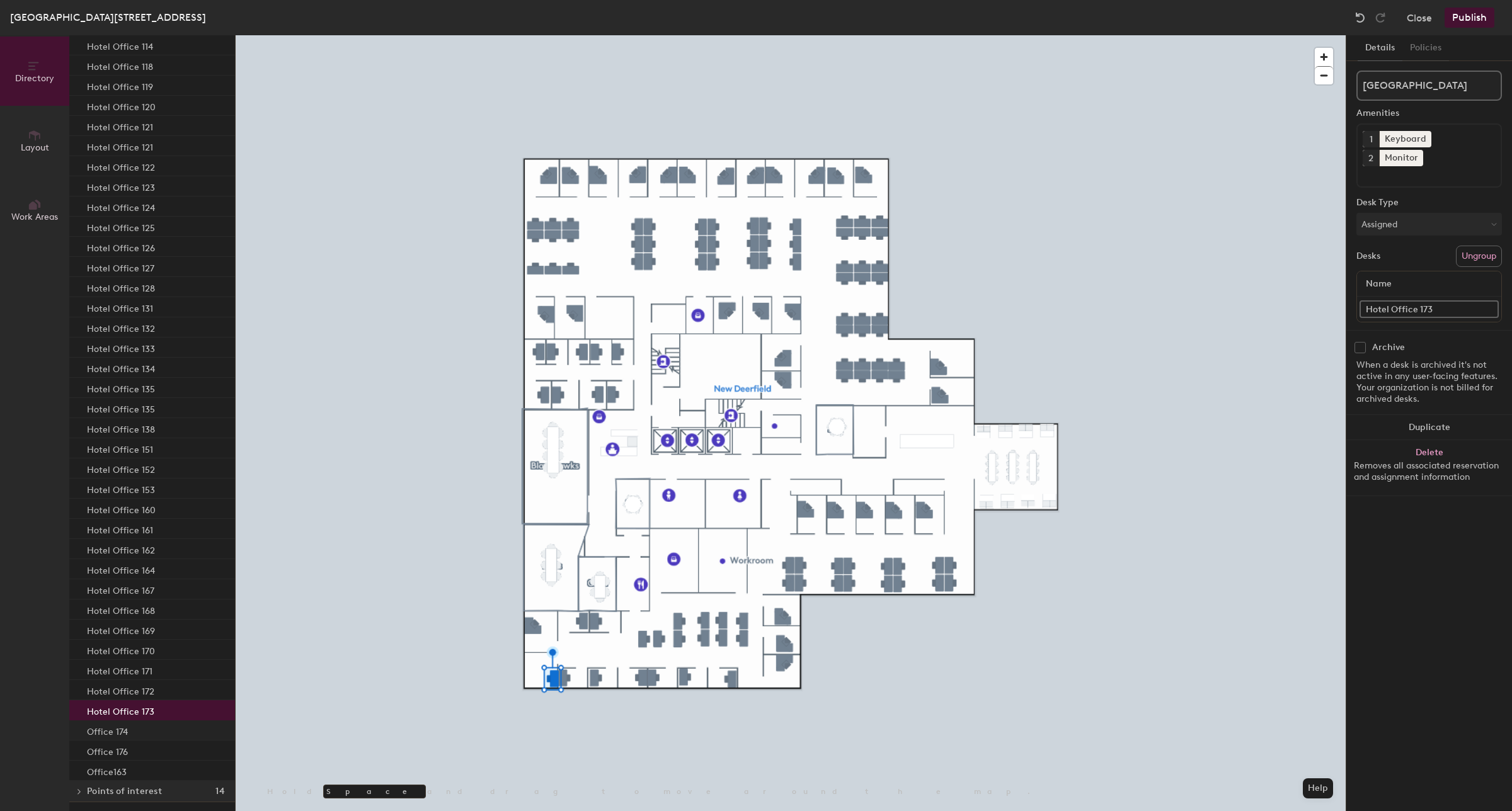
click at [136, 731] on div "Office 174" at bounding box center [152, 731] width 165 height 20
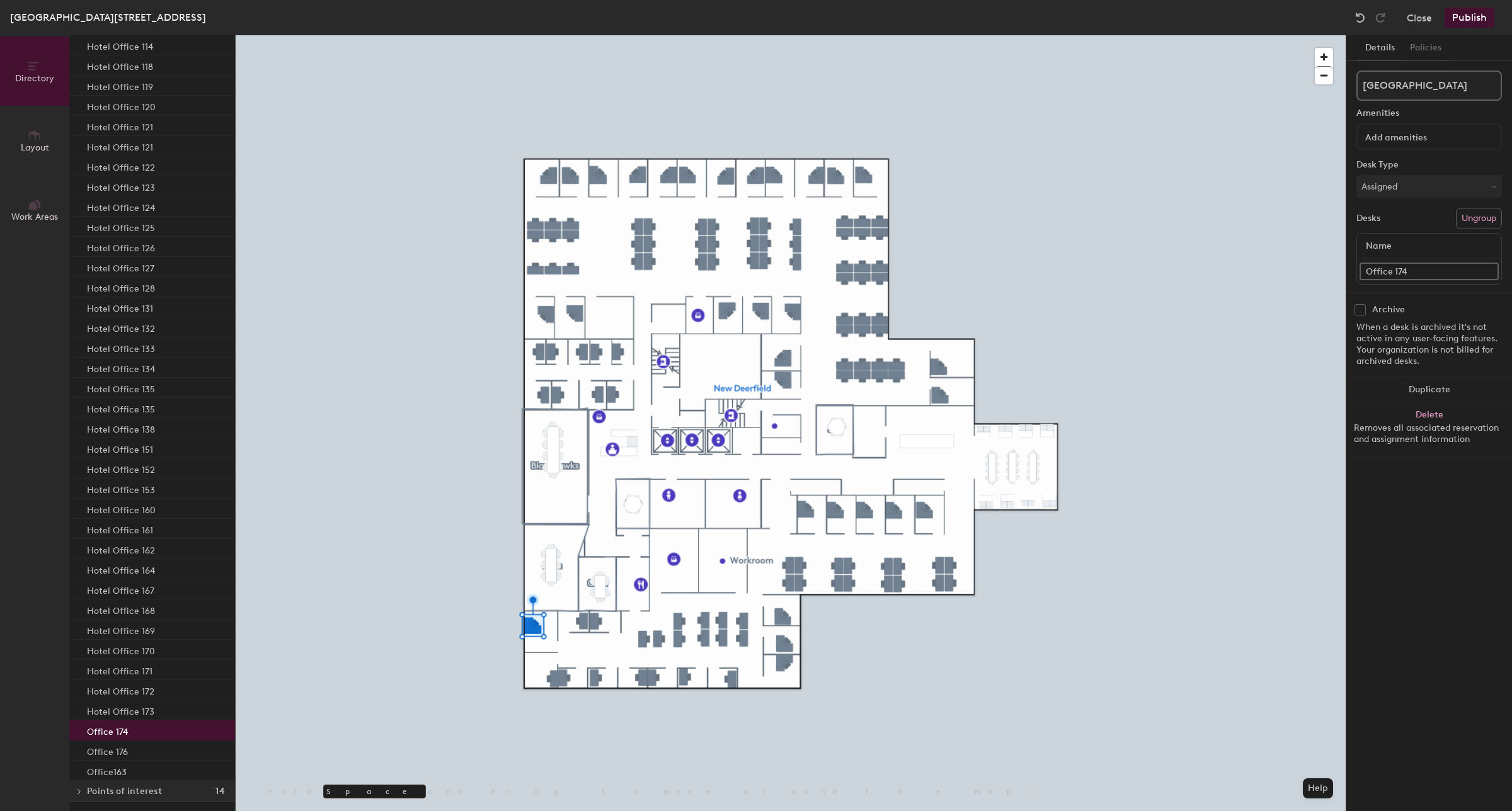
click at [1375, 269] on input "Office 174" at bounding box center [1429, 271] width 139 height 17
click at [1361, 274] on input "Office 174" at bounding box center [1429, 271] width 139 height 17
paste input "Hotel"
type input "Hotel Office 174"
click at [137, 752] on div "Office 176" at bounding box center [152, 750] width 165 height 20
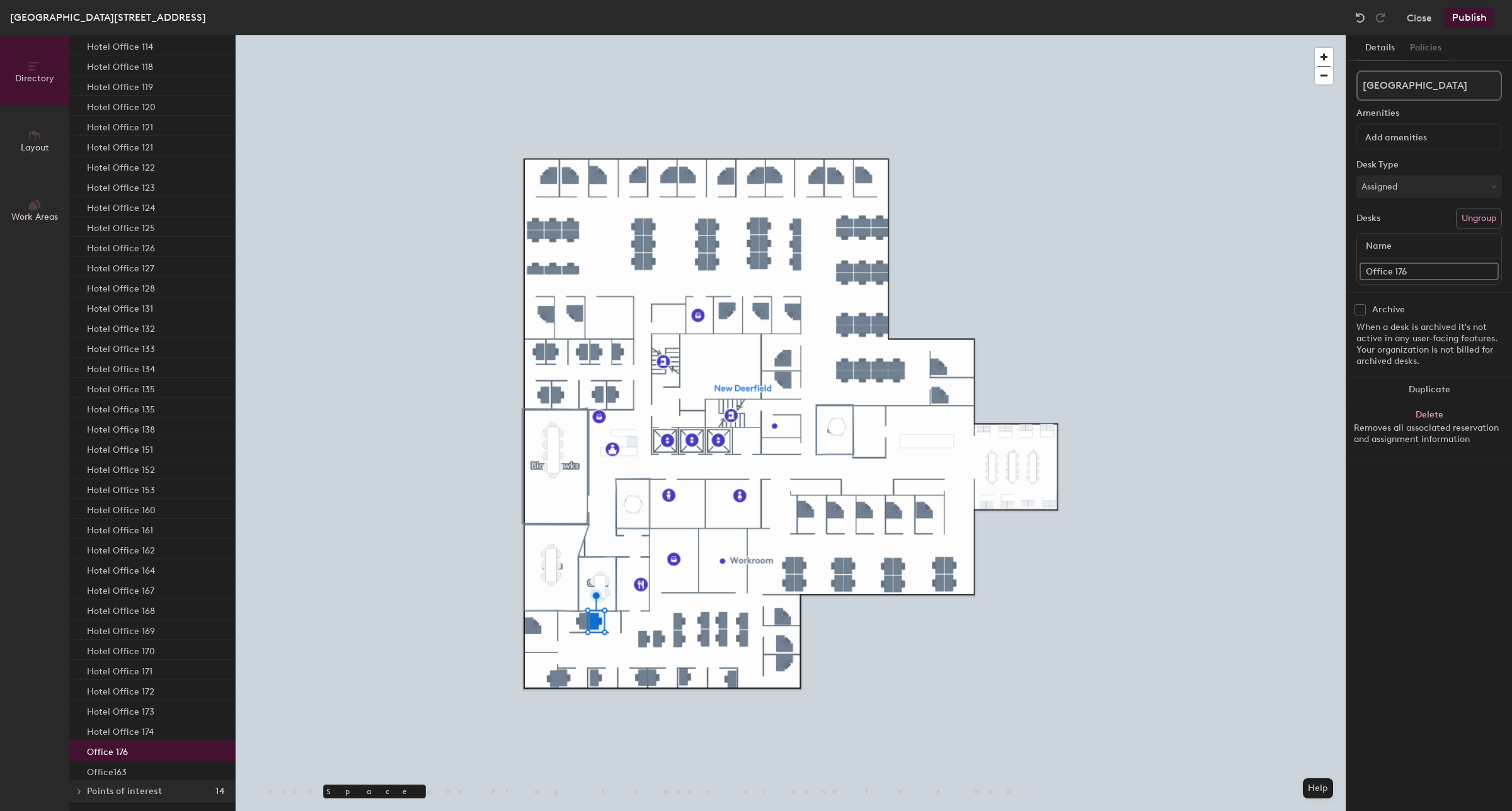
click at [1368, 269] on input "Office 176" at bounding box center [1429, 271] width 139 height 17
click at [1366, 269] on input "Office 176" at bounding box center [1429, 271] width 139 height 17
paste input "Hotel"
type input "Hotel Office 176"
click at [109, 772] on p "Office163" at bounding box center [107, 770] width 39 height 14
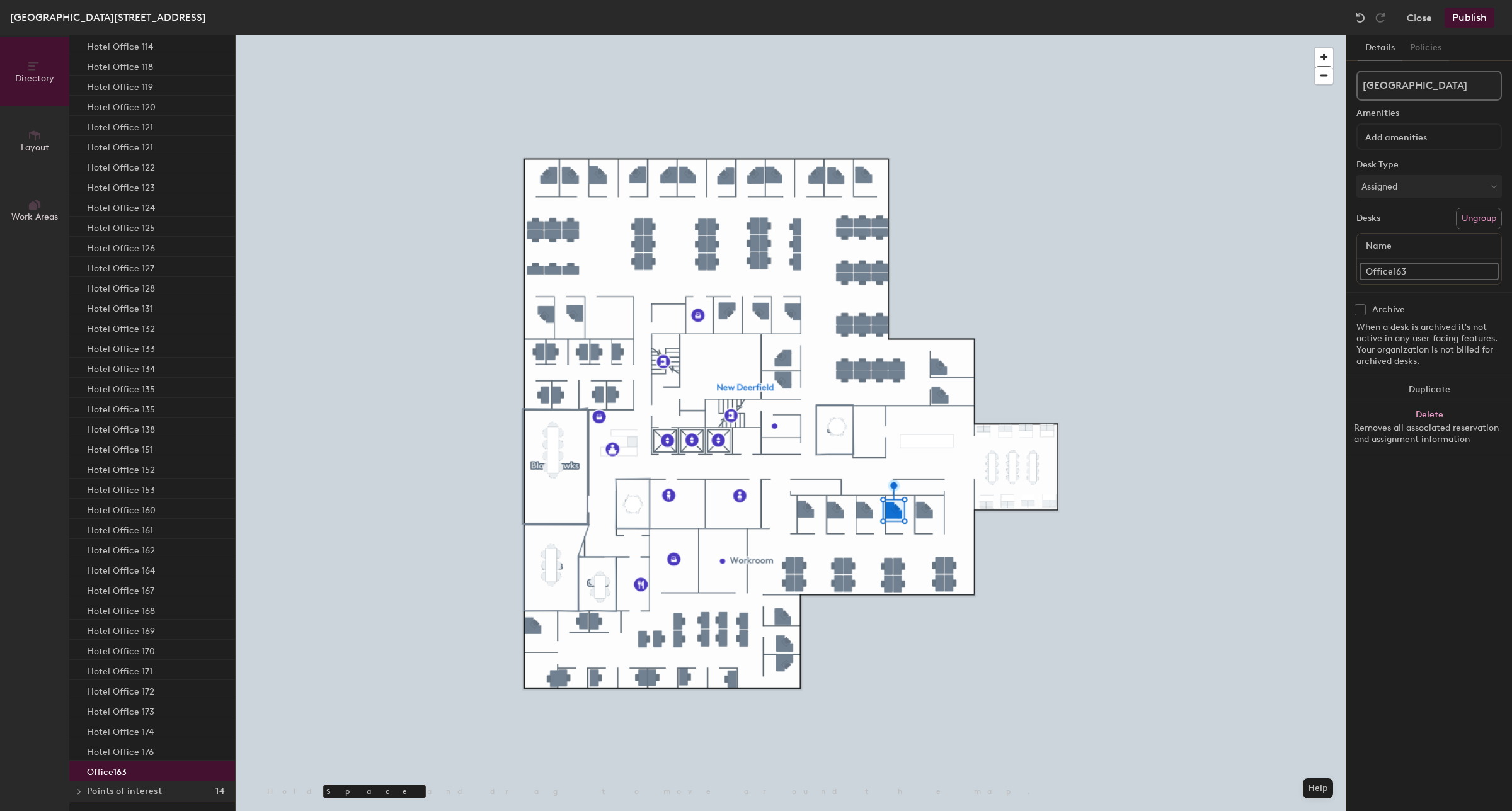
click at [1368, 266] on input "Office163" at bounding box center [1429, 271] width 139 height 17
click at [1369, 268] on input "Office163" at bounding box center [1429, 271] width 139 height 17
click at [1368, 274] on input "Office163" at bounding box center [1429, 271] width 139 height 17
click at [1362, 269] on input "Office163" at bounding box center [1429, 271] width 139 height 17
paste input "Hotel"
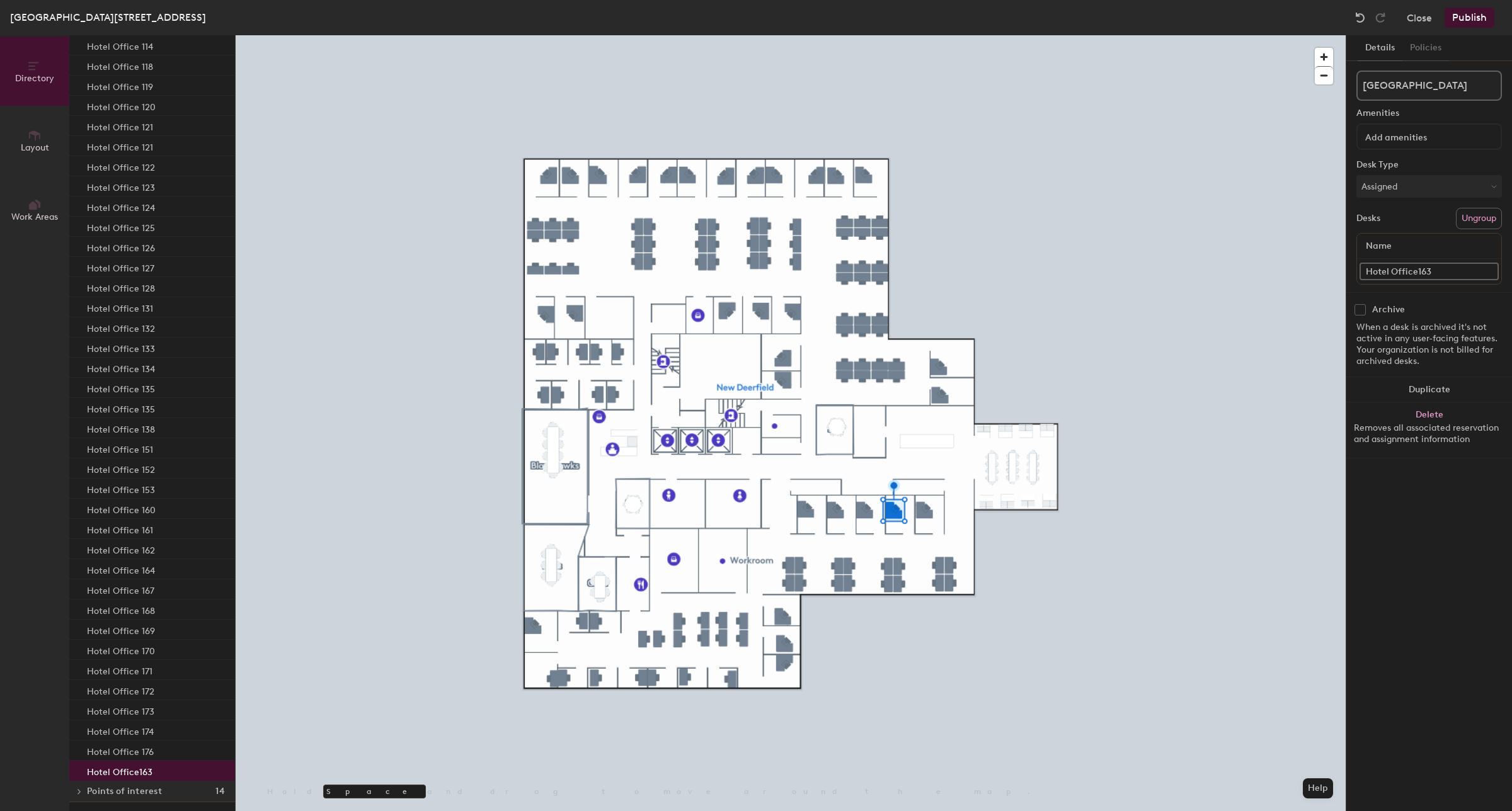
click at [1416, 269] on input "Hotel Office163" at bounding box center [1429, 271] width 139 height 17
click at [1419, 273] on input "Hotel Office163" at bounding box center [1429, 271] width 139 height 17
type input "Hotel Office 163"
click at [1394, 581] on div "Details Policies New Deerfield Amenities Desk Type Assigned Desks Ungroup Name …" at bounding box center [1429, 423] width 165 height 776
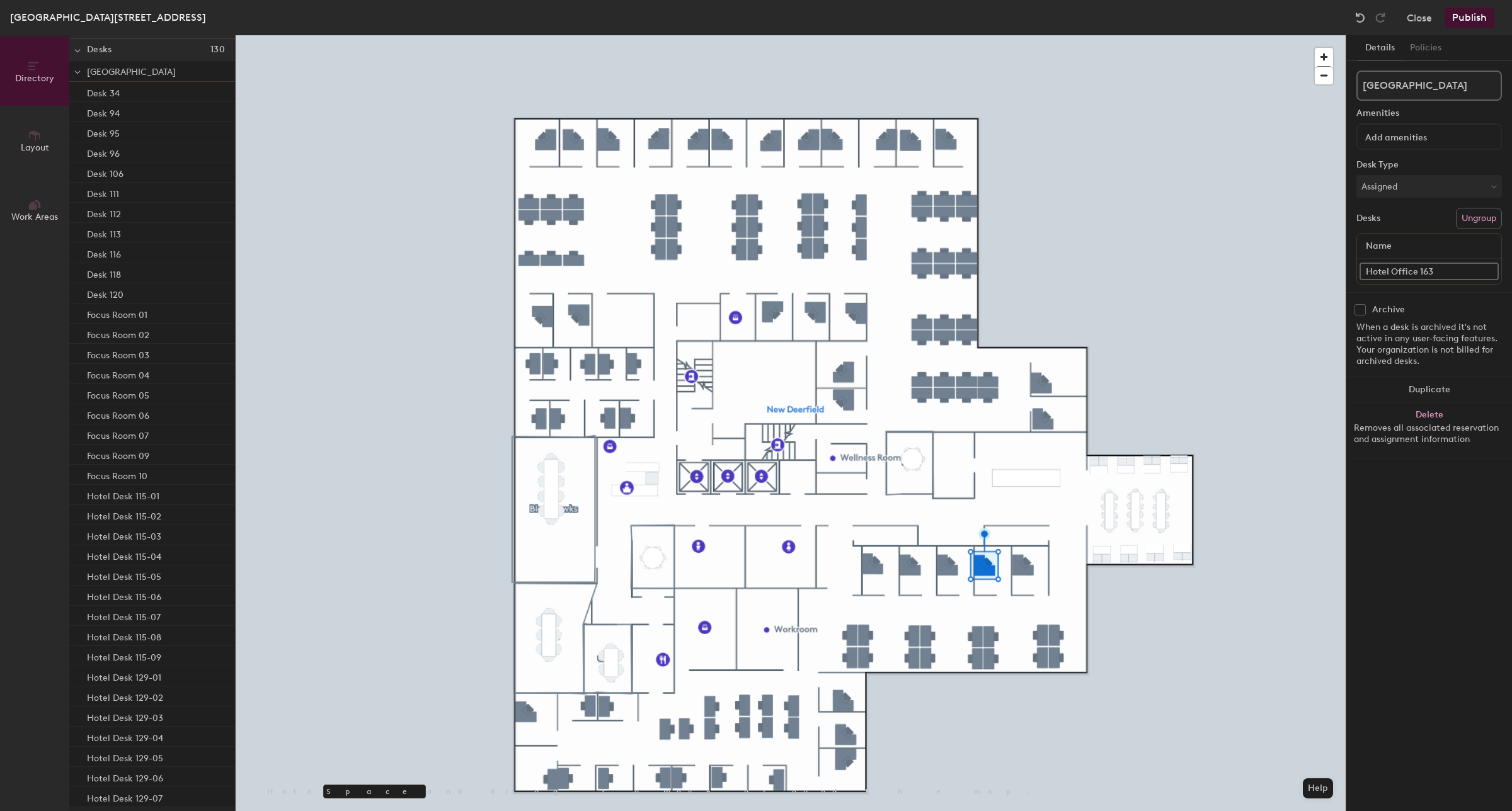
scroll to position [0, 0]
click at [108, 134] on p "Desk 34" at bounding box center [103, 139] width 33 height 14
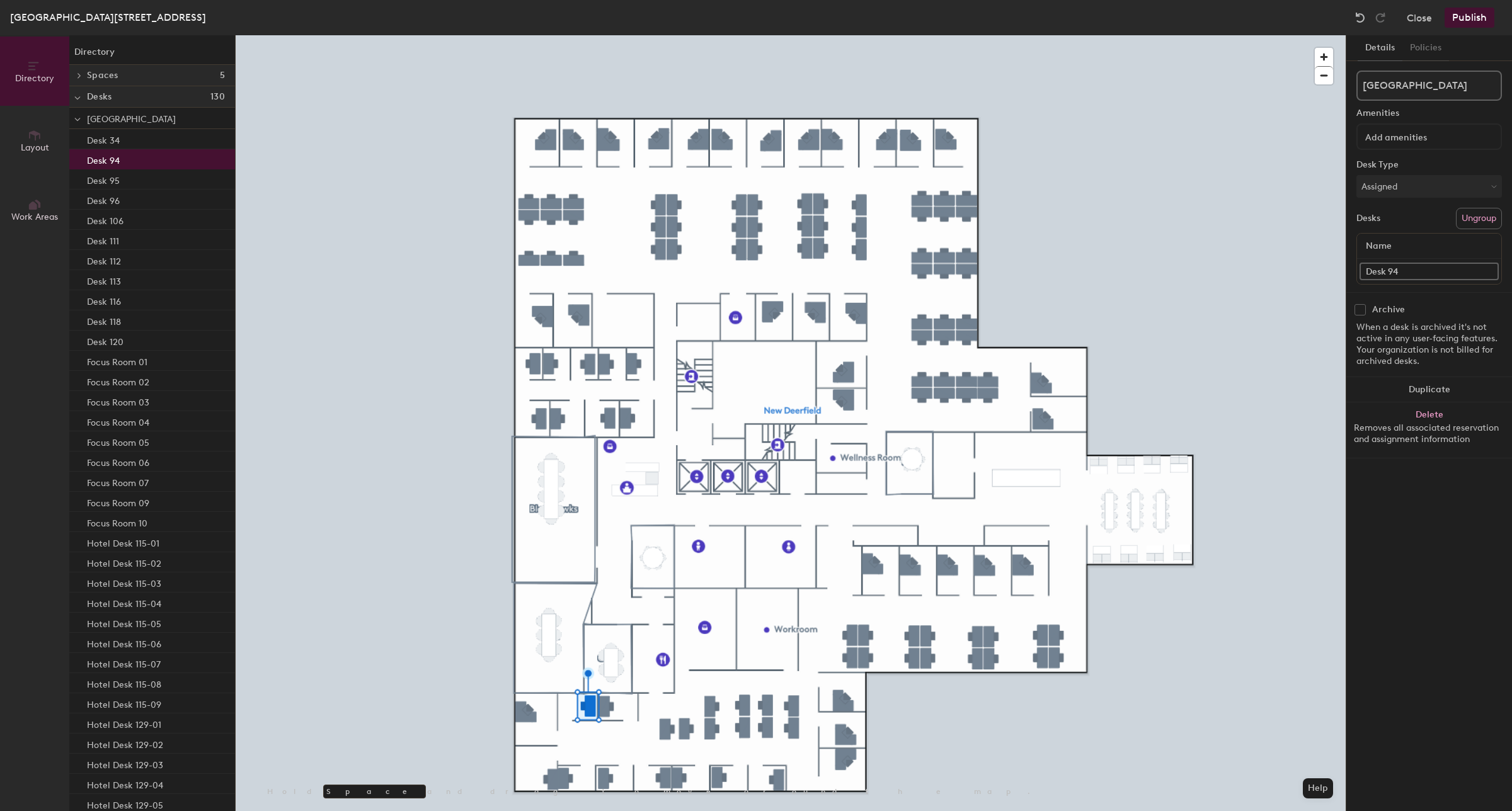
click at [113, 159] on p "Desk 94" at bounding box center [103, 159] width 33 height 14
click at [124, 136] on div "Desk 34" at bounding box center [152, 139] width 165 height 20
click at [127, 158] on div "Desk 94" at bounding box center [152, 159] width 165 height 20
click at [129, 339] on div "Desk 120" at bounding box center [152, 341] width 165 height 20
click at [121, 137] on div "Desk 34" at bounding box center [152, 139] width 165 height 20
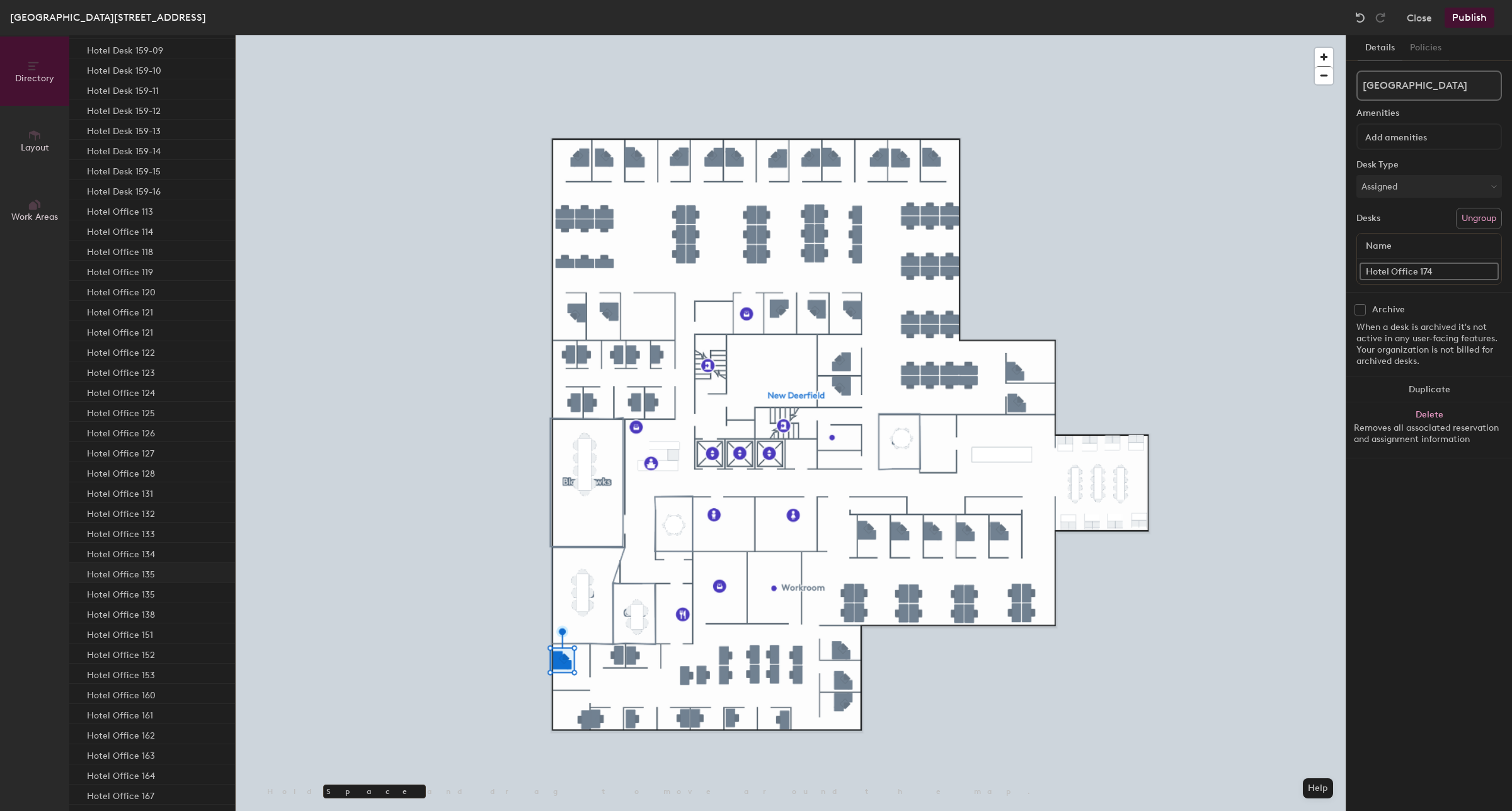
scroll to position [1969, 0]
click at [1334, 276] on div "Directory Layout Work Areas Directory Spaces 5 Blackhawks Bulls Cubs Sky Sox De…" at bounding box center [756, 423] width 1512 height 776
type input "Hotel Office 175"
click at [124, 134] on div "Desk 94" at bounding box center [152, 139] width 165 height 20
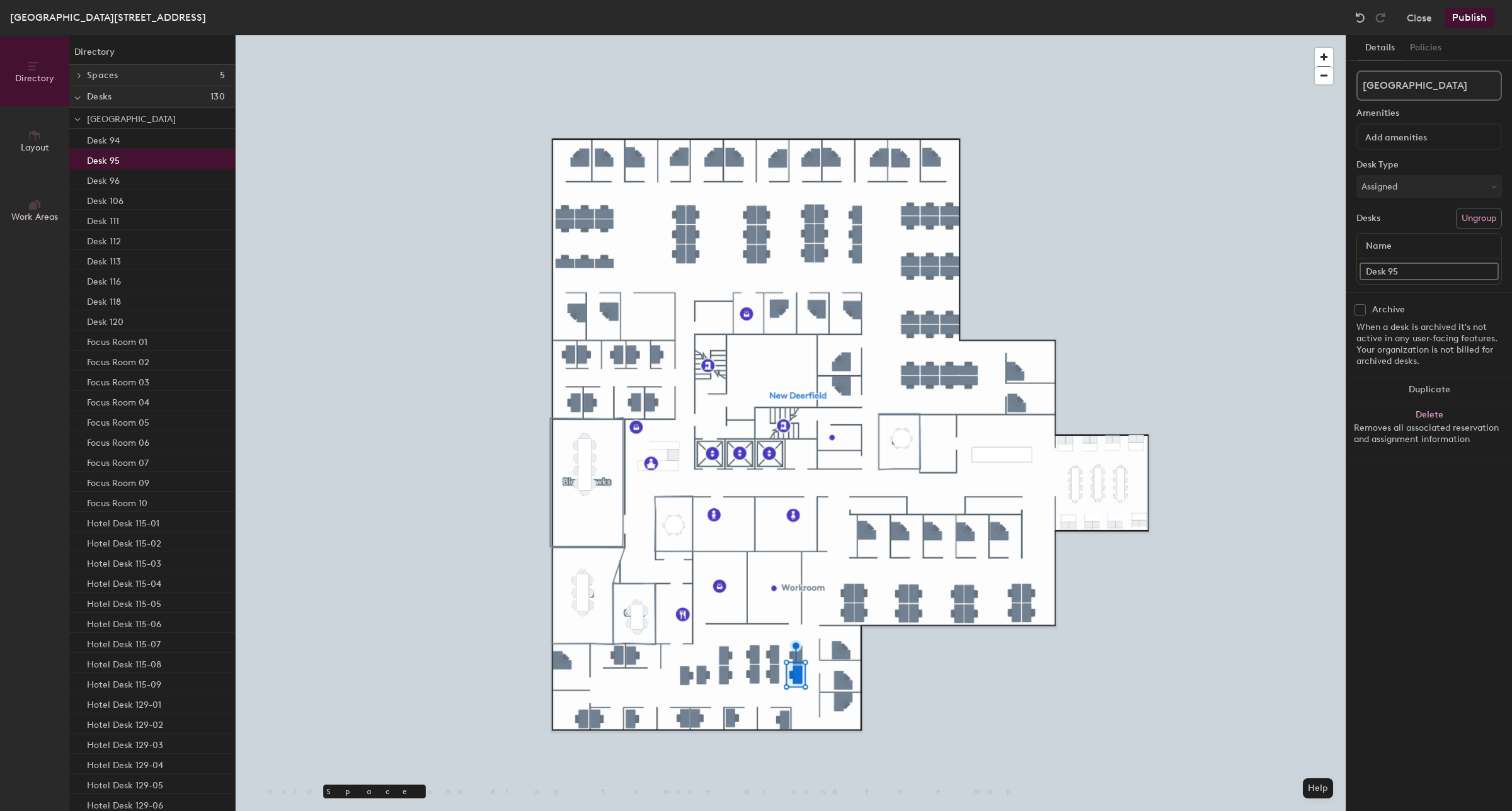
click at [127, 158] on div "Desk 95" at bounding box center [152, 159] width 165 height 20
click at [150, 285] on p "Hotel Desk 115-01" at bounding box center [123, 285] width 72 height 14
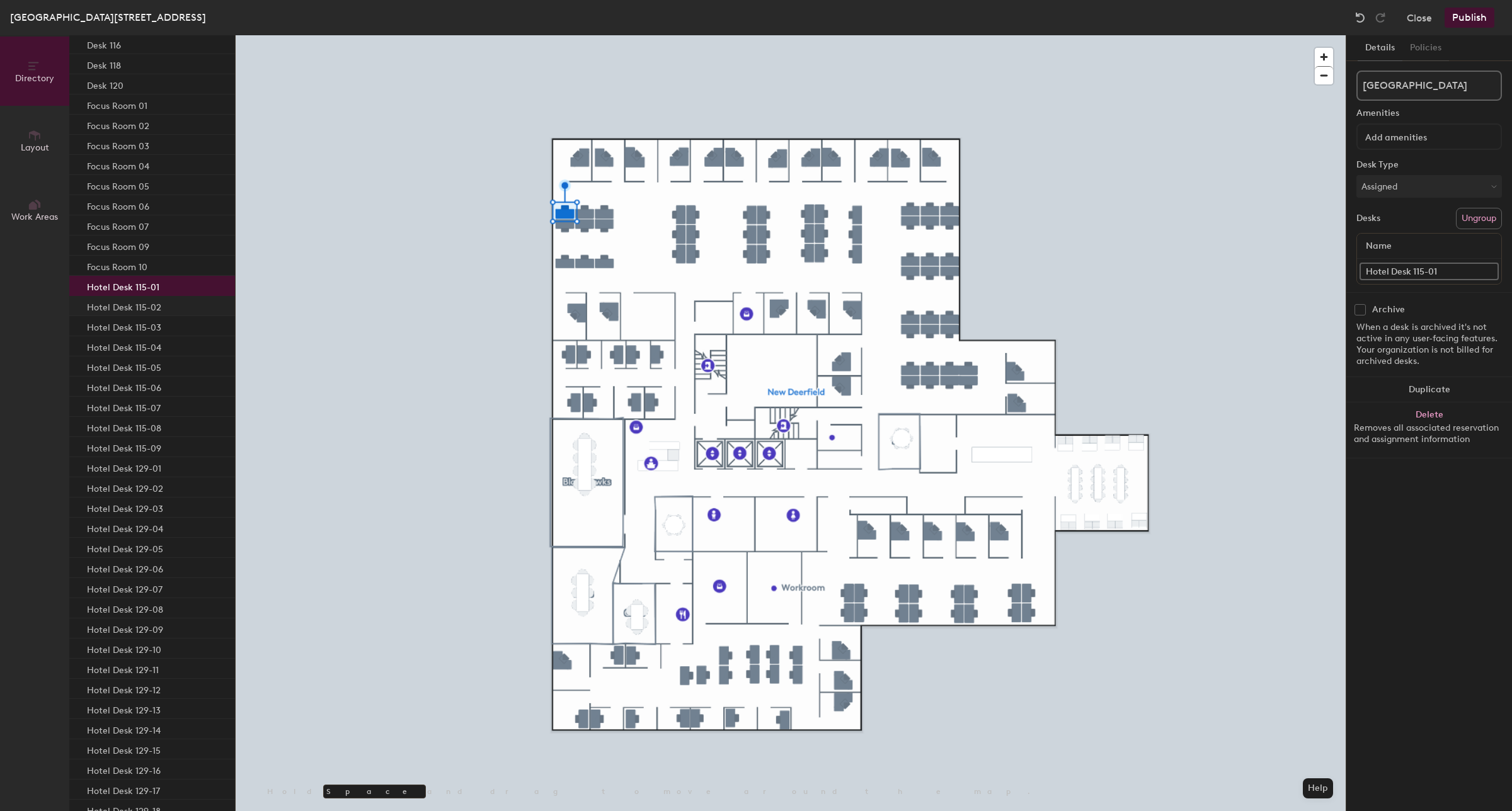
click at [143, 312] on p "Hotel Desk 115-02" at bounding box center [124, 306] width 74 height 14
click at [145, 334] on div "Hotel Desk 115-03" at bounding box center [152, 326] width 165 height 20
click at [143, 621] on p "Hotel Desk 129-09" at bounding box center [125, 628] width 76 height 14
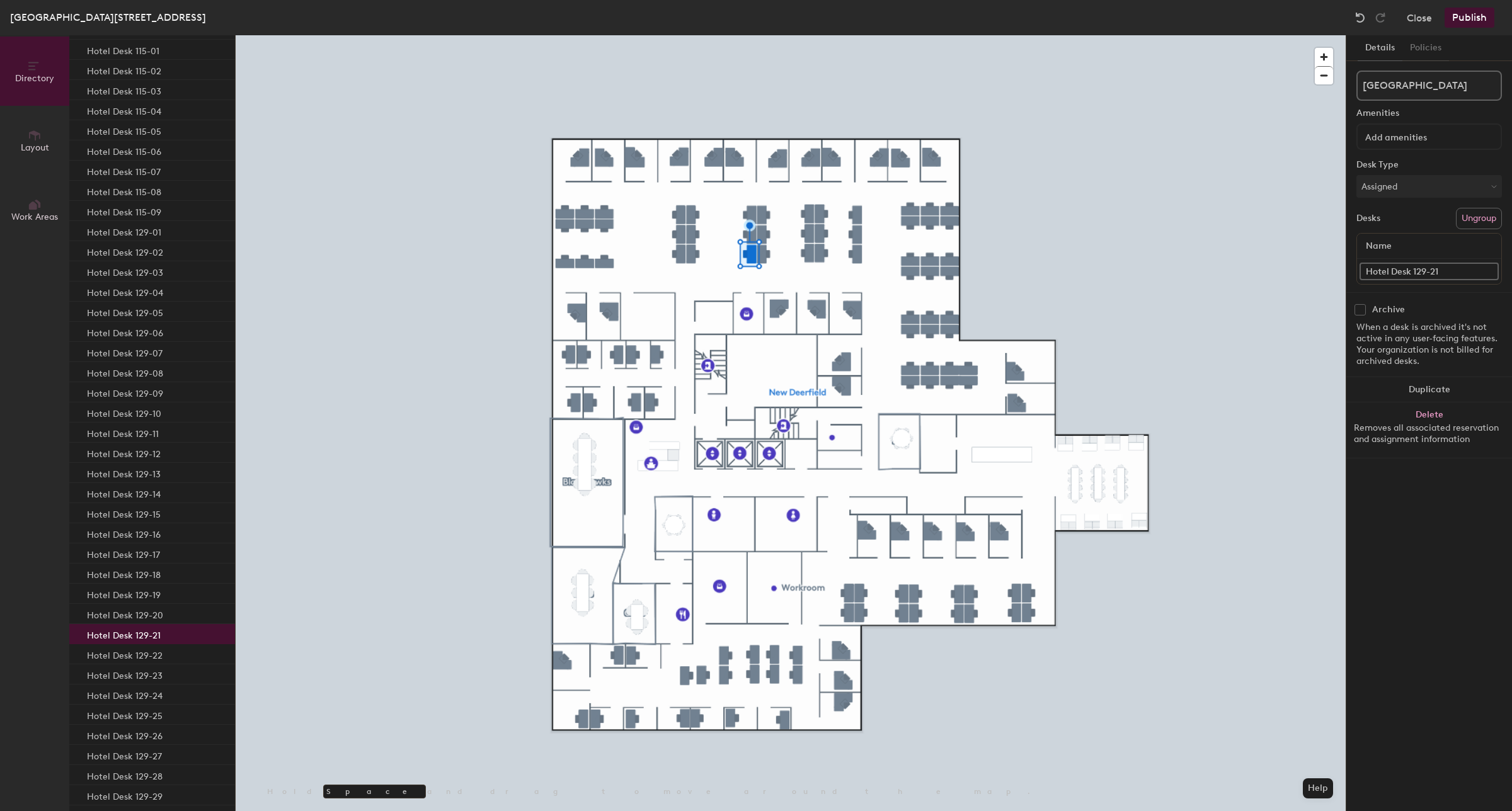
click at [143, 630] on p "Hotel Desk 129-21" at bounding box center [124, 633] width 74 height 14
click at [146, 655] on p "Hotel Desk 129-38" at bounding box center [125, 662] width 76 height 14
click at [153, 687] on p "Hotel Desk 159-04" at bounding box center [125, 687] width 76 height 14
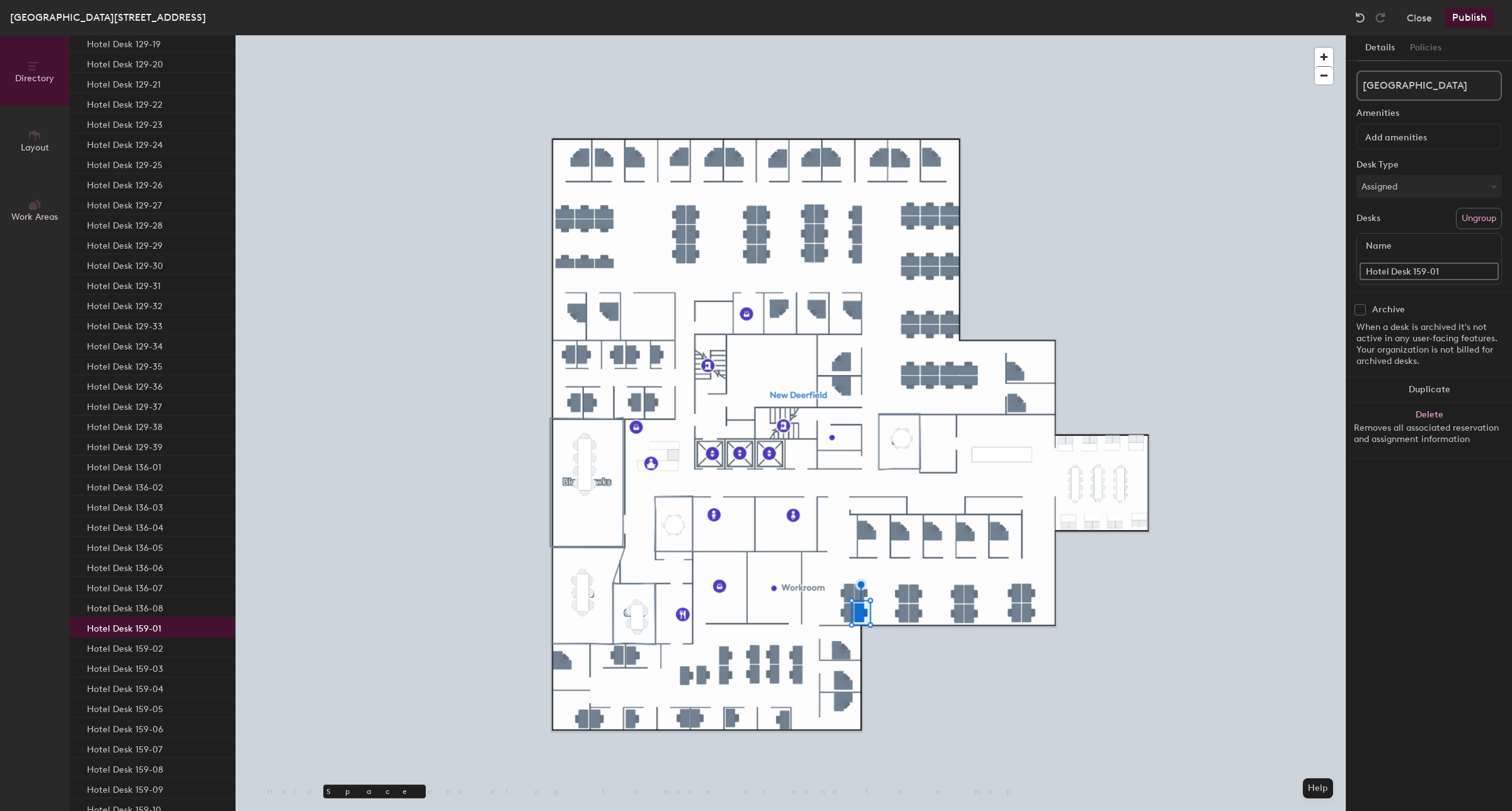
click at [149, 631] on p "Hotel Desk 159-01" at bounding box center [124, 627] width 74 height 14
click at [146, 611] on p "Hotel Desk 136-08" at bounding box center [125, 606] width 76 height 14
click at [143, 629] on p "Hotel Desk 159-01" at bounding box center [124, 627] width 74 height 14
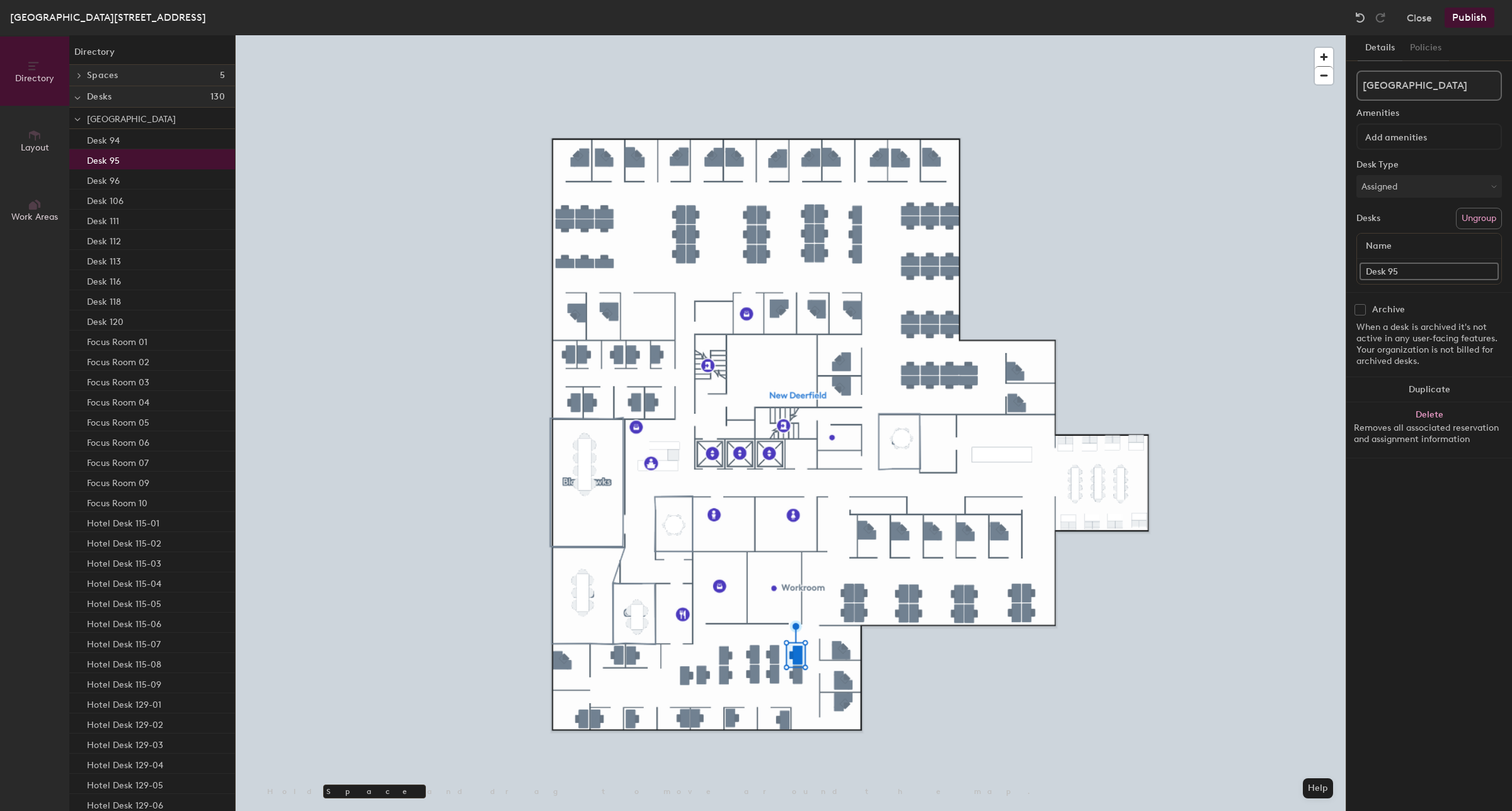
click at [1414, 266] on input "Desk 95" at bounding box center [1429, 271] width 139 height 17
click at [1448, 274] on input "Hotel Desk 158-10" at bounding box center [1429, 271] width 139 height 17
type input "Hotel Desk 158-10"
click at [1332, 273] on div "Directory Layout Work Areas Directory Spaces 5 Blackhawks Bulls Cubs Sky Sox De…" at bounding box center [756, 423] width 1512 height 776
paste input "Hotel Desk 158-10"
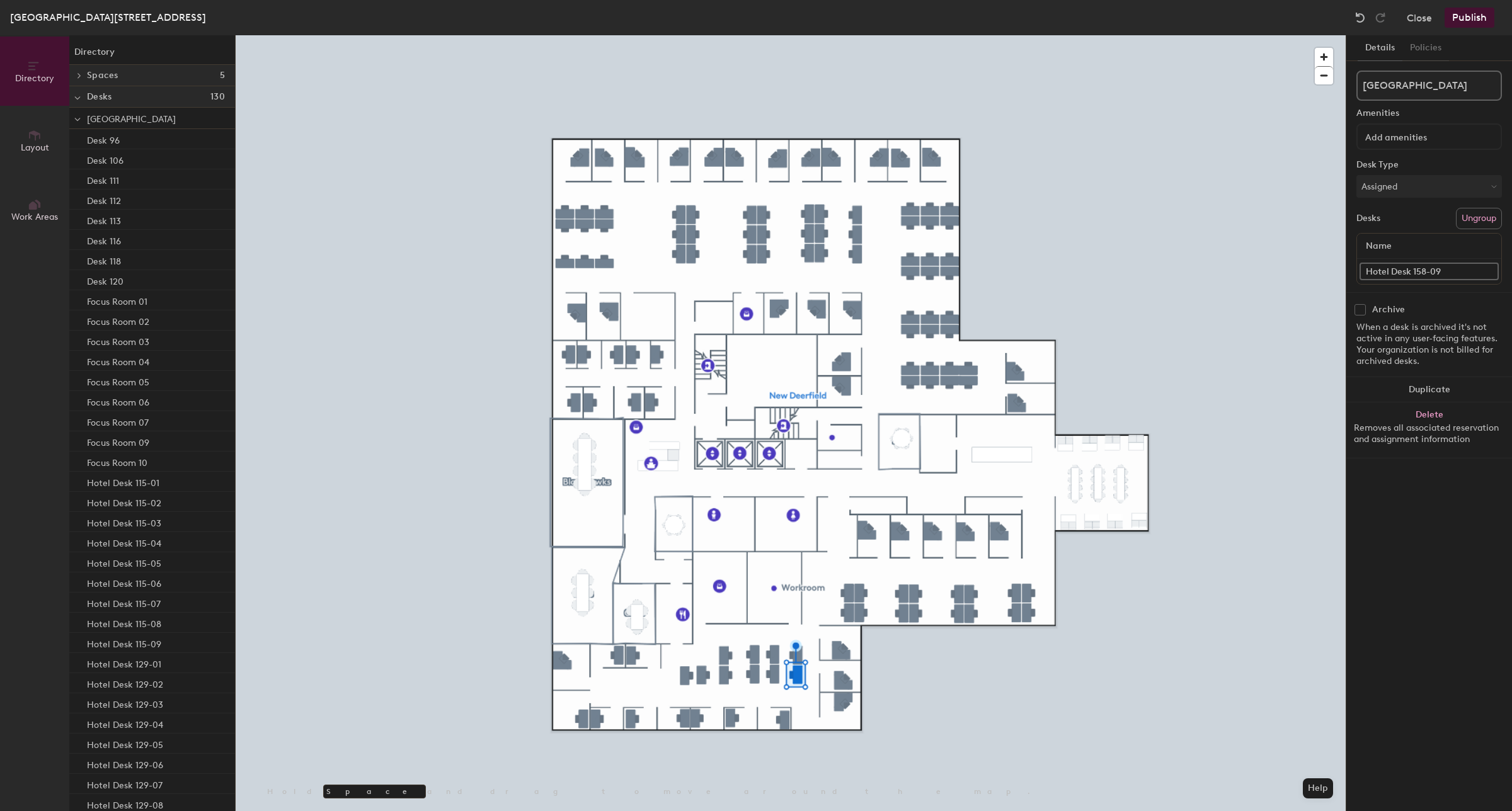
type input "Hotel Desk 158-09"
click at [1341, 280] on div "Directory Layout Work Areas Directory Spaces 5 Blackhawks Bulls Cubs Sky Sox De…" at bounding box center [756, 423] width 1512 height 776
paste input "Hotel Desk 158-10"
type input "Hotel Desk 158-08"
click at [1417, 269] on input "Desk 111" at bounding box center [1429, 271] width 139 height 17
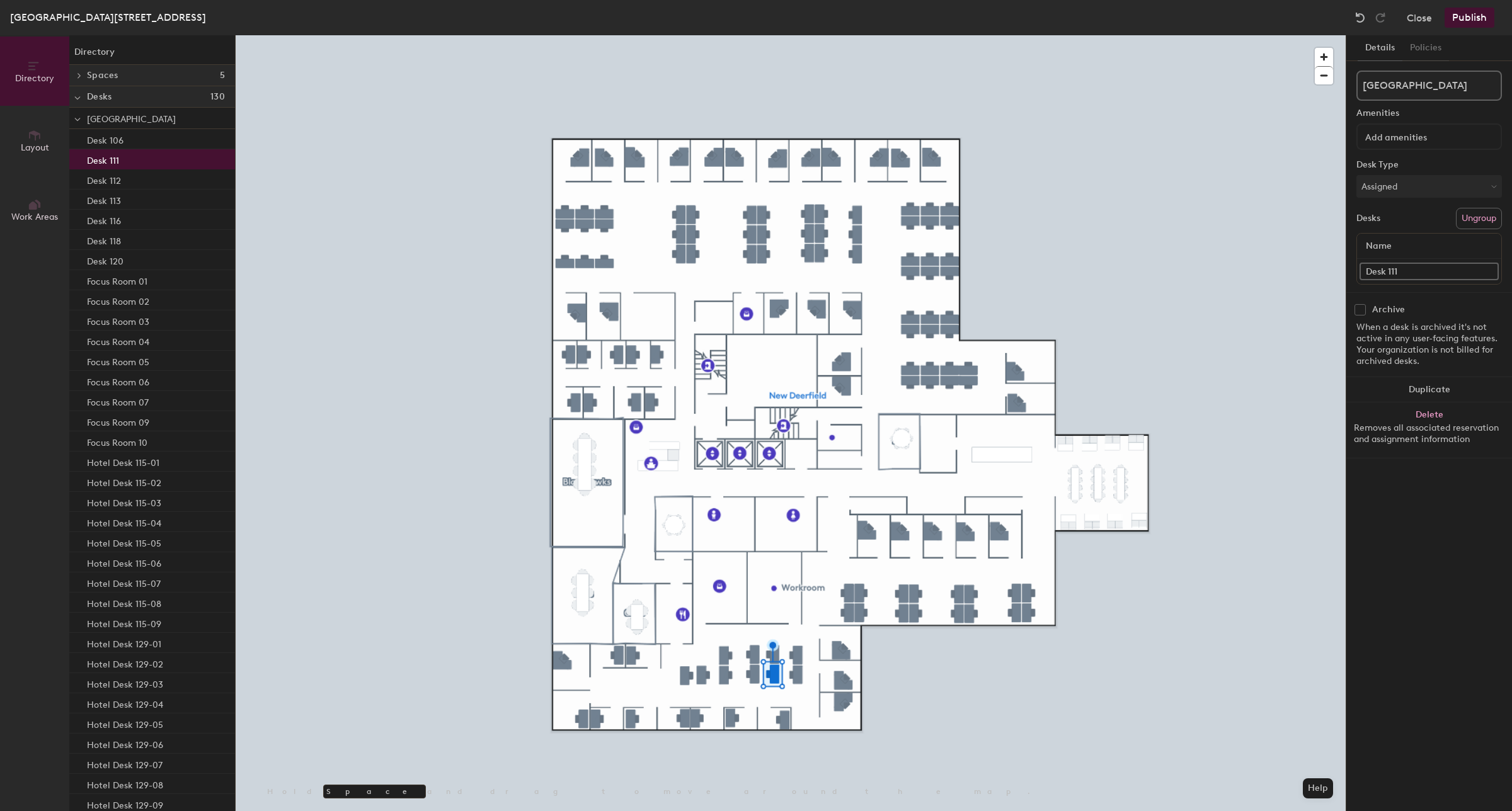
paste input "Hotel Desk 158-10"
type input "Hotel Desk 158-07"
click at [1307, 278] on div "Directory Layout Work Areas Directory Spaces 5 Blackhawks Bulls Cubs Sky Sox De…" at bounding box center [756, 423] width 1512 height 776
paste input "Hotel Desk 158-10"
type input "Hotel Desk 158-06"
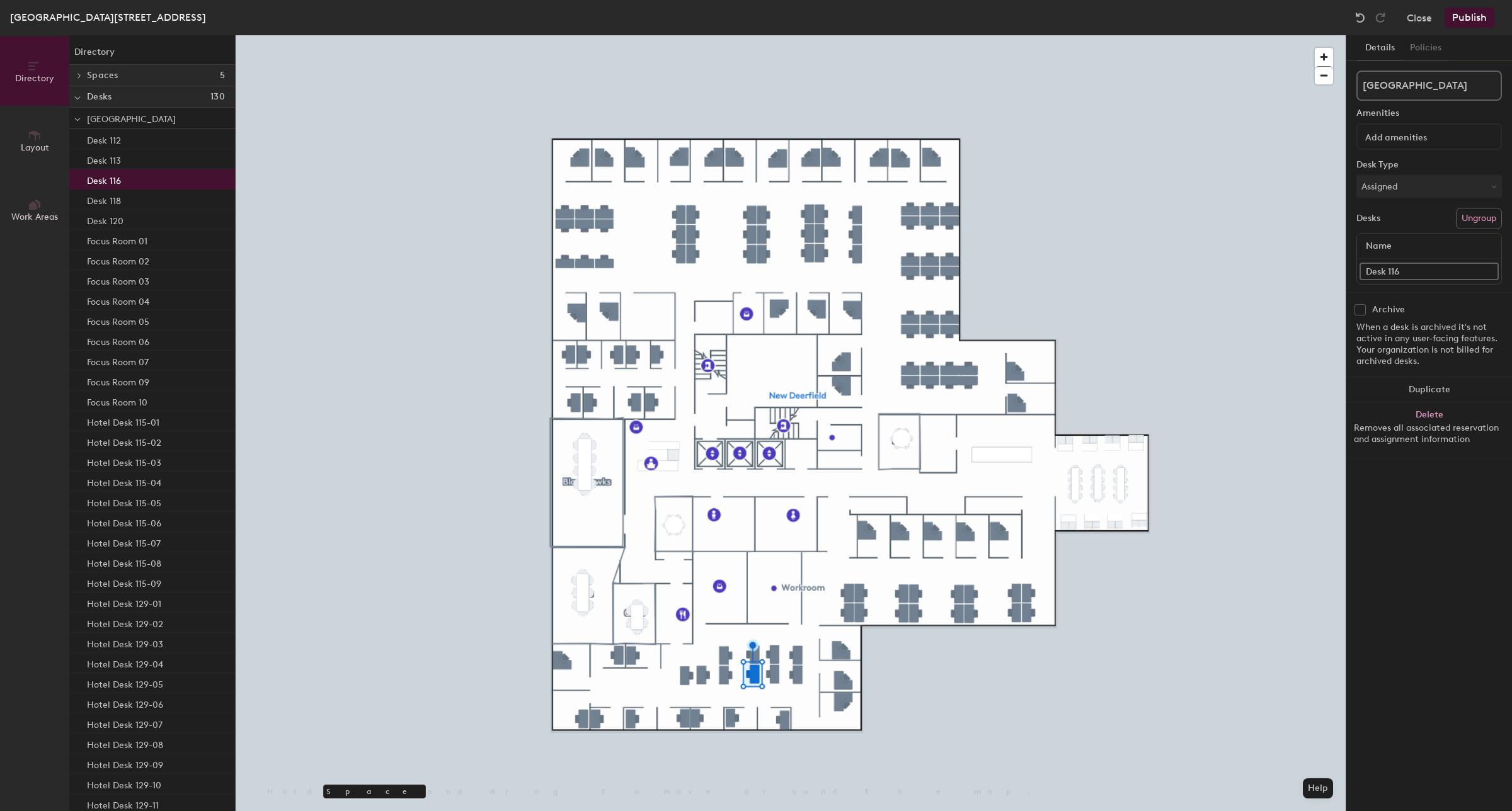
click at [1306, 273] on div "Directory Layout Work Areas Directory Spaces 5 Blackhawks Bulls Cubs Sky Sox De…" at bounding box center [756, 423] width 1512 height 776
paste input "Hotel Desk 158-10"
type input "Hotel Desk 158-05"
click at [1301, 284] on div "Directory Layout Work Areas Directory Spaces 5 Blackhawks Bulls Cubs Sky Sox De…" at bounding box center [756, 423] width 1512 height 776
paste input "Hotel Desk 158-05"
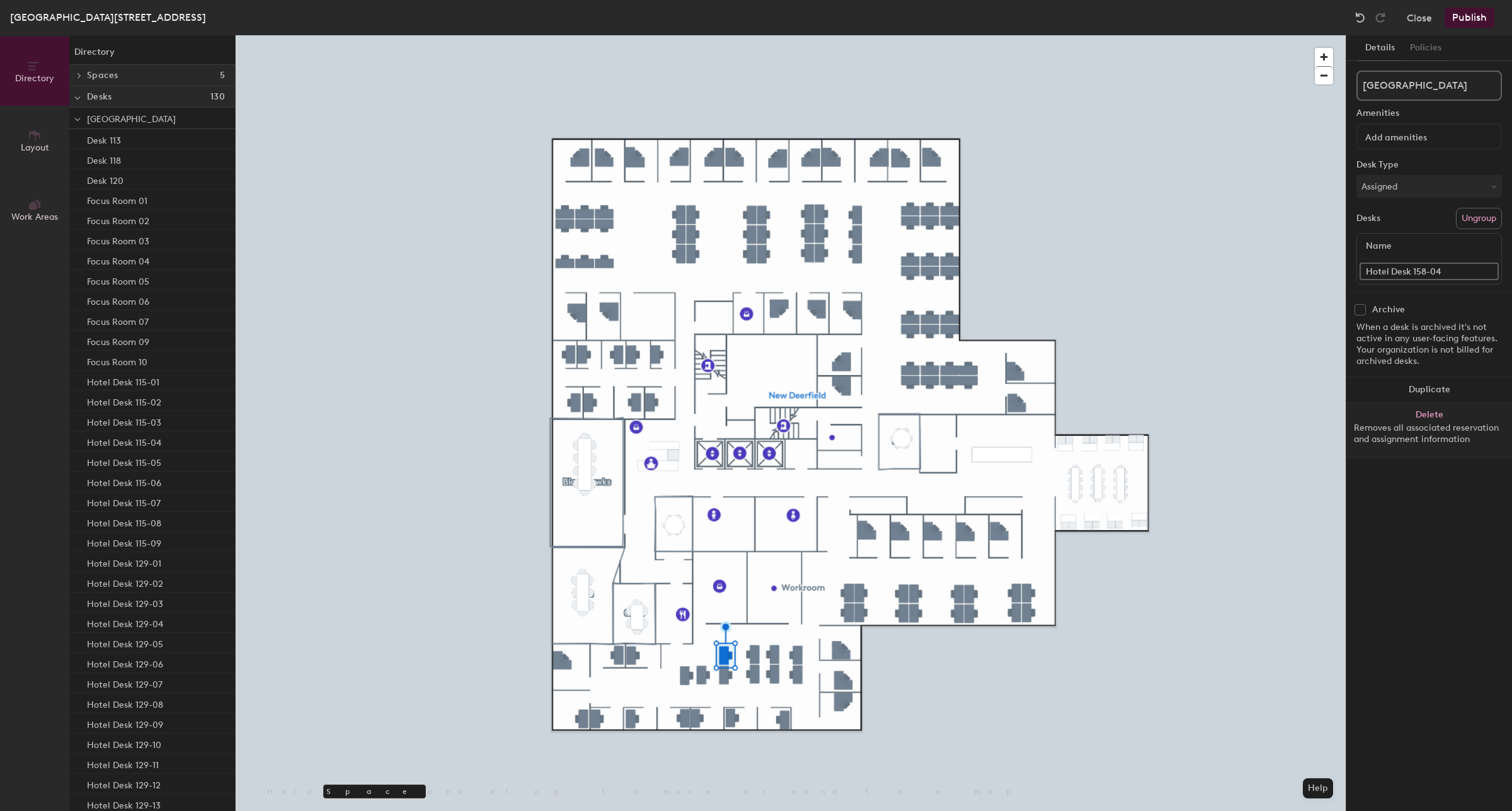
type input "Hotel Desk 158-04"
click at [1306, 269] on div "Directory Layout Work Areas Directory Spaces 5 Blackhawks Bulls Cubs Sky Sox De…" at bounding box center [756, 423] width 1512 height 776
paste input "Hotel Desk 158-05"
type input "Hotel Desk 158-03"
click at [1290, 275] on div "Directory Layout Work Areas Directory Spaces 5 Blackhawks Bulls Cubs Sky Sox De…" at bounding box center [756, 423] width 1512 height 776
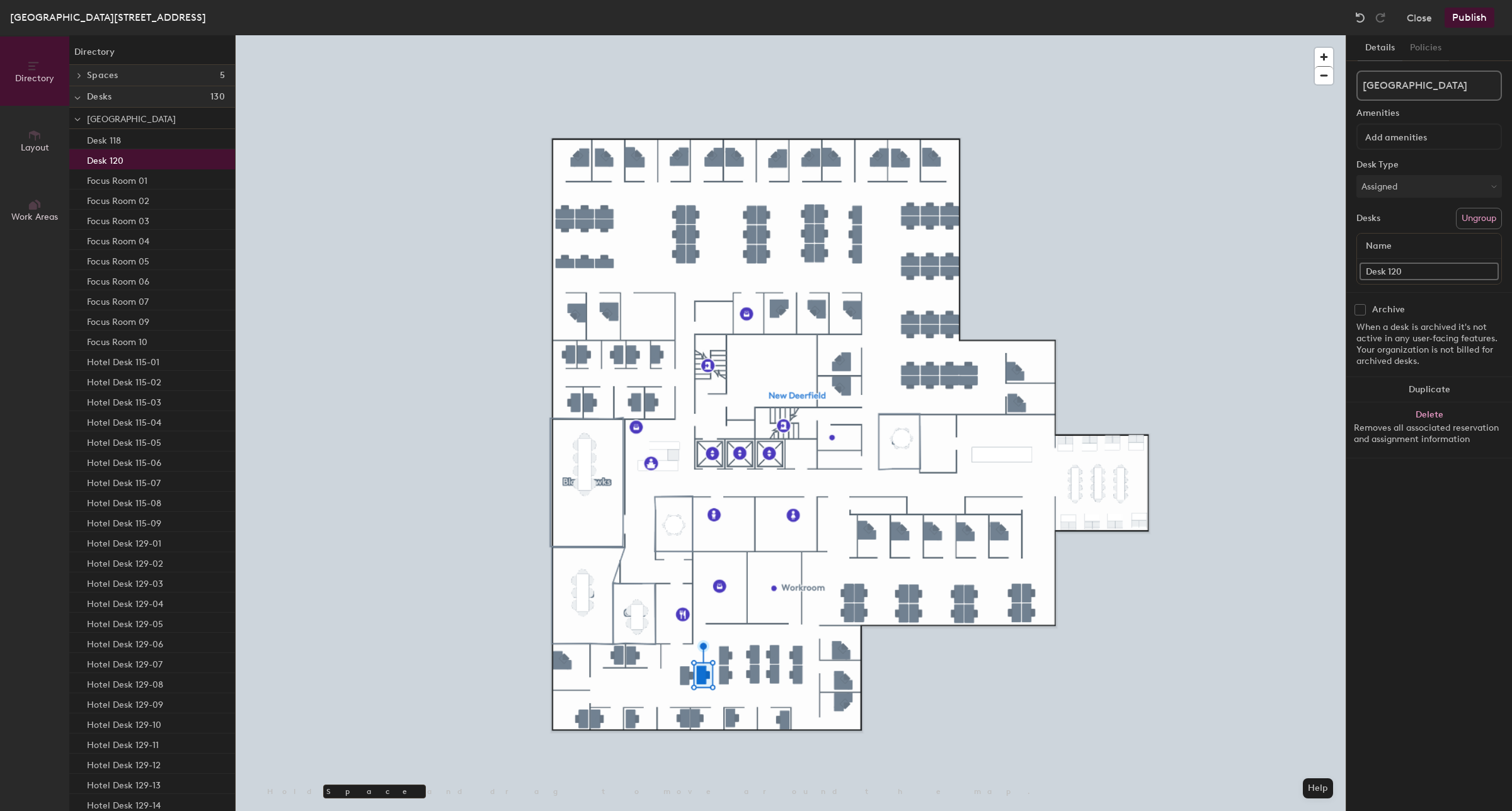
paste input "Hotel Desk 158-05"
type input "Hotel Desk 158-02"
click at [1325, 274] on div "Directory Layout Work Areas Directory Spaces 5 Blackhawks Bulls Cubs Sky Sox De…" at bounding box center [756, 423] width 1512 height 776
paste input "Hotel Desk 158-05"
type input "Hotel Desk 158-01"
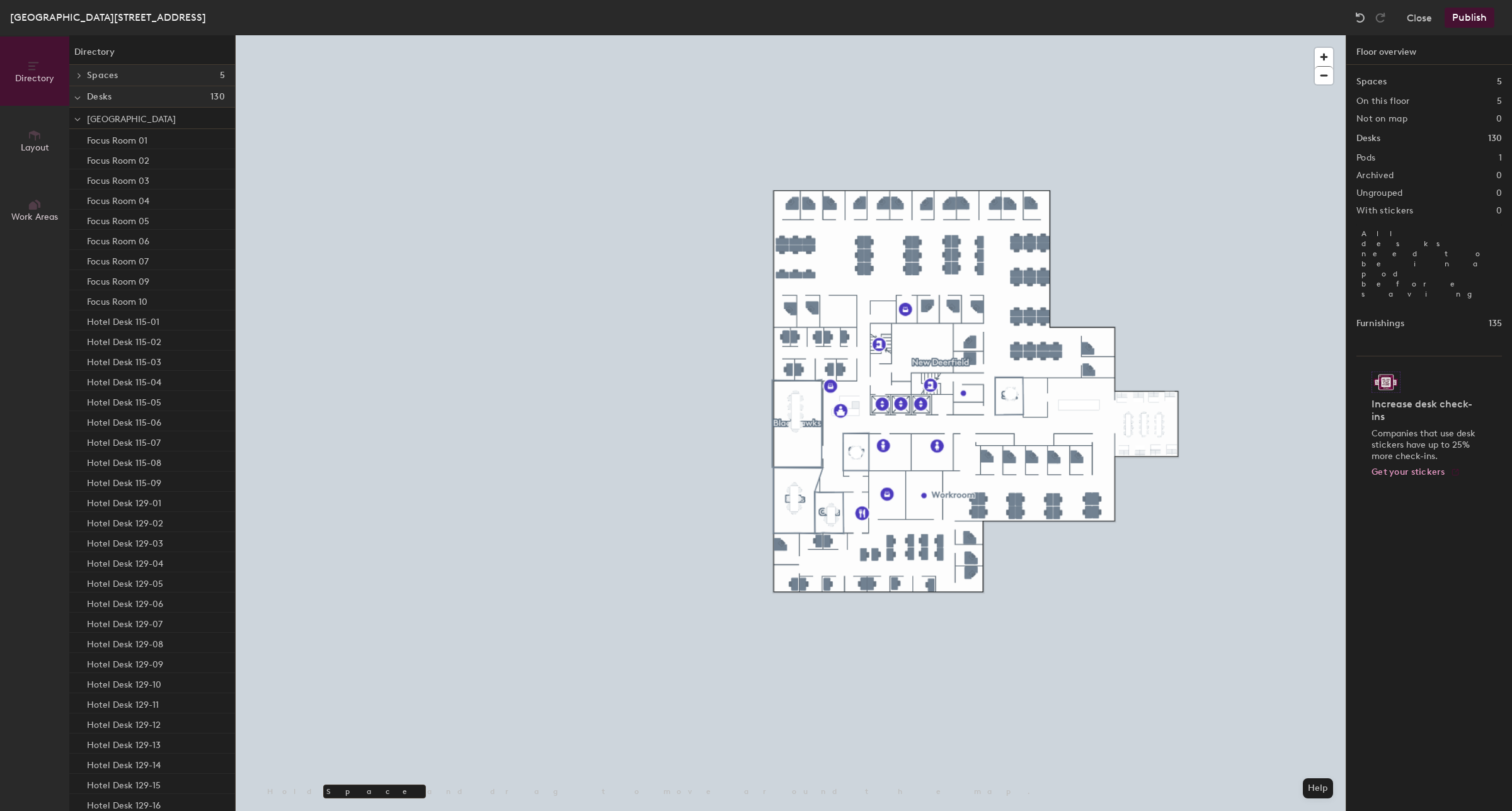
click at [1472, 20] on button "Publish" at bounding box center [1470, 17] width 50 height 20
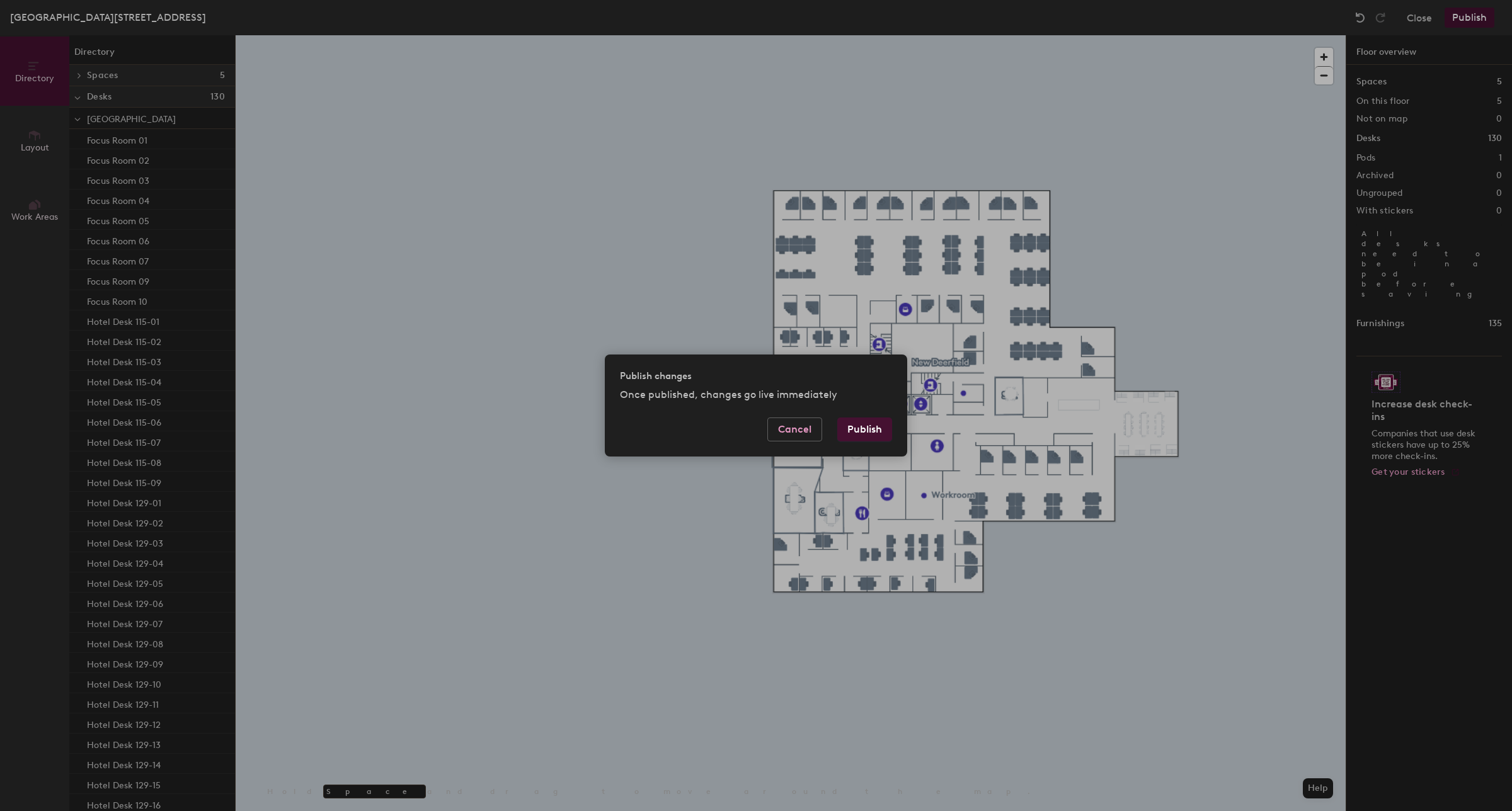
click at [865, 423] on button "Publish" at bounding box center [864, 429] width 55 height 24
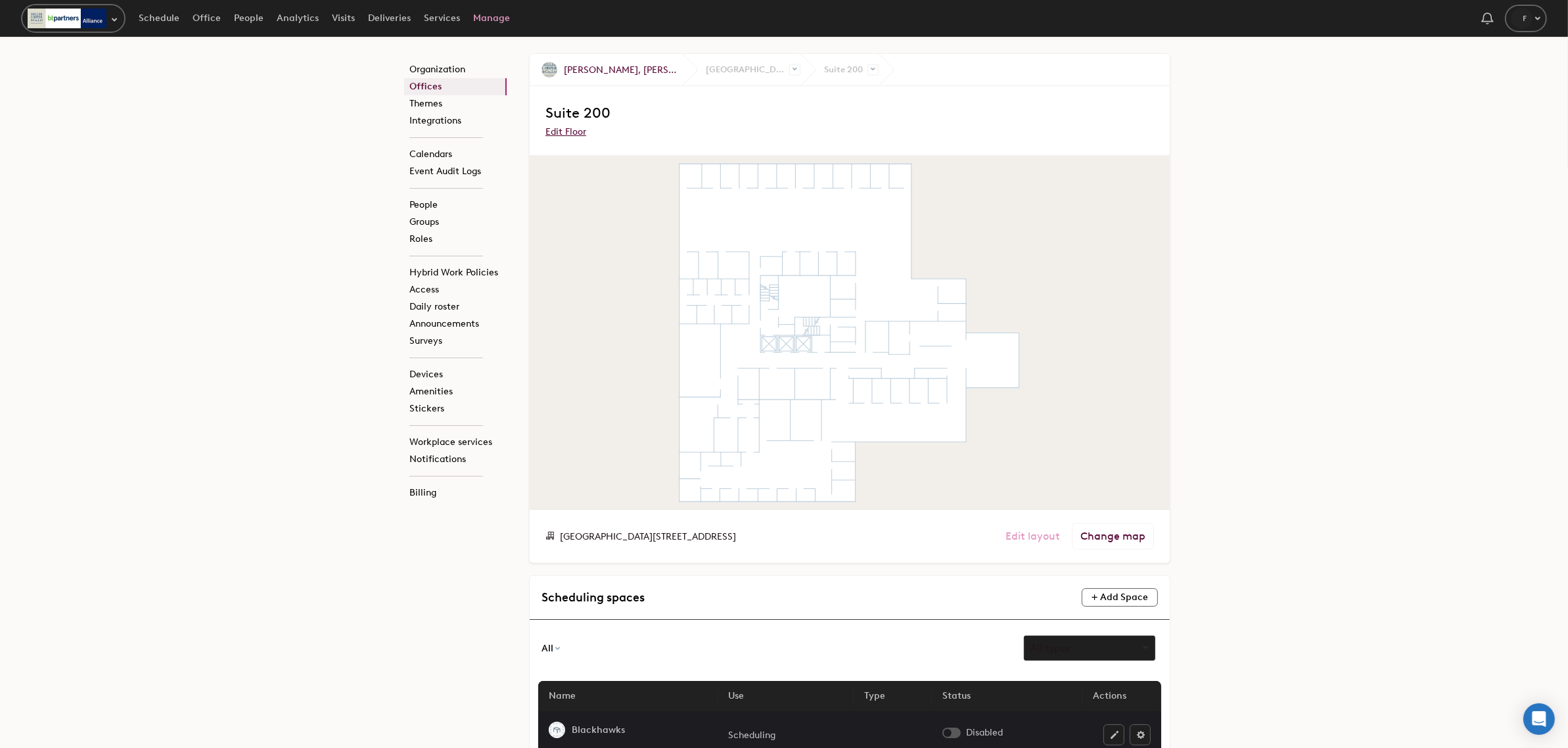
click at [1042, 533] on link "Edit layout" at bounding box center [1032, 536] width 55 height 13
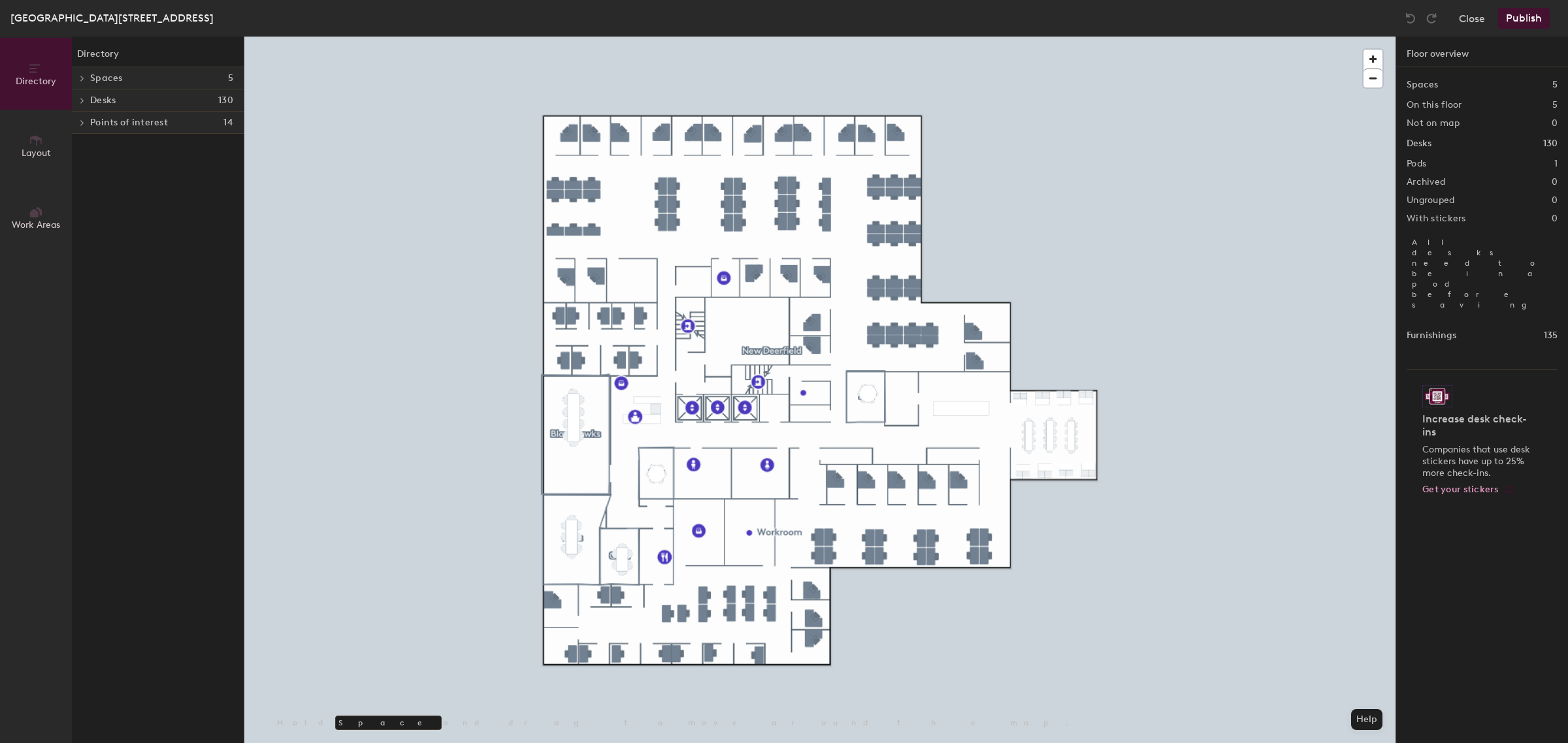
click at [82, 90] on div at bounding box center [80, 100] width 17 height 21
click at [83, 127] on div at bounding box center [80, 122] width 17 height 21
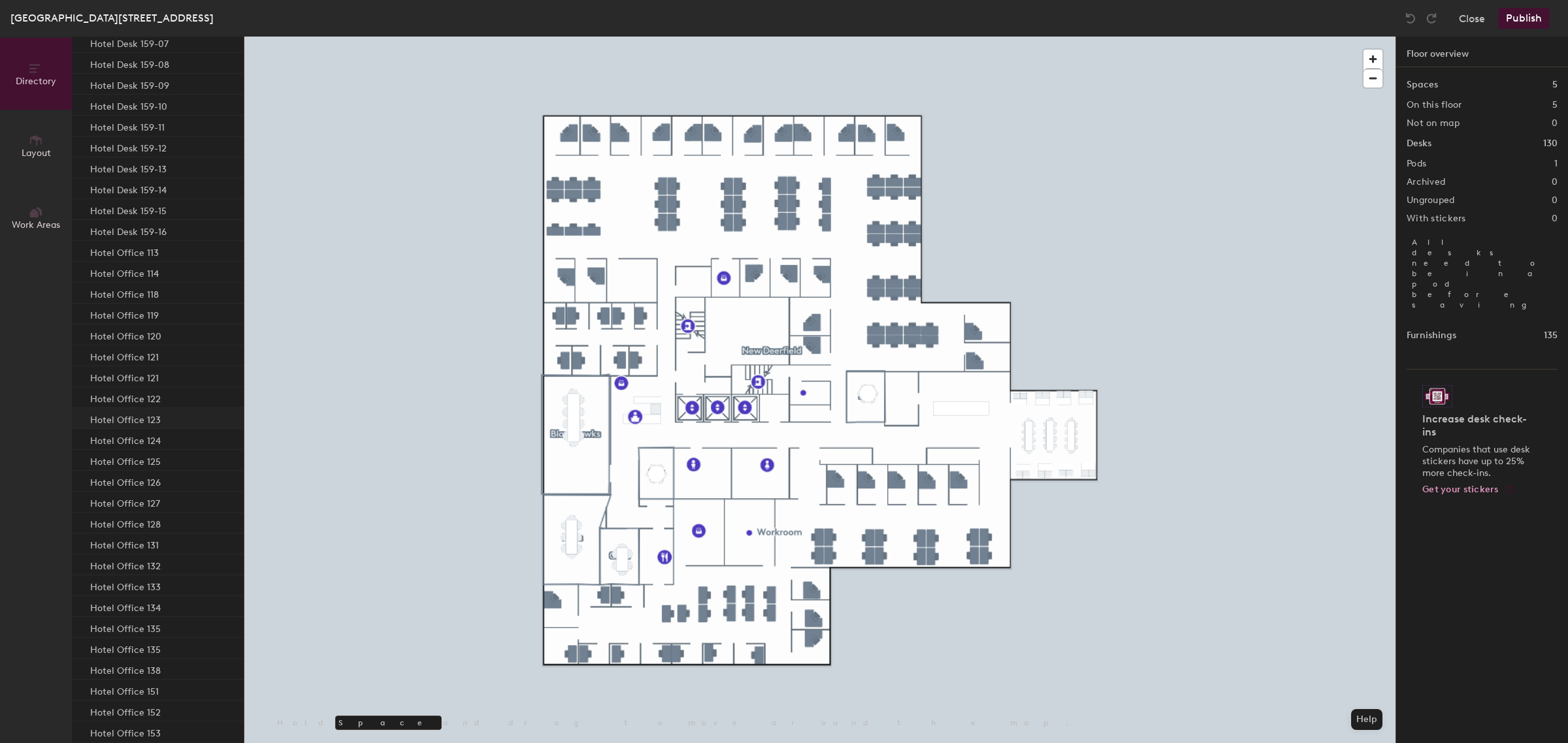
scroll to position [1795, 0]
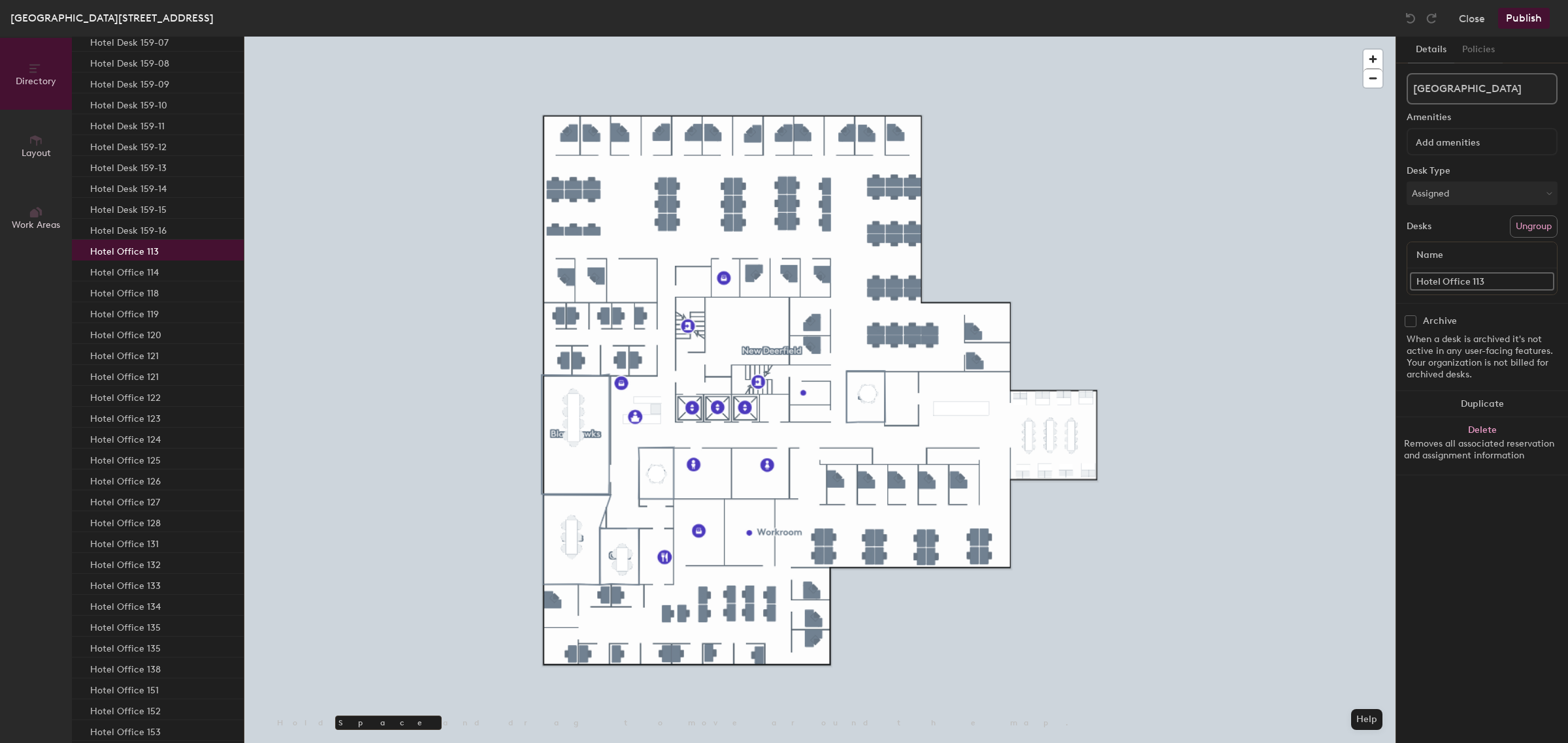
click at [172, 252] on div "Hotel Office 113" at bounding box center [157, 250] width 172 height 21
click at [164, 88] on div "Hotel Office 114" at bounding box center [157, 91] width 172 height 21
click at [160, 109] on div "Hotel Office 118" at bounding box center [157, 112] width 172 height 21
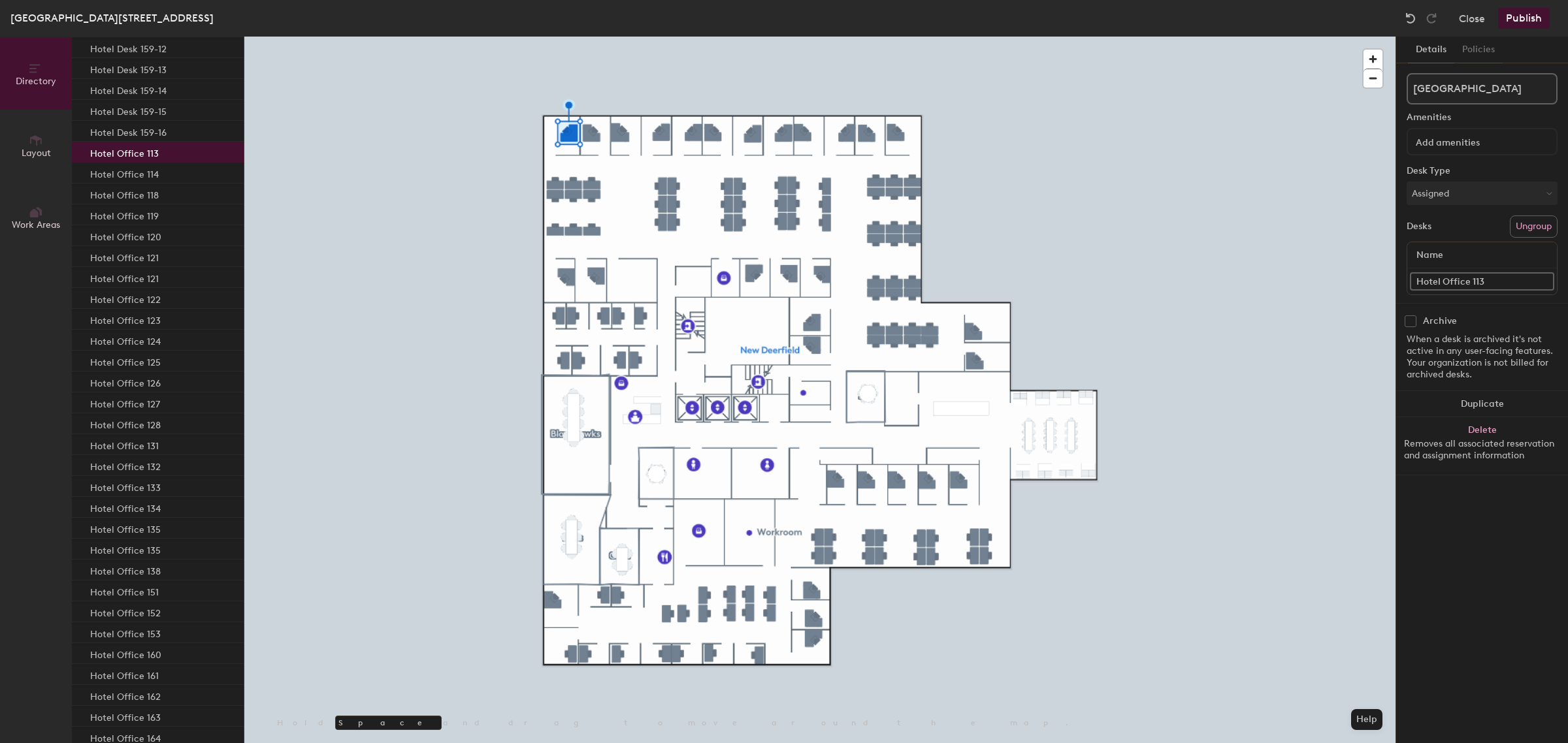
click at [161, 157] on div "Hotel Office 113" at bounding box center [157, 152] width 172 height 21
click at [133, 175] on p "Hotel Office 114" at bounding box center [124, 172] width 68 height 15
click at [141, 194] on p "Hotel Office 118" at bounding box center [124, 193] width 68 height 15
click at [152, 171] on p "Hotel Office 114" at bounding box center [124, 172] width 68 height 15
click at [160, 171] on div "Hotel Office 114" at bounding box center [157, 173] width 172 height 21
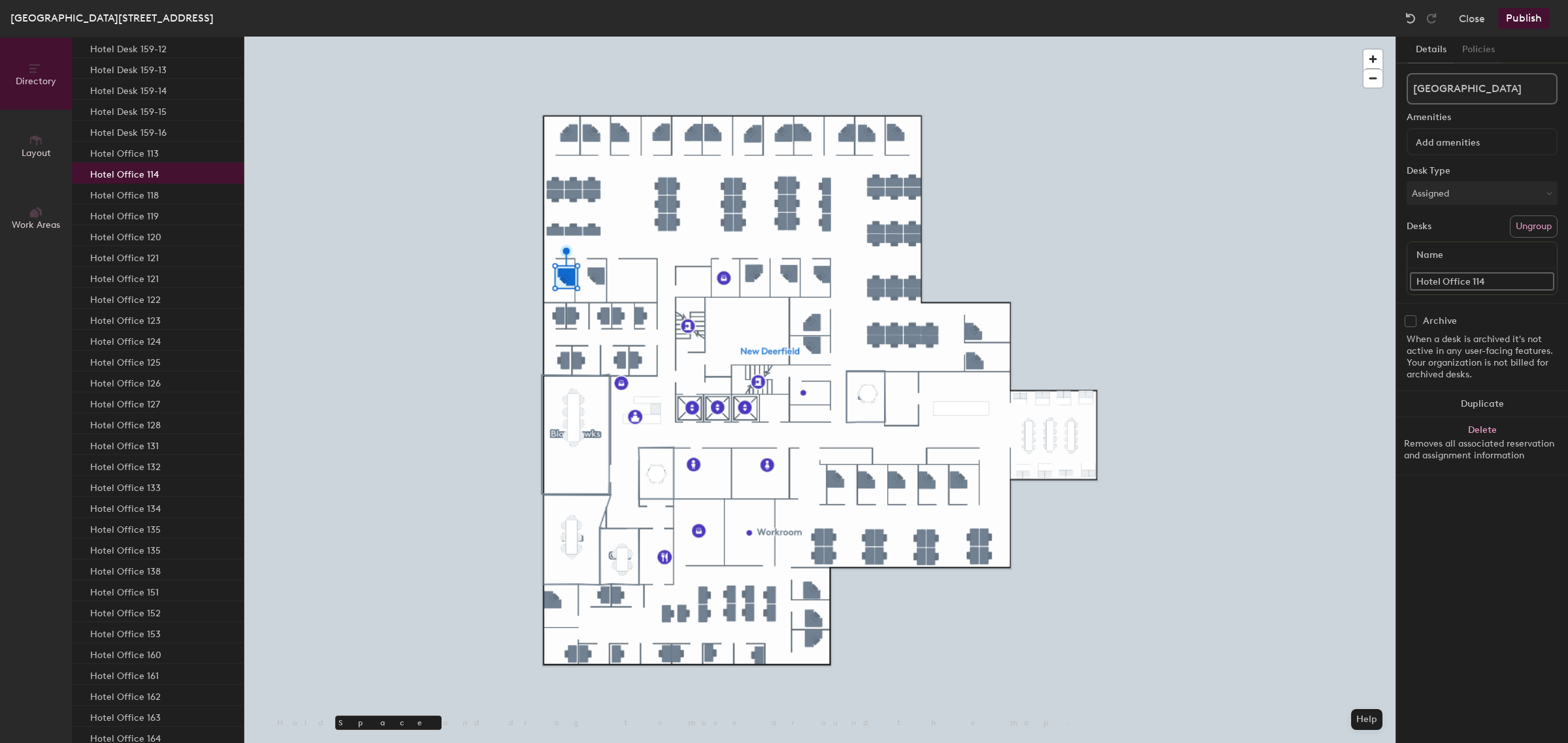
click at [160, 171] on div "Hotel Office 114" at bounding box center [157, 173] width 172 height 21
click at [1503, 283] on input "Hotel Office 114" at bounding box center [1481, 281] width 144 height 18
click at [1501, 278] on input "Hotel Office 114" at bounding box center [1481, 281] width 144 height 18
type input "Hotel Office 117"
click at [153, 156] on p "Hotel Office 113" at bounding box center [124, 151] width 68 height 15
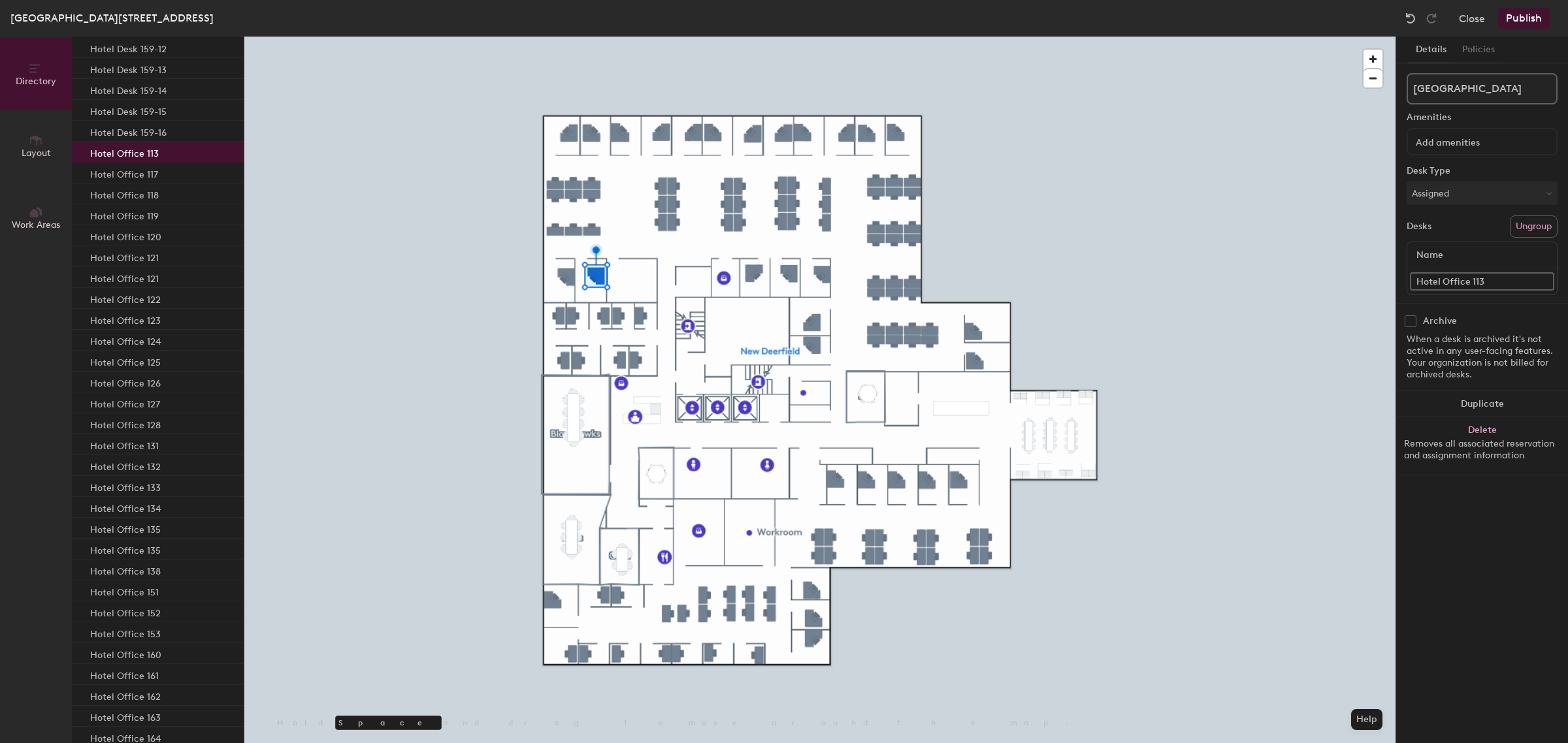
click at [1500, 284] on input "Hotel Office 113" at bounding box center [1481, 281] width 144 height 18
click at [1496, 281] on input "Hotel Office 113" at bounding box center [1481, 281] width 144 height 18
type input "Hotel Office 116"
click at [173, 429] on div "Hotel Office 128" at bounding box center [157, 424] width 172 height 21
click at [172, 440] on div "Hotel Office 131" at bounding box center [157, 444] width 172 height 21
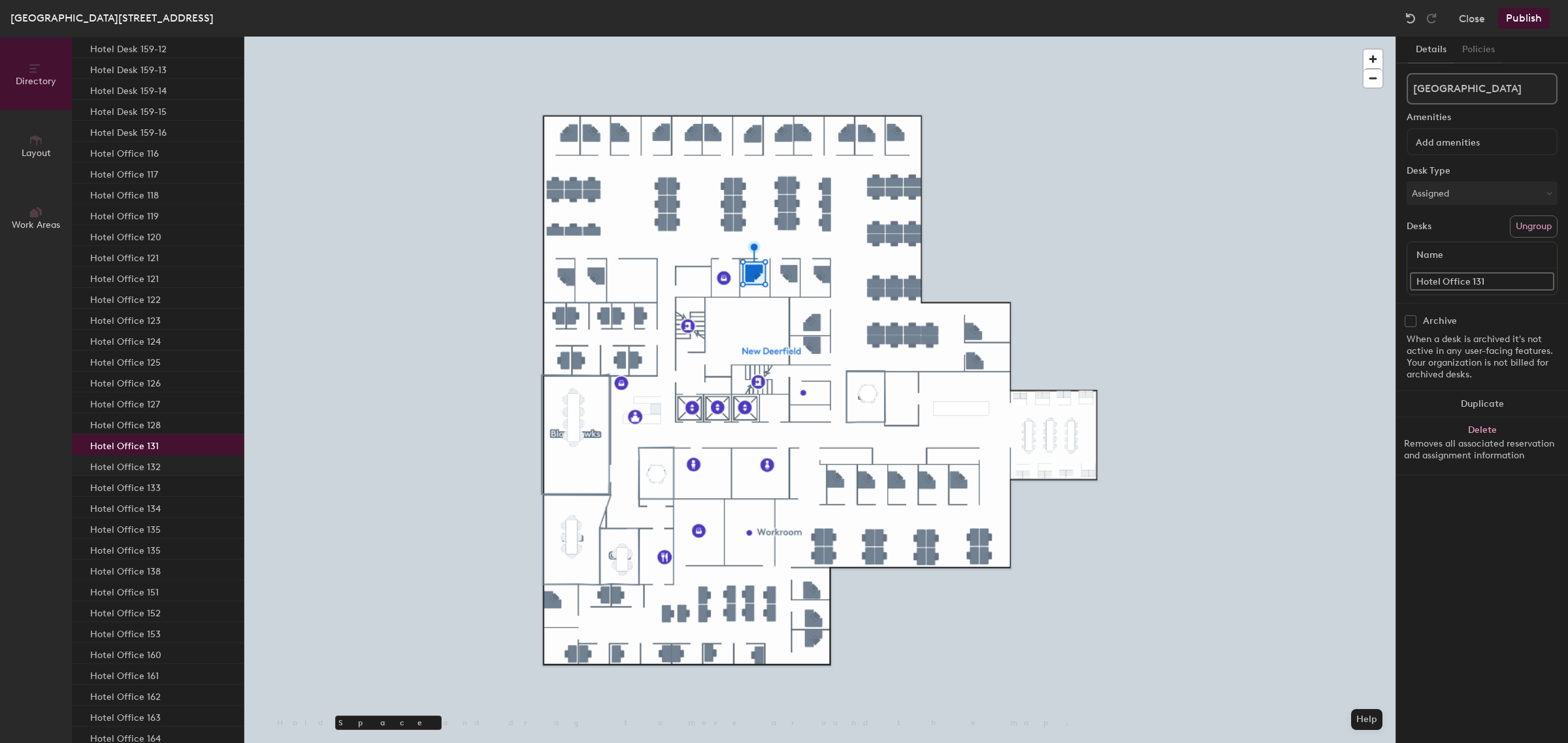
click at [164, 463] on div "Hotel Office 132" at bounding box center [157, 465] width 172 height 21
click at [168, 484] on div "Hotel Office 133" at bounding box center [157, 486] width 172 height 21
click at [160, 440] on div "Hotel Office 131" at bounding box center [157, 444] width 172 height 21
click at [165, 150] on div "Hotel Office 116" at bounding box center [157, 152] width 172 height 21
click at [158, 178] on div "Hotel Office 117" at bounding box center [157, 173] width 172 height 21
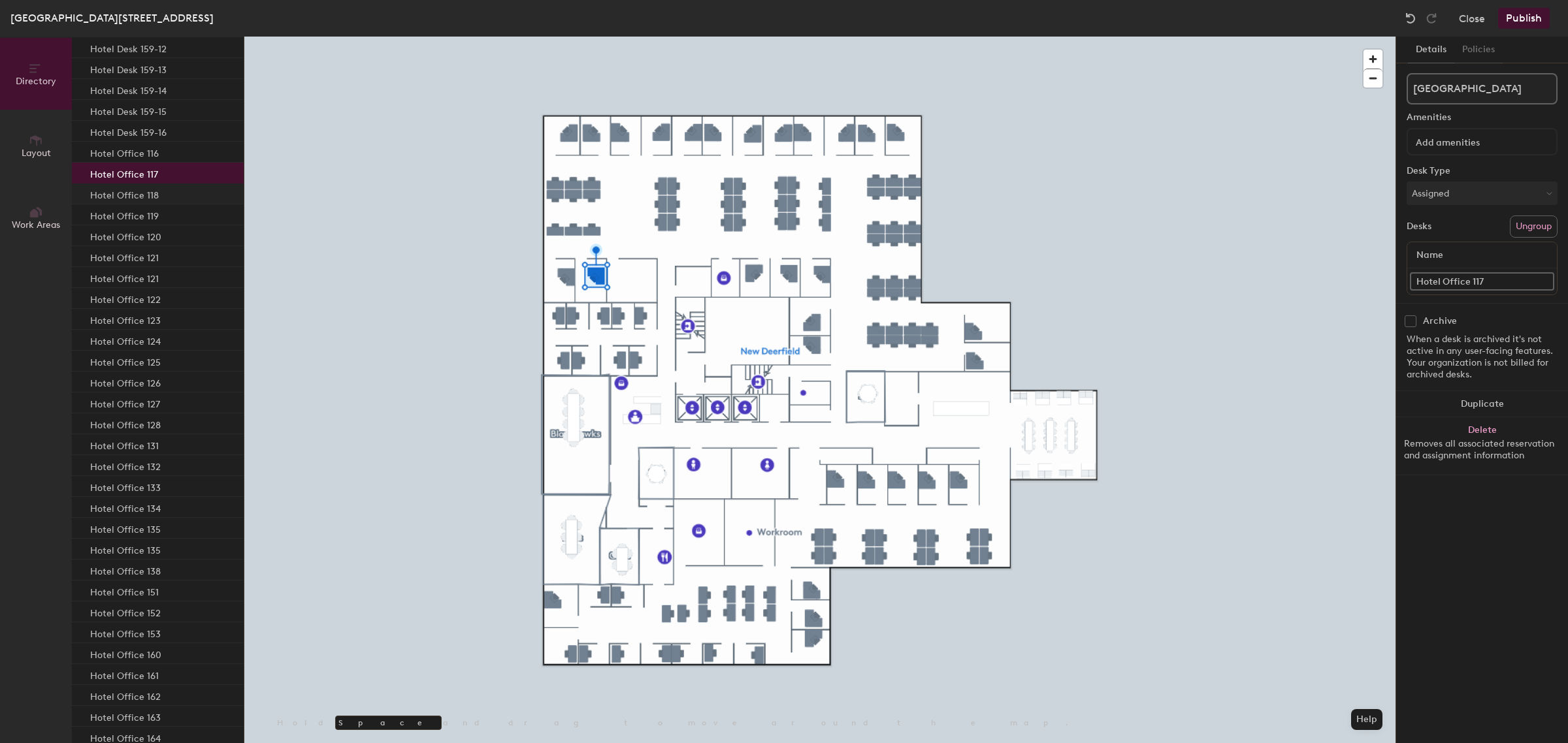
click at [161, 190] on div "Hotel Office 118" at bounding box center [157, 193] width 172 height 21
click at [162, 213] on div "Hotel Office 119" at bounding box center [157, 215] width 172 height 21
click at [160, 233] on div "Hotel Office 120" at bounding box center [157, 235] width 172 height 21
click at [168, 152] on div "Hotel Office 116" at bounding box center [157, 152] width 172 height 21
click at [164, 168] on div "Hotel Office 117" at bounding box center [157, 173] width 172 height 21
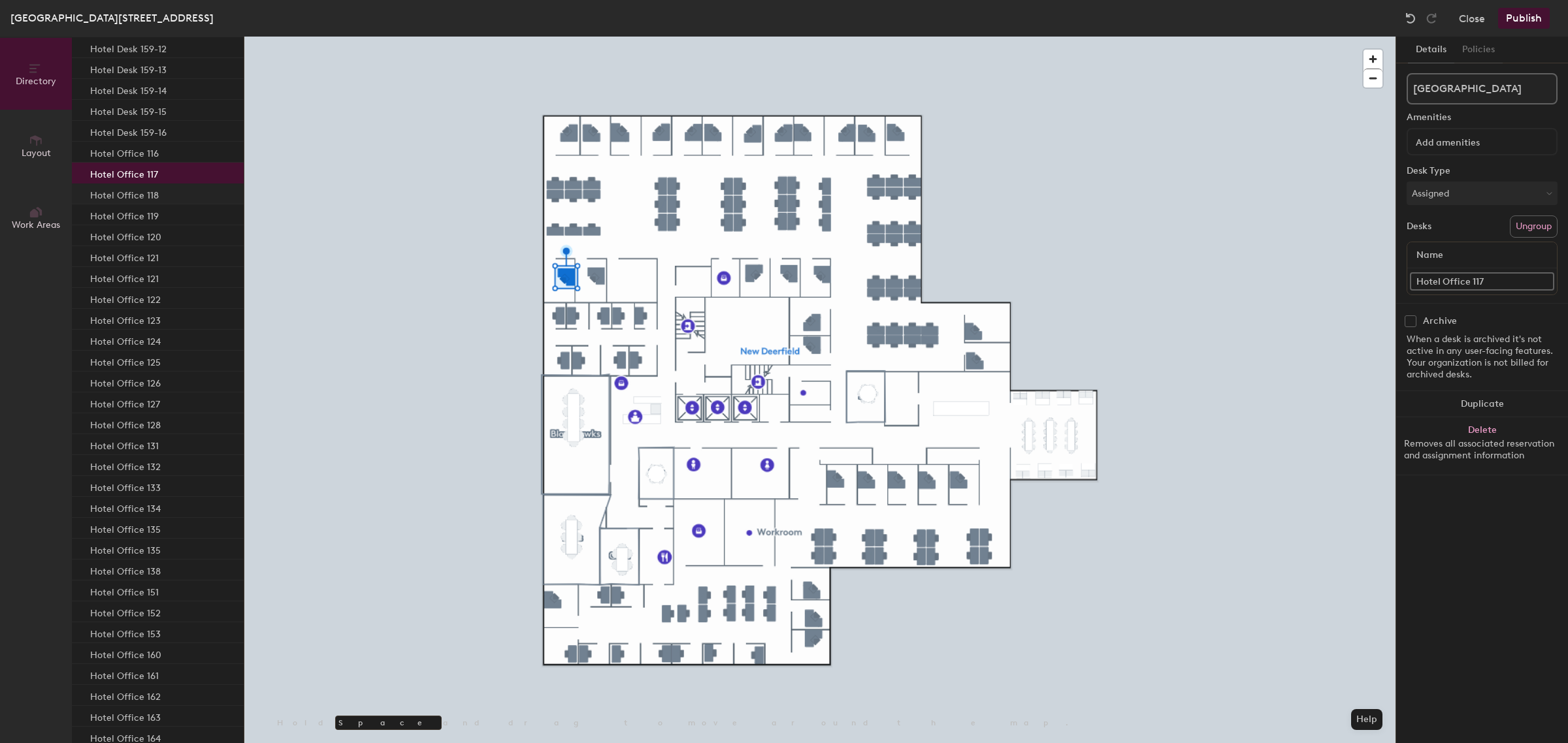
click at [157, 193] on div "Hotel Office 118" at bounding box center [157, 193] width 172 height 21
click at [159, 213] on div "Hotel Office 119" at bounding box center [157, 215] width 172 height 21
click at [168, 238] on div "Hotel Office 120" at bounding box center [157, 235] width 172 height 21
click at [1510, 279] on input "Hotel Office 121" at bounding box center [1481, 281] width 144 height 18
type input "Hotel Office 129"
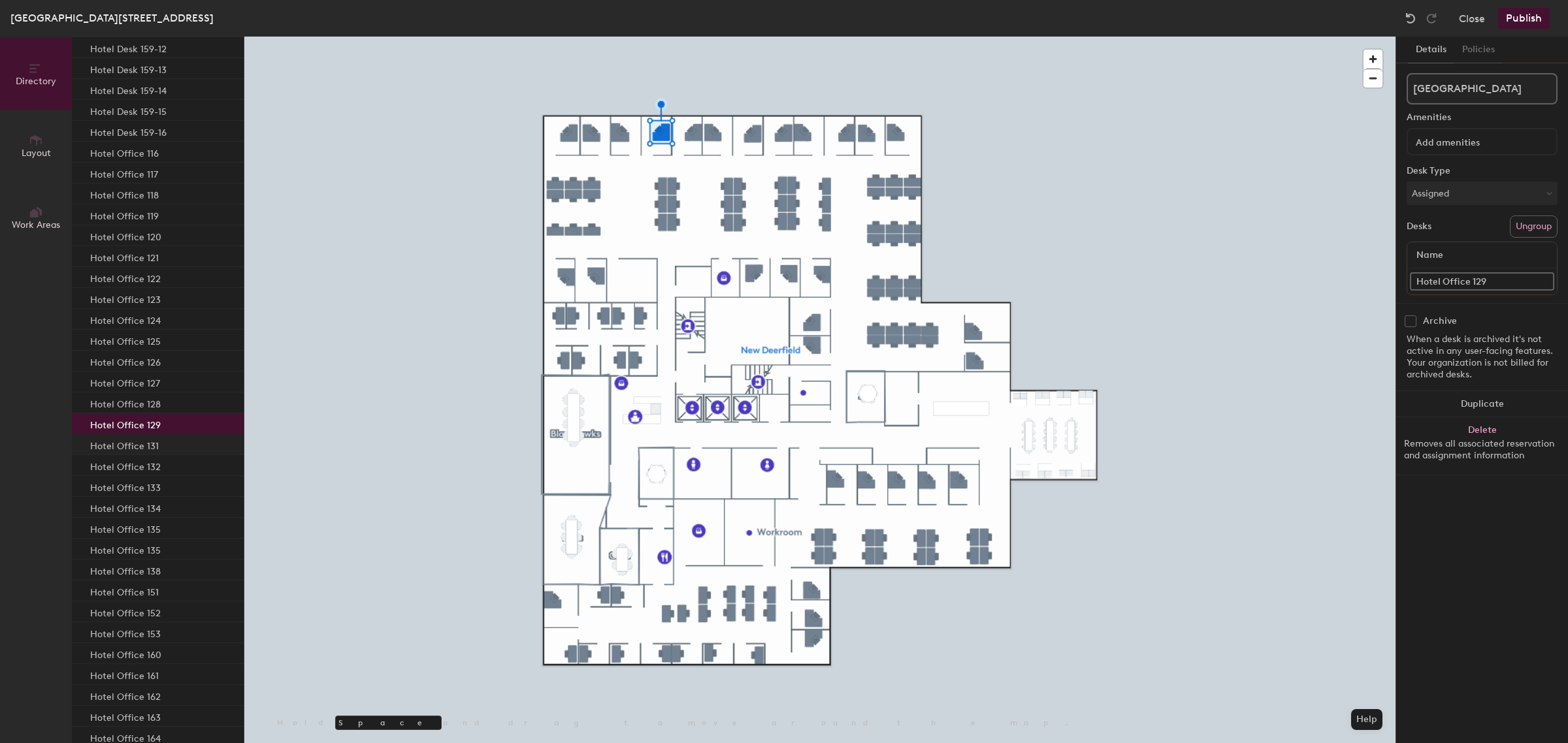
click at [185, 444] on div "Hotel Office 131" at bounding box center [157, 444] width 172 height 21
click at [183, 460] on div "Hotel Office 132" at bounding box center [157, 465] width 172 height 21
click at [178, 479] on div "Hotel Office 133" at bounding box center [157, 486] width 172 height 21
click at [172, 503] on div "Hotel Office 134" at bounding box center [157, 507] width 172 height 21
click at [165, 429] on div "Hotel Office 129" at bounding box center [157, 424] width 172 height 21
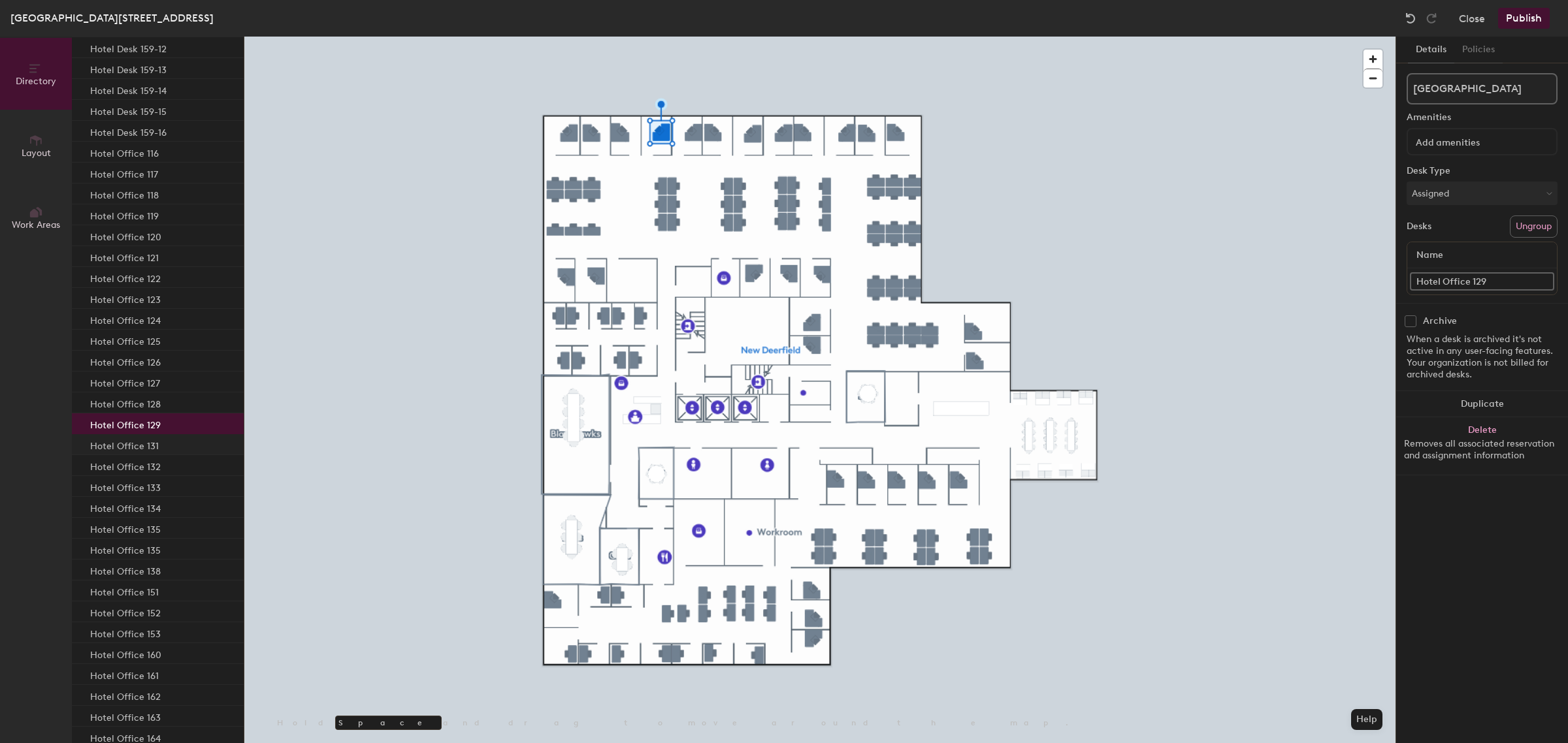
click at [164, 441] on div "Hotel Office 131" at bounding box center [157, 444] width 172 height 21
click at [148, 374] on p "Hotel Office 127" at bounding box center [125, 381] width 70 height 15
click at [149, 362] on p "Hotel Office 126" at bounding box center [126, 360] width 71 height 15
click at [150, 344] on p "Hotel Office 125" at bounding box center [126, 340] width 71 height 15
click at [152, 321] on p "Hotel Office 124" at bounding box center [126, 318] width 71 height 15
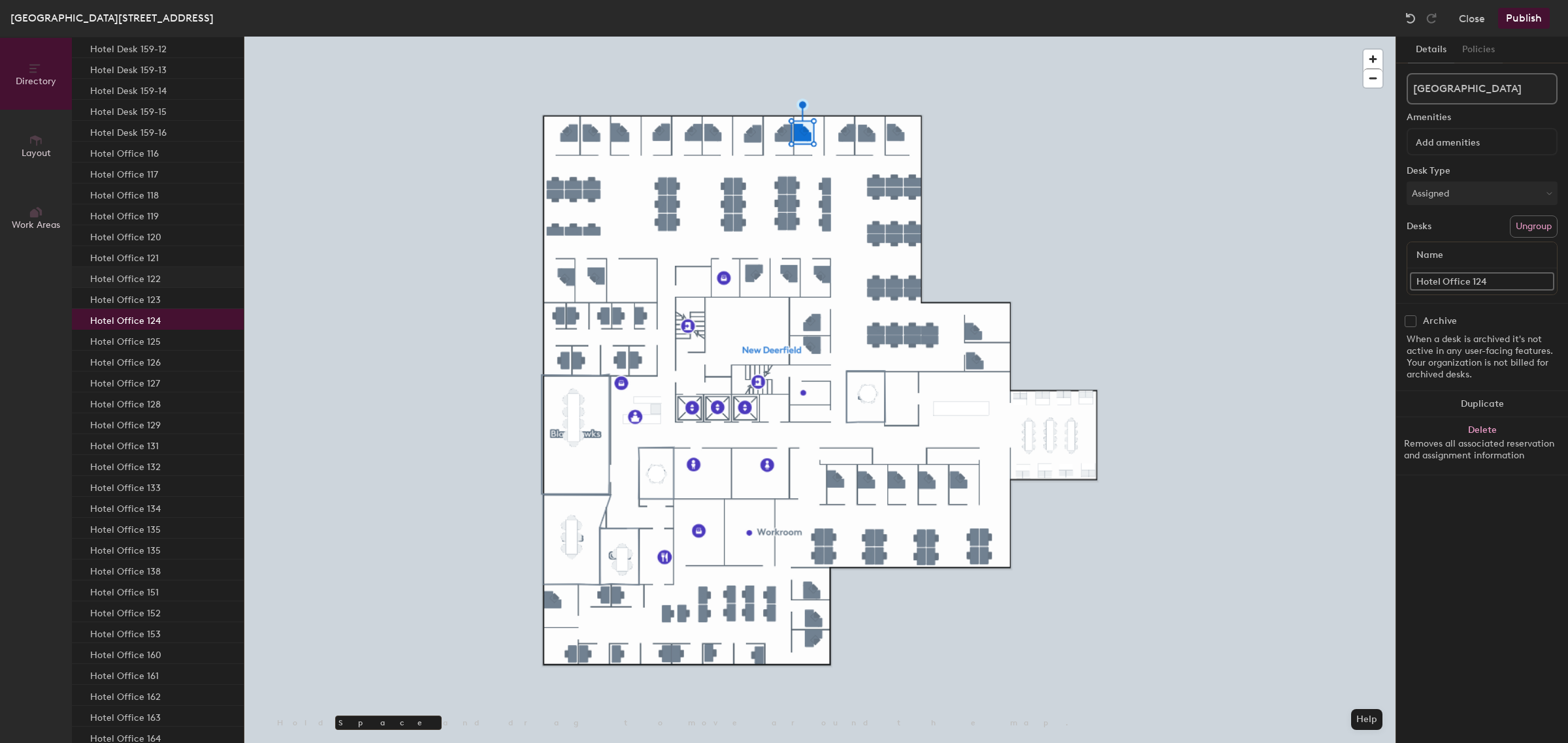
drag, startPoint x: 155, startPoint y: 299, endPoint x: 157, endPoint y: 279, distance: 20.1
click at [155, 298] on p "Hotel Office 123" at bounding box center [126, 297] width 71 height 15
click at [157, 279] on p "Hotel Office 122" at bounding box center [126, 277] width 71 height 15
click at [159, 264] on div "Hotel Office 121" at bounding box center [157, 256] width 172 height 21
click at [161, 237] on div "Hotel Office 120" at bounding box center [157, 235] width 172 height 21
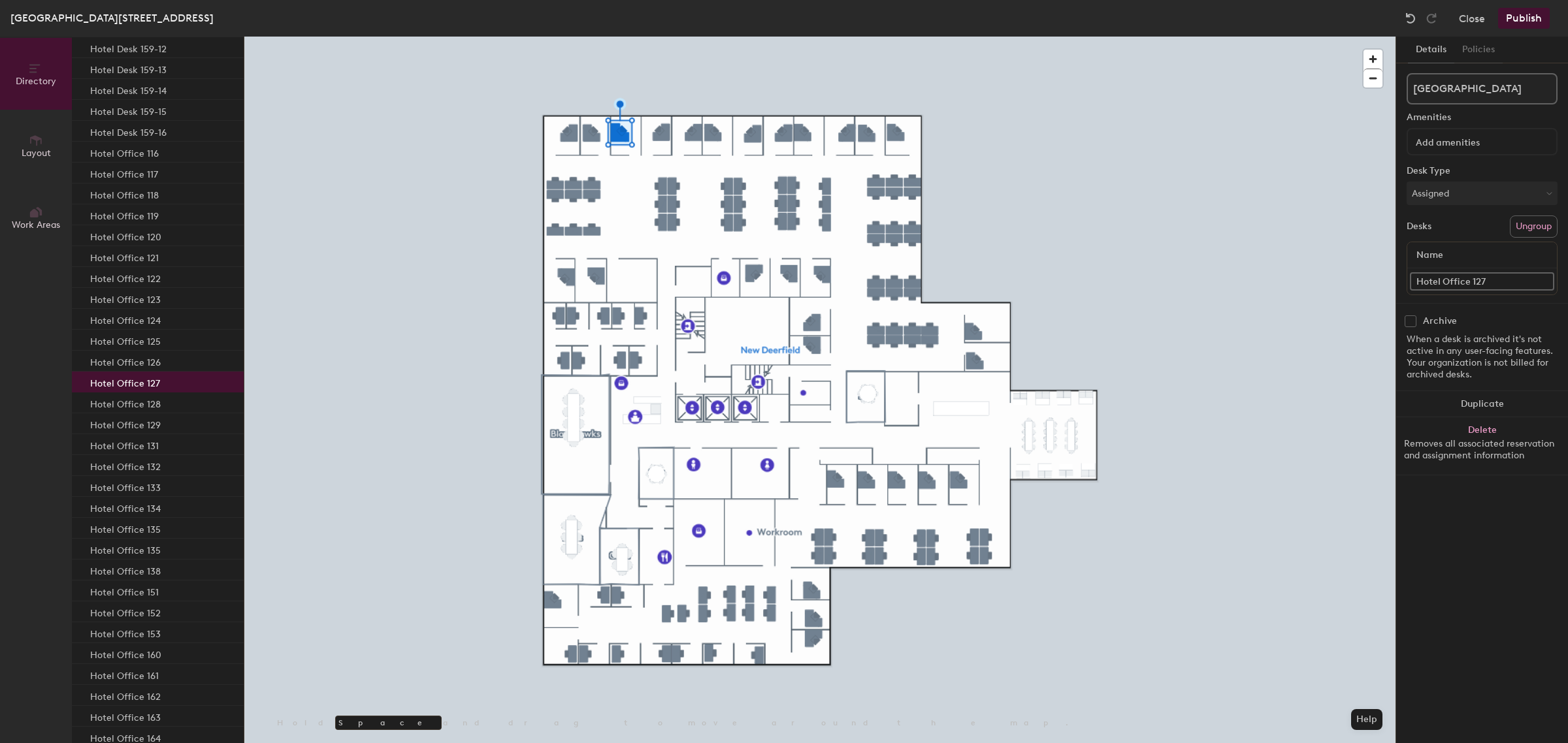
click at [150, 377] on p "Hotel Office 127" at bounding box center [125, 381] width 70 height 15
click at [150, 405] on p "Hotel Office 128" at bounding box center [126, 402] width 71 height 15
click at [155, 428] on p "Hotel Office 129" at bounding box center [126, 423] width 71 height 15
click at [164, 443] on div "Hotel Office 131" at bounding box center [157, 444] width 172 height 21
click at [167, 410] on div "Hotel Office 128" at bounding box center [157, 403] width 172 height 21
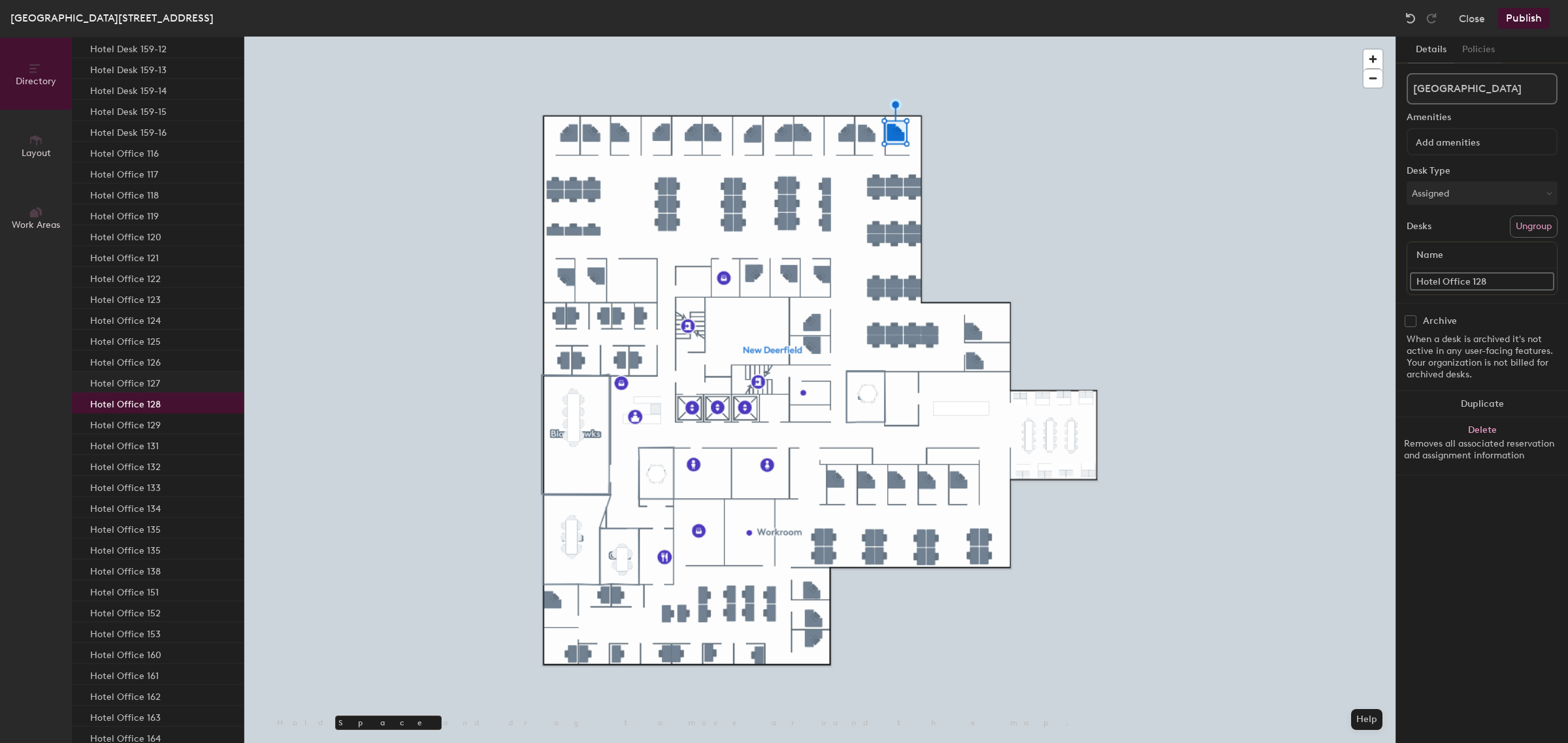
click at [168, 382] on div "Hotel Office 127" at bounding box center [157, 381] width 172 height 21
click at [175, 356] on div "Hotel Office 126" at bounding box center [157, 361] width 172 height 21
click at [164, 341] on div "Hotel Office 125" at bounding box center [157, 340] width 172 height 21
click at [165, 321] on div "Hotel Office 124" at bounding box center [157, 319] width 172 height 21
click at [164, 301] on div "Hotel Office 123" at bounding box center [157, 298] width 172 height 21
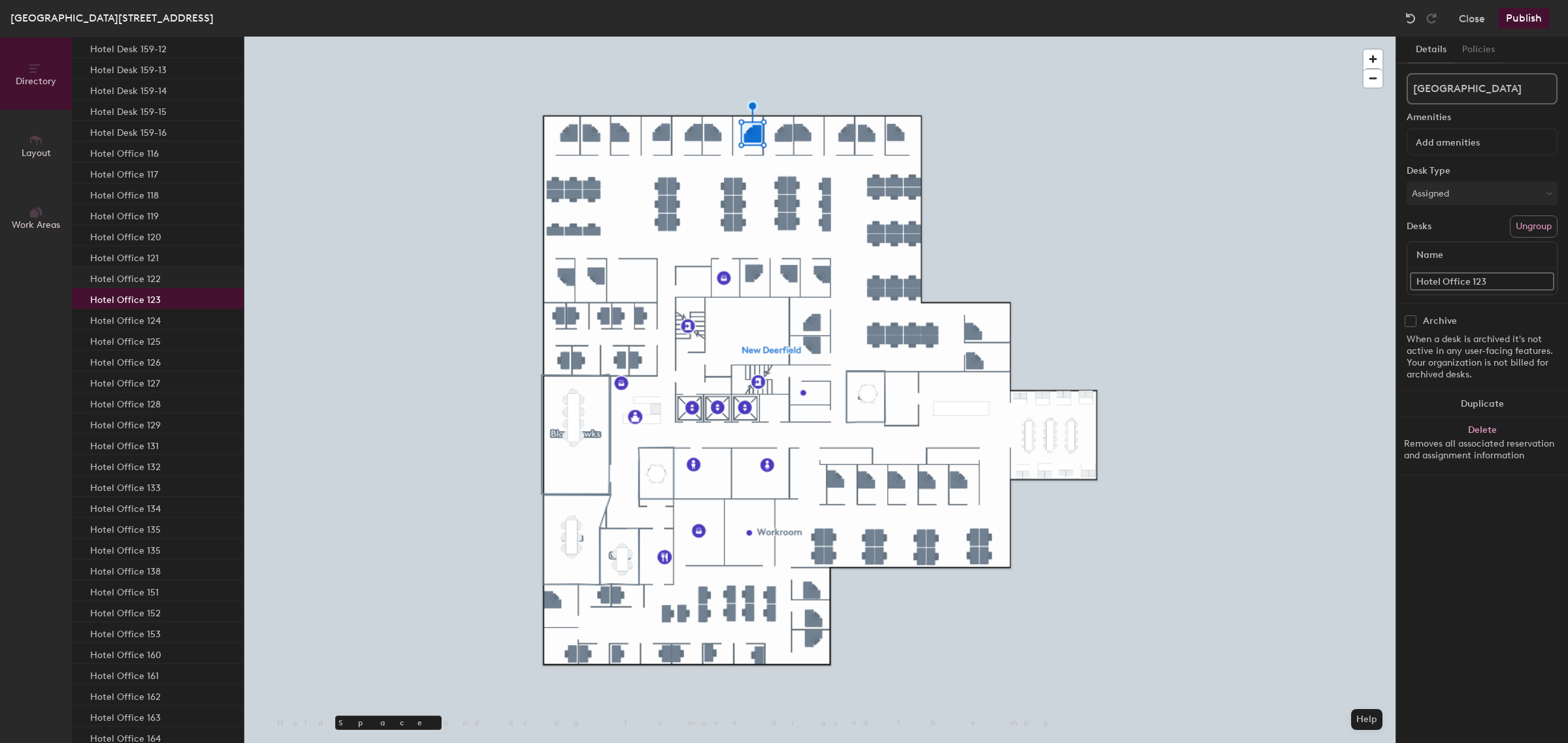
click at [164, 271] on div "Hotel Office 122" at bounding box center [157, 278] width 172 height 21
click at [165, 256] on div "Hotel Office 121" at bounding box center [157, 256] width 172 height 21
click at [168, 234] on div "Hotel Office 120" at bounding box center [157, 235] width 172 height 21
click at [1509, 278] on input "Hotel Office 129" at bounding box center [1481, 281] width 144 height 18
type input "Hotel Office 120"
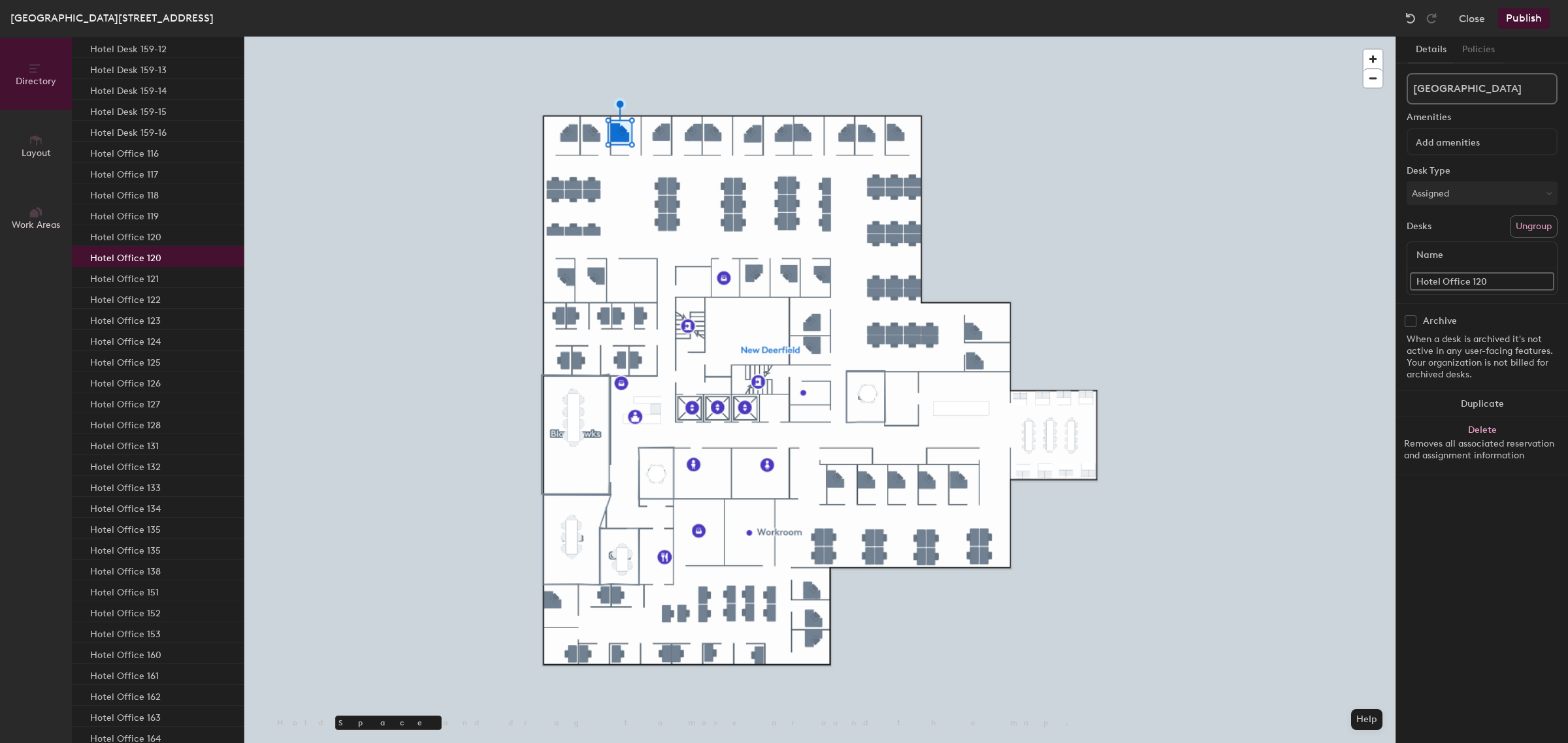
click at [1503, 278] on input "Hotel Office 120" at bounding box center [1481, 281] width 144 height 18
click at [1506, 279] on input "Hotel Office 120" at bounding box center [1481, 281] width 144 height 18
type input "Hotel Office 119"
click at [1491, 276] on input "Hotel Office 119" at bounding box center [1481, 281] width 144 height 18
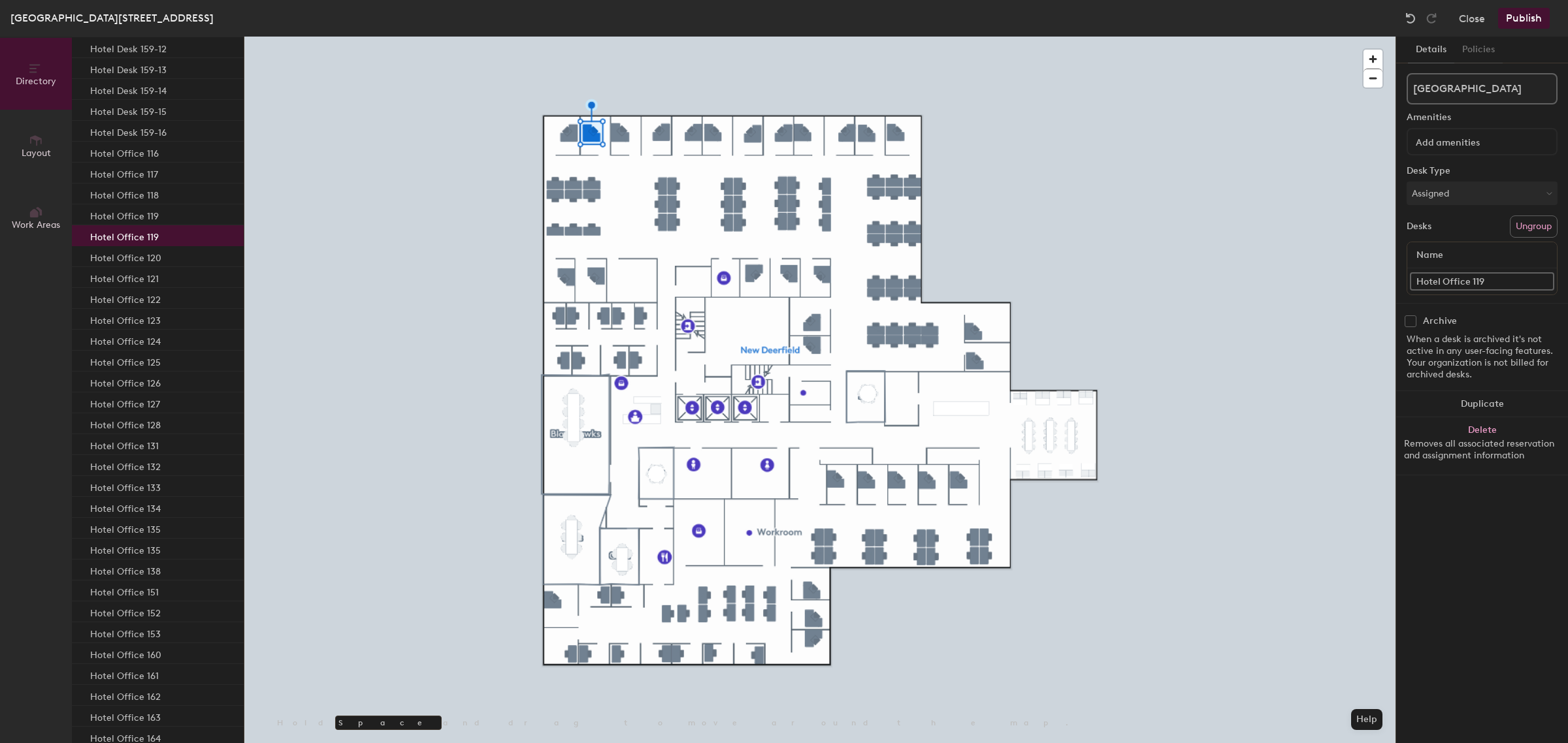
click at [1492, 276] on input "Hotel Office 119" at bounding box center [1481, 281] width 144 height 18
type input "Hotel Office 118"
click at [1497, 278] on input "Hotel Office 118" at bounding box center [1481, 281] width 144 height 18
click at [1500, 278] on input "Hotel Office 118" at bounding box center [1481, 281] width 144 height 18
type input "Hotel Office 117"
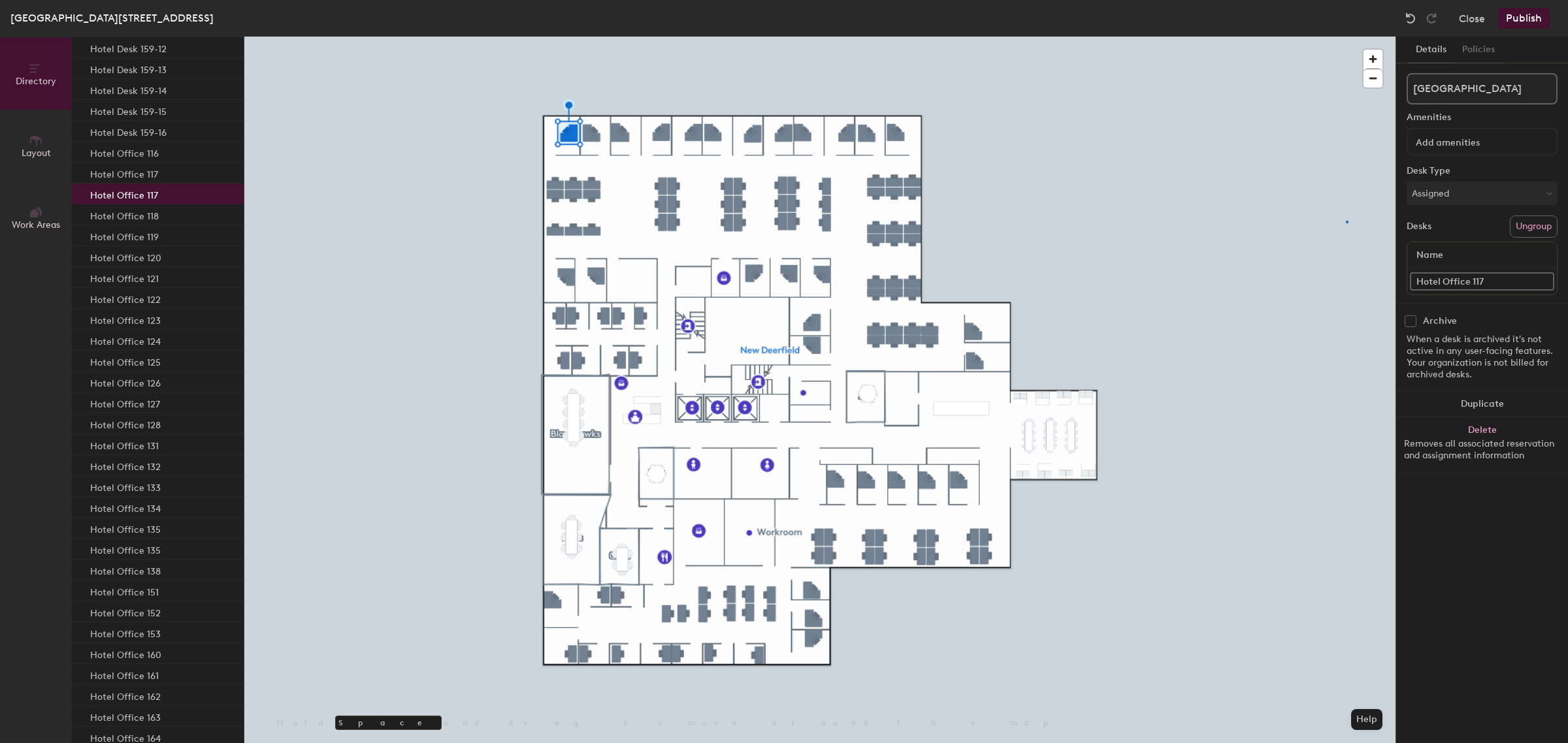
click at [1345, 36] on div at bounding box center [820, 36] width 1151 height 0
click at [1518, 281] on input "Hotel Office 117" at bounding box center [1481, 281] width 144 height 18
click at [1507, 281] on input "Hotel Office 117" at bounding box center [1481, 281] width 144 height 18
type input "Hotel Office 116"
click at [1503, 278] on input "Hotel Office 116" at bounding box center [1481, 281] width 144 height 18
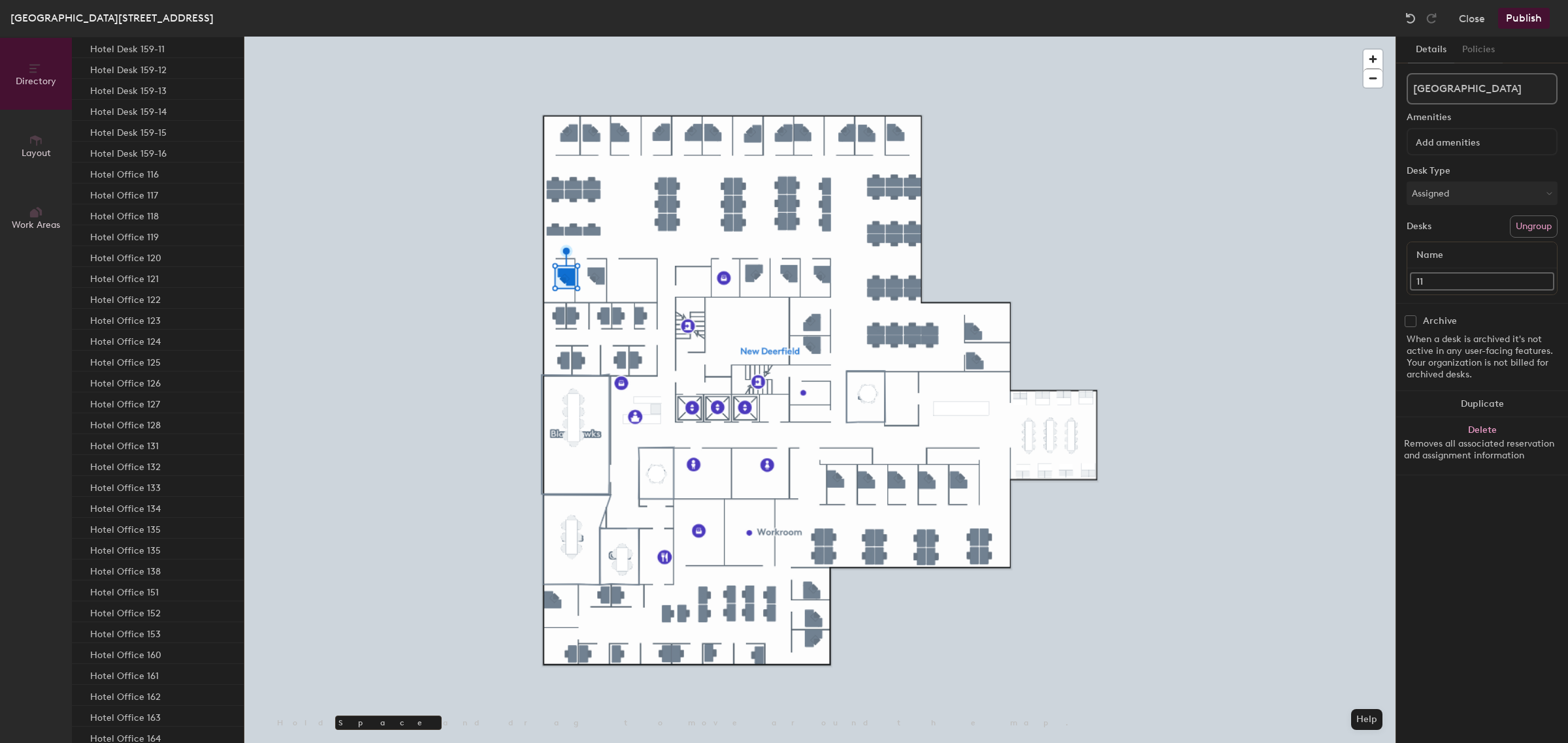
scroll to position [0, 0]
click at [1376, 273] on div "Directory Layout Work Areas Directory Spaces 5 Blackhawks Bulls Cubs Sky Sox De…" at bounding box center [784, 389] width 1568 height 706
type input "Hotel Office 115"
click at [164, 335] on div "Hotel Office 115" at bounding box center [157, 331] width 172 height 21
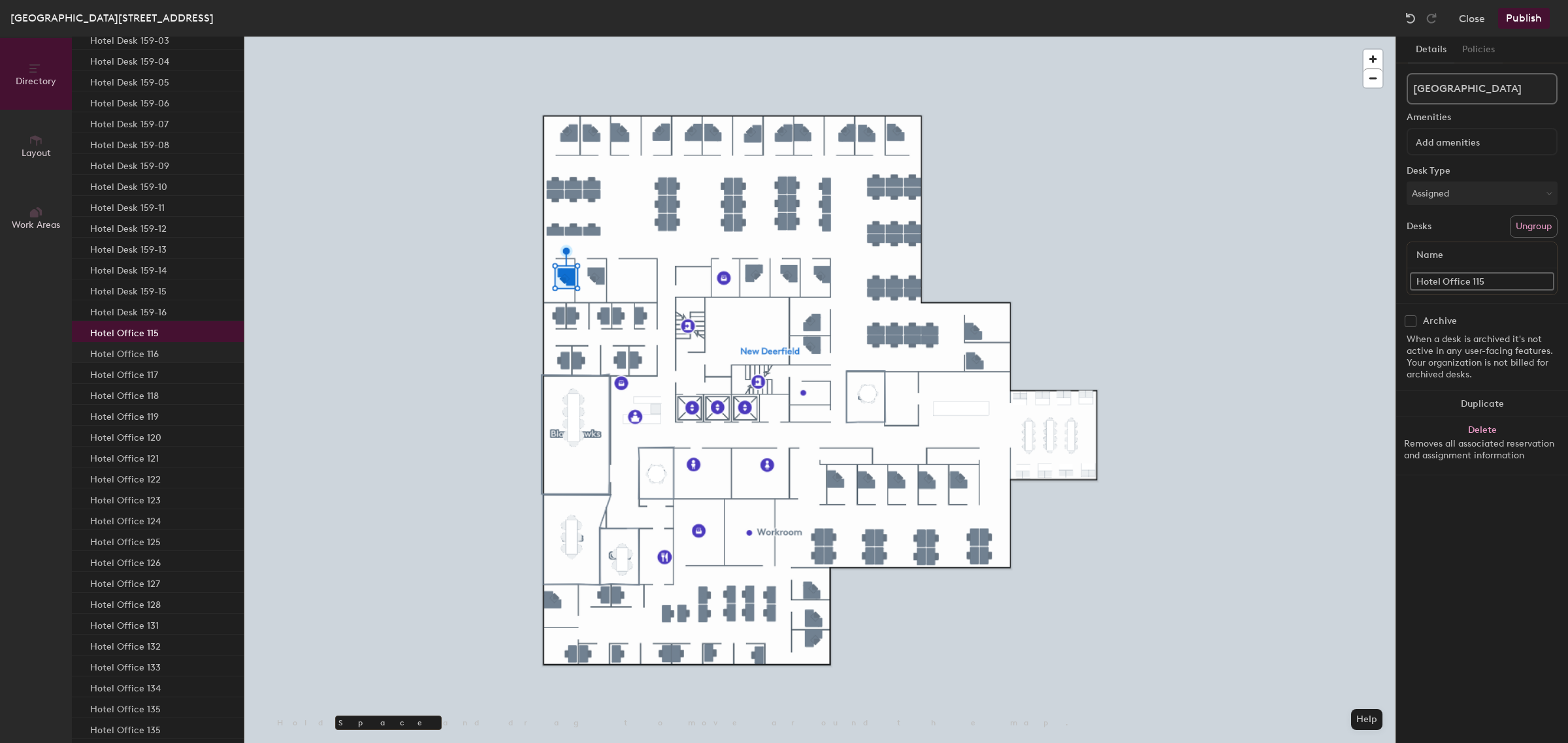
click at [160, 350] on div "Hotel Office 116" at bounding box center [157, 352] width 172 height 21
click at [155, 373] on p "Hotel Office 117" at bounding box center [124, 373] width 68 height 15
click at [167, 392] on div "Hotel Office 118" at bounding box center [157, 394] width 172 height 21
click at [155, 416] on p "Hotel Office 119" at bounding box center [124, 414] width 68 height 15
click at [149, 436] on p "Hotel Office 120" at bounding box center [126, 436] width 71 height 15
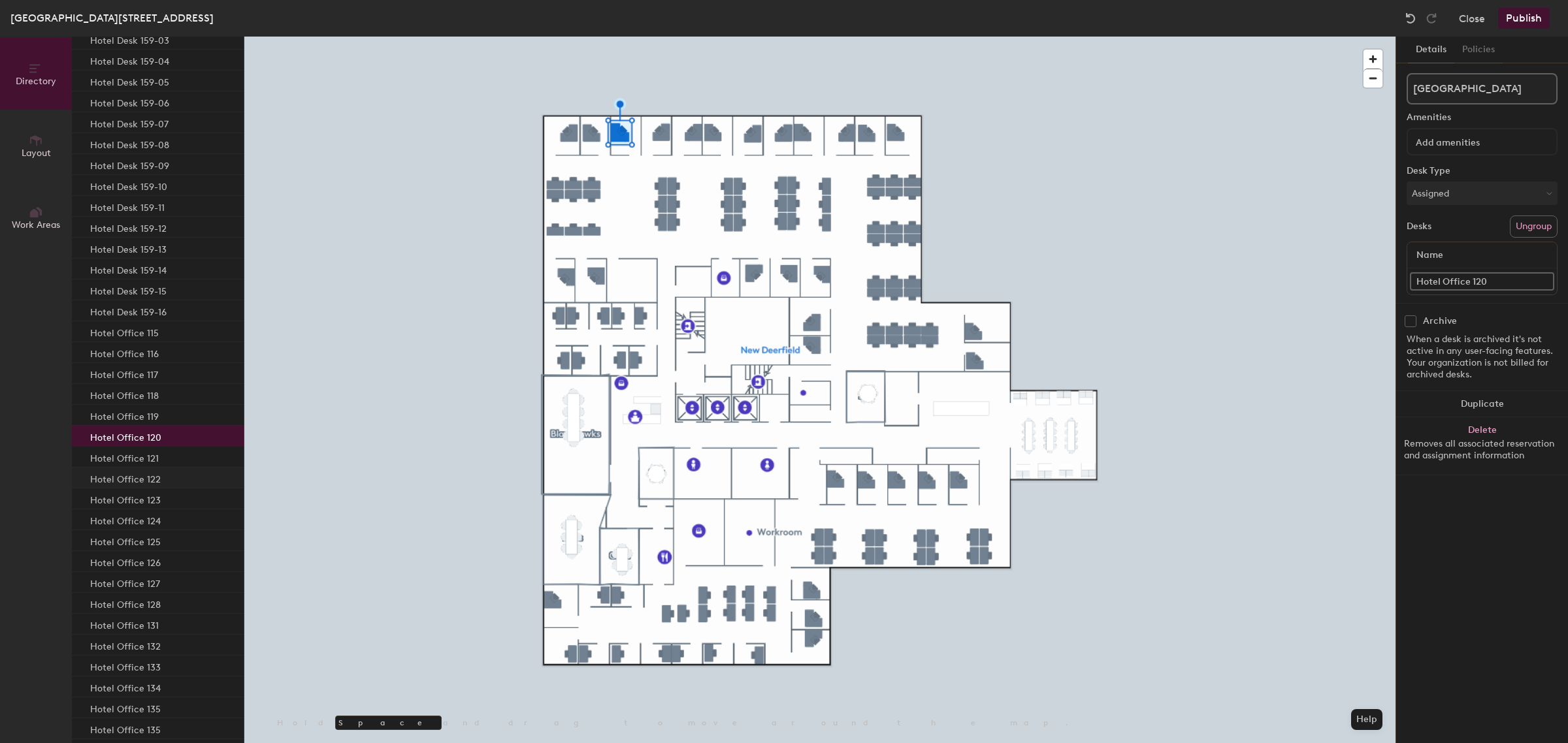
click at [156, 467] on div "Hotel Office 122" at bounding box center [157, 477] width 172 height 21
click at [154, 512] on p "Hotel Office 124" at bounding box center [126, 519] width 71 height 15
click at [149, 548] on div "Hotel Office 125" at bounding box center [157, 540] width 172 height 21
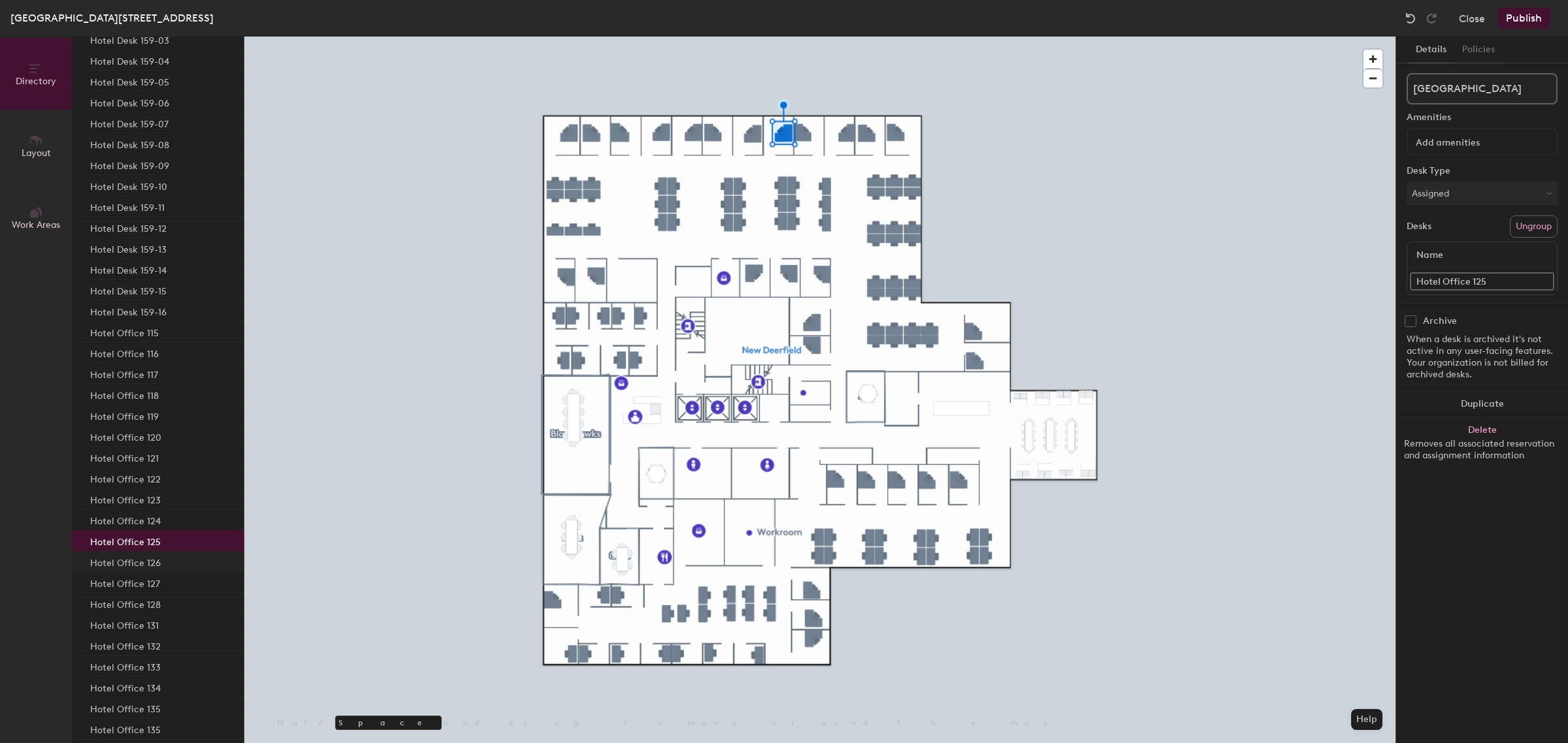
click at [161, 564] on div "Hotel Office 126" at bounding box center [157, 561] width 172 height 21
click at [150, 578] on p "Hotel Office 127" at bounding box center [125, 582] width 70 height 15
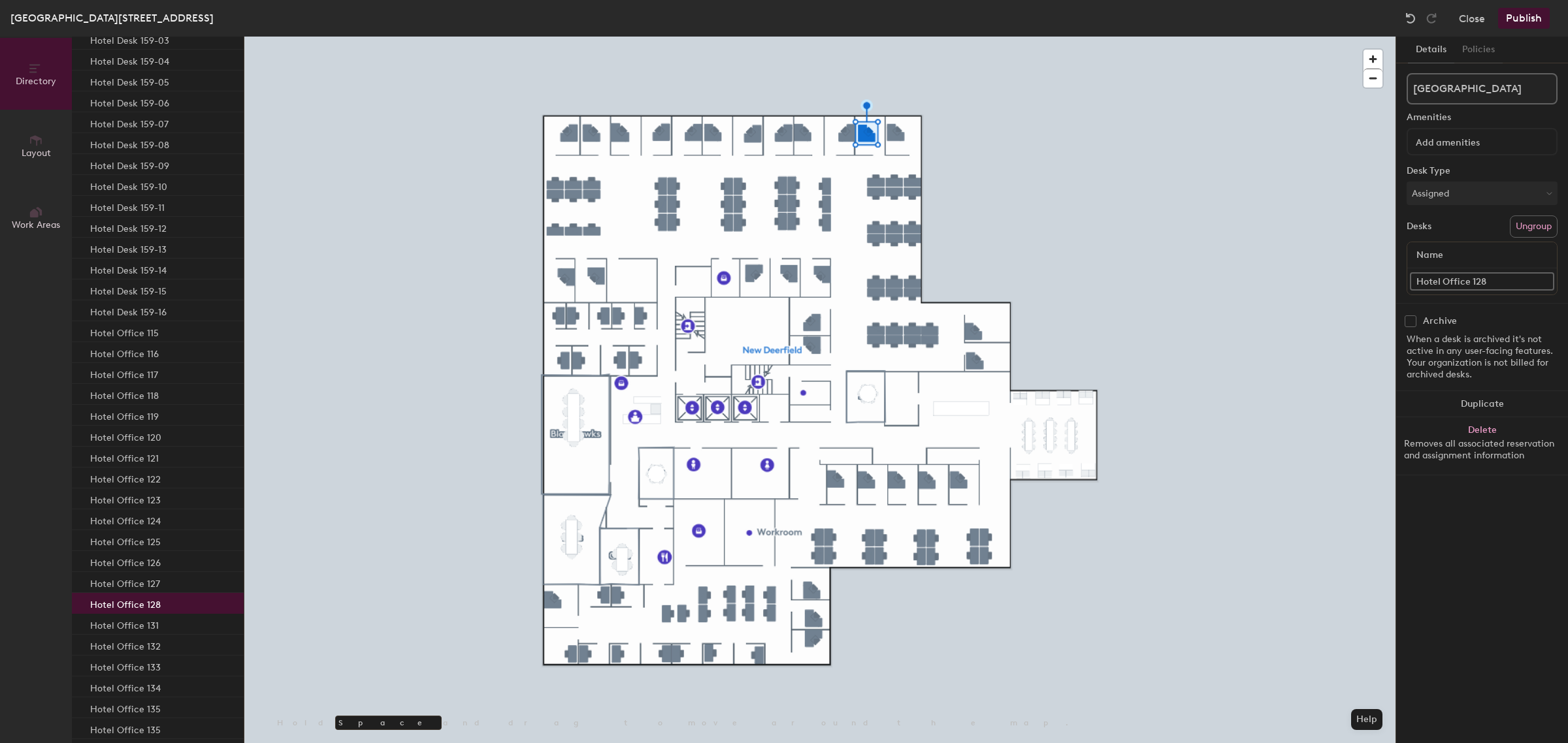
click at [150, 598] on p "Hotel Office 128" at bounding box center [126, 602] width 71 height 15
click at [153, 622] on p "Hotel Office 131" at bounding box center [124, 623] width 68 height 15
click at [156, 640] on p "Hotel Office 132" at bounding box center [126, 644] width 71 height 15
click at [1500, 279] on input "Hotel Office 116" at bounding box center [1481, 281] width 144 height 18
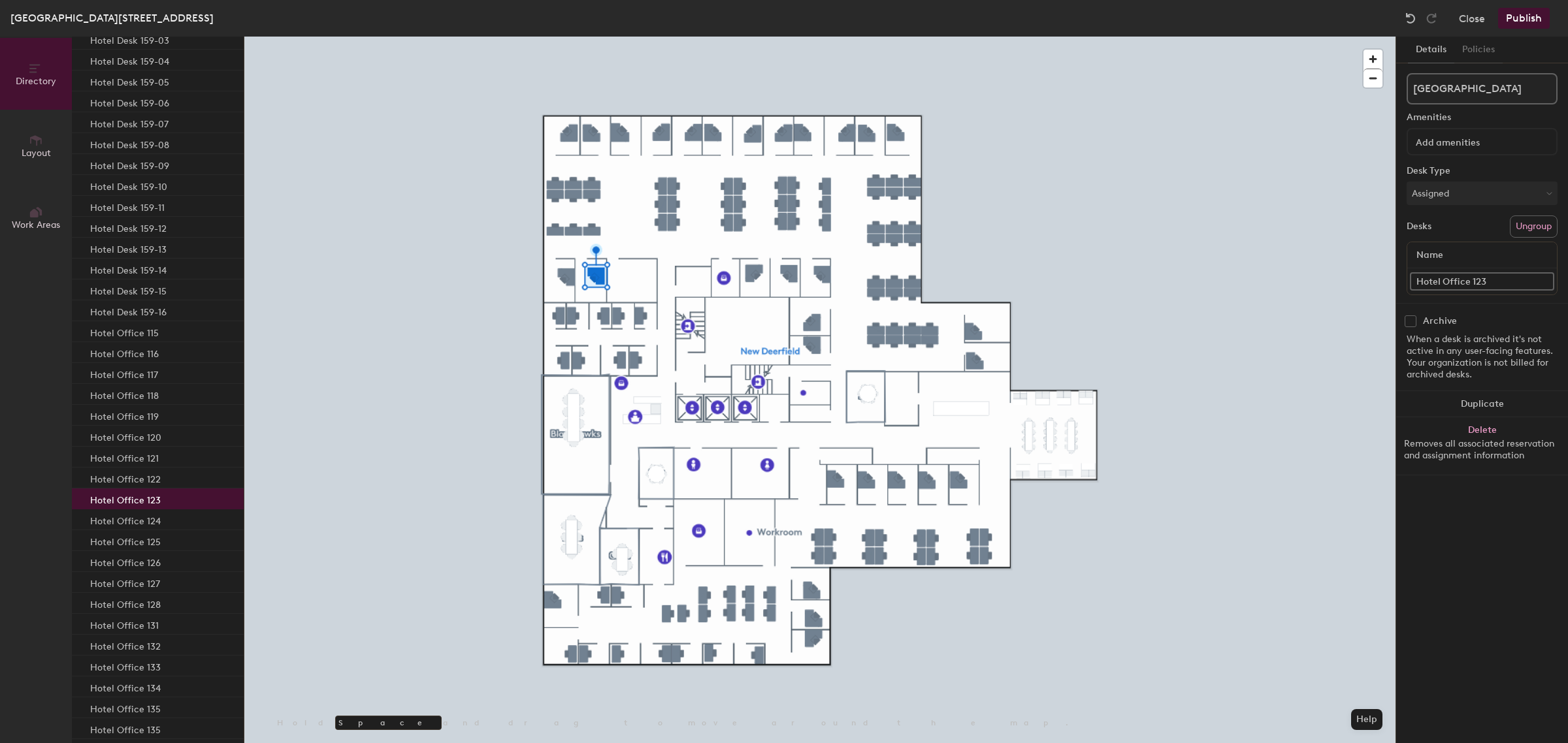
click at [168, 498] on div "Hotel Office 123" at bounding box center [157, 498] width 172 height 21
click at [144, 568] on div "Hotel Office 126" at bounding box center [157, 561] width 172 height 21
click at [146, 584] on p "Hotel Office 127" at bounding box center [125, 582] width 70 height 15
click at [167, 604] on div "Hotel Office 128" at bounding box center [157, 603] width 172 height 21
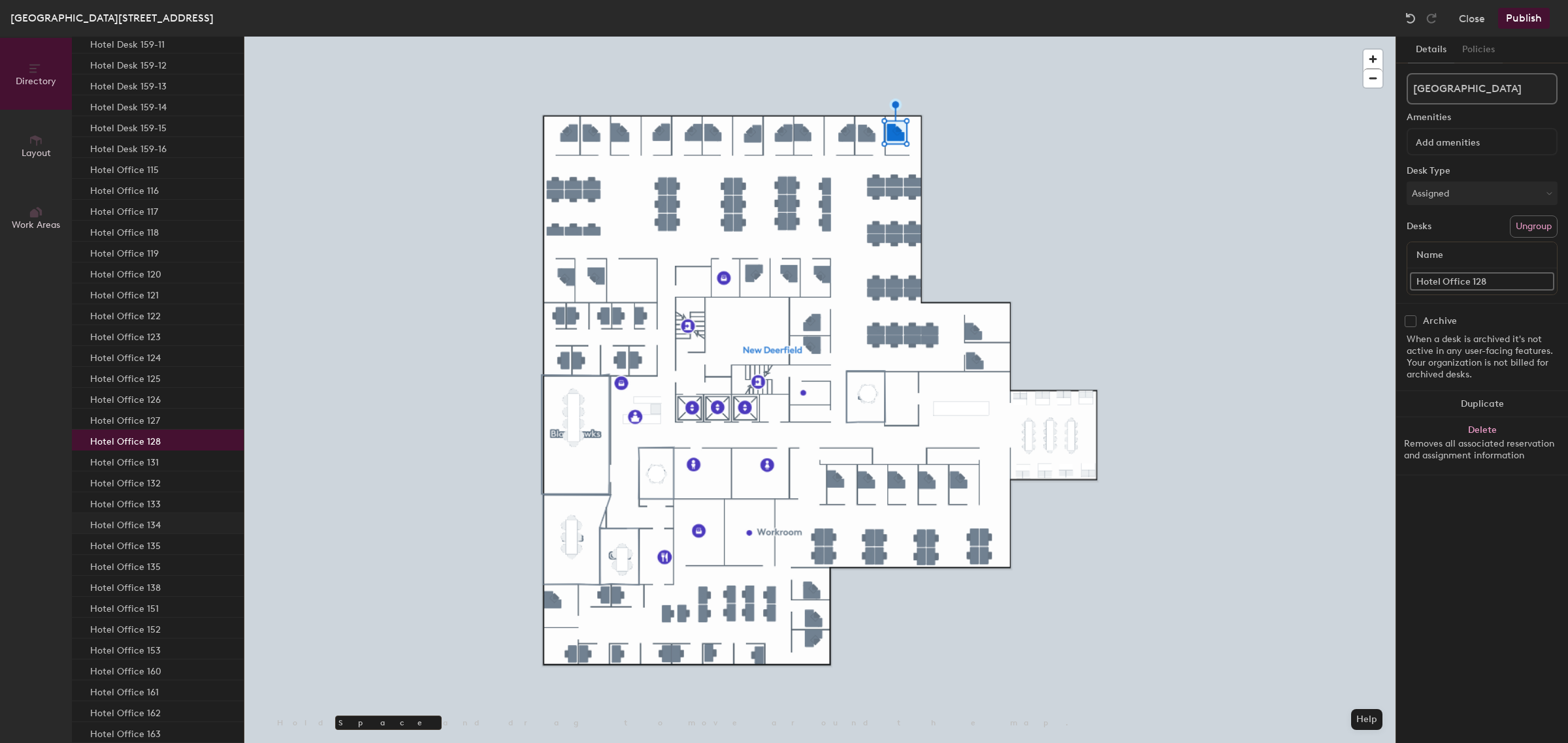
click at [172, 513] on div "Hotel Office 134" at bounding box center [157, 524] width 172 height 21
click at [179, 563] on div "Hotel Office 135" at bounding box center [157, 565] width 172 height 21
click at [168, 584] on div "Hotel Office 138" at bounding box center [157, 586] width 172 height 21
click at [164, 571] on div "Hotel Office 135" at bounding box center [157, 565] width 172 height 21
click at [158, 579] on div "Hotel Office 138" at bounding box center [157, 586] width 172 height 21
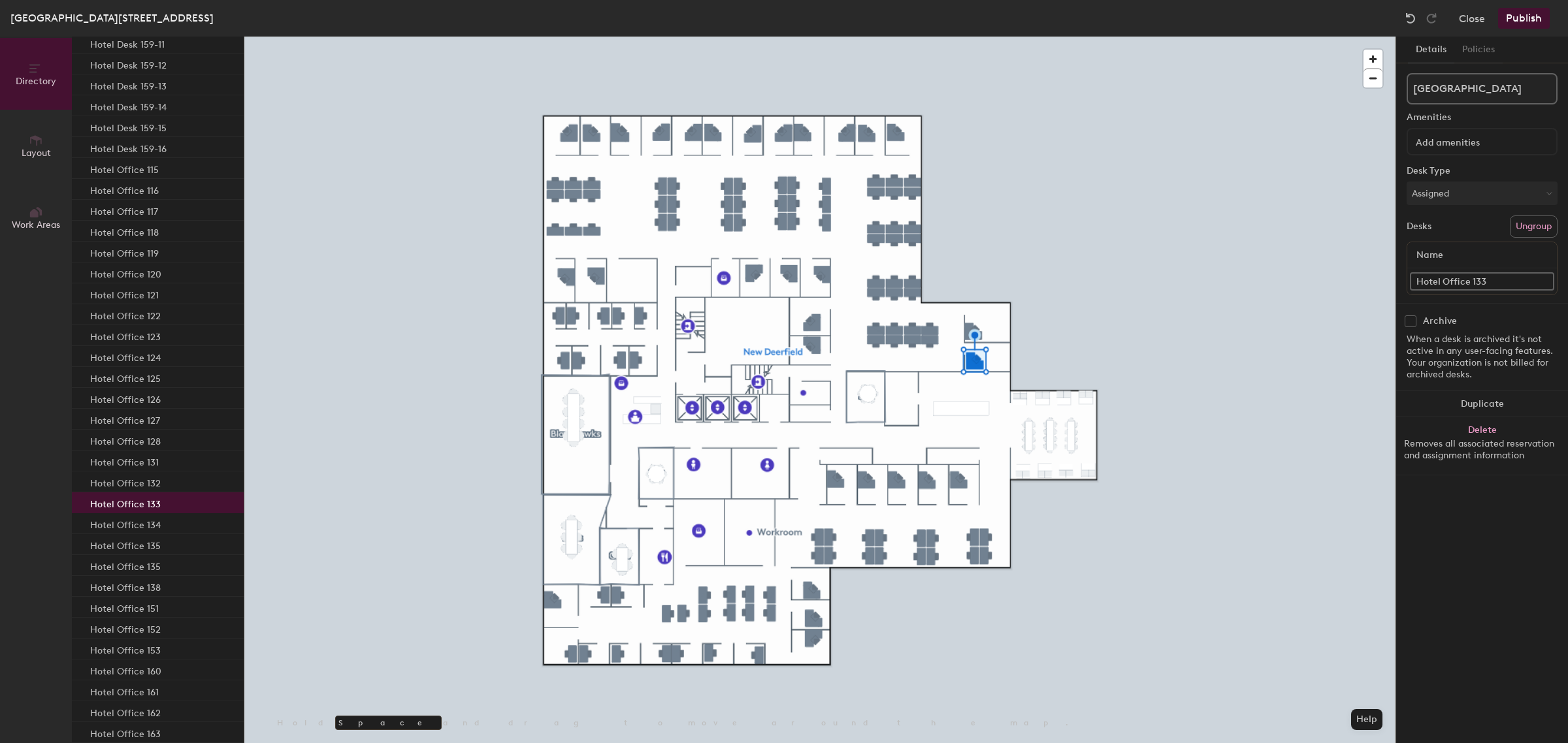
click at [156, 501] on p "Hotel Office 133" at bounding box center [126, 502] width 71 height 15
click at [151, 523] on p "Hotel Office 134" at bounding box center [126, 523] width 71 height 15
click at [160, 561] on div "Hotel Office 135" at bounding box center [157, 565] width 172 height 21
click at [159, 560] on div "Hotel Office 135" at bounding box center [157, 565] width 172 height 21
click at [152, 560] on p "Hotel Office 135" at bounding box center [126, 565] width 71 height 15
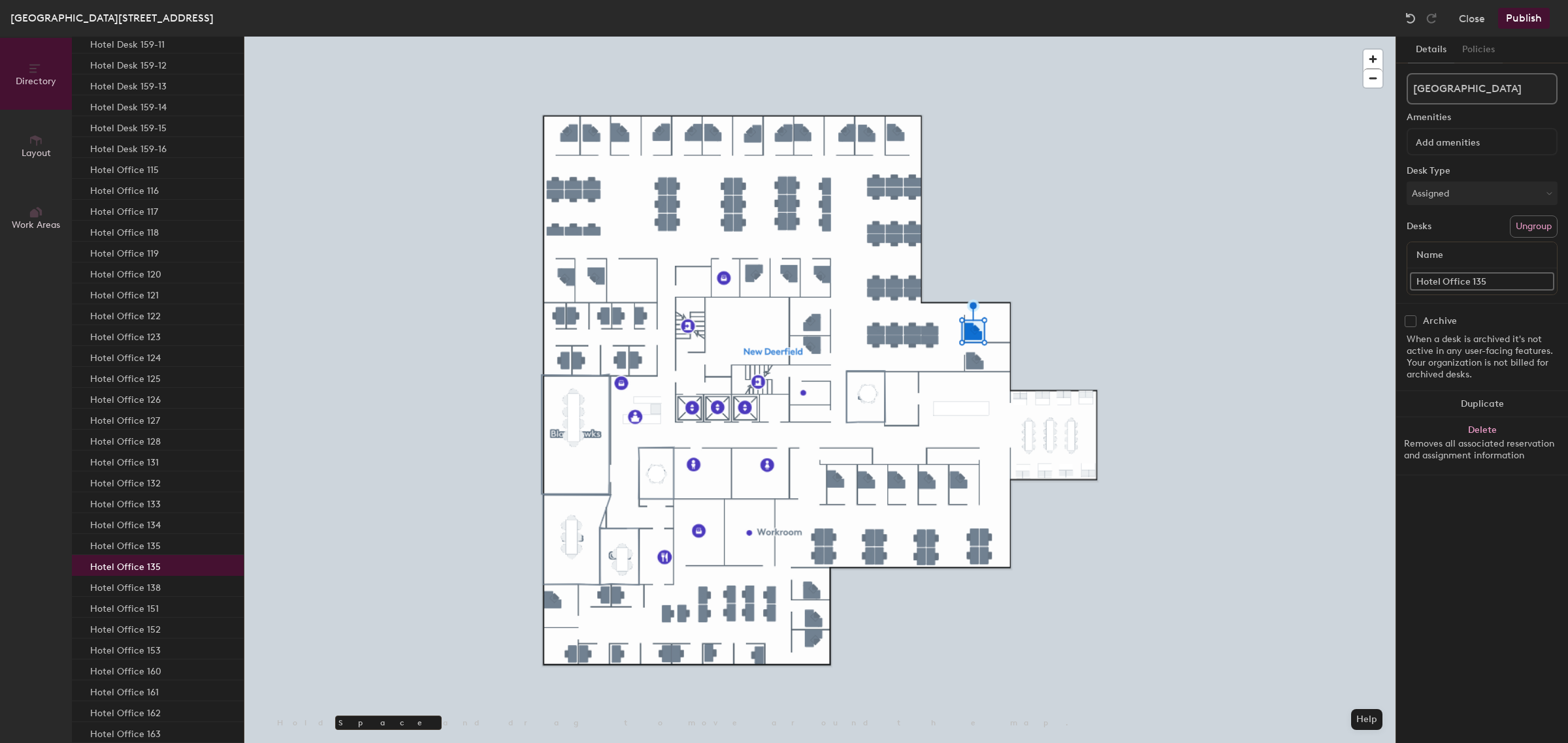
click at [1512, 278] on input "Hotel Office 135" at bounding box center [1481, 281] width 144 height 18
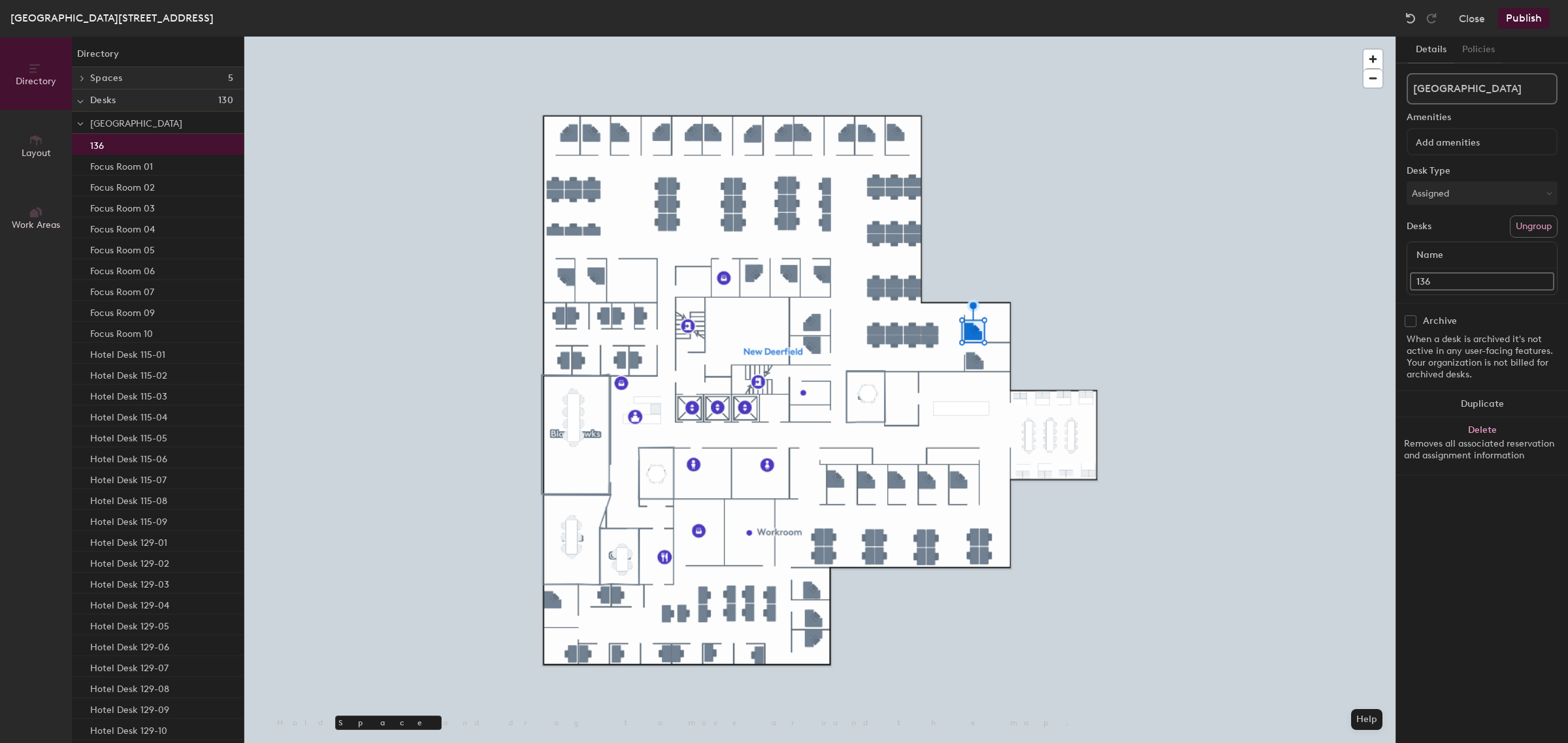
type input "136"
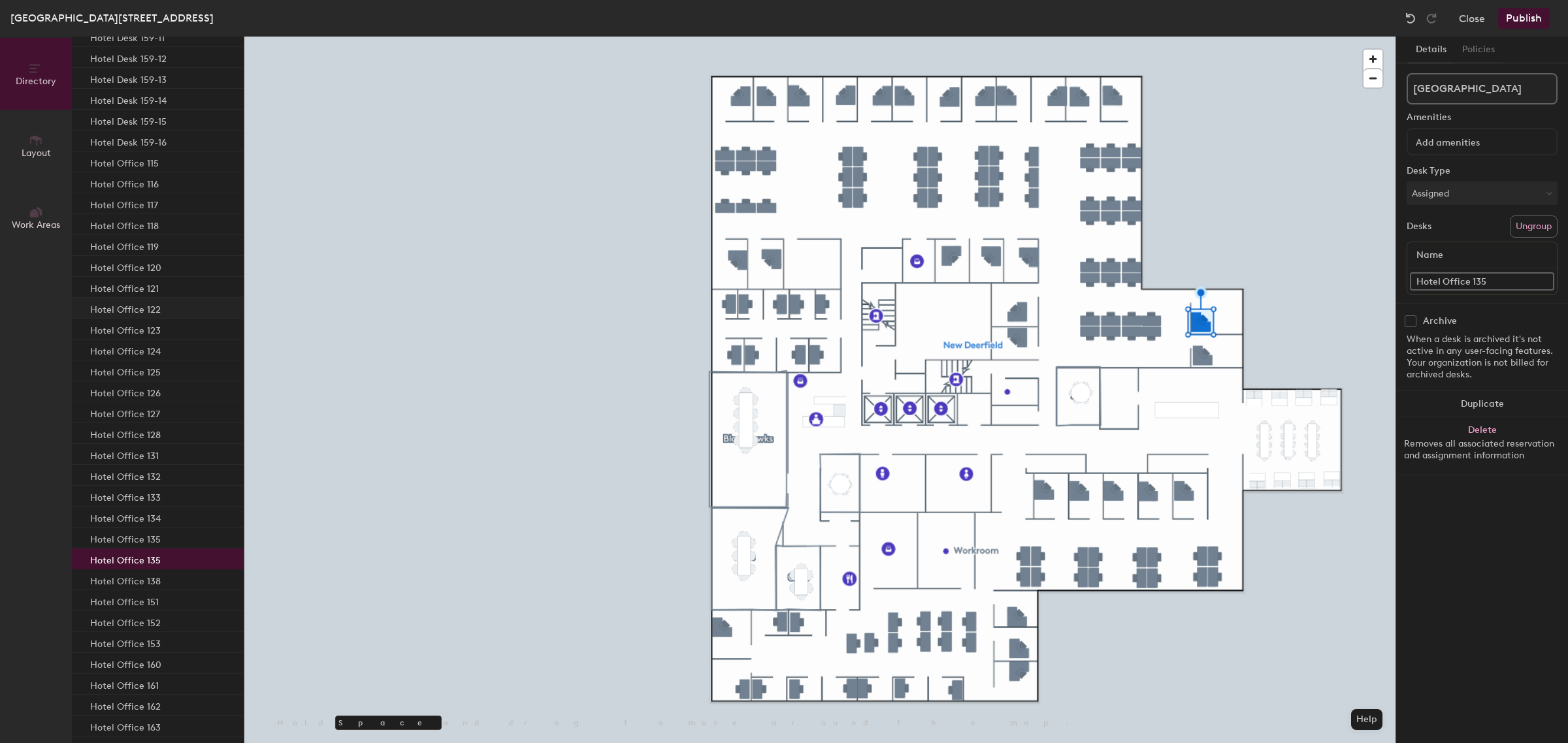
scroll to position [2040, 0]
click at [164, 442] on div "Hotel Office 151" at bounding box center [157, 443] width 172 height 21
drag, startPoint x: 164, startPoint y: 505, endPoint x: 138, endPoint y: 501, distance: 26.3
click at [164, 505] on div "Hotel Office 160" at bounding box center [157, 506] width 172 height 21
click at [156, 684] on div "Hotel Office 171" at bounding box center [157, 694] width 172 height 21
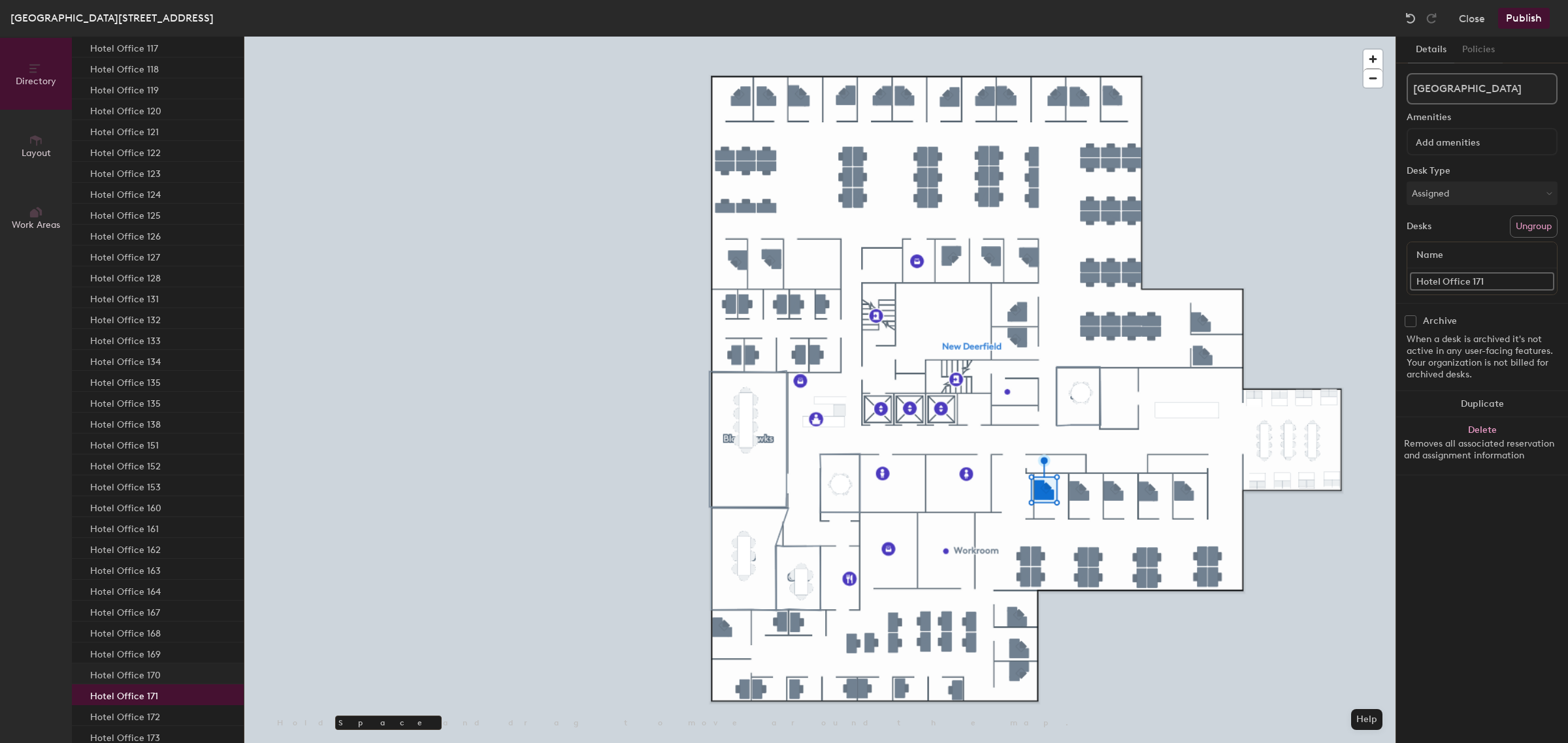
click at [165, 678] on div "Hotel Office 170" at bounding box center [157, 674] width 172 height 21
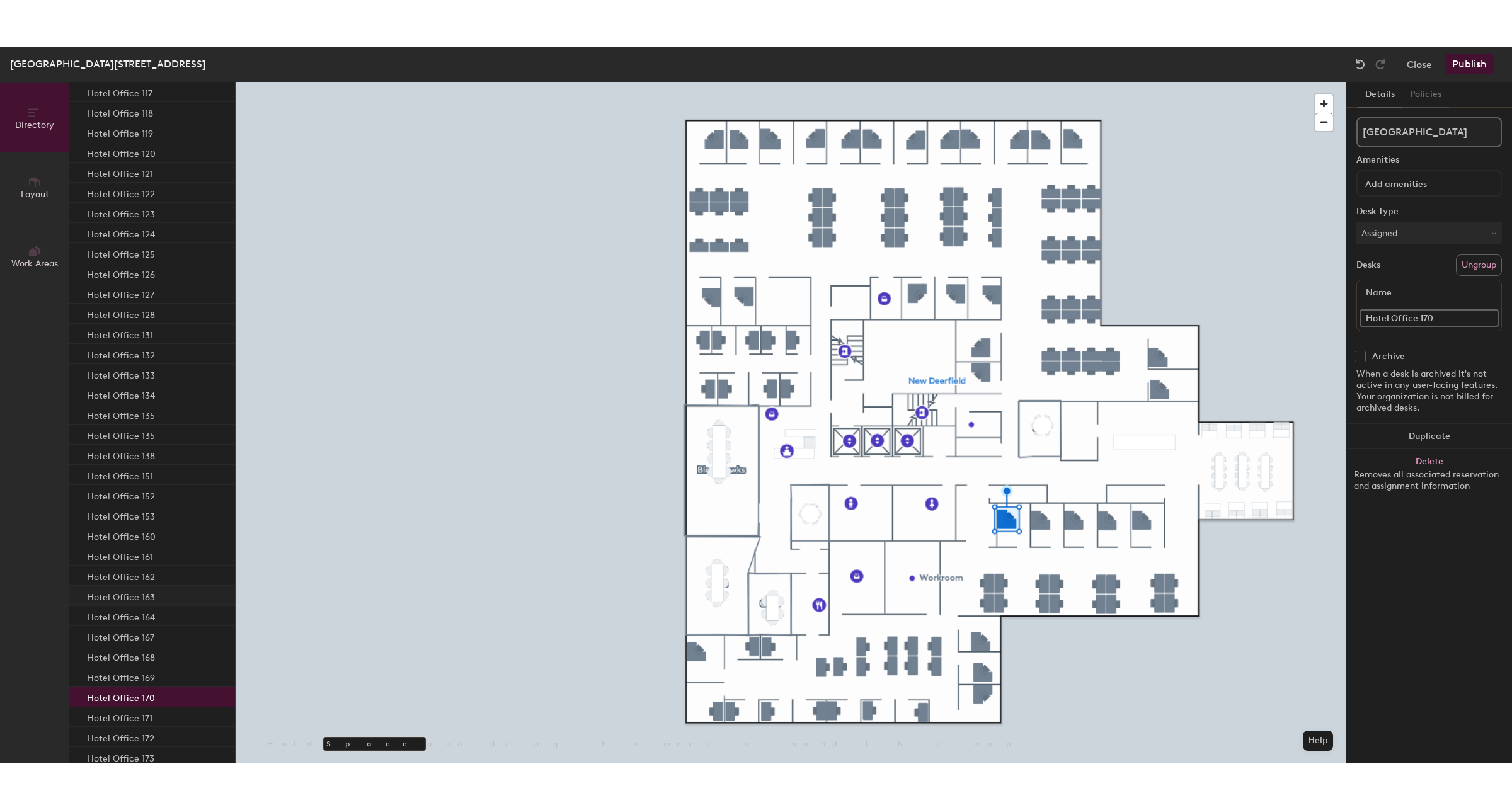
scroll to position [2062, 0]
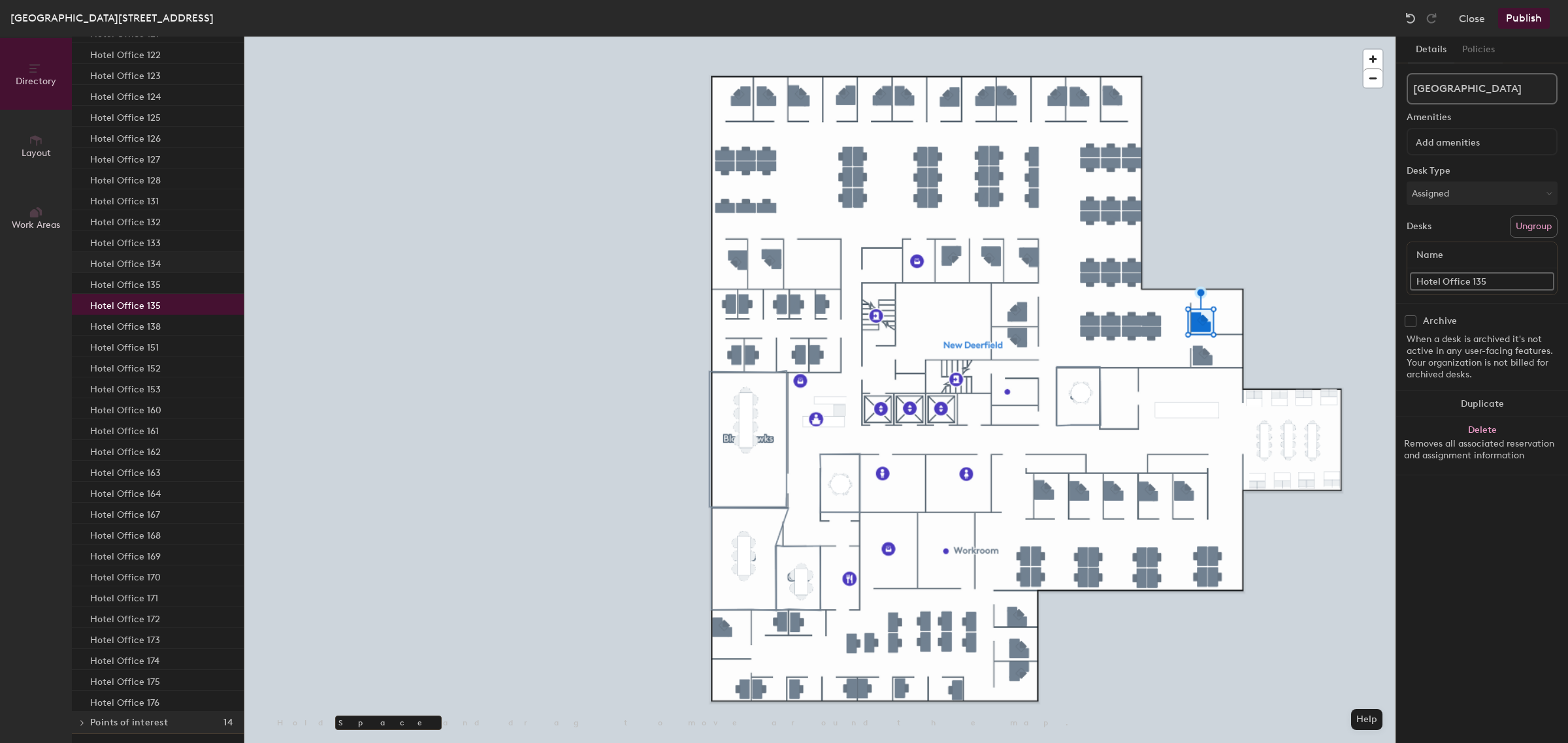
click at [160, 262] on div "Hotel Office 134" at bounding box center [157, 262] width 172 height 21
click at [160, 305] on div "Hotel Office 135" at bounding box center [157, 304] width 172 height 21
click at [168, 297] on div "Hotel Office 135" at bounding box center [157, 304] width 172 height 21
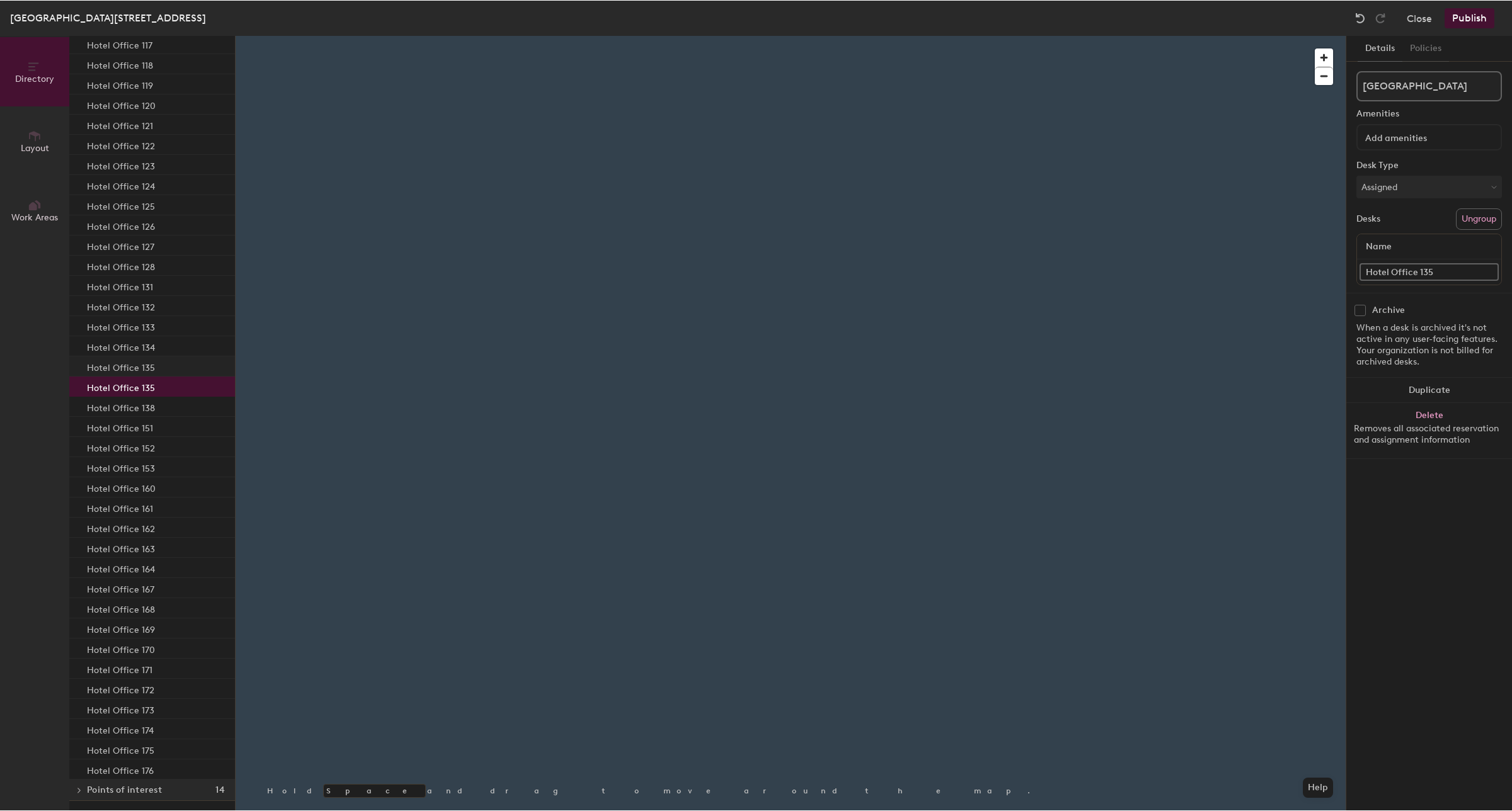
scroll to position [1969, 0]
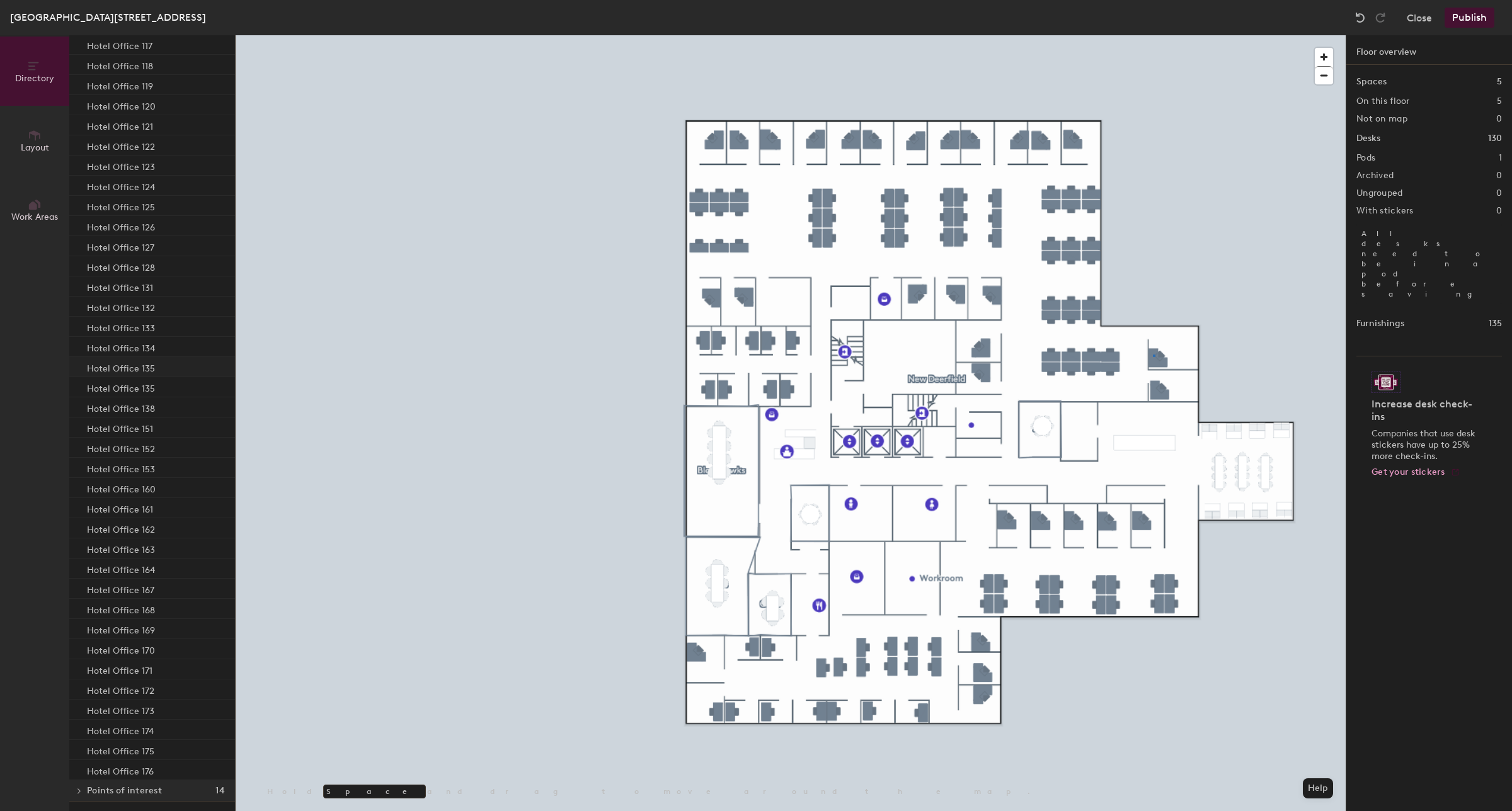
click at [1152, 35] on div at bounding box center [791, 35] width 1110 height 0
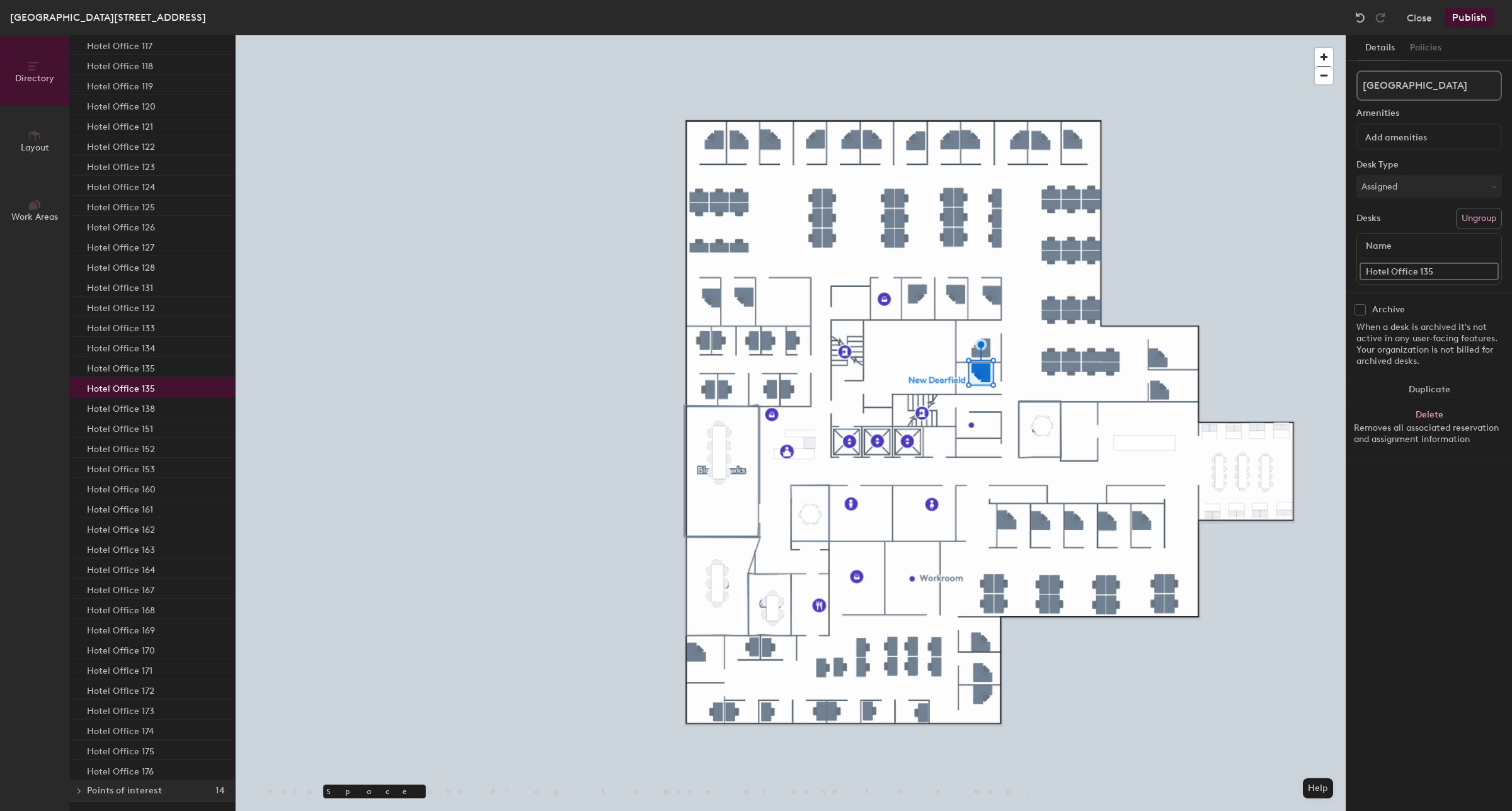
click at [1442, 266] on input "Hotel Office 135" at bounding box center [1429, 271] width 139 height 17
drag, startPoint x: 1442, startPoint y: 266, endPoint x: 1463, endPoint y: 272, distance: 21.8
click at [1442, 266] on input "Hotel Office 135" at bounding box center [1429, 271] width 139 height 17
click at [1463, 272] on input "Hotel Office 135" at bounding box center [1429, 271] width 139 height 17
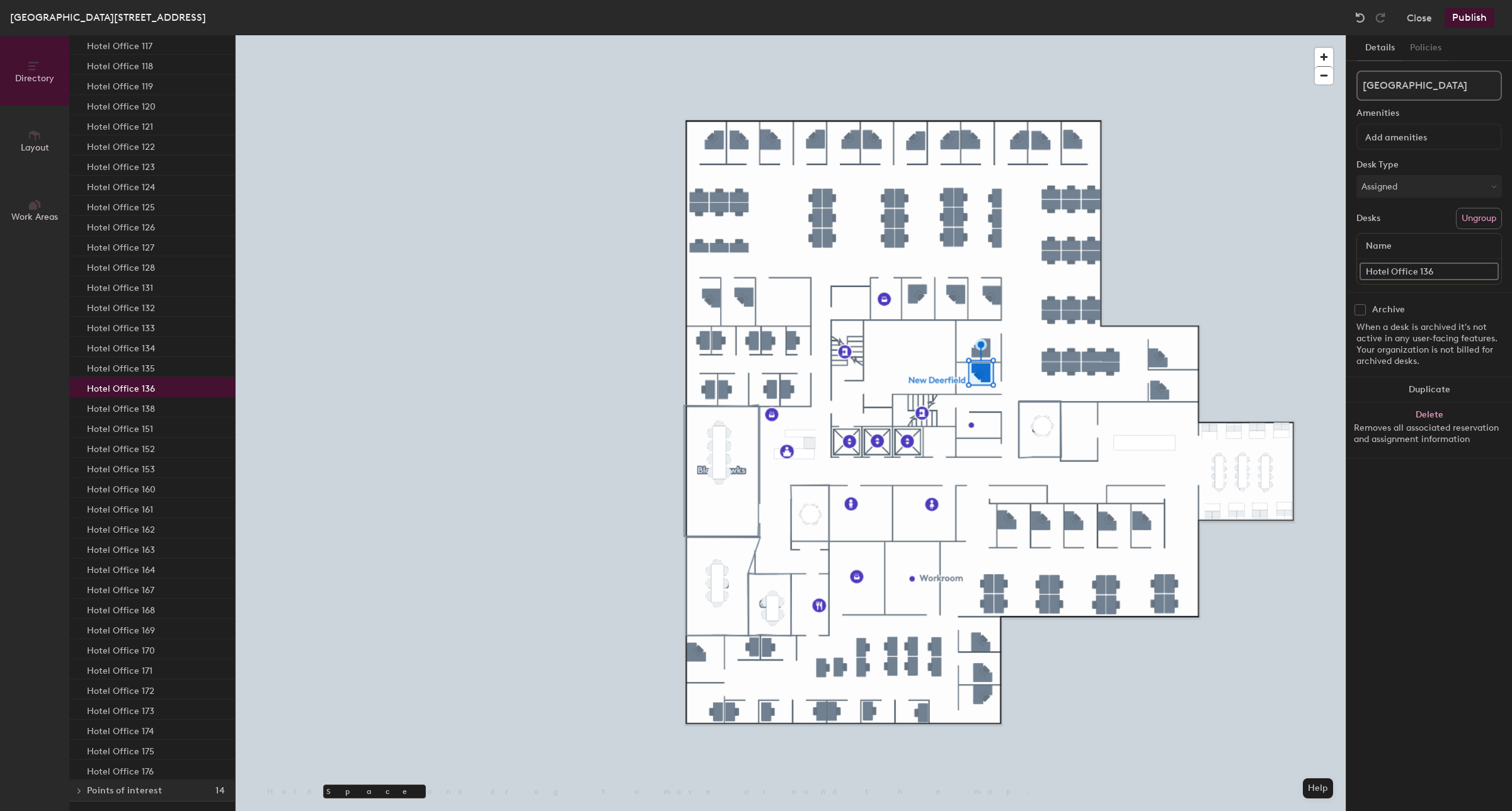
type input "Hotel Office 136"
click at [1485, 304] on div "Archive" at bounding box center [1429, 310] width 146 height 11
click at [167, 407] on div "Hotel Office 138" at bounding box center [152, 407] width 165 height 20
click at [156, 435] on div "Hotel Office 151" at bounding box center [152, 427] width 165 height 20
click at [1463, 16] on button "Publish" at bounding box center [1470, 17] width 50 height 20
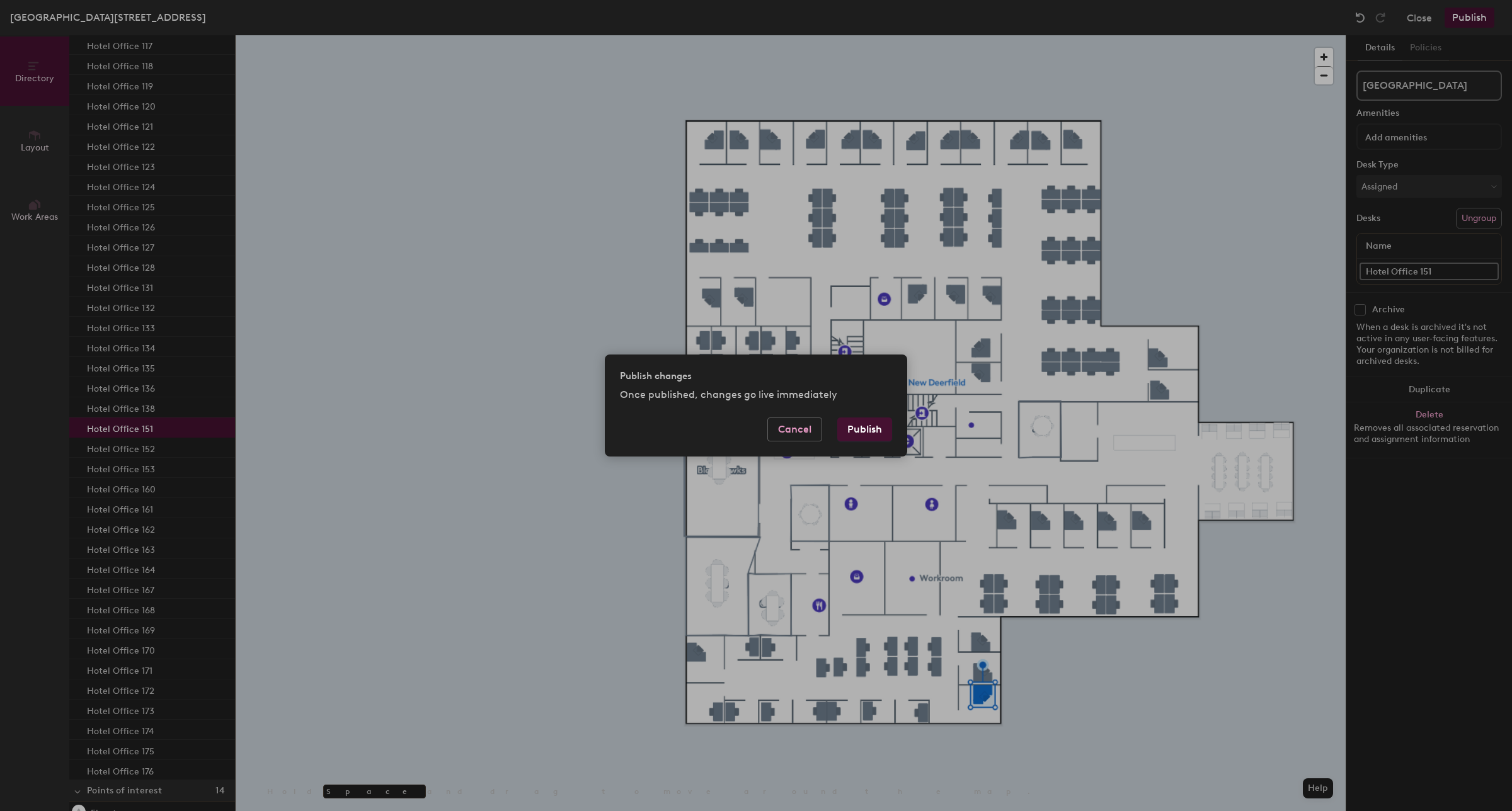
click at [852, 429] on button "Publish" at bounding box center [864, 429] width 55 height 24
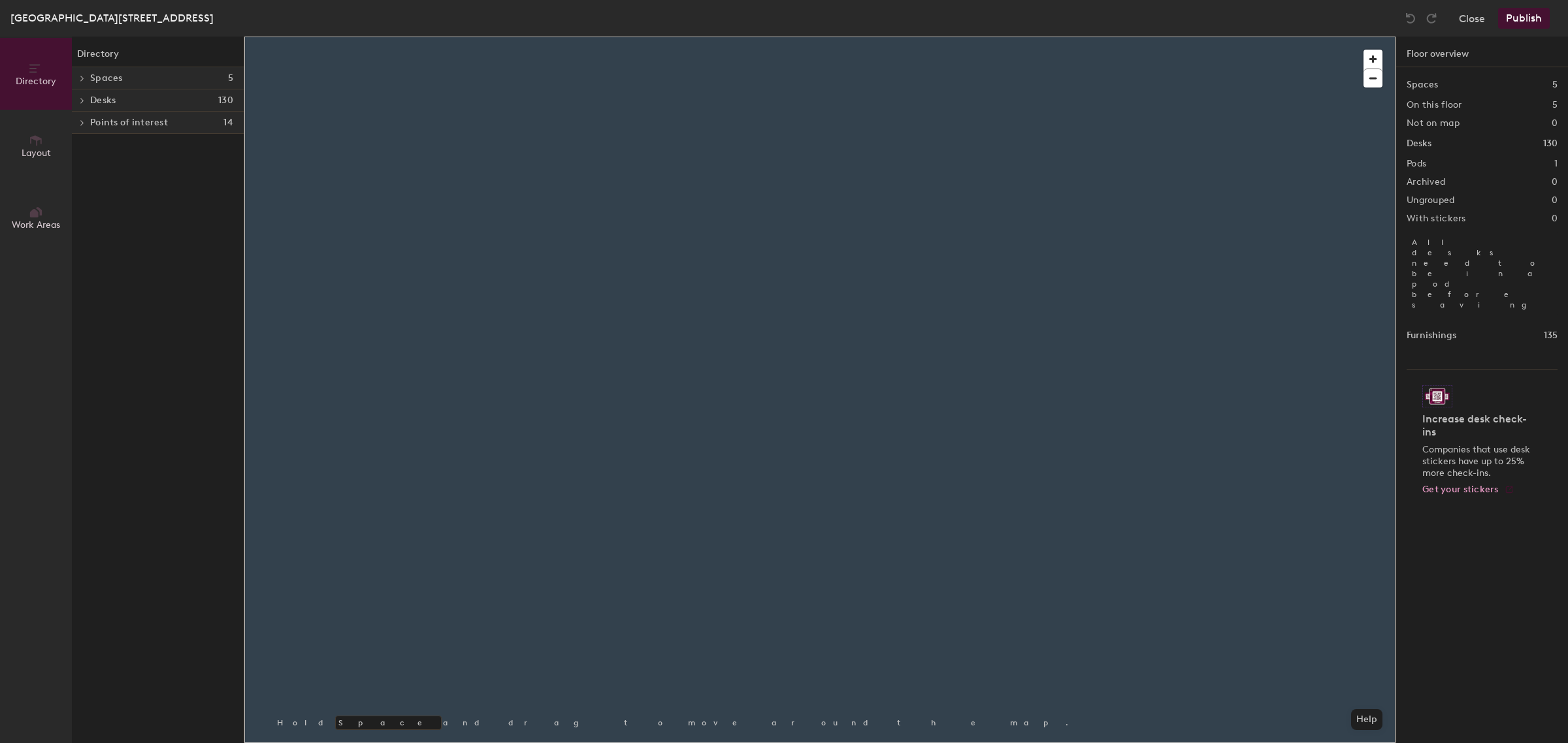
click at [87, 105] on div at bounding box center [80, 100] width 17 height 21
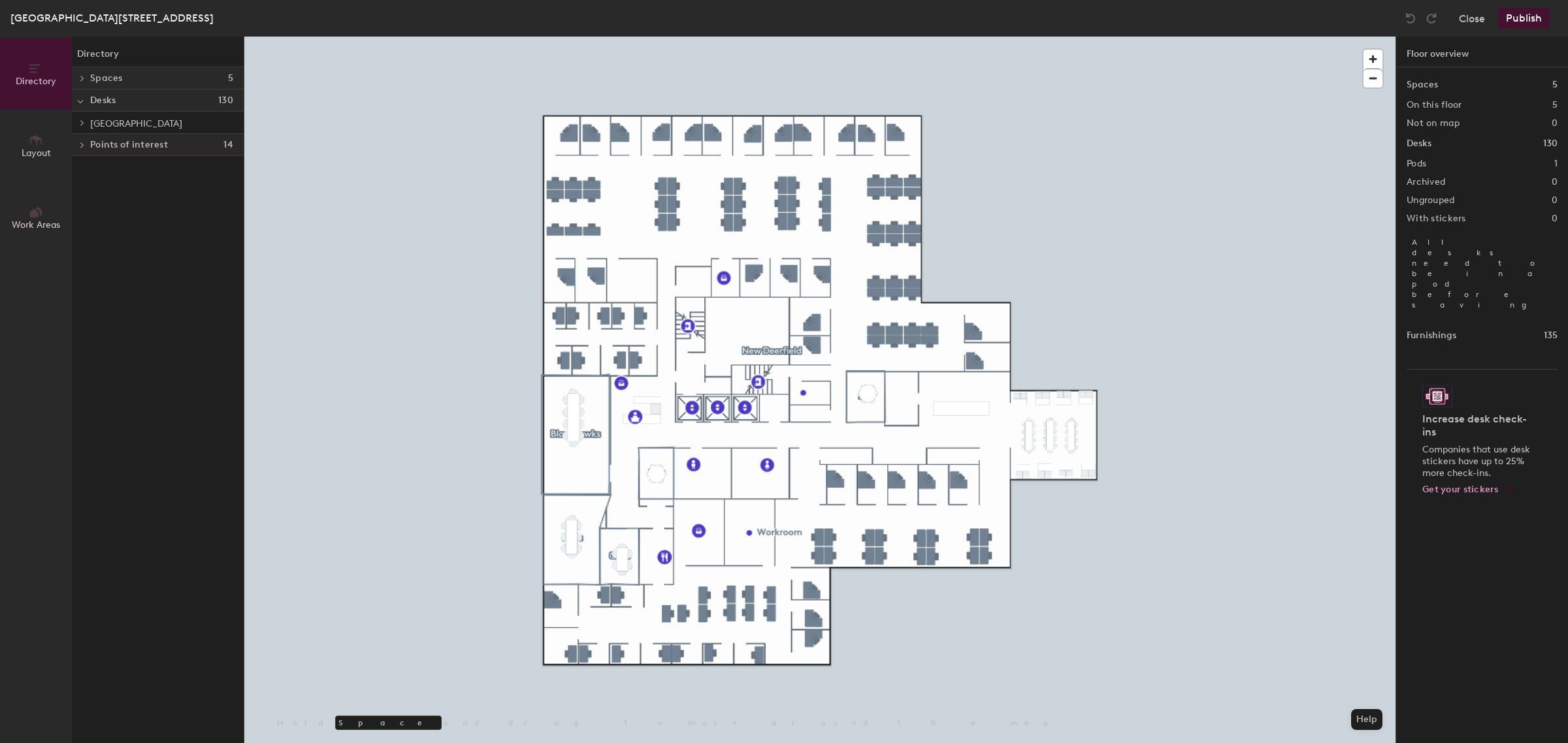
click at [79, 121] on icon at bounding box center [82, 123] width 6 height 6
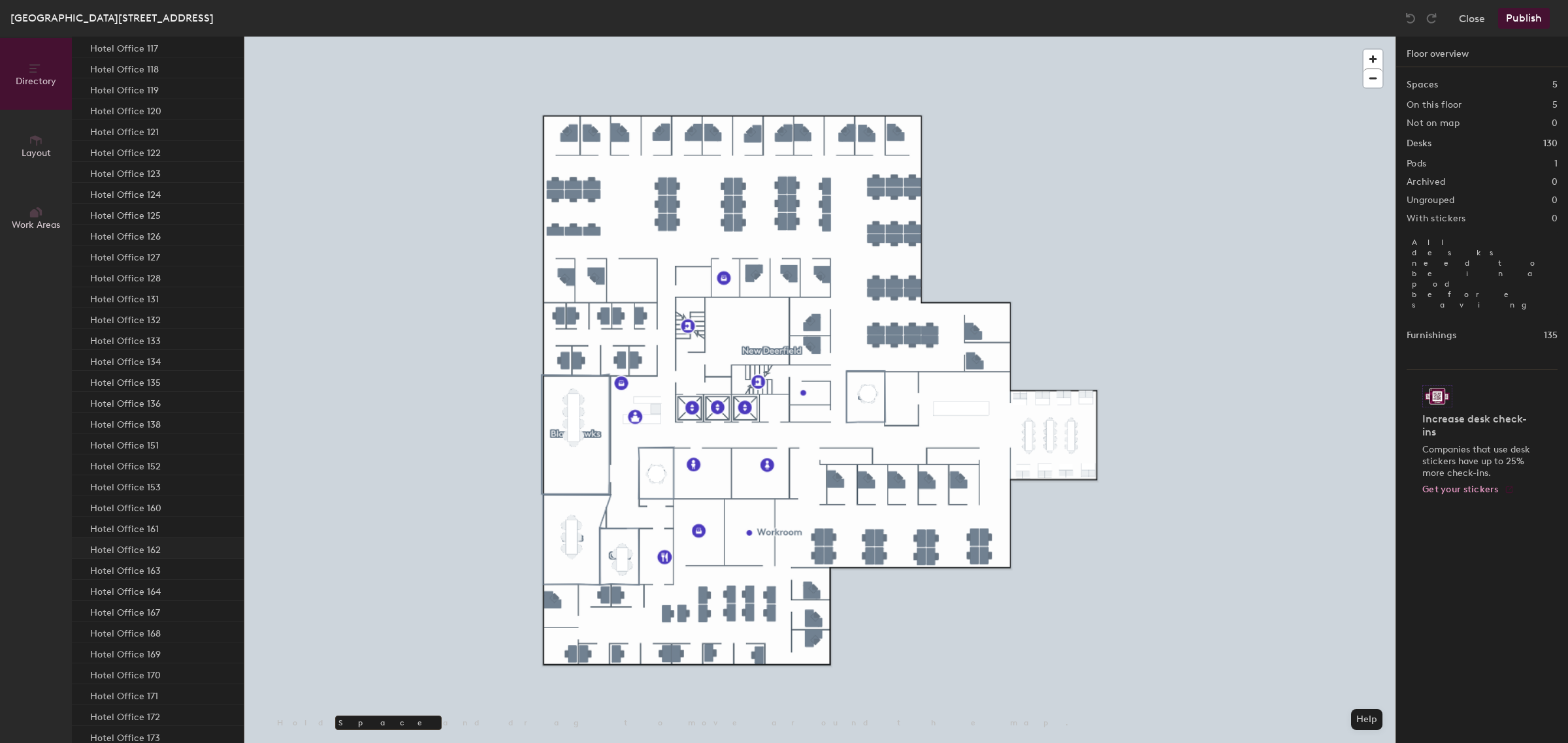
scroll to position [2138, 0]
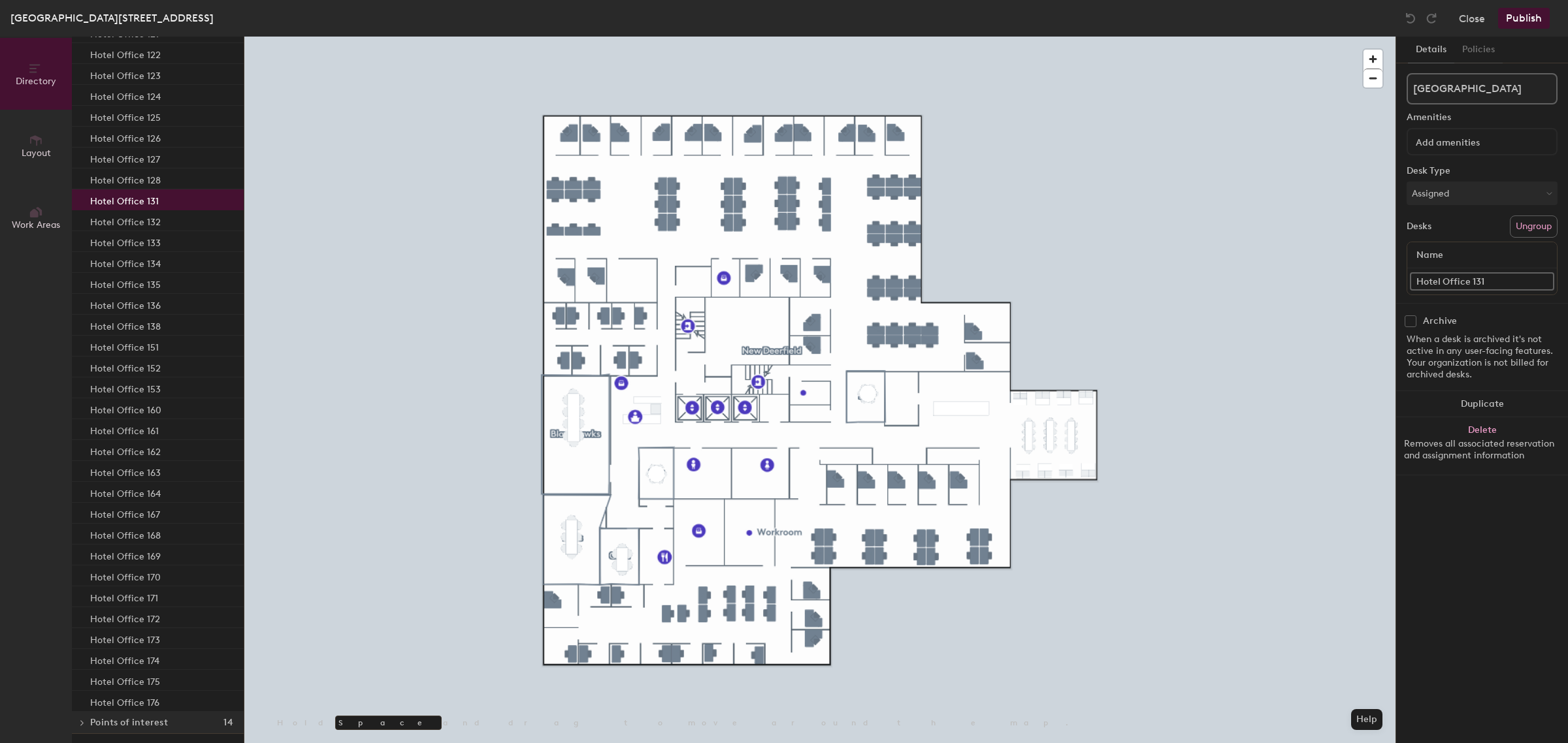
click at [168, 197] on div "Hotel Office 131" at bounding box center [157, 200] width 172 height 21
